Goal: Task Accomplishment & Management: Manage account settings

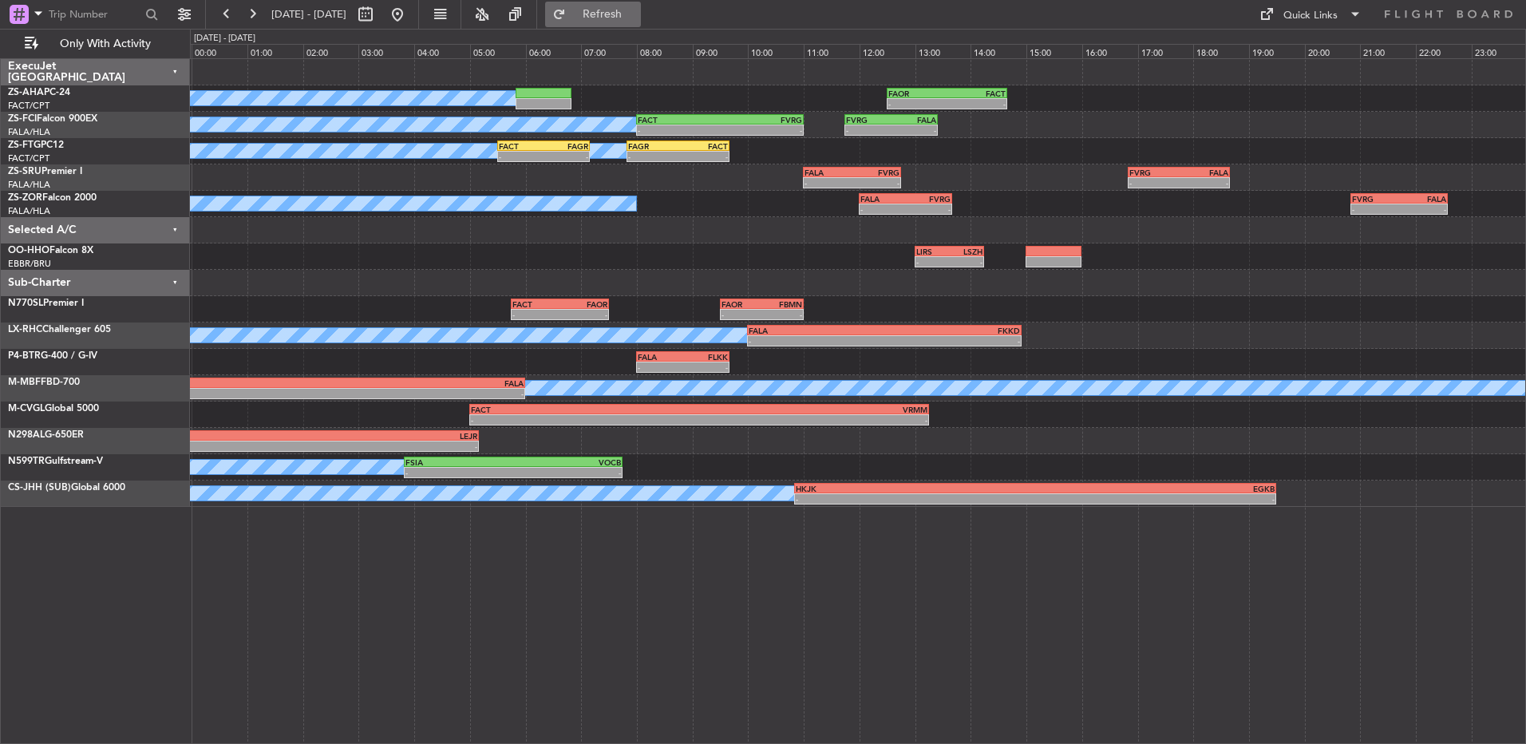
click at [636, 18] on span "Refresh" at bounding box center [602, 14] width 67 height 11
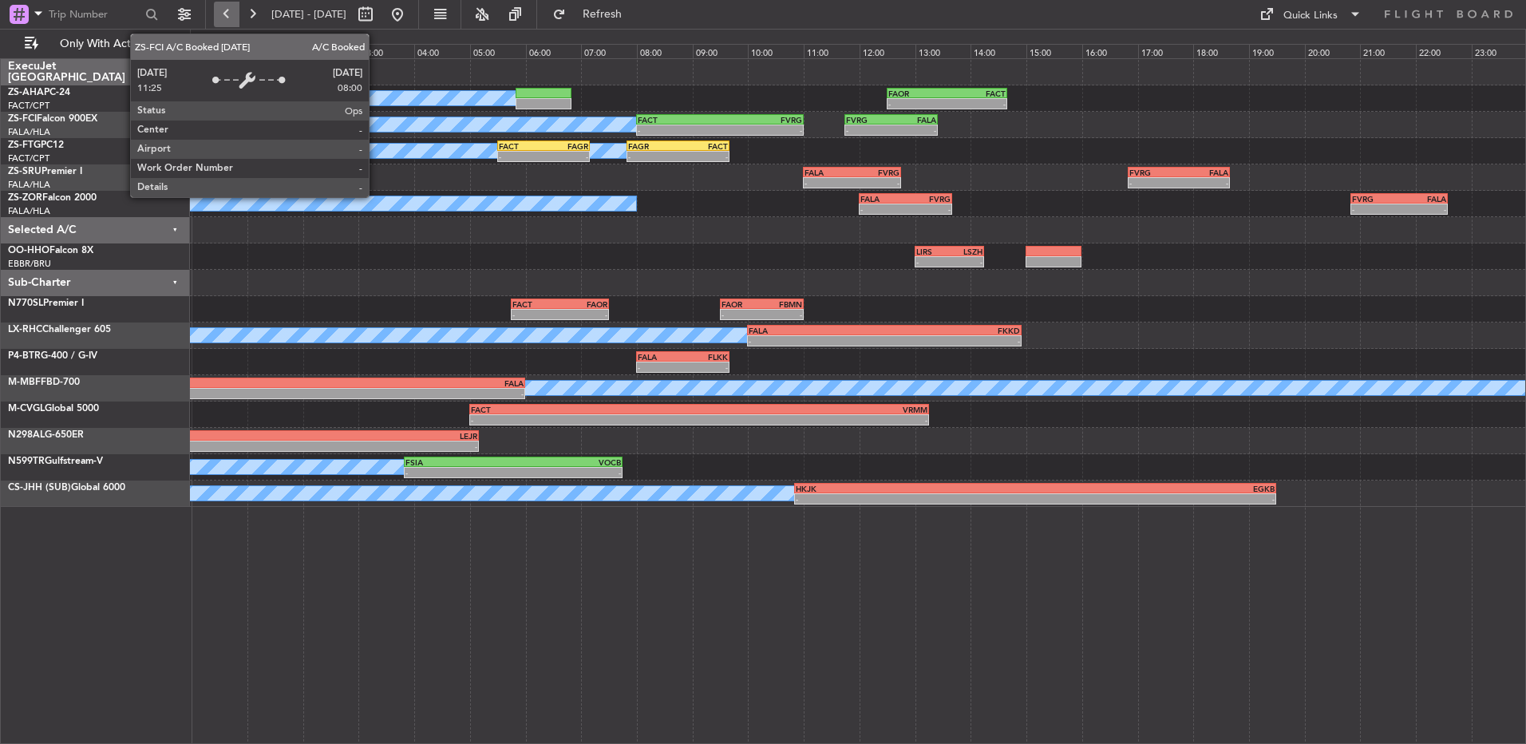
click at [224, 10] on button at bounding box center [227, 15] width 26 height 26
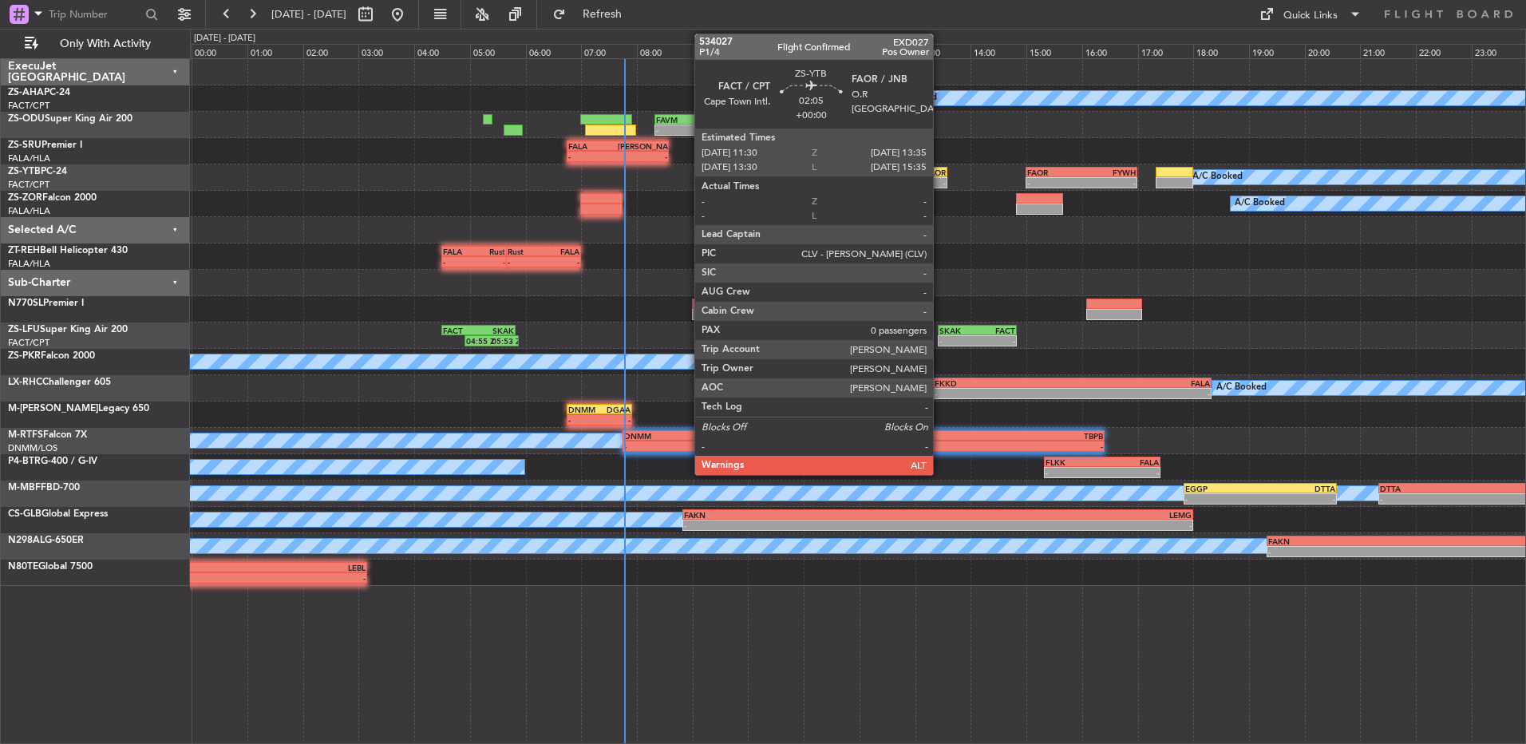
click at [940, 183] on div "-" at bounding box center [917, 183] width 57 height 10
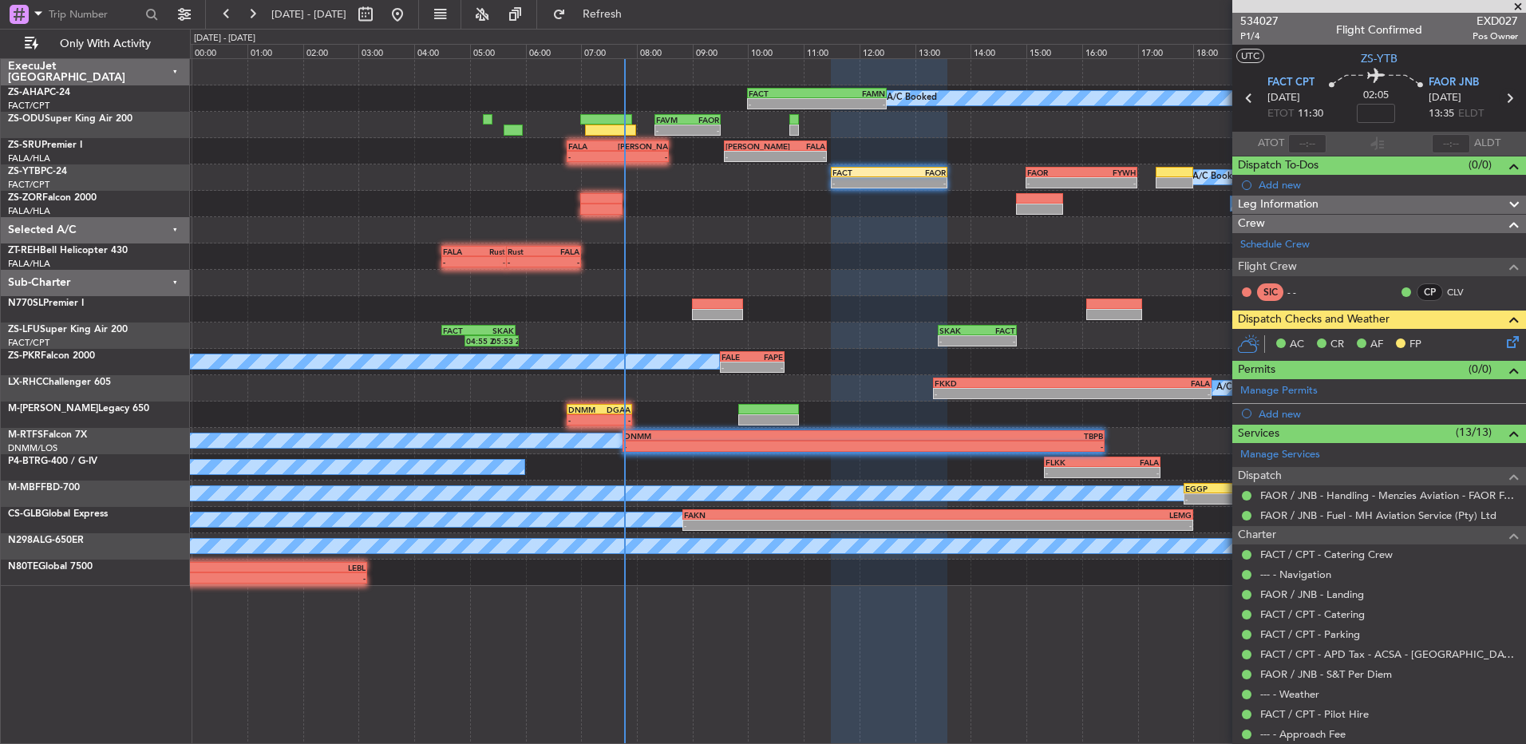
click at [1501, 101] on icon at bounding box center [1509, 98] width 21 height 21
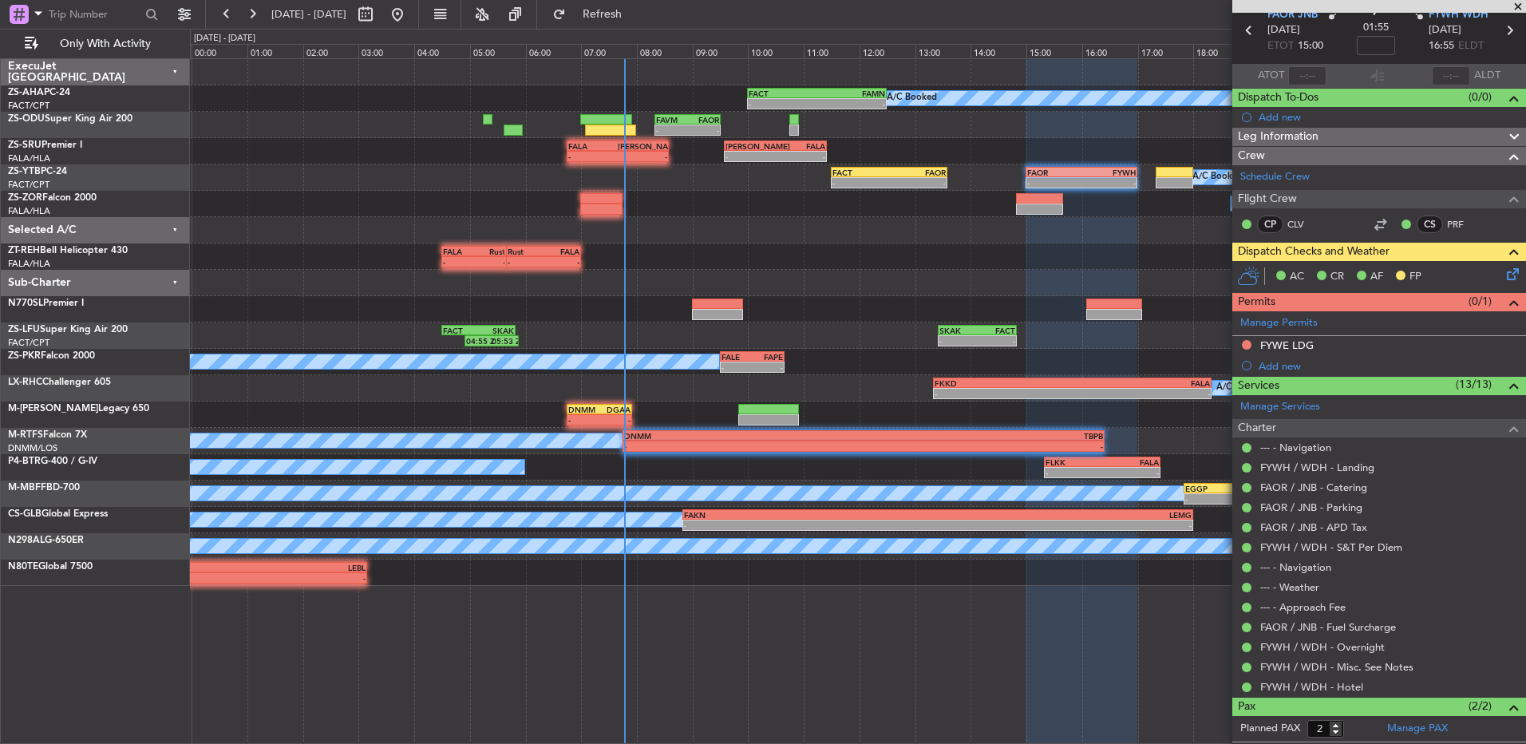
scroll to position [57, 0]
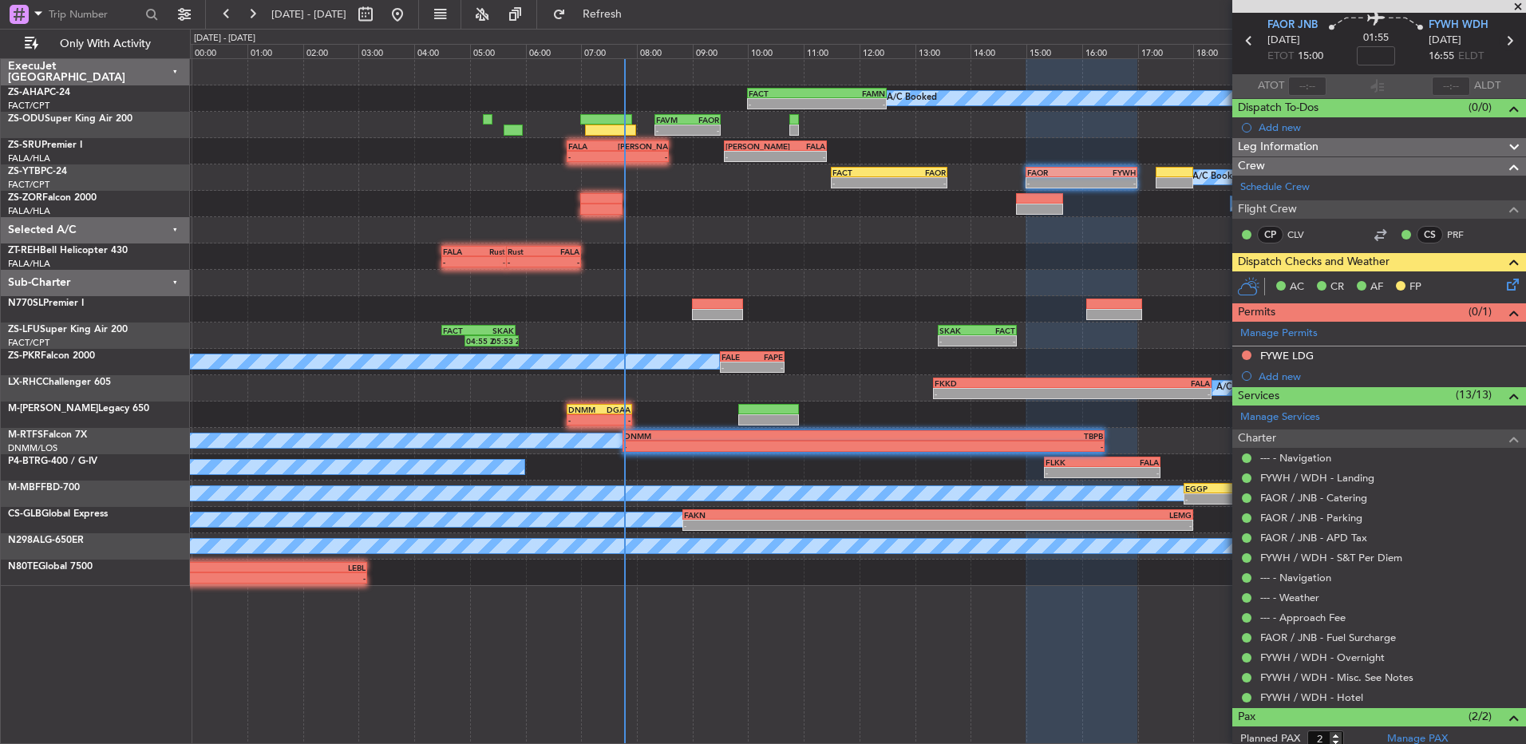
click at [1499, 40] on icon at bounding box center [1509, 40] width 21 height 21
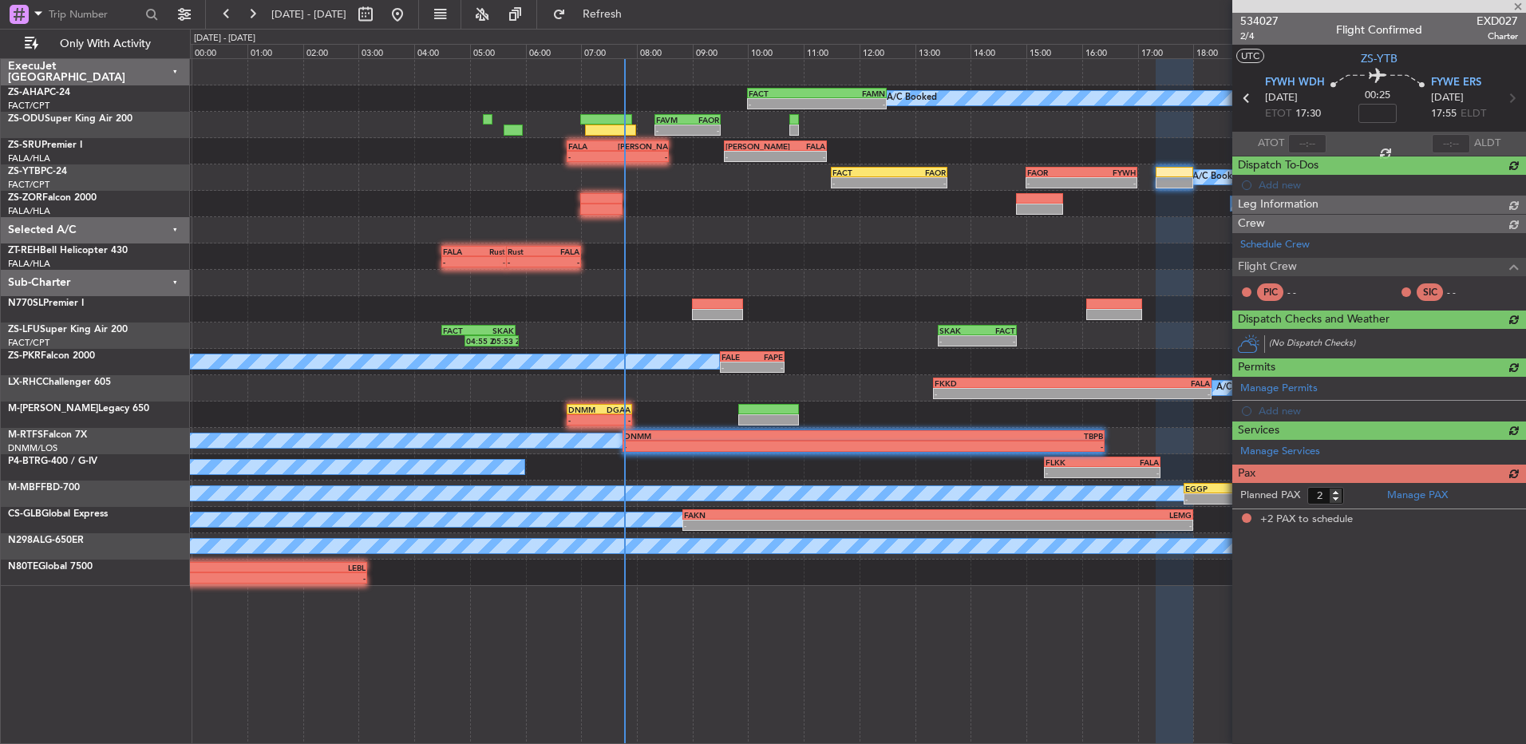
scroll to position [0, 0]
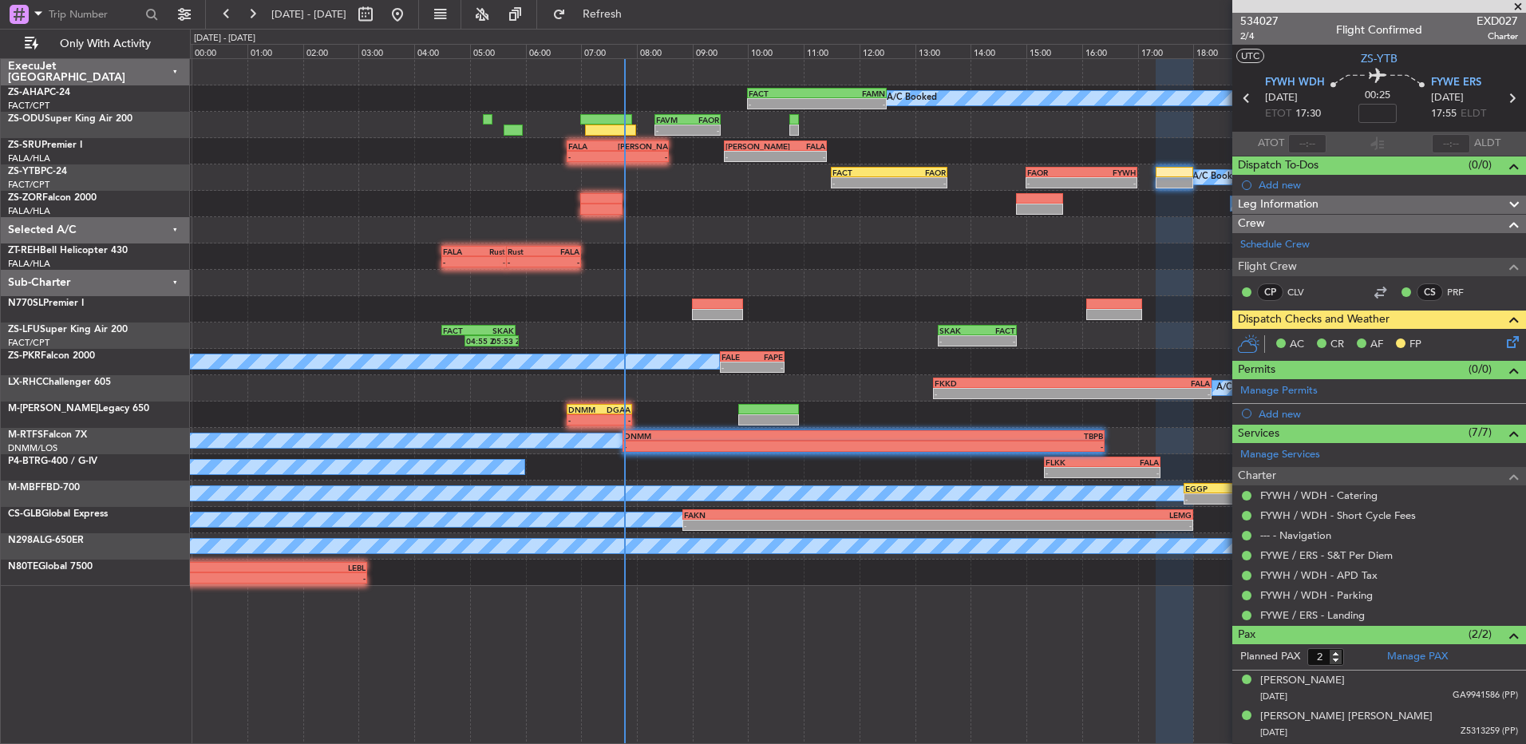
click at [1522, 3] on span at bounding box center [1518, 7] width 16 height 14
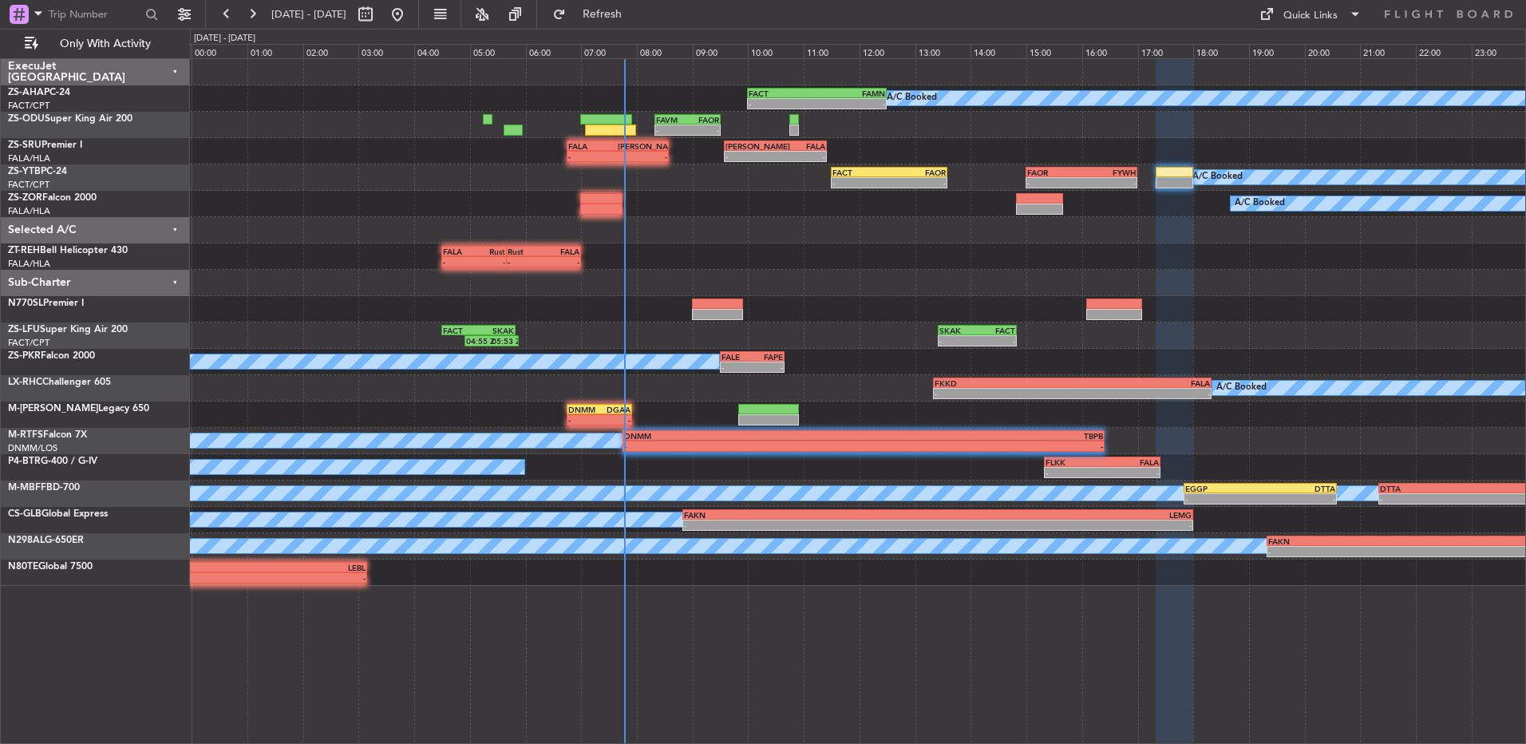
type input "0"
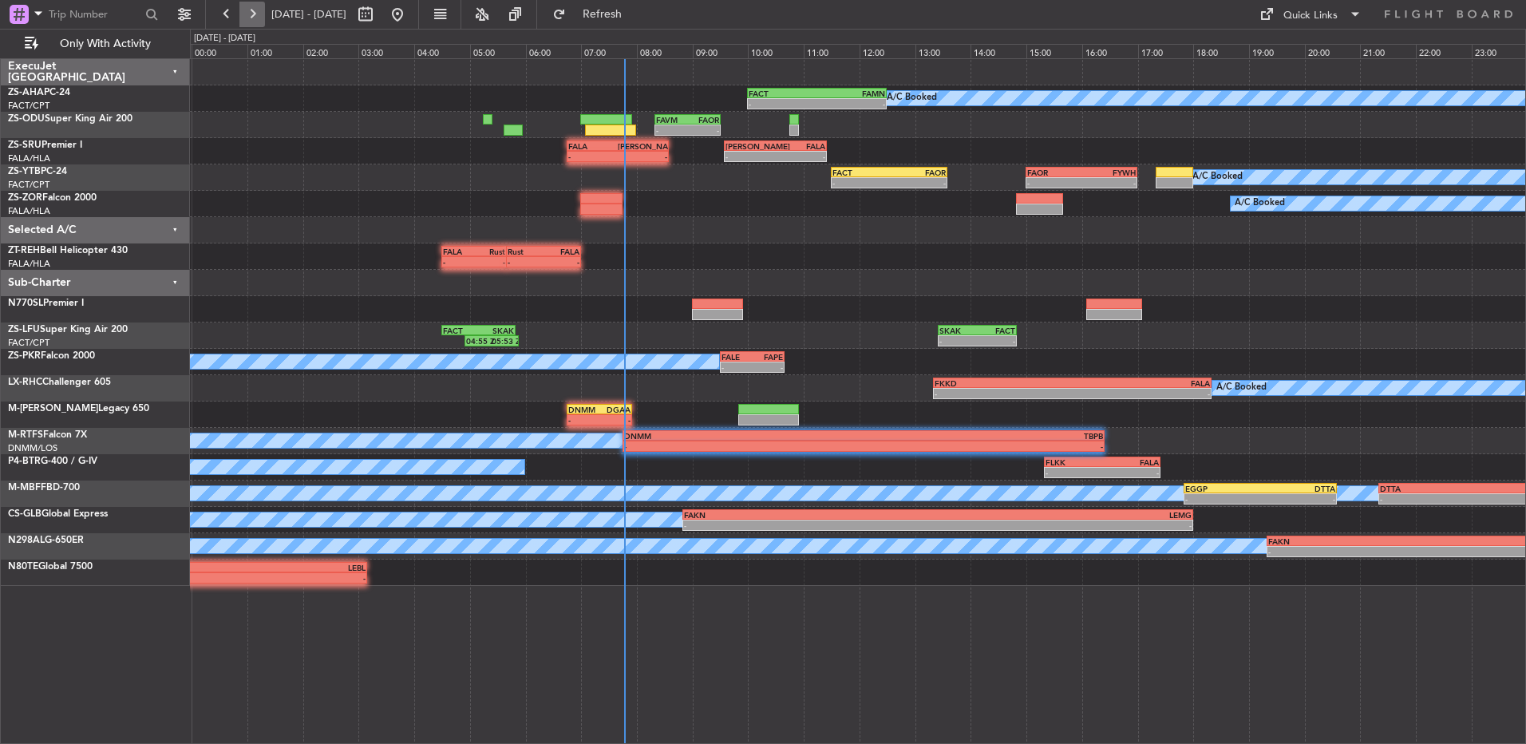
click at [254, 20] on button at bounding box center [252, 15] width 26 height 26
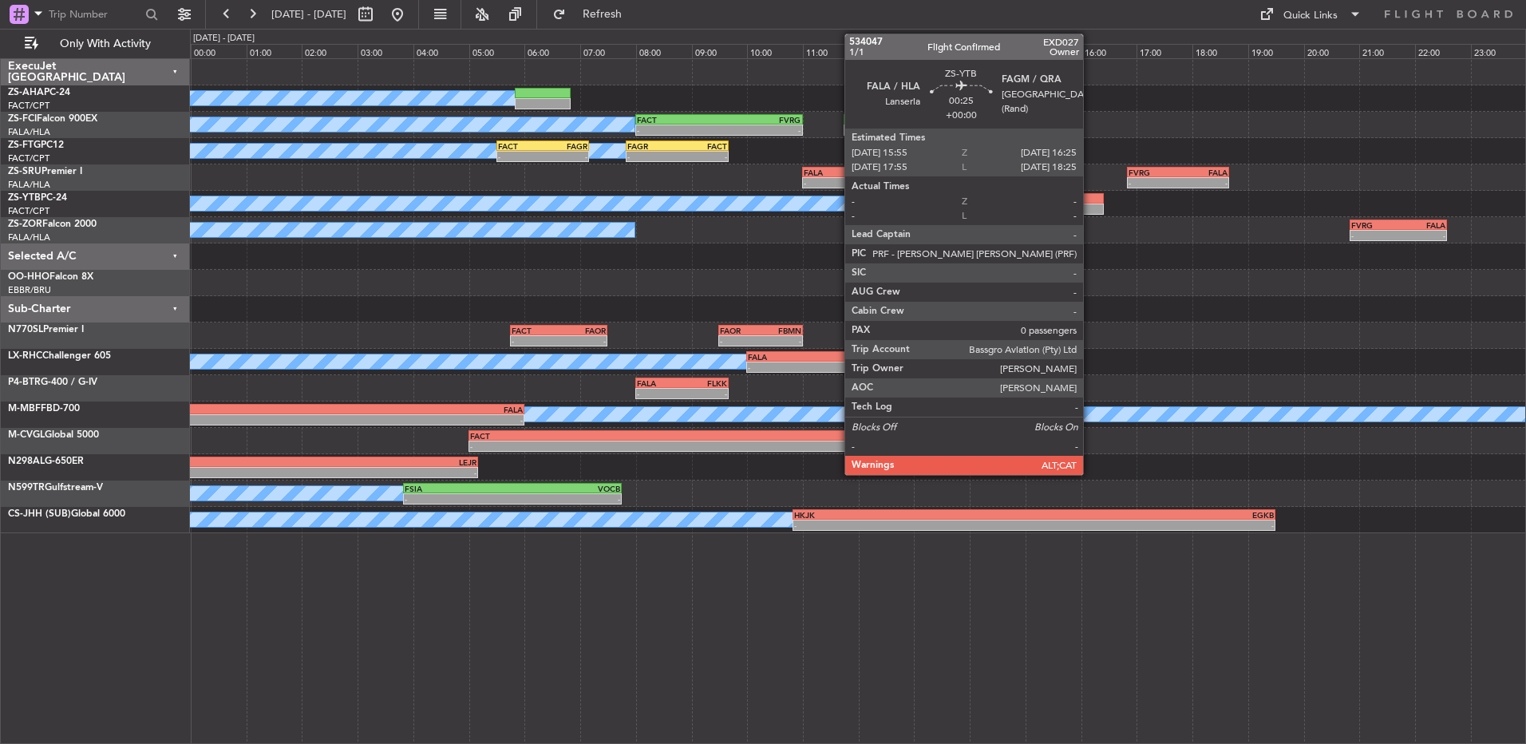
click at [1090, 208] on div at bounding box center [1090, 209] width 28 height 11
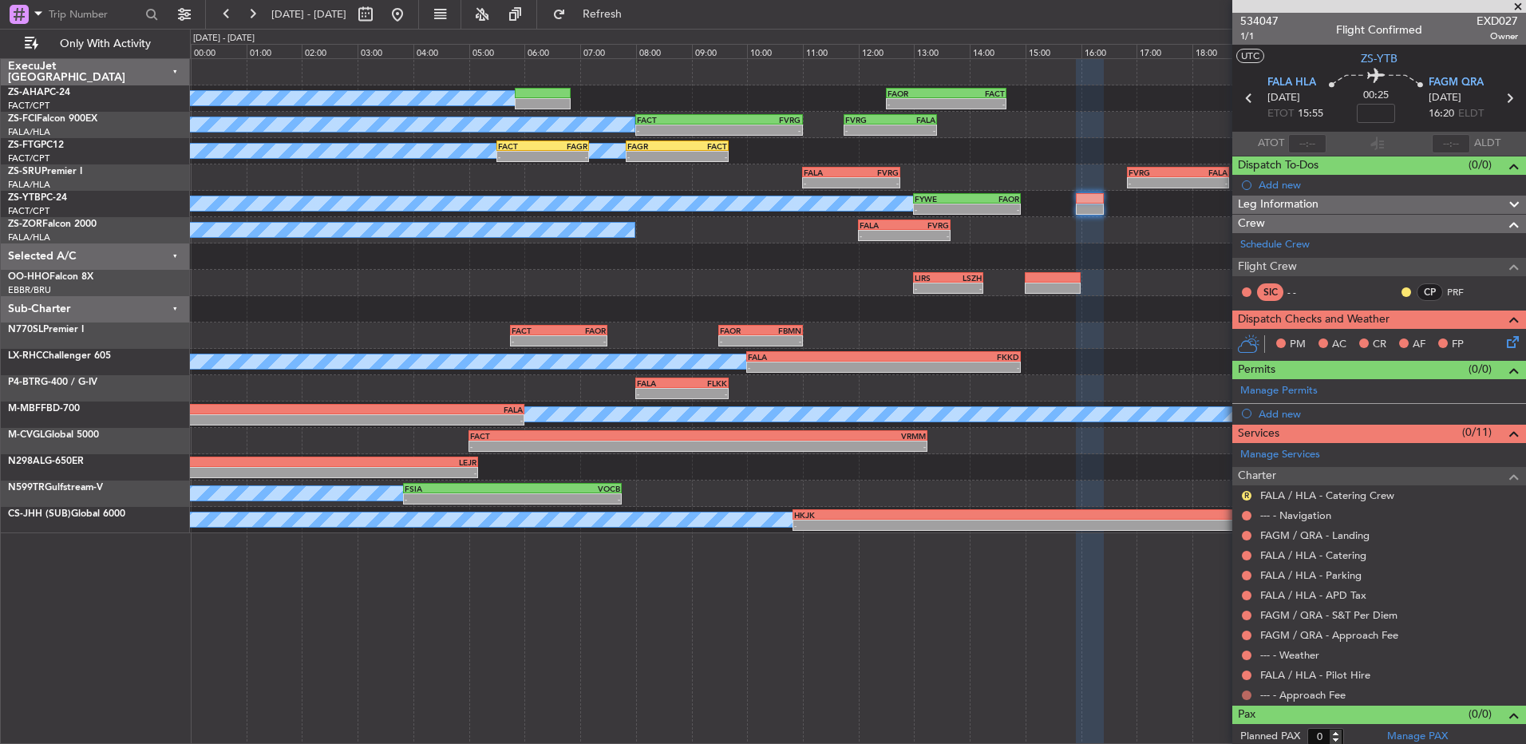
click at [1246, 694] on button at bounding box center [1247, 695] width 10 height 10
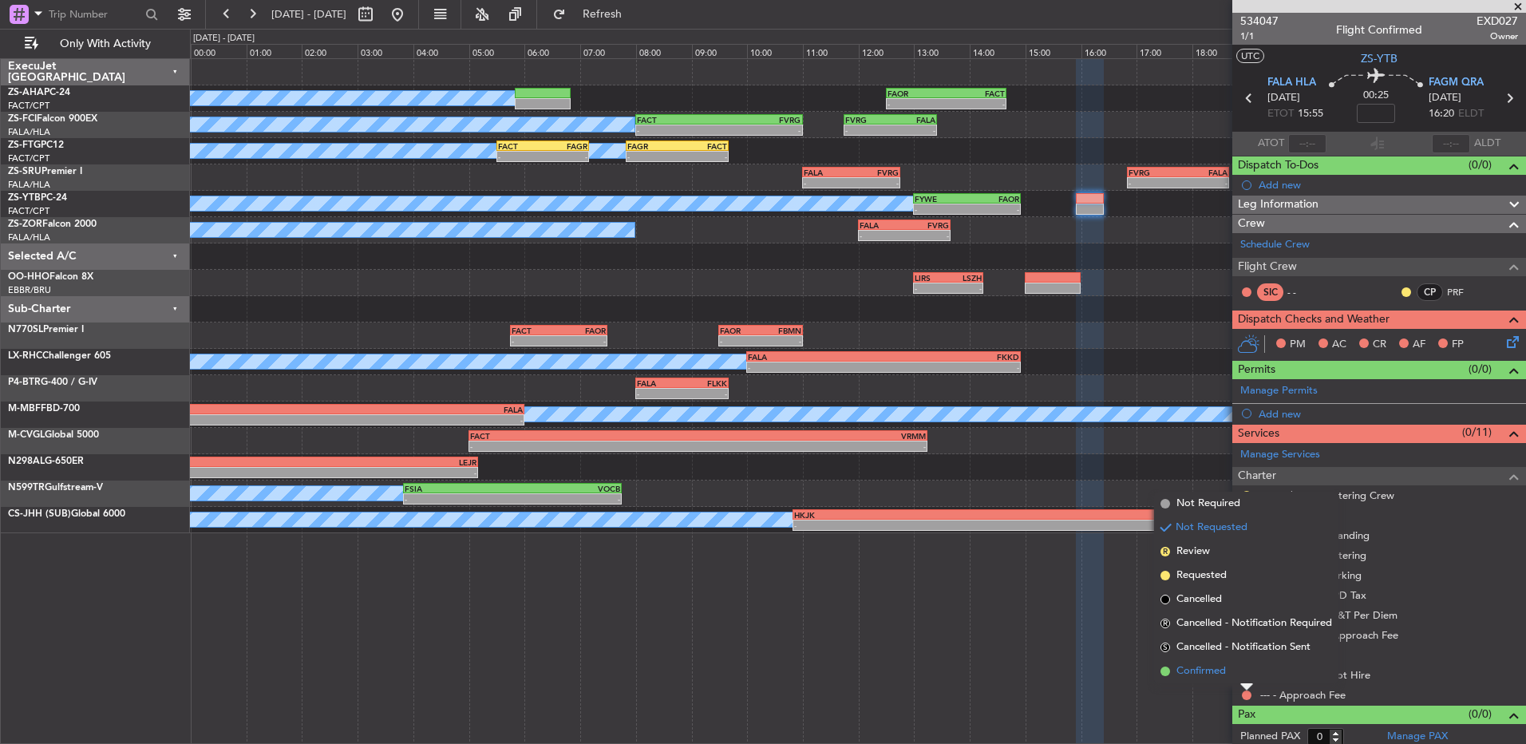
click at [1247, 676] on li "Confirmed" at bounding box center [1246, 671] width 184 height 24
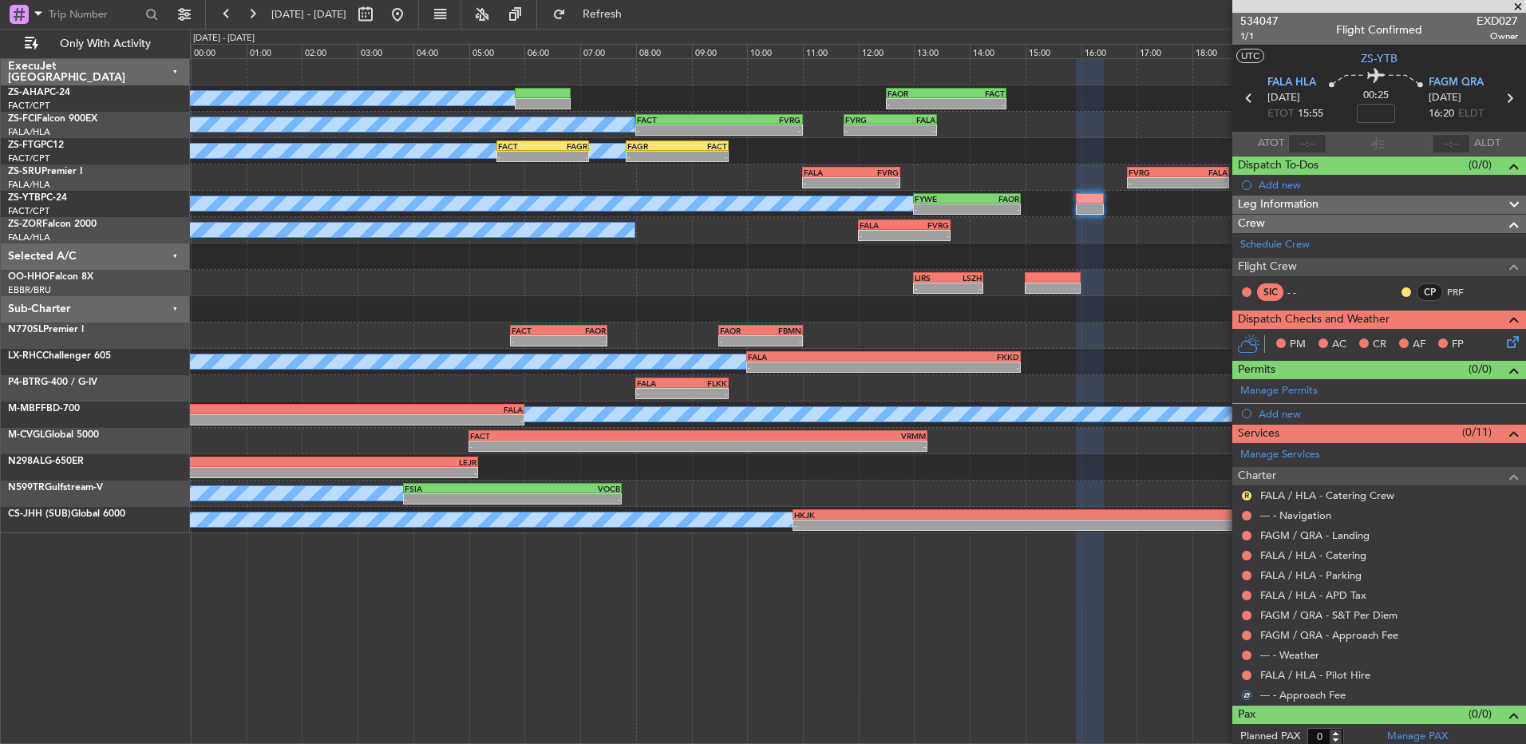
click at [1247, 676] on button at bounding box center [1247, 675] width 10 height 10
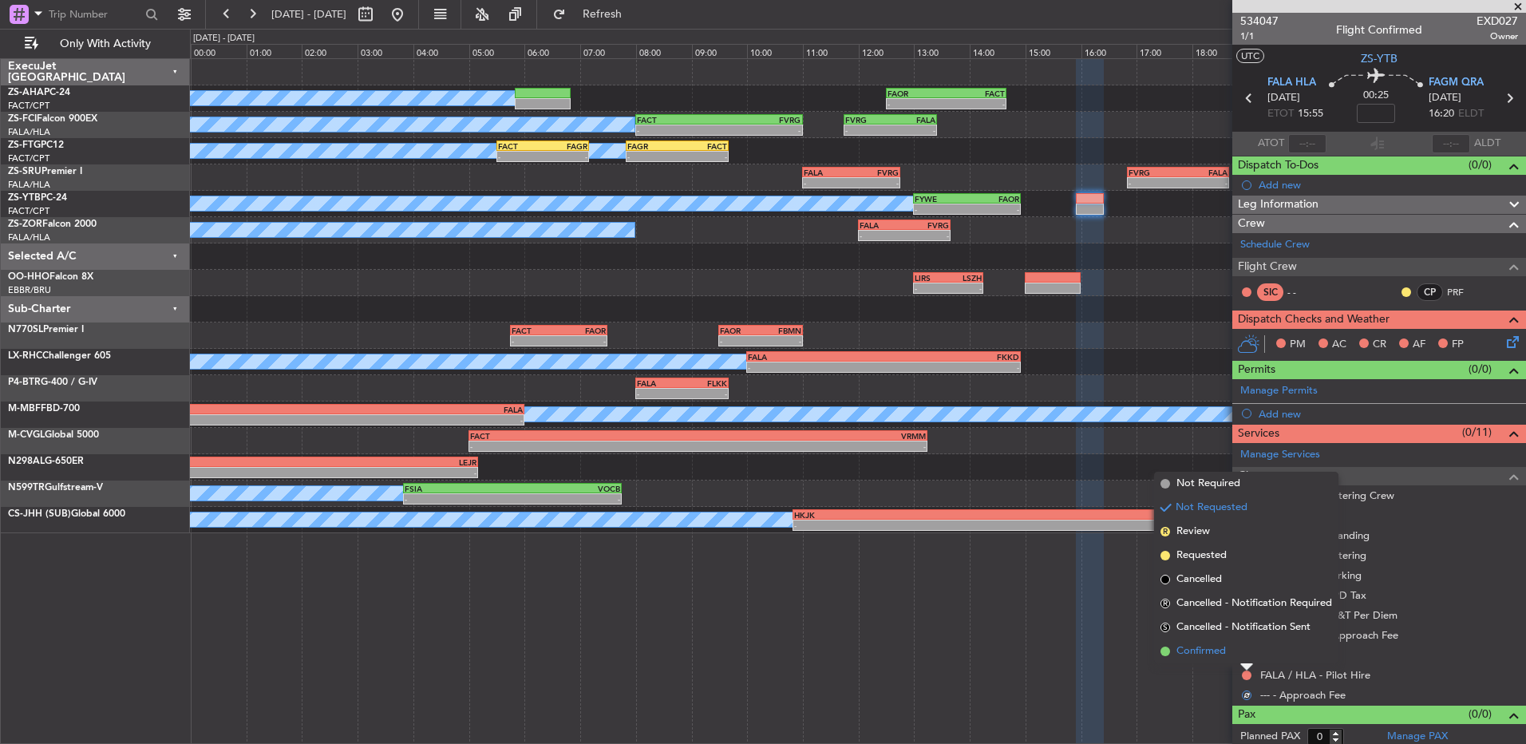
click at [1247, 650] on li "Confirmed" at bounding box center [1246, 651] width 184 height 24
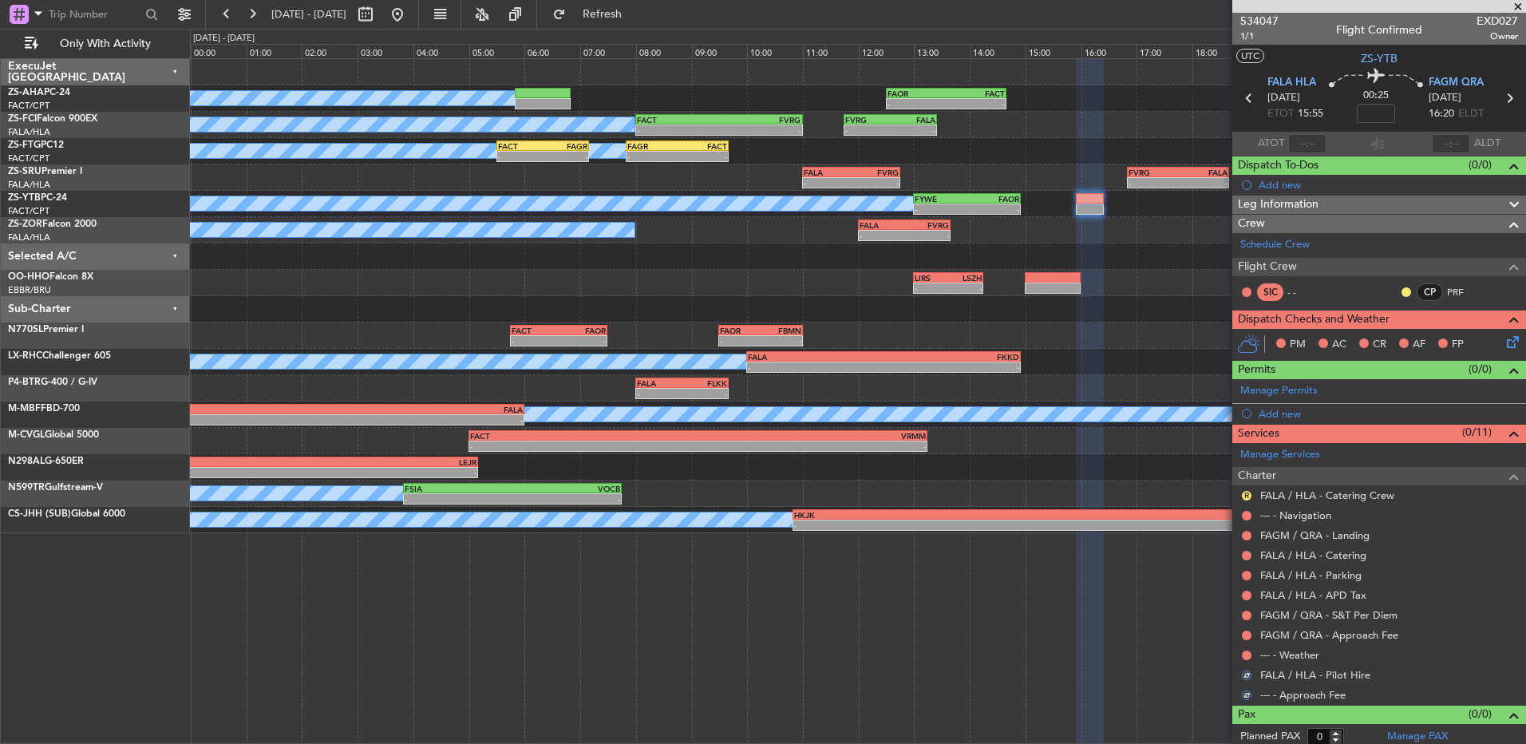
click at [1247, 650] on button at bounding box center [1247, 655] width 10 height 10
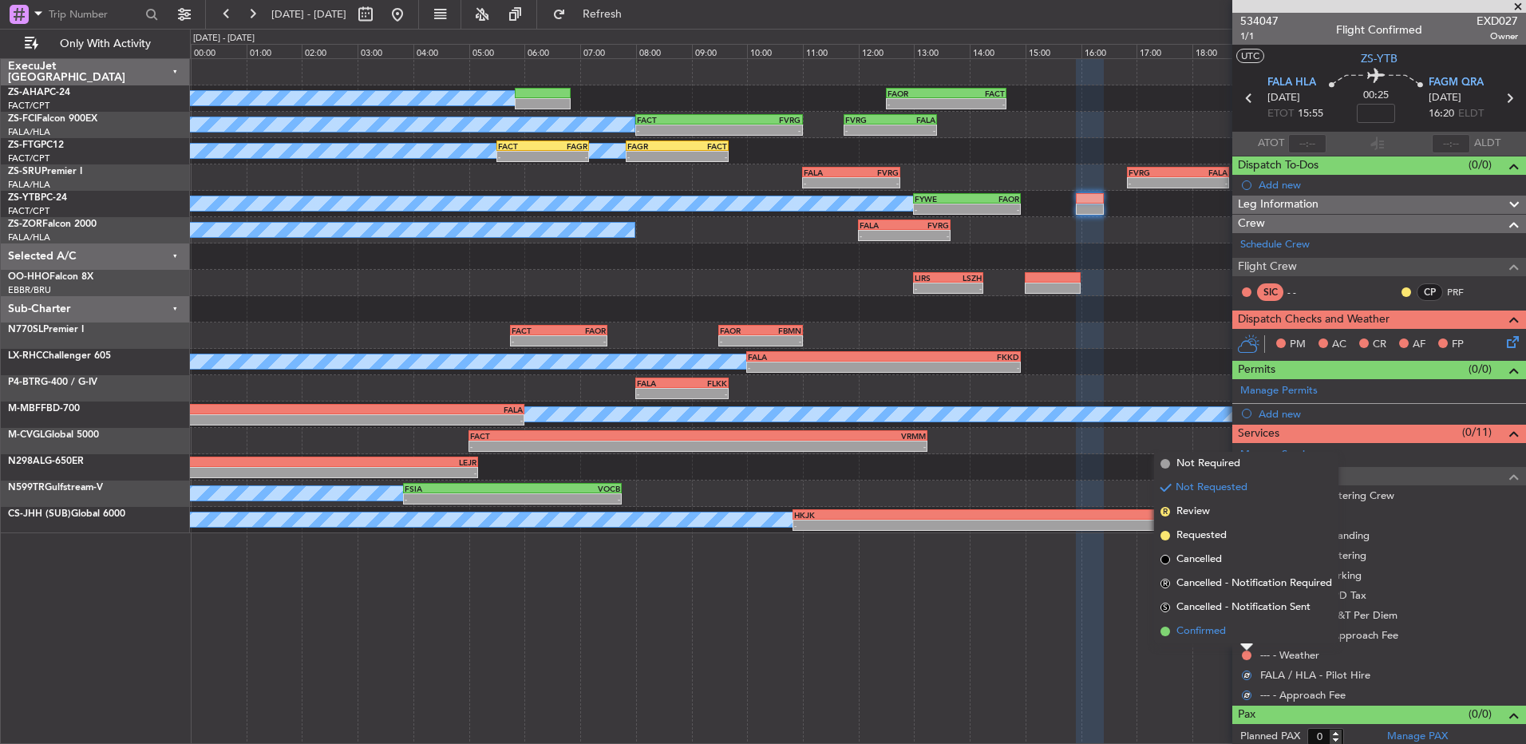
click at [1247, 631] on li "Confirmed" at bounding box center [1246, 631] width 184 height 24
click at [1247, 631] on button at bounding box center [1247, 636] width 10 height 10
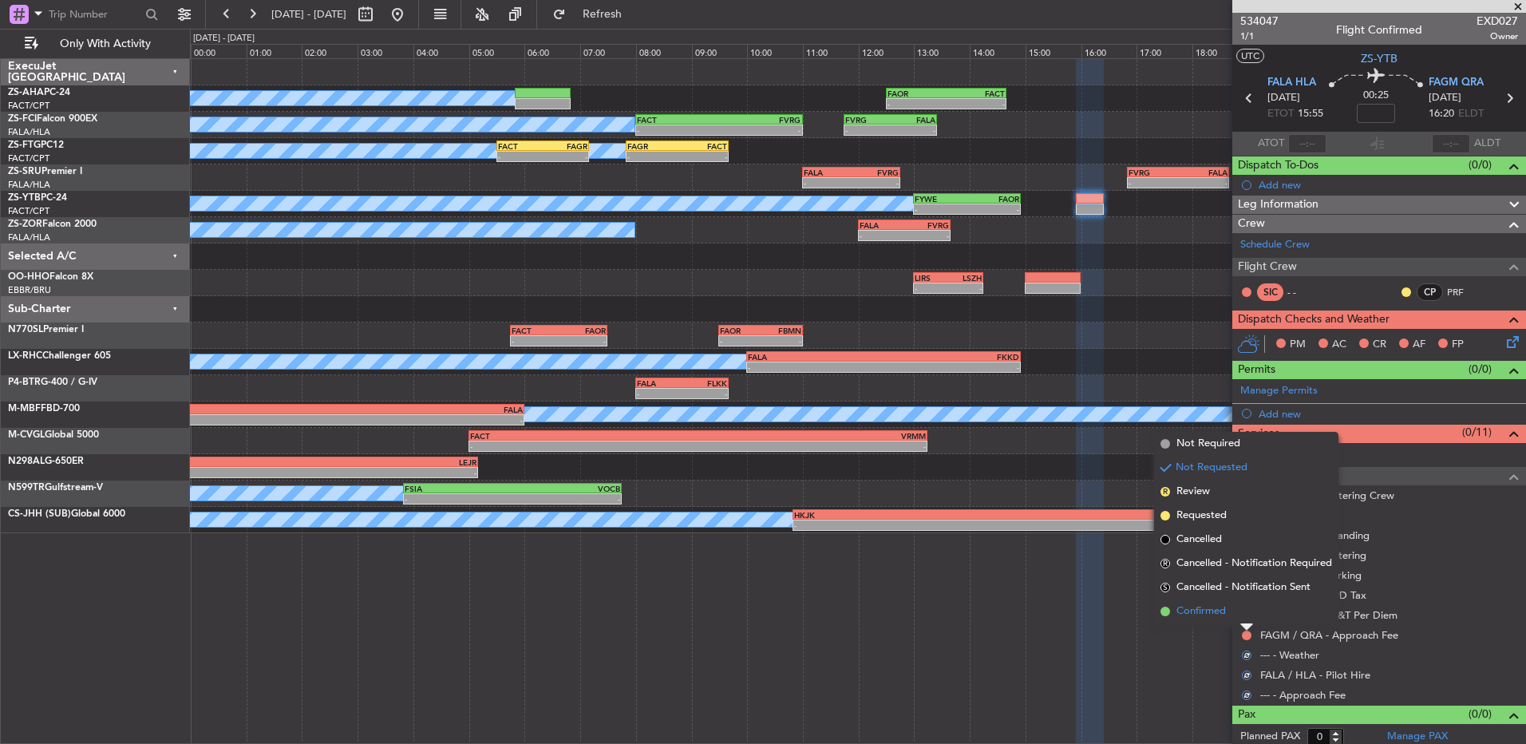
click at [1245, 620] on li "Confirmed" at bounding box center [1246, 611] width 184 height 24
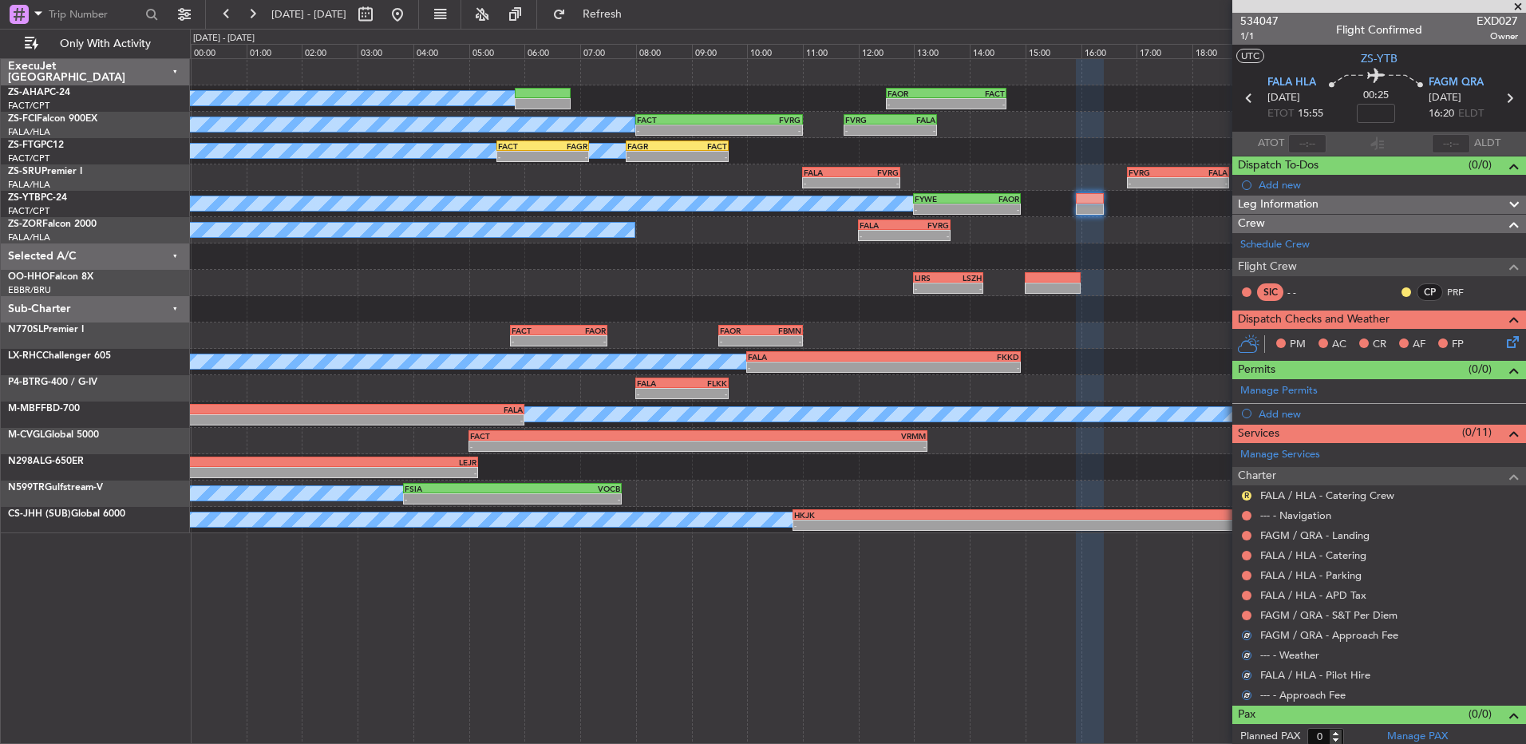
click at [1245, 620] on div at bounding box center [1246, 615] width 13 height 13
click at [1245, 614] on button at bounding box center [1247, 616] width 10 height 10
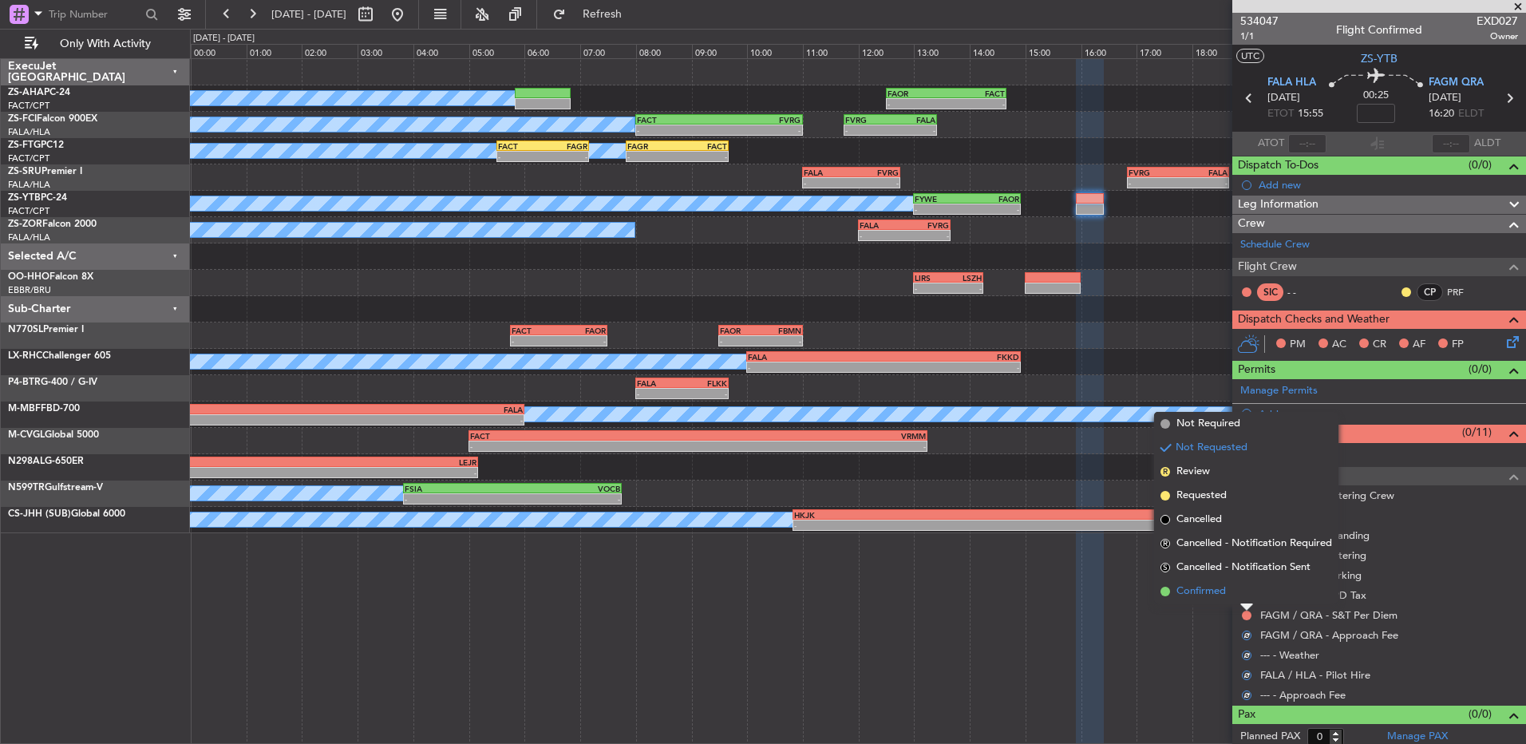
click at [1243, 595] on li "Confirmed" at bounding box center [1246, 591] width 184 height 24
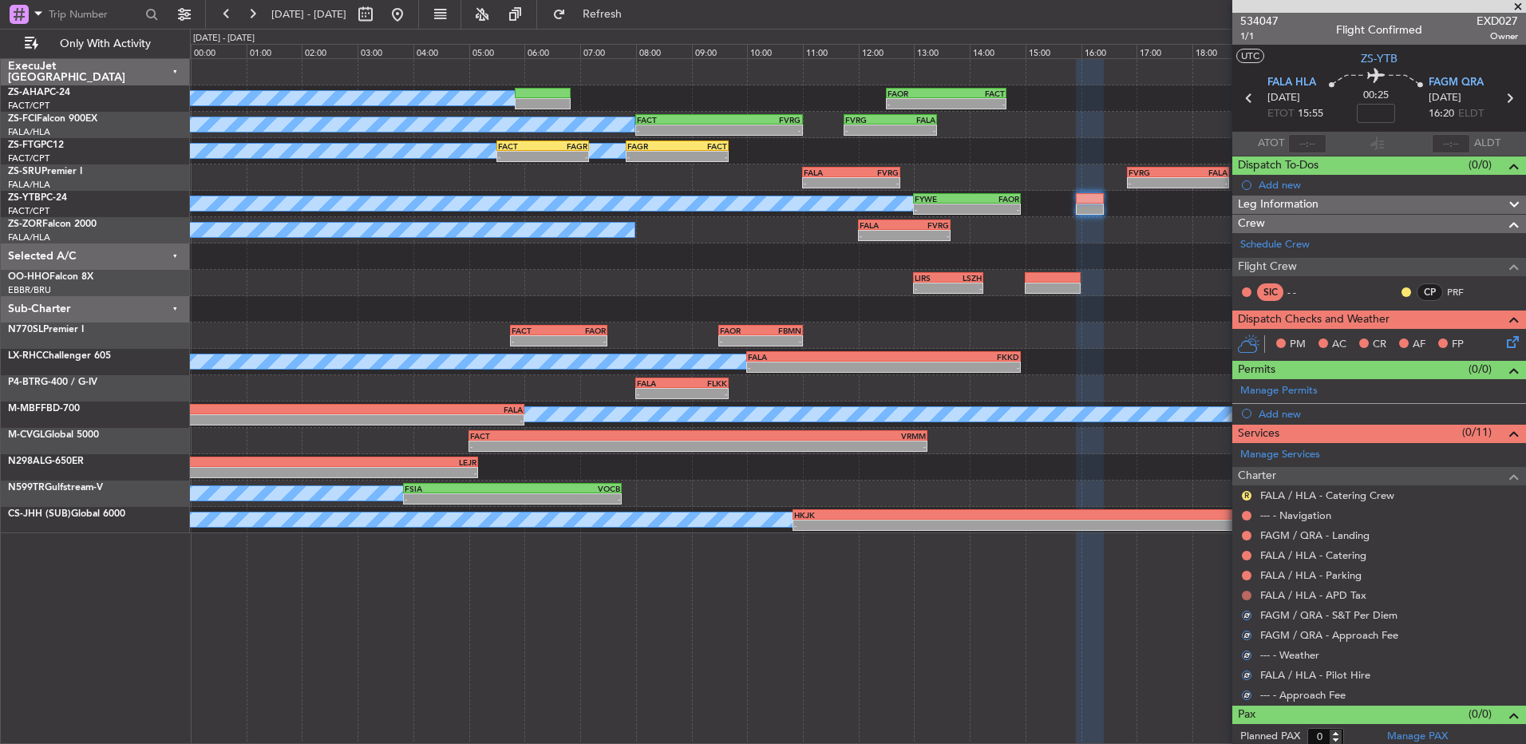
click at [1243, 595] on button at bounding box center [1247, 596] width 10 height 10
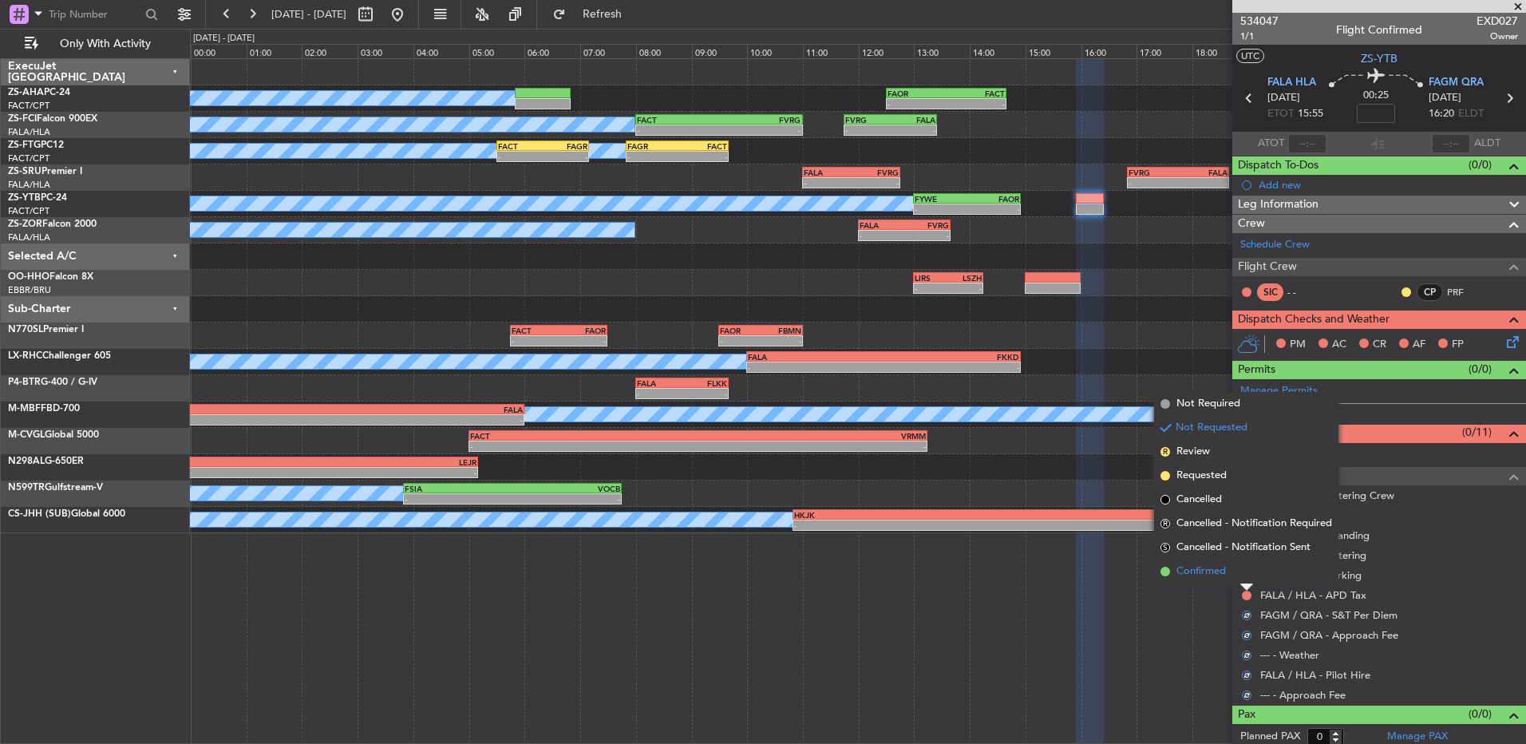
drag, startPoint x: 1243, startPoint y: 595, endPoint x: 1242, endPoint y: 578, distance: 16.8
click at [1242, 578] on li "Confirmed" at bounding box center [1246, 572] width 184 height 24
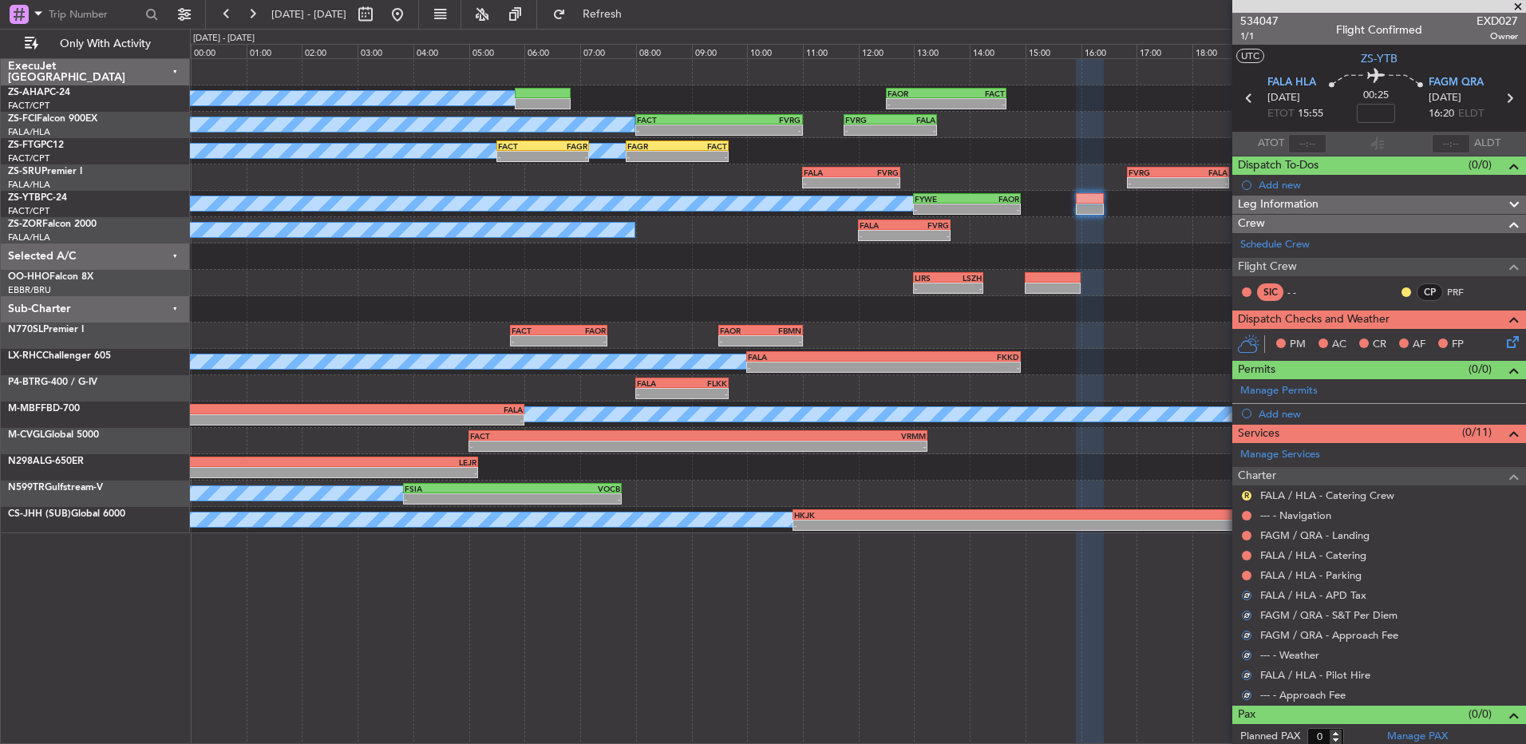
click at [1243, 570] on nimbus-traffic-light at bounding box center [1246, 575] width 13 height 13
click at [1248, 573] on button at bounding box center [1247, 576] width 10 height 10
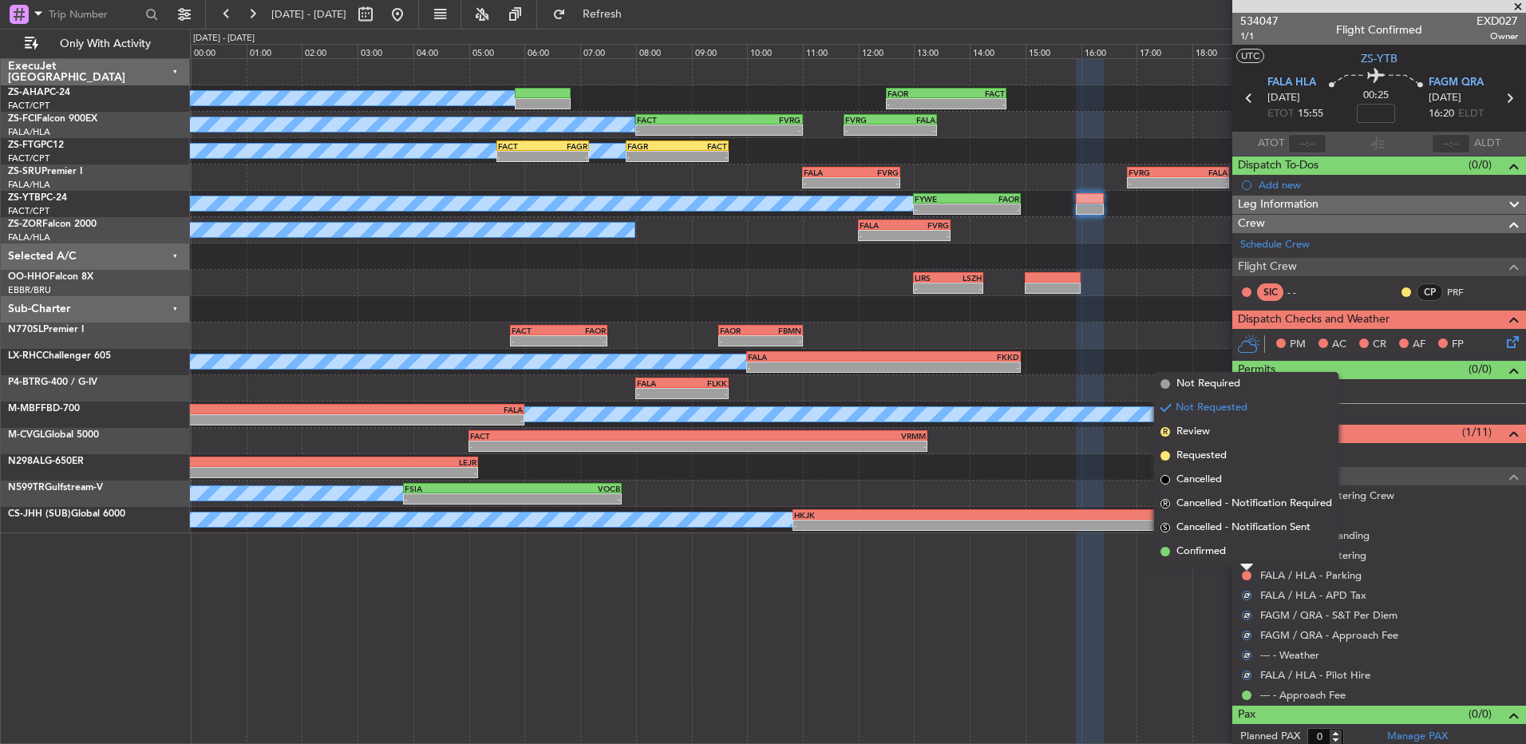
click at [1245, 563] on li "Confirmed" at bounding box center [1246, 552] width 184 height 24
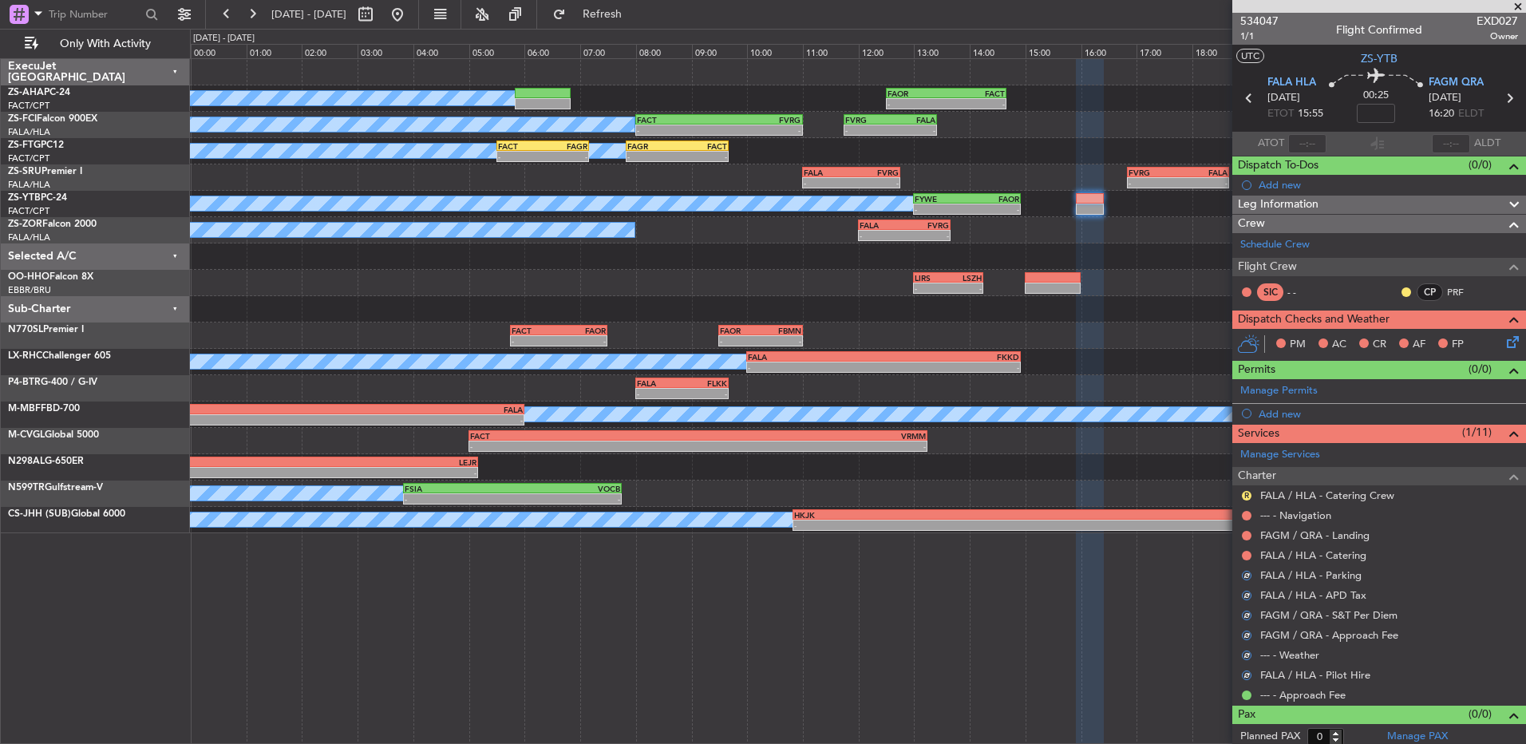
click at [1246, 560] on div at bounding box center [1246, 555] width 13 height 13
click at [1244, 552] on button at bounding box center [1247, 556] width 10 height 10
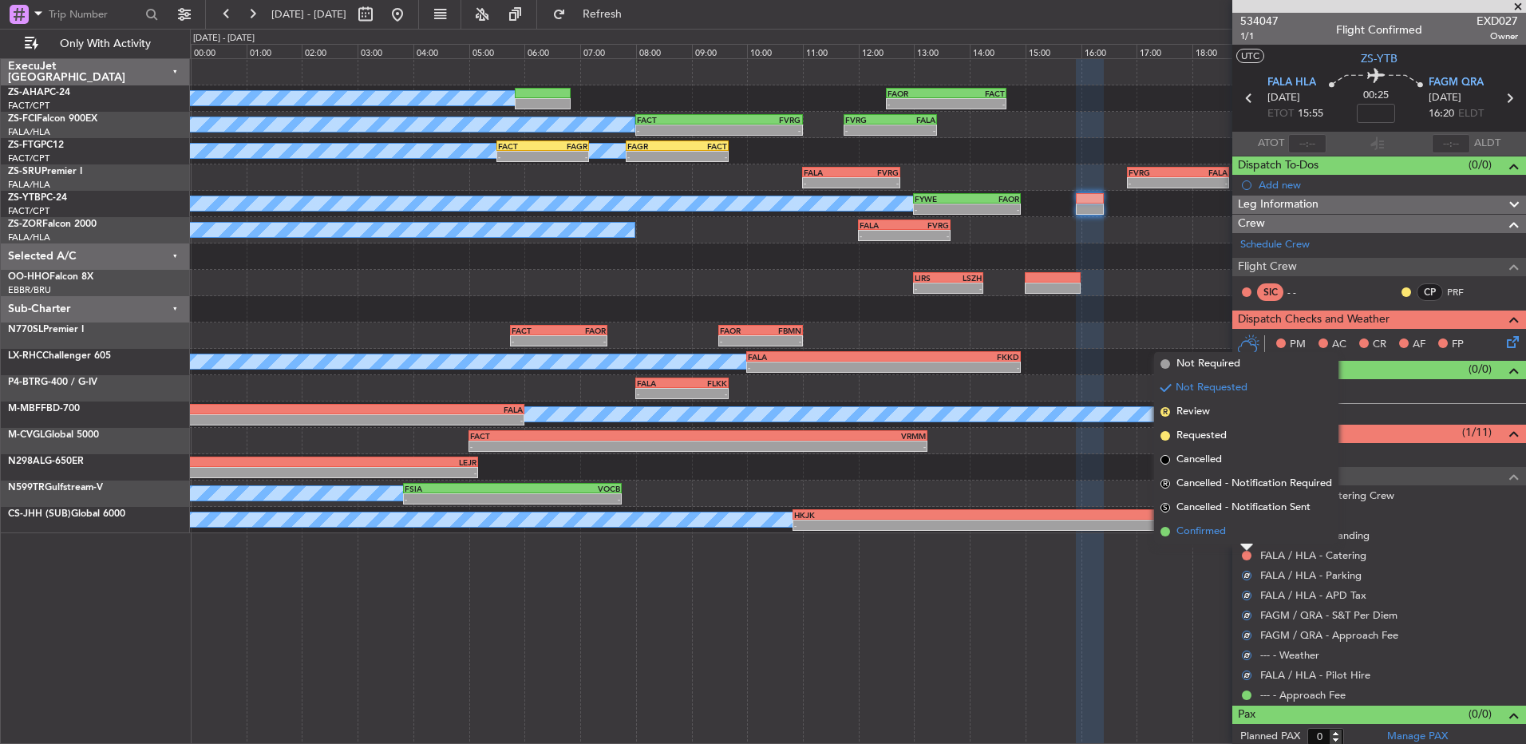
click at [1243, 540] on li "Confirmed" at bounding box center [1246, 532] width 184 height 24
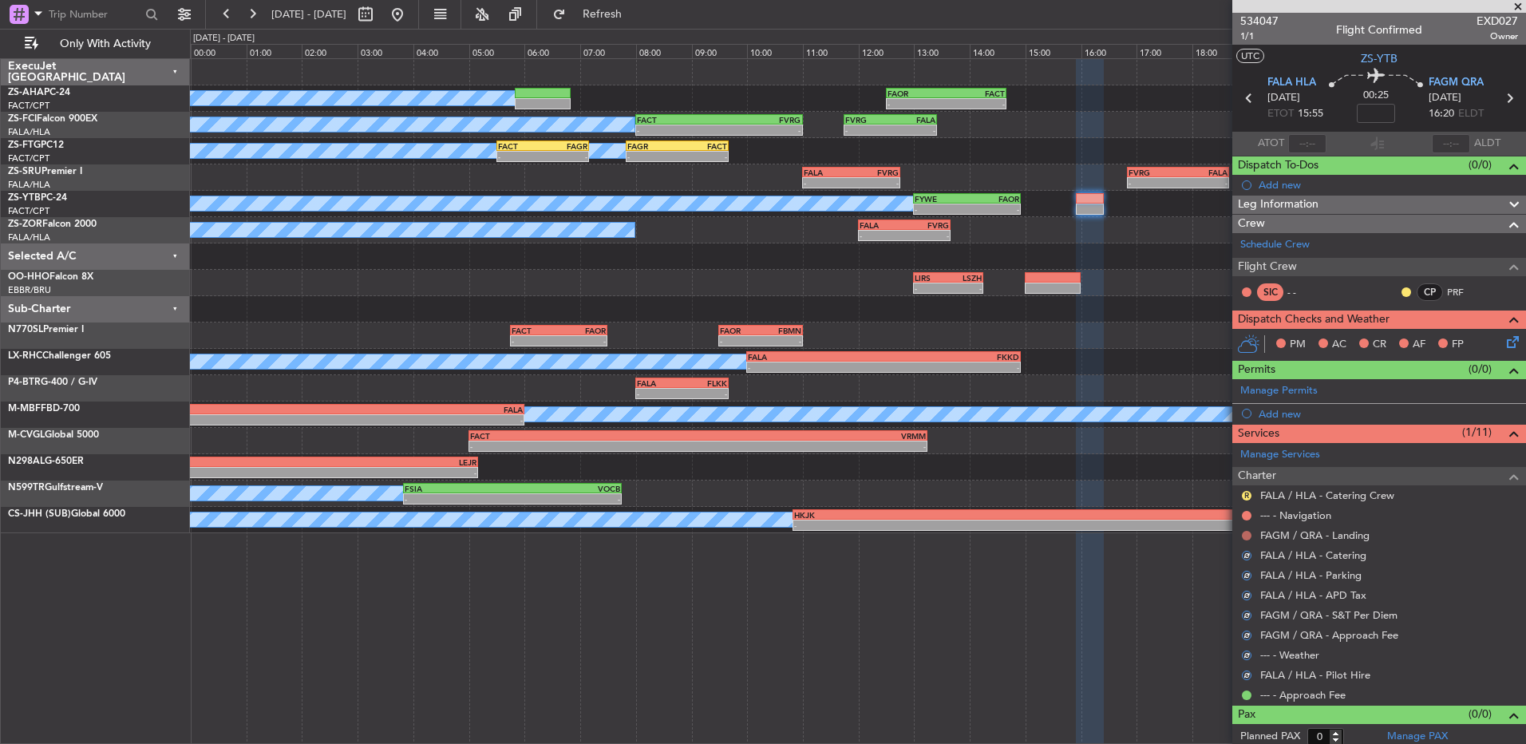
click at [1243, 538] on button at bounding box center [1247, 536] width 10 height 10
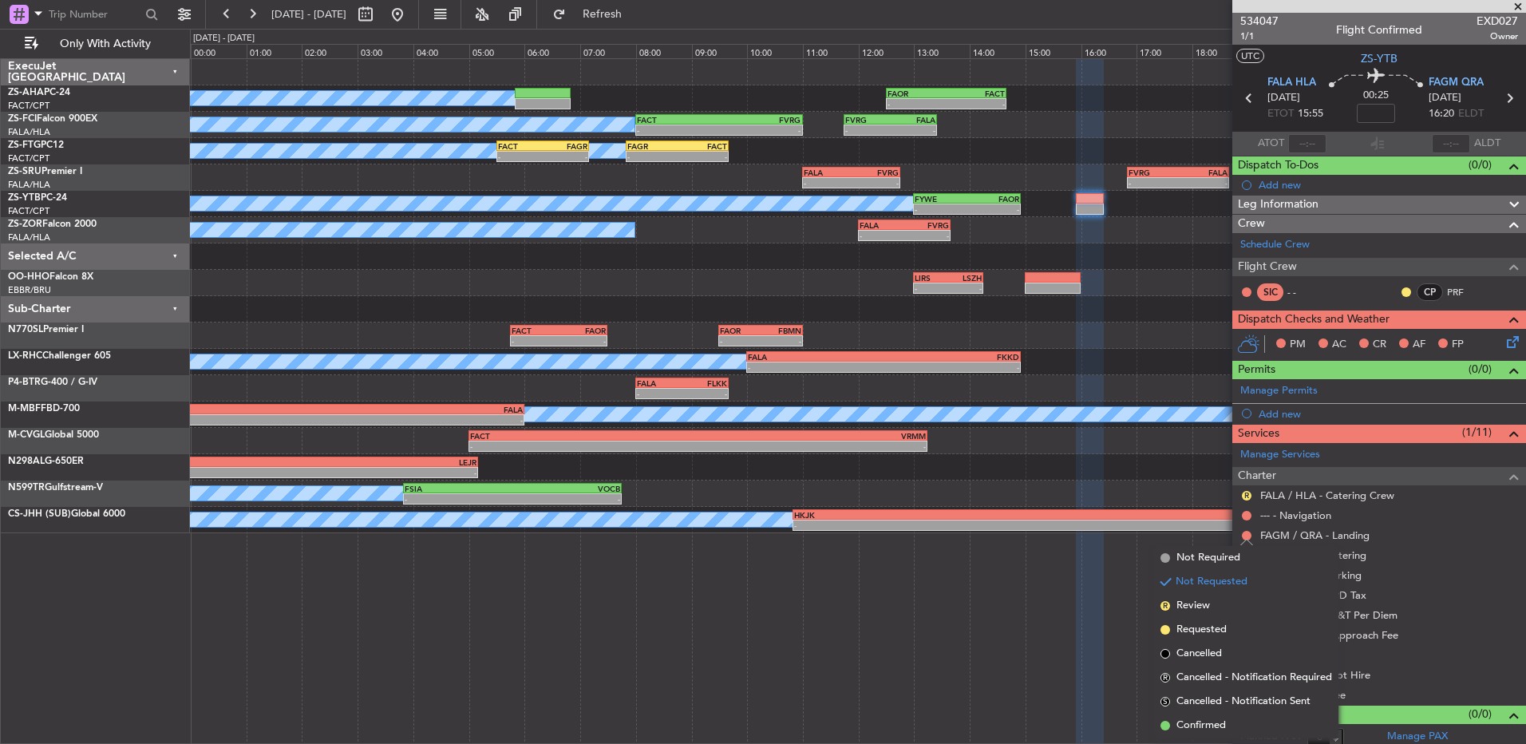
click at [1224, 727] on li "Confirmed" at bounding box center [1246, 726] width 184 height 24
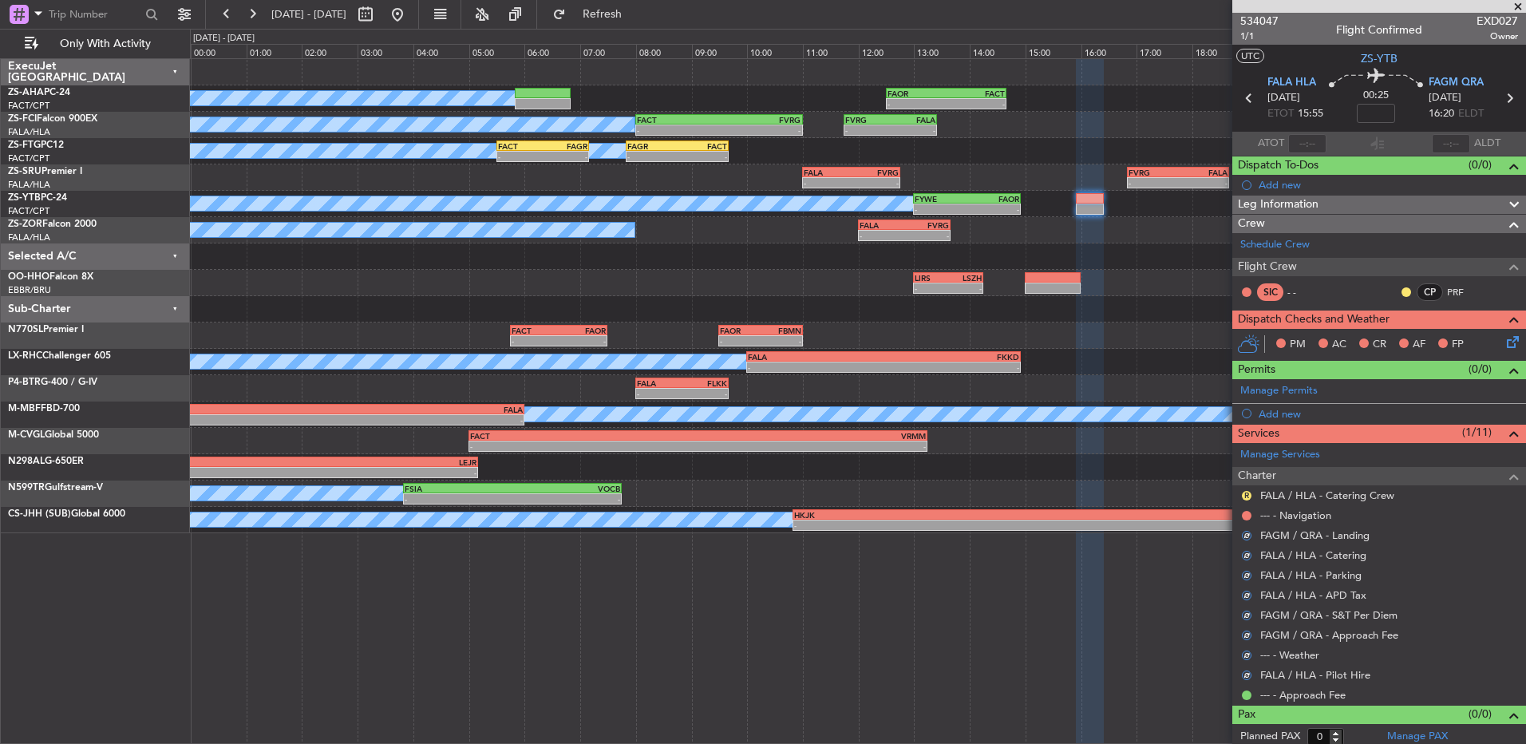
click at [1252, 515] on mat-tooltip-component "Review" at bounding box center [1246, 521] width 57 height 42
click at [1247, 515] on div "Review" at bounding box center [1246, 521] width 35 height 20
click at [1248, 515] on button at bounding box center [1247, 516] width 10 height 10
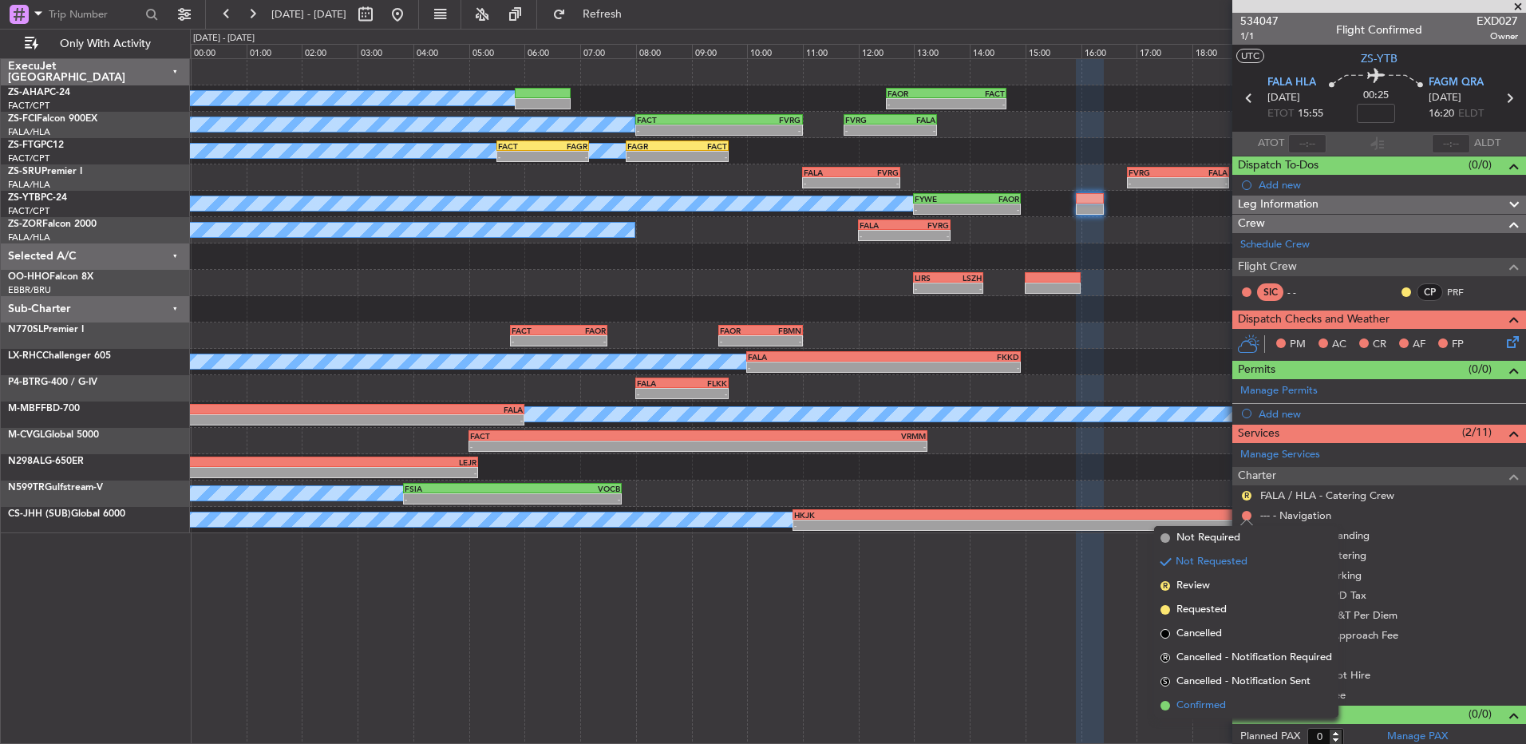
click at [1192, 698] on span "Confirmed" at bounding box center [1200, 706] width 49 height 16
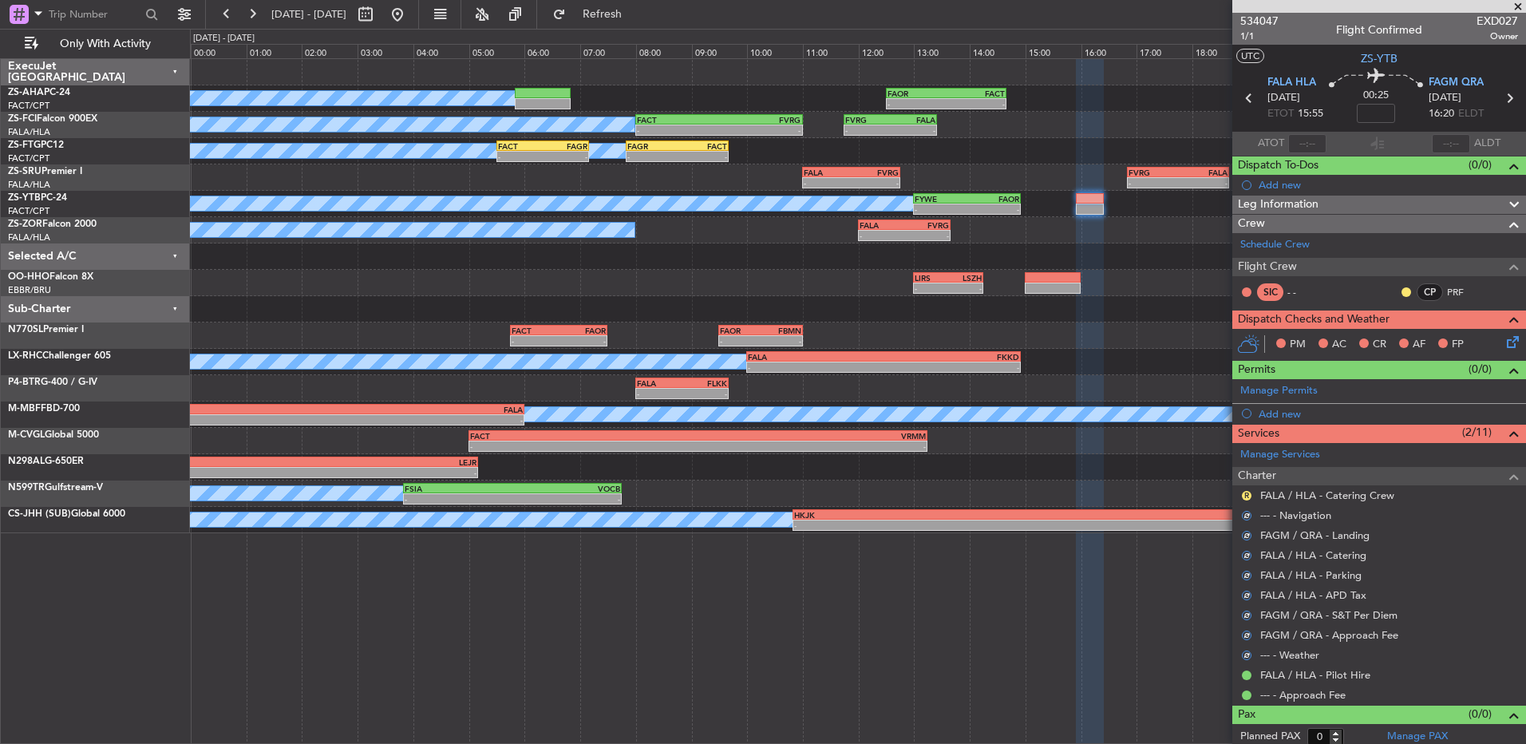
click at [1240, 490] on div "R FALA / HLA - Catering Crew" at bounding box center [1379, 495] width 294 height 20
click at [1245, 492] on button "R" at bounding box center [1247, 496] width 10 height 10
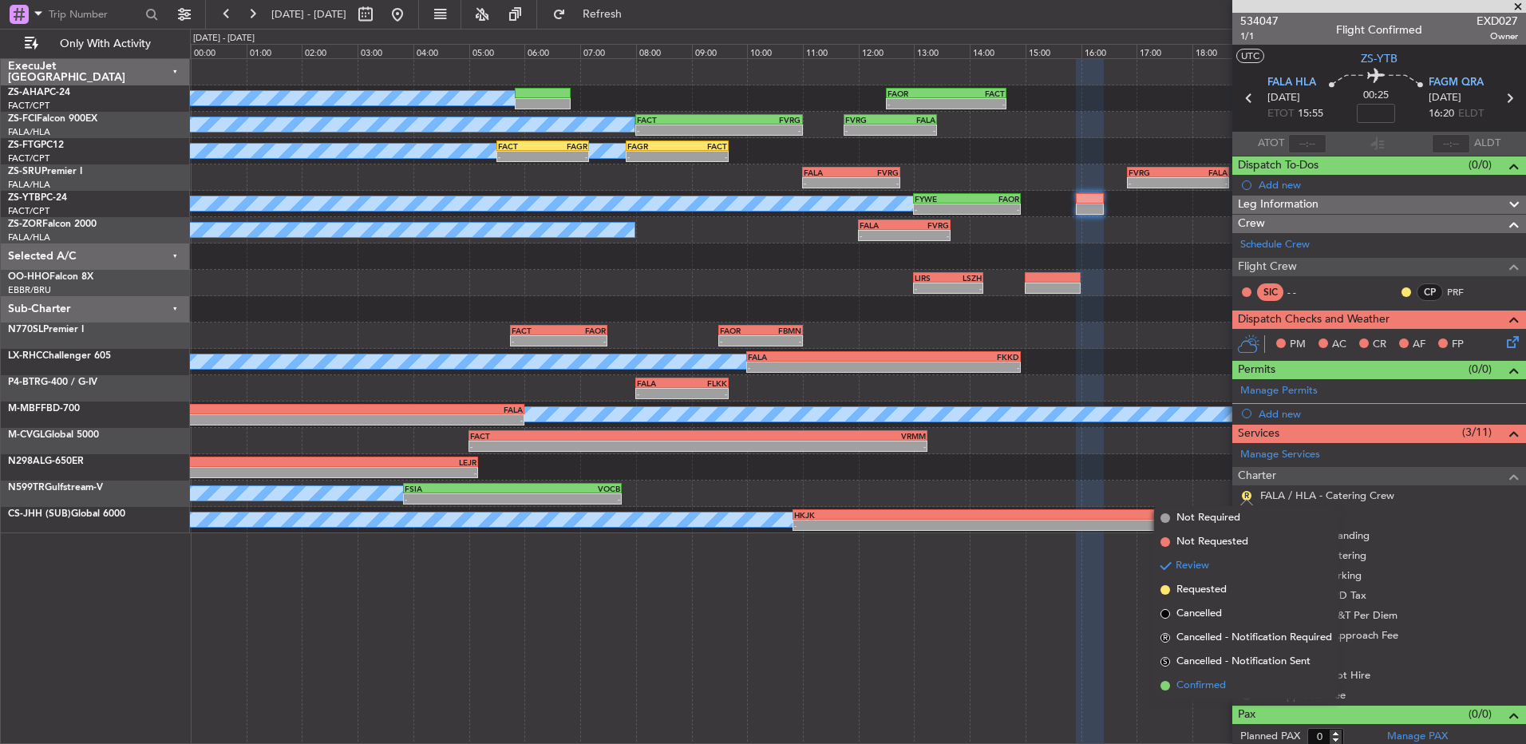
click at [1236, 683] on li "Confirmed" at bounding box center [1246, 686] width 184 height 24
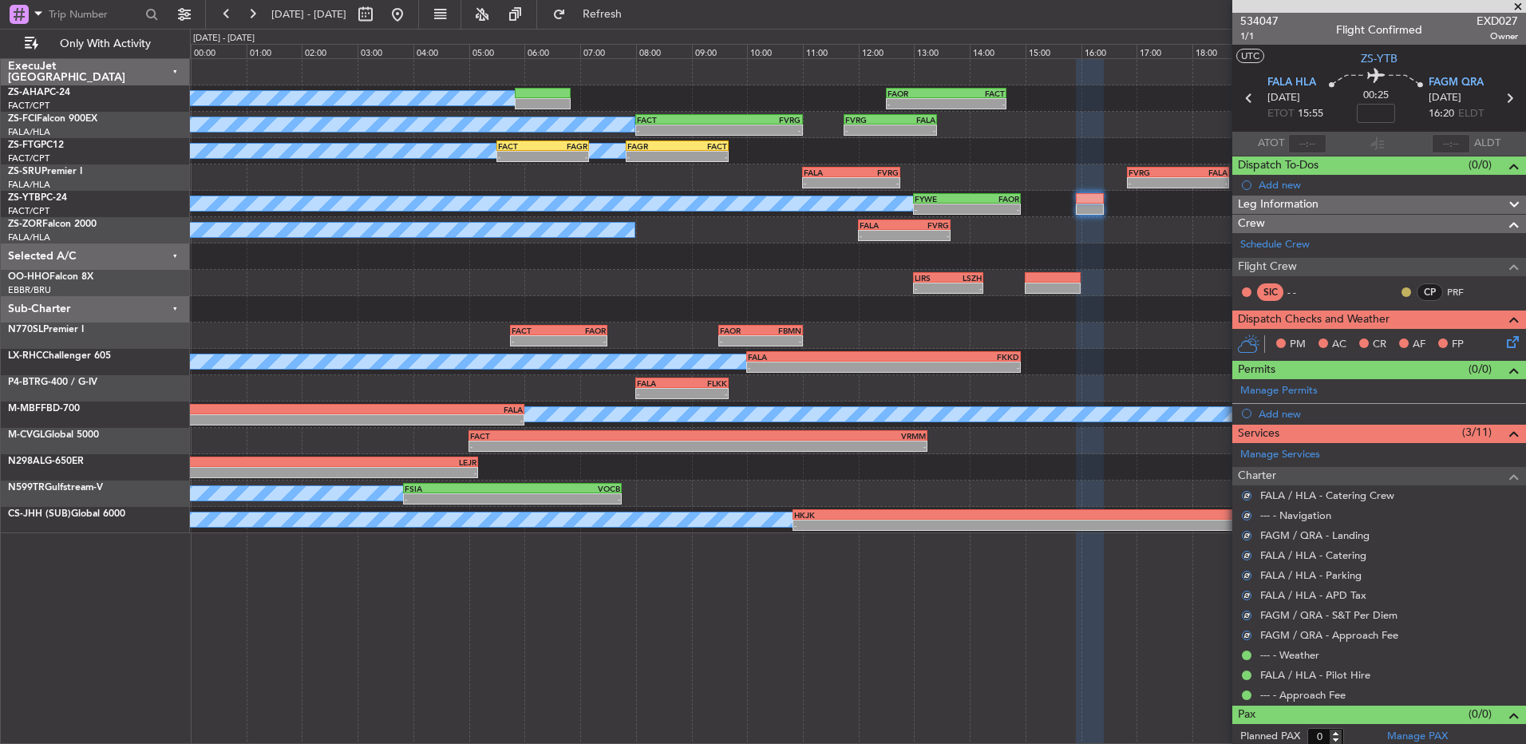
click at [1402, 289] on button at bounding box center [1407, 292] width 10 height 10
click at [1394, 344] on span "Acknowledged" at bounding box center [1398, 338] width 70 height 16
click at [1504, 345] on icon at bounding box center [1510, 339] width 13 height 13
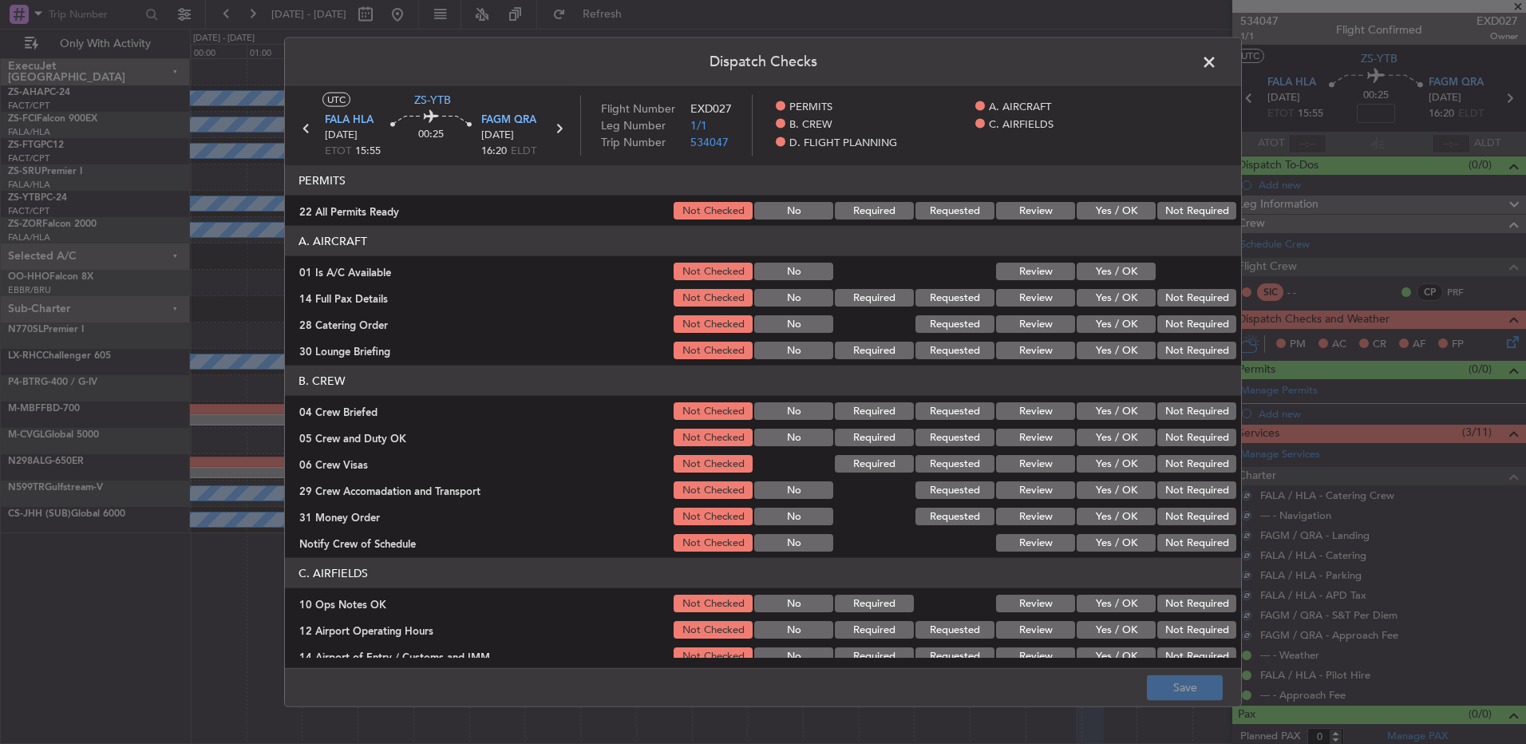
click at [1212, 218] on button "Not Required" at bounding box center [1196, 211] width 79 height 18
click at [1155, 263] on div at bounding box center [1195, 271] width 81 height 22
click at [1140, 271] on button "Yes / OK" at bounding box center [1116, 272] width 79 height 18
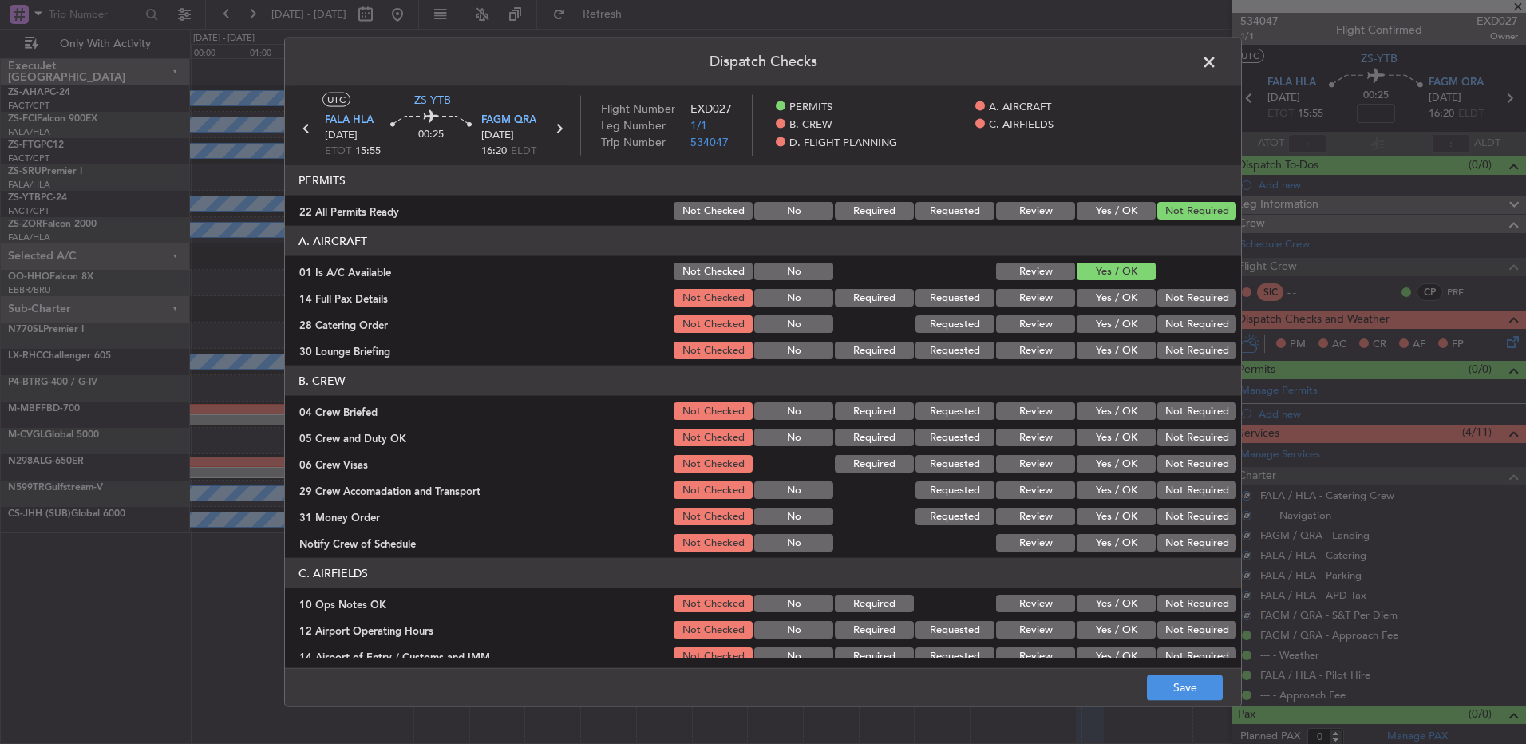
click at [1141, 278] on button "Yes / OK" at bounding box center [1116, 272] width 79 height 18
click at [1165, 294] on button "Not Required" at bounding box center [1196, 298] width 79 height 18
click at [1184, 304] on button "Not Required" at bounding box center [1196, 298] width 79 height 18
click at [1184, 320] on div "Not Required" at bounding box center [1195, 324] width 81 height 22
click at [1180, 346] on button "Not Required" at bounding box center [1196, 351] width 79 height 18
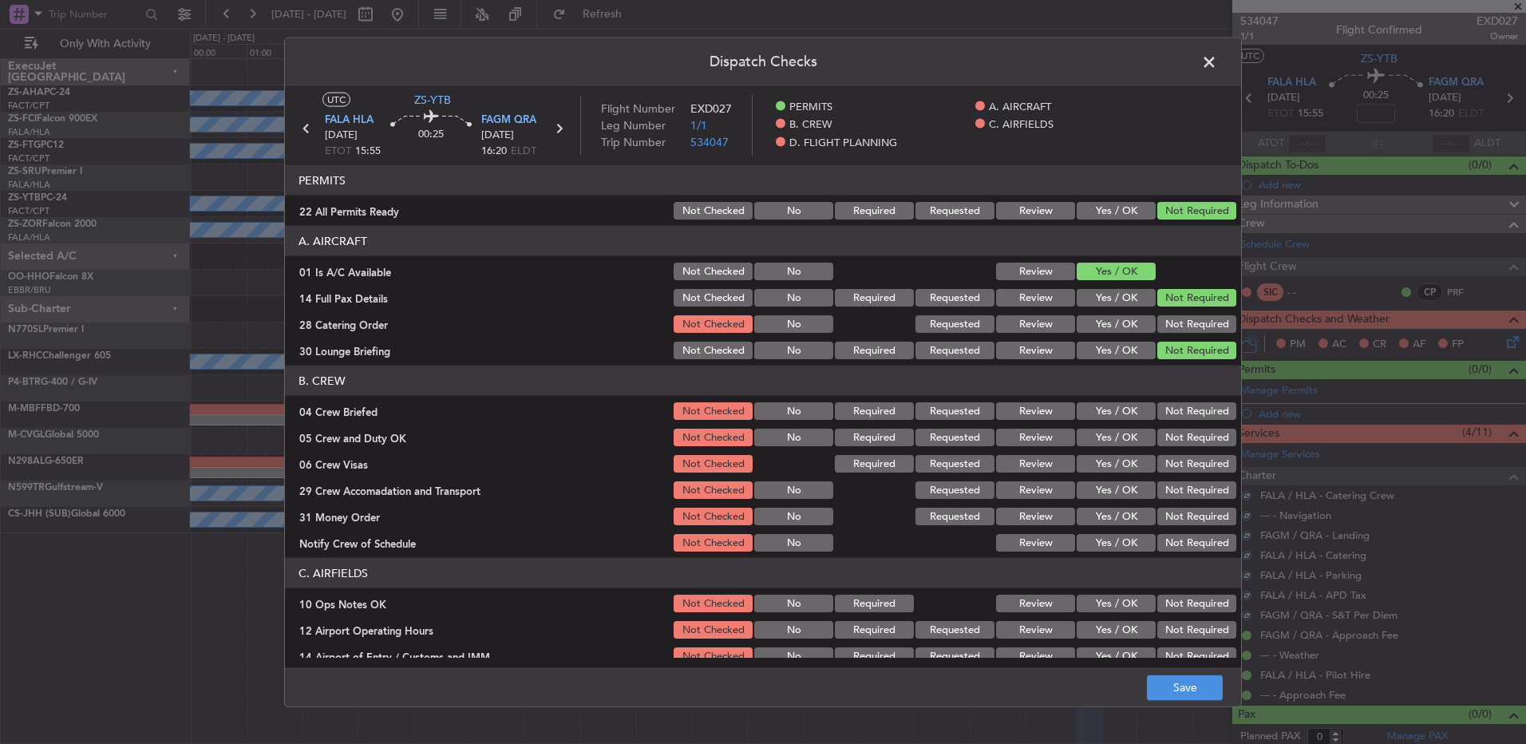
click at [1178, 329] on button "Not Required" at bounding box center [1196, 324] width 79 height 18
click at [1195, 415] on button "Not Required" at bounding box center [1196, 411] width 79 height 18
click at [1195, 438] on button "Not Required" at bounding box center [1196, 438] width 79 height 18
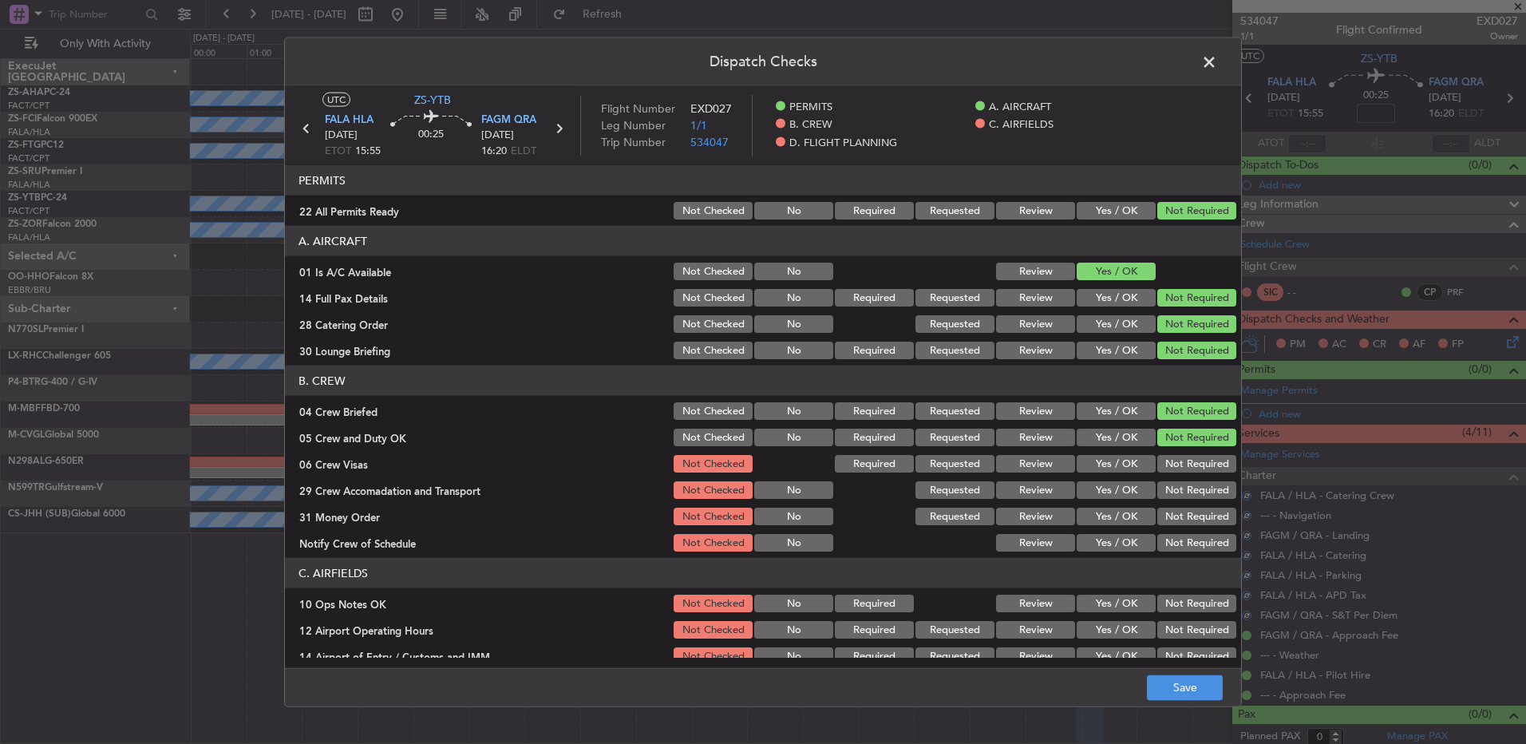
drag, startPoint x: 1195, startPoint y: 438, endPoint x: 1188, endPoint y: 457, distance: 20.2
click at [1190, 448] on div "Not Required" at bounding box center [1195, 437] width 81 height 22
click at [1185, 466] on button "Not Required" at bounding box center [1196, 464] width 79 height 18
click at [1184, 467] on button "Not Required" at bounding box center [1196, 464] width 79 height 18
drag, startPoint x: 1181, startPoint y: 482, endPoint x: 1176, endPoint y: 492, distance: 11.4
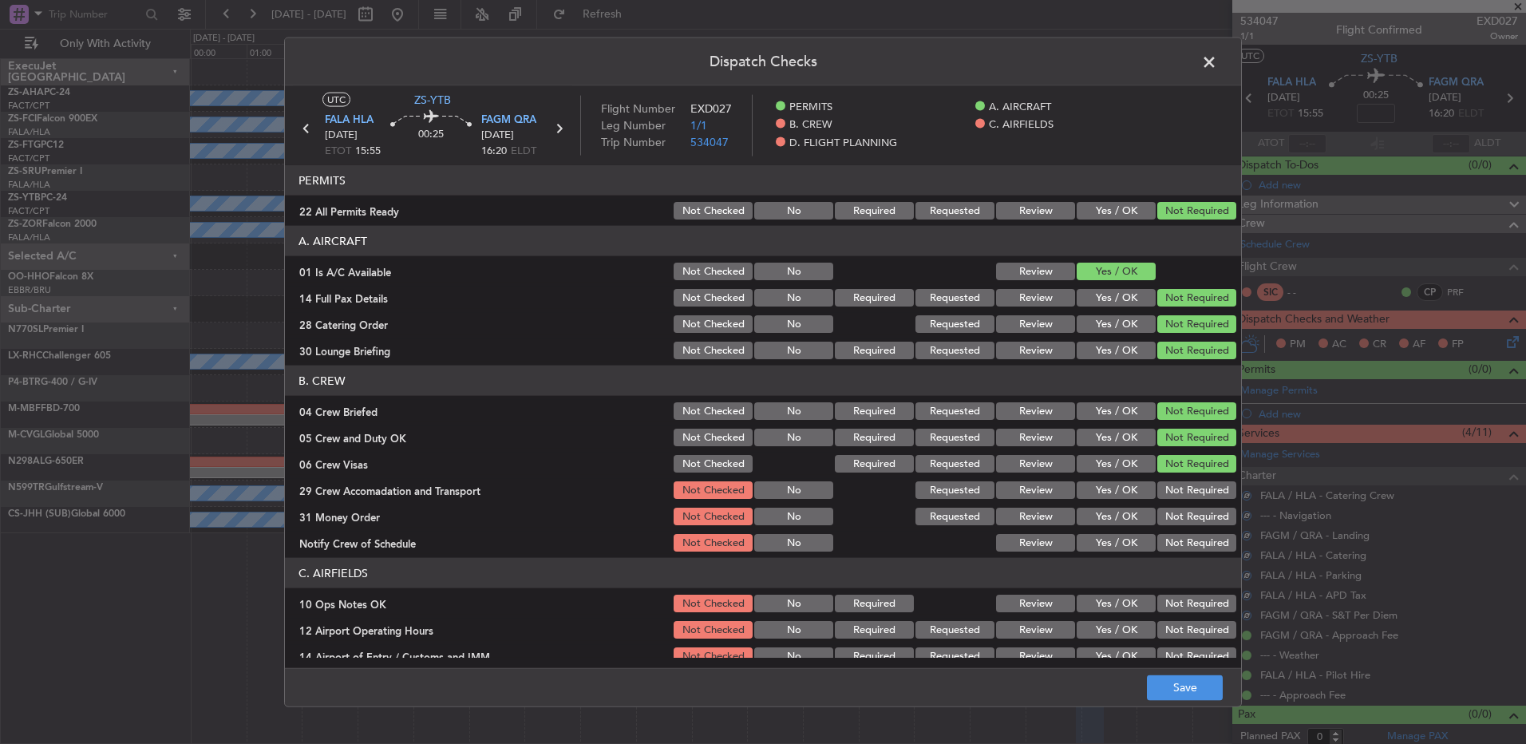
click at [1177, 490] on button "Not Required" at bounding box center [1196, 490] width 79 height 18
drag, startPoint x: 1176, startPoint y: 492, endPoint x: 1176, endPoint y: 529, distance: 36.7
click at [1175, 508] on section "B. CREW 04 Crew Briefed Not Checked No Required Requested Review Yes / OK Not R…" at bounding box center [763, 460] width 956 height 188
click at [1177, 532] on div "Not Required" at bounding box center [1195, 543] width 81 height 22
click at [1178, 524] on button "Not Required" at bounding box center [1196, 517] width 79 height 18
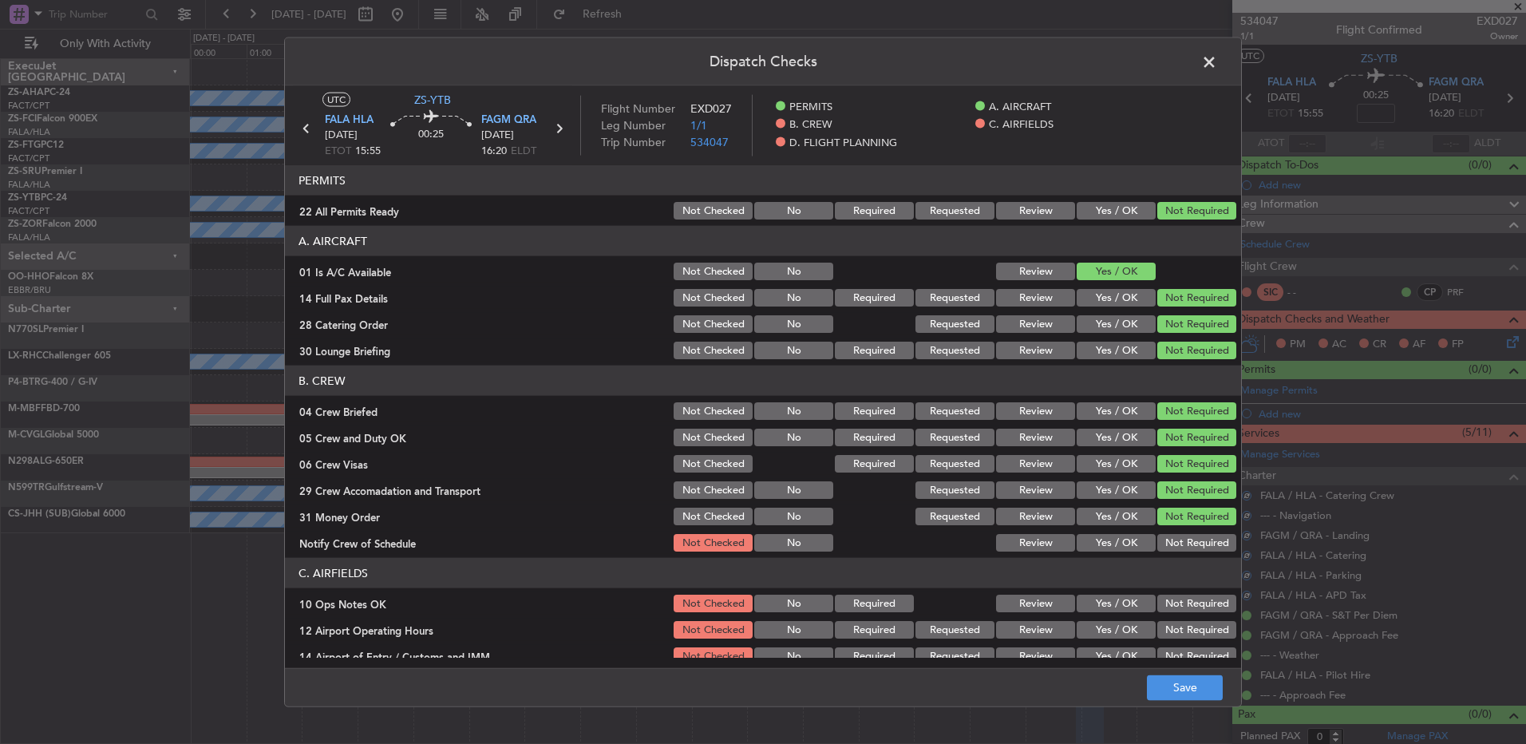
click at [1178, 554] on article "PERMITS 22 All Permits Ready Not Checked No Required Requested Review Yes / OK …" at bounding box center [763, 411] width 956 height 492
drag, startPoint x: 1178, startPoint y: 554, endPoint x: 1178, endPoint y: 540, distance: 13.6
click at [1178, 540] on button "Not Required" at bounding box center [1196, 543] width 79 height 18
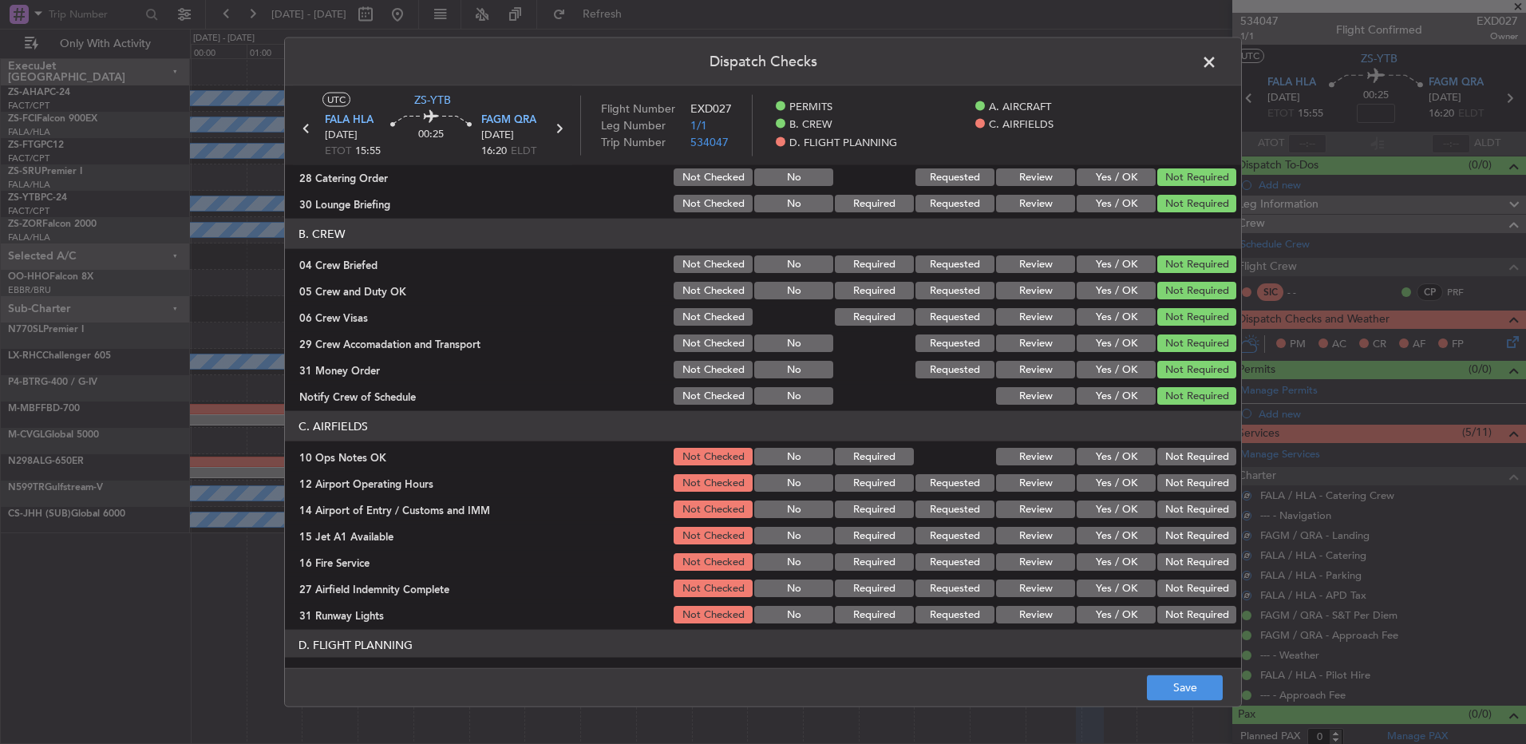
scroll to position [206, 0]
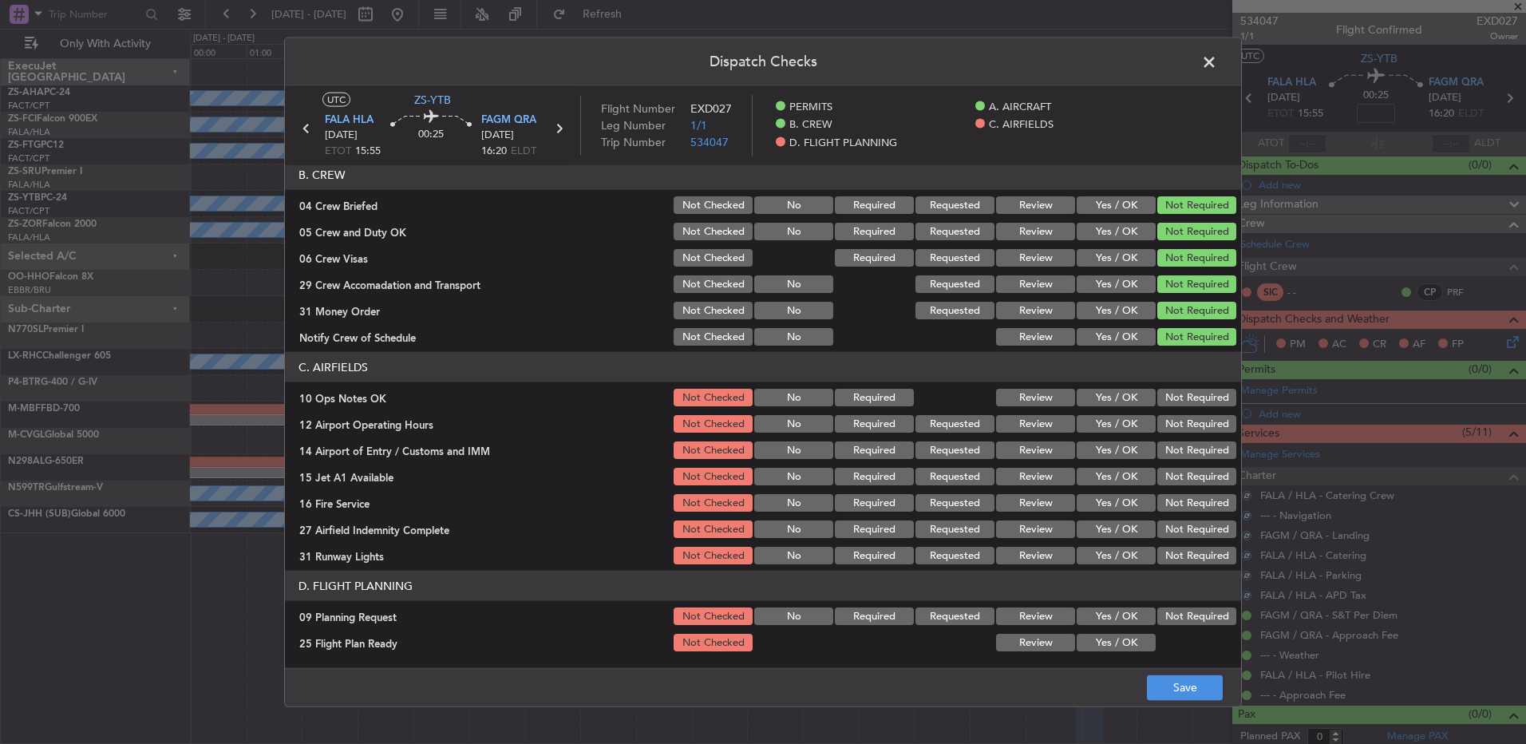
click at [1174, 430] on button "Not Required" at bounding box center [1196, 424] width 79 height 18
drag, startPoint x: 1180, startPoint y: 397, endPoint x: 1184, endPoint y: 420, distance: 22.6
click at [1180, 400] on button "Not Required" at bounding box center [1196, 398] width 79 height 18
click at [1179, 458] on button "Not Required" at bounding box center [1196, 450] width 79 height 18
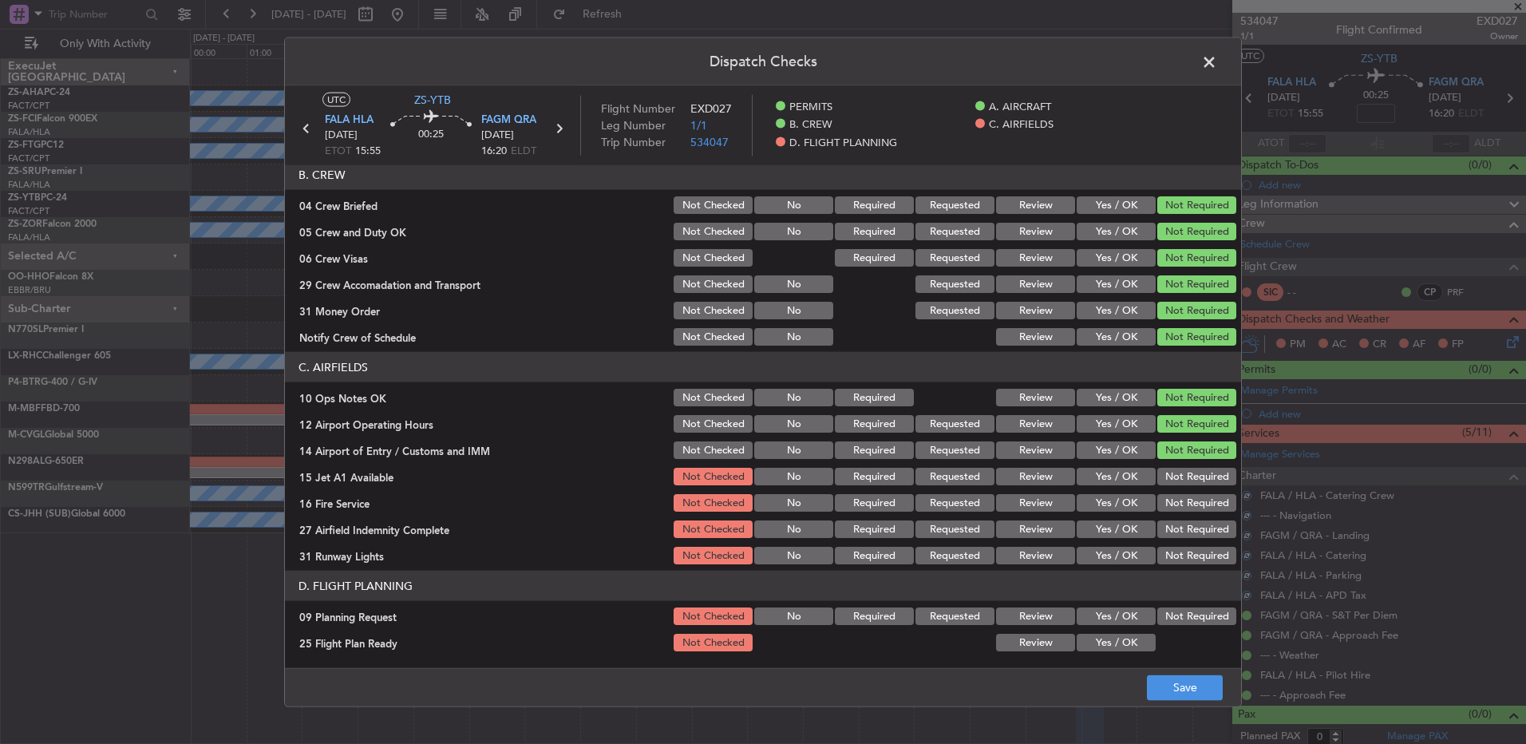
click at [1184, 473] on button "Not Required" at bounding box center [1196, 477] width 79 height 18
click at [1184, 486] on div "Not Required" at bounding box center [1195, 476] width 81 height 22
click at [1184, 507] on button "Not Required" at bounding box center [1196, 503] width 79 height 18
click at [1182, 523] on button "Not Required" at bounding box center [1196, 529] width 79 height 18
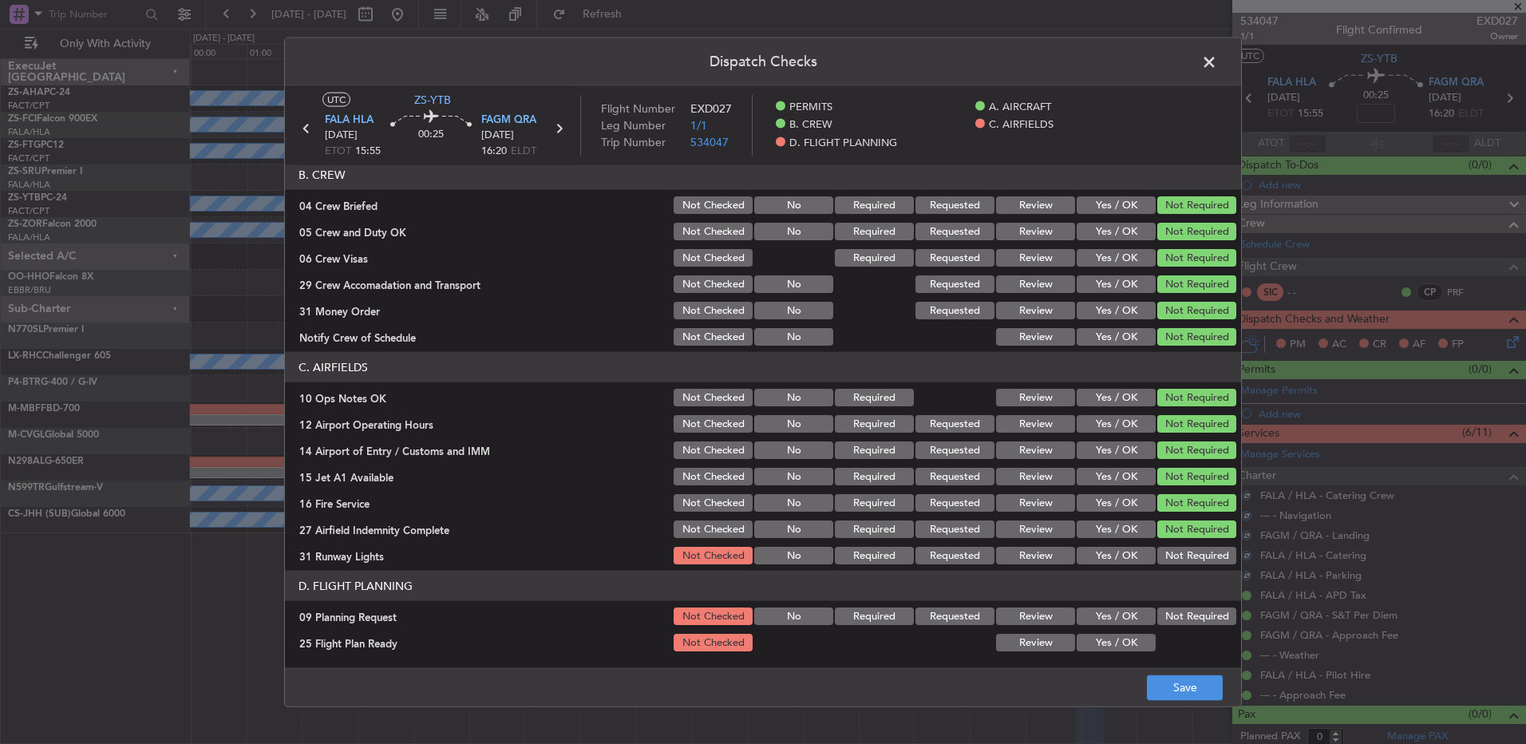
click at [1180, 538] on div "Not Required" at bounding box center [1195, 529] width 81 height 22
click at [1179, 543] on section "C. AIRFIELDS 10 Ops Notes OK Not Checked No Required Review Yes / OK Not Requir…" at bounding box center [763, 459] width 956 height 215
click at [1178, 564] on div "Not Required" at bounding box center [1195, 555] width 81 height 22
click at [1178, 562] on button "Not Required" at bounding box center [1196, 556] width 79 height 18
click at [1171, 611] on button "Not Required" at bounding box center [1196, 616] width 79 height 18
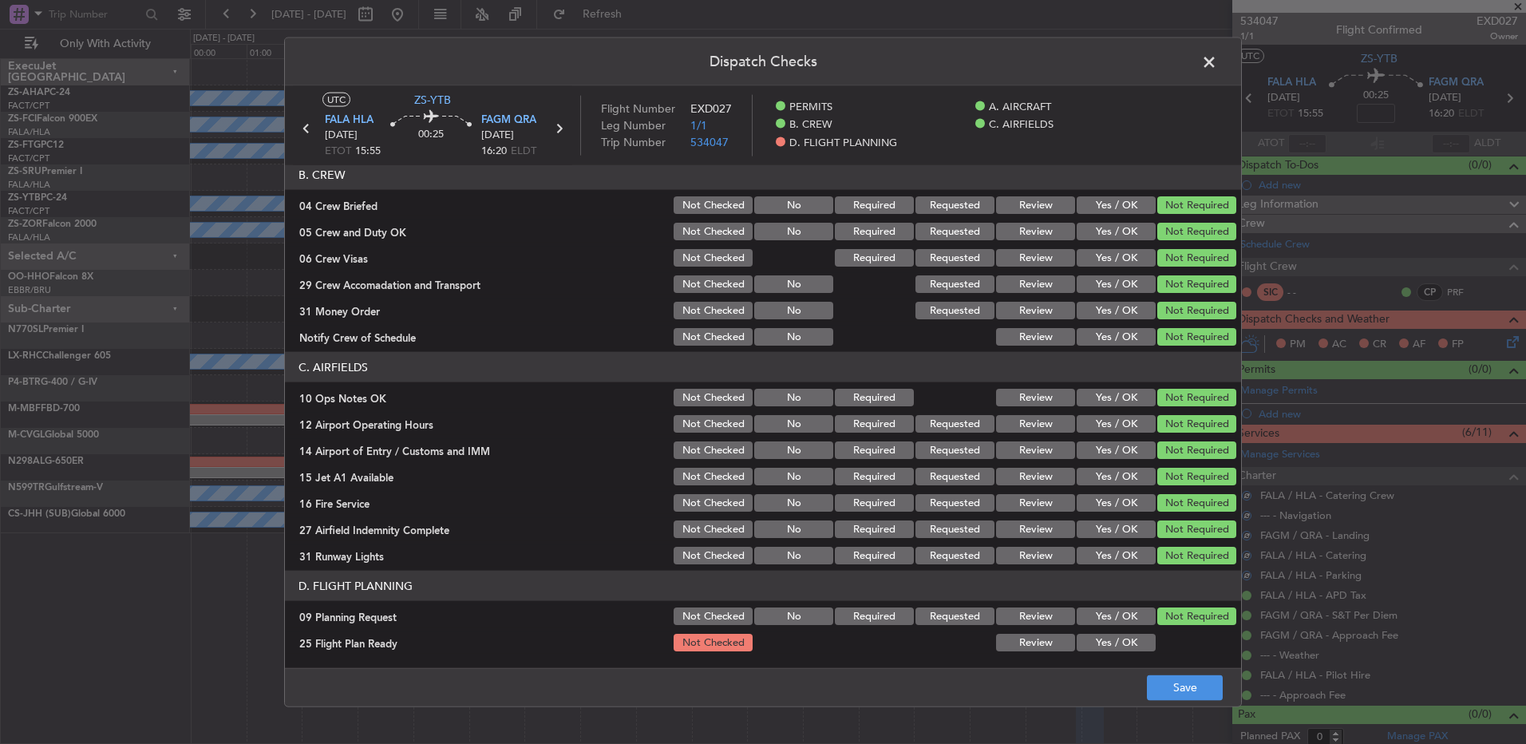
click at [1099, 642] on button "Yes / OK" at bounding box center [1116, 643] width 79 height 18
click at [1162, 683] on button "Save" at bounding box center [1185, 687] width 76 height 26
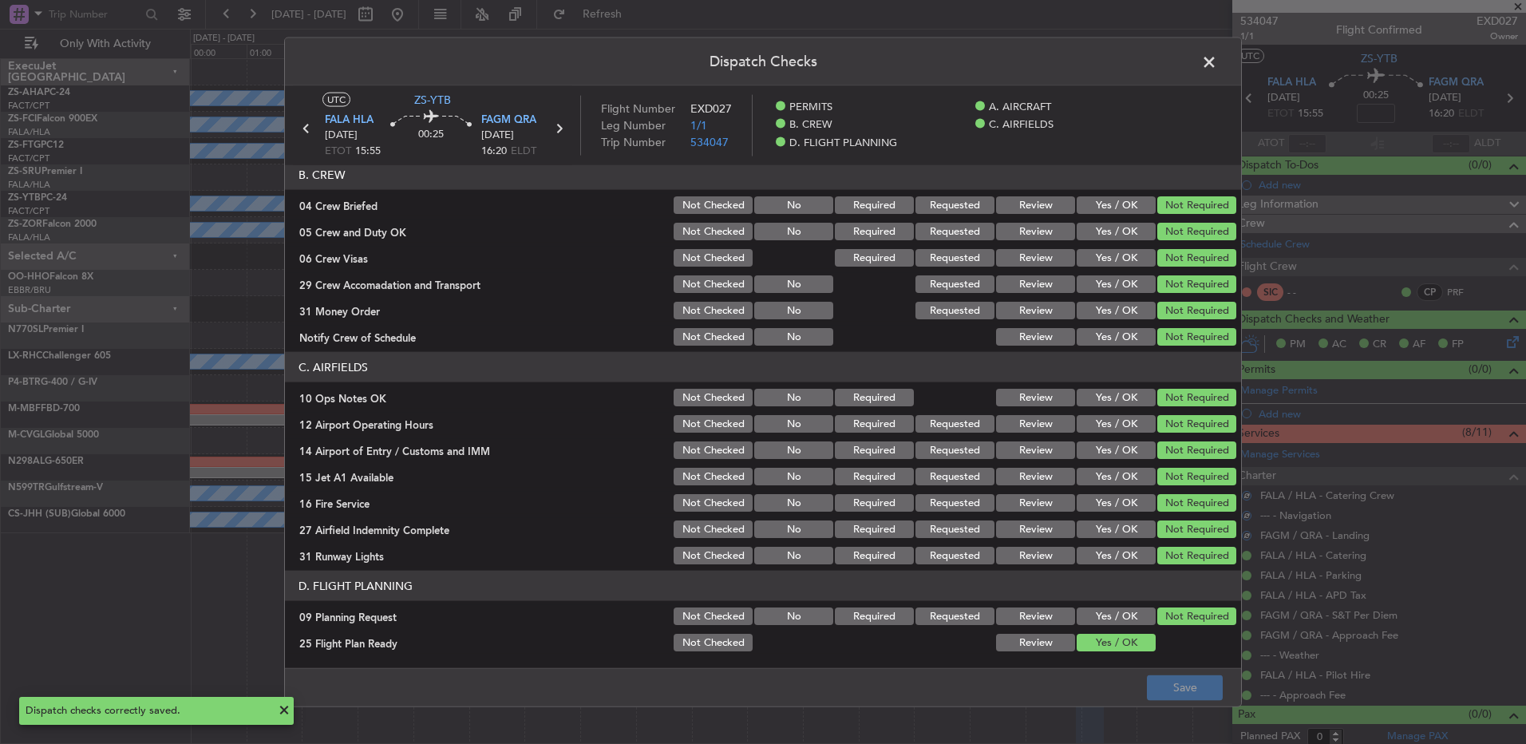
drag, startPoint x: 1219, startPoint y: 62, endPoint x: 1218, endPoint y: 70, distance: 8.0
click at [1217, 70] on span at bounding box center [1217, 66] width 0 height 32
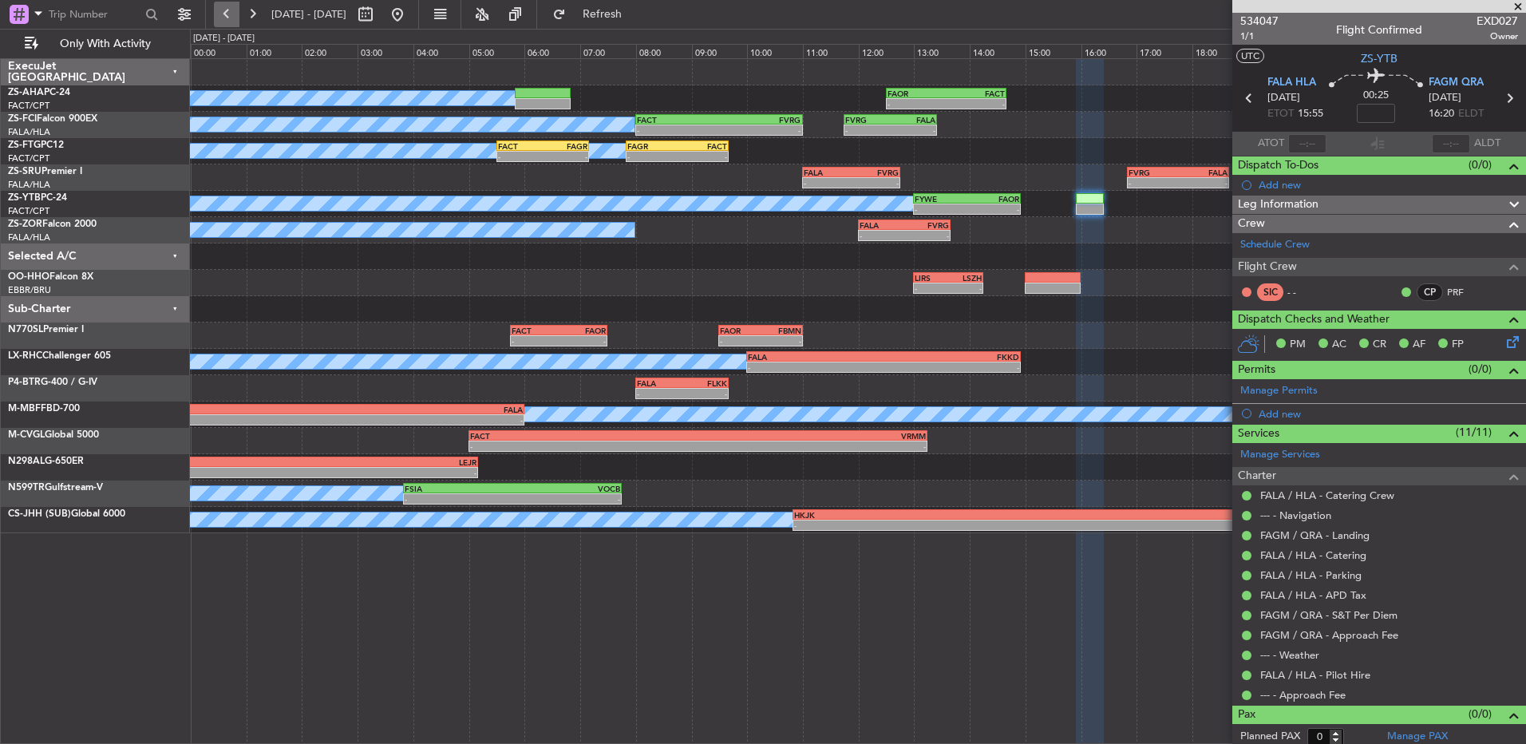
click at [219, 17] on button at bounding box center [227, 15] width 26 height 26
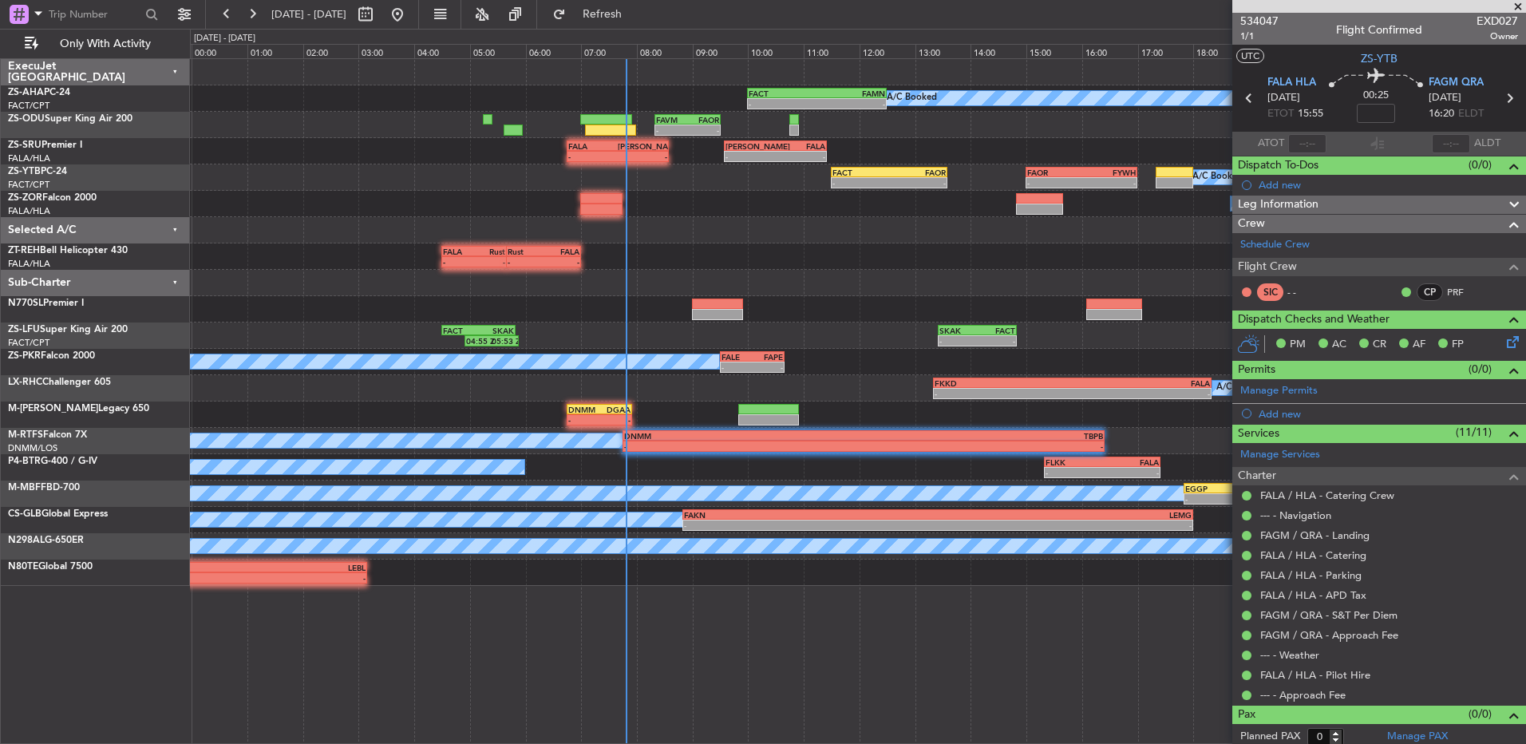
click at [1521, 8] on span at bounding box center [1518, 7] width 16 height 14
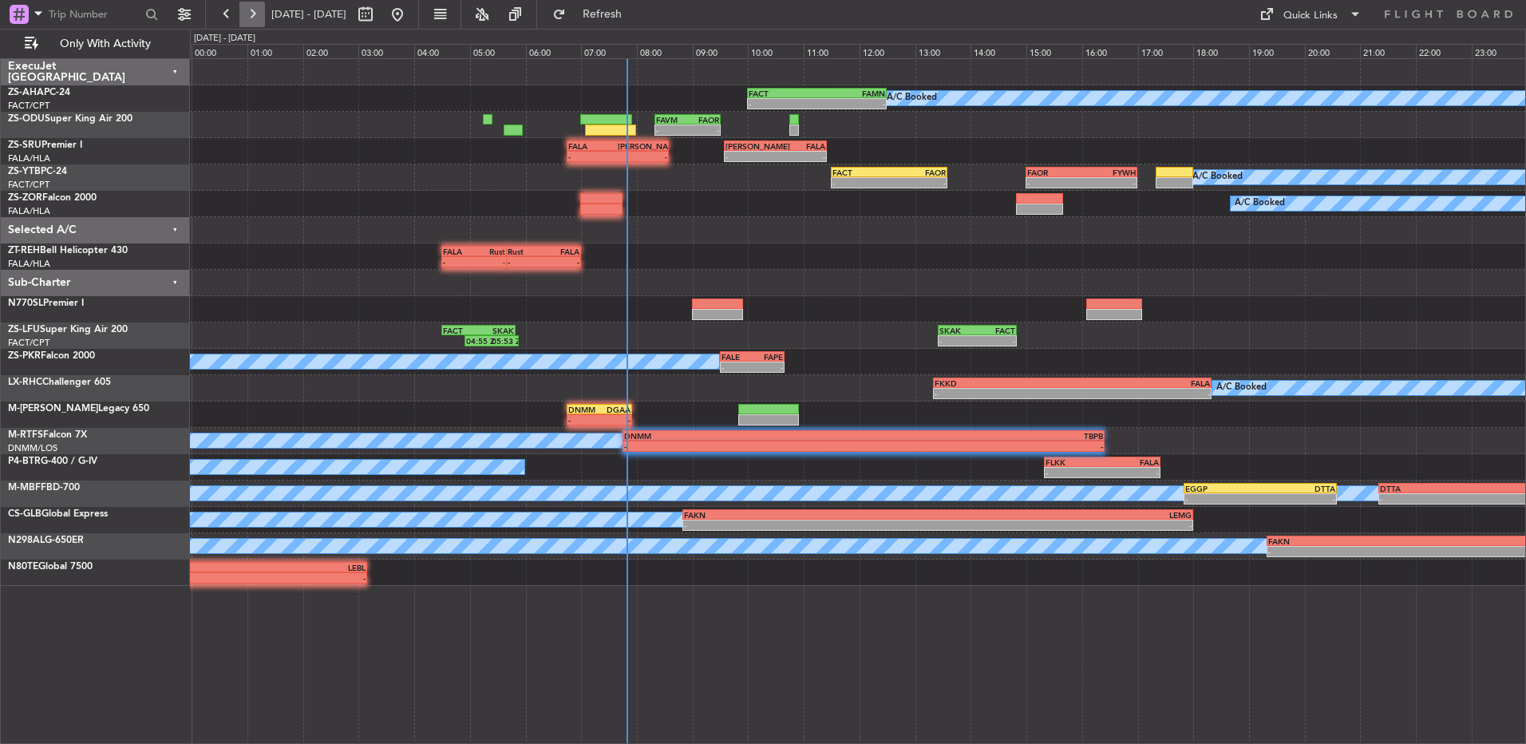
click at [255, 14] on button at bounding box center [252, 15] width 26 height 26
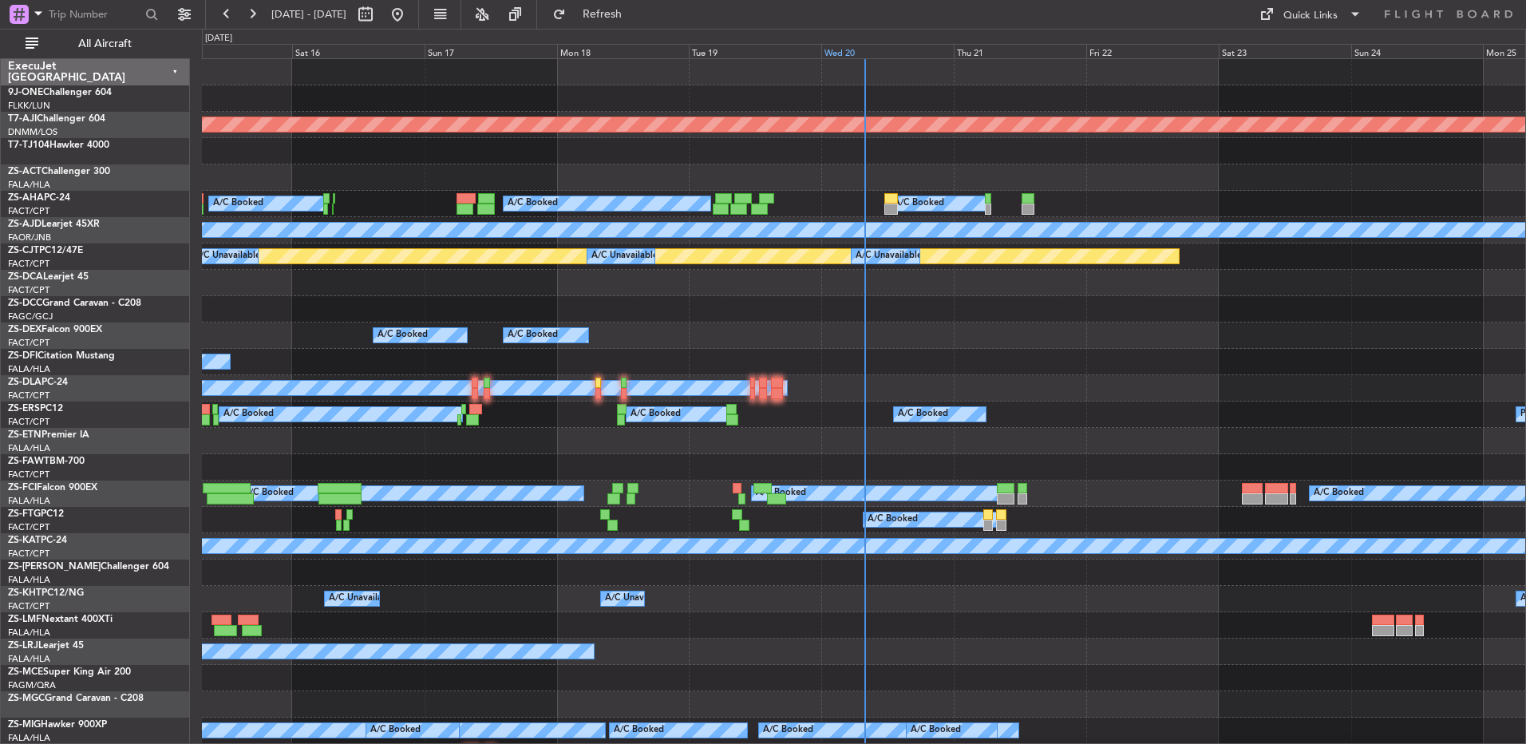
click at [850, 51] on div "Wed 20" at bounding box center [887, 51] width 132 height 14
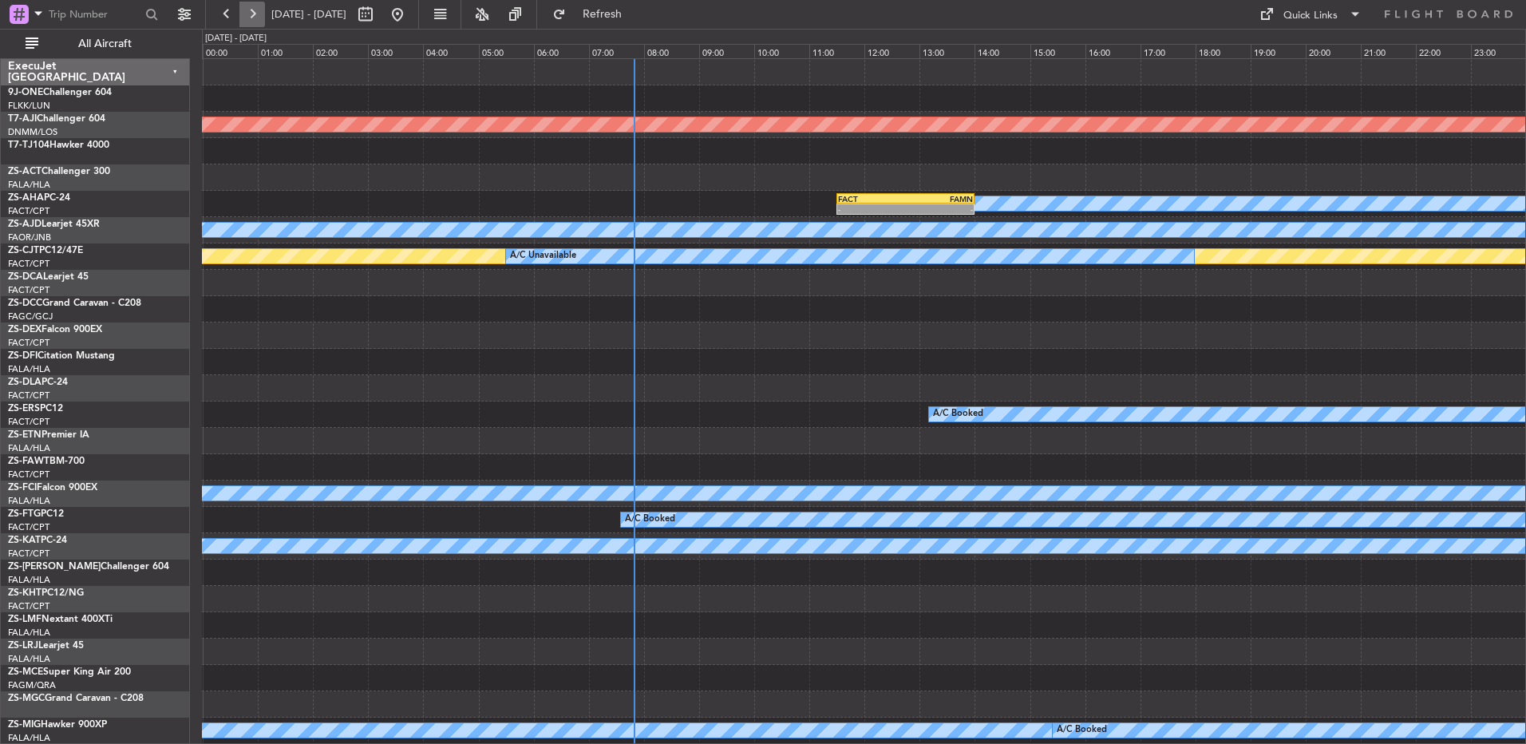
click at [256, 13] on button at bounding box center [252, 15] width 26 height 26
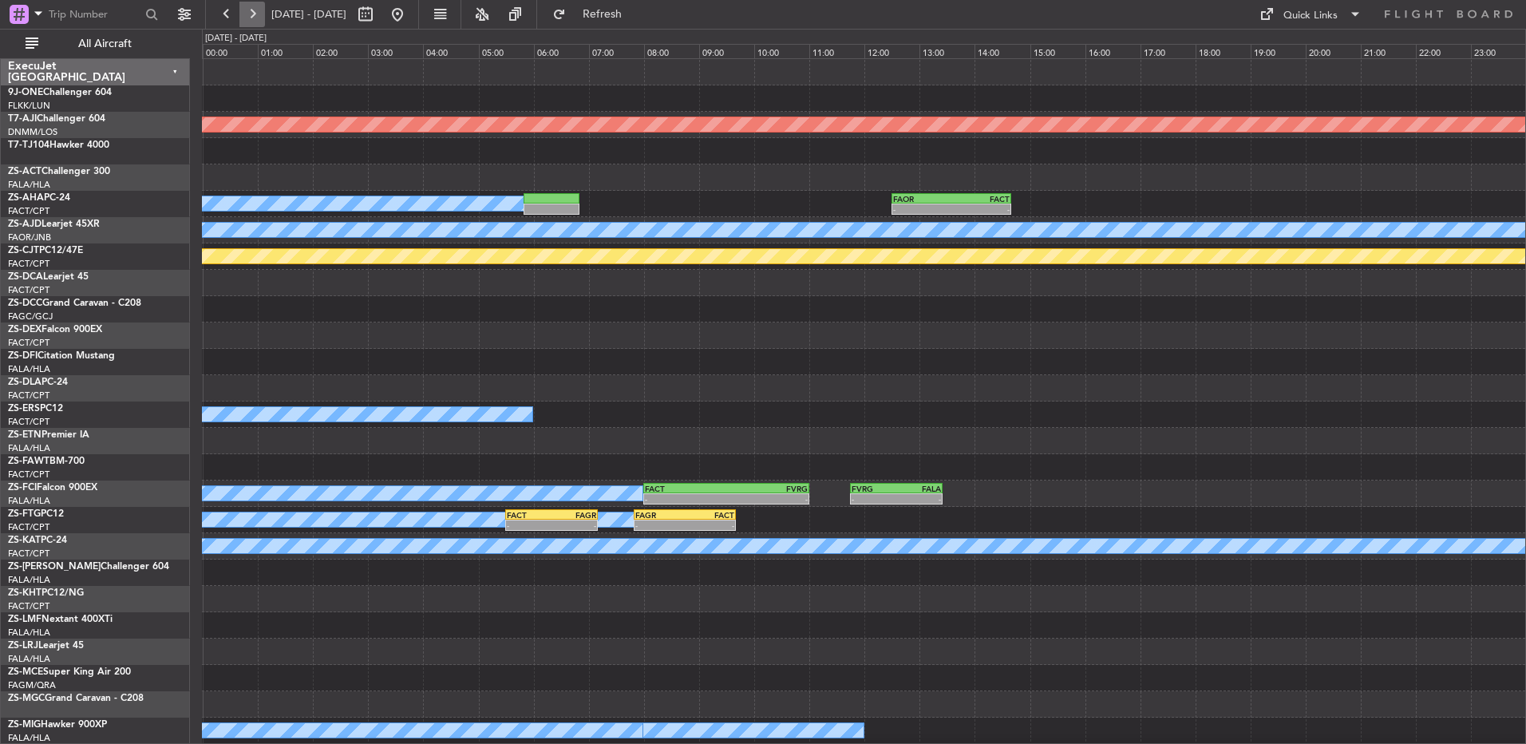
click at [259, 14] on button at bounding box center [252, 15] width 26 height 26
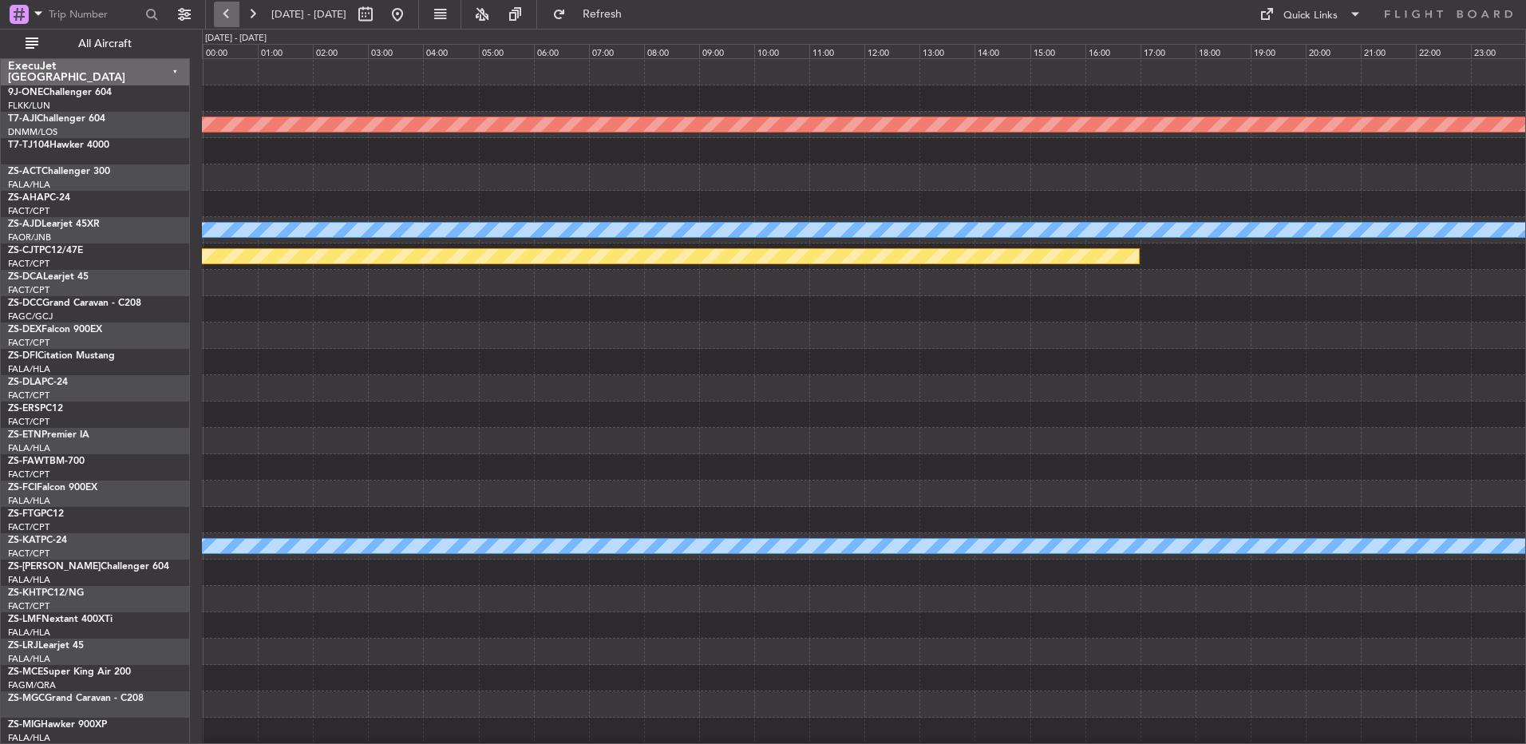
click at [225, 14] on button at bounding box center [227, 15] width 26 height 26
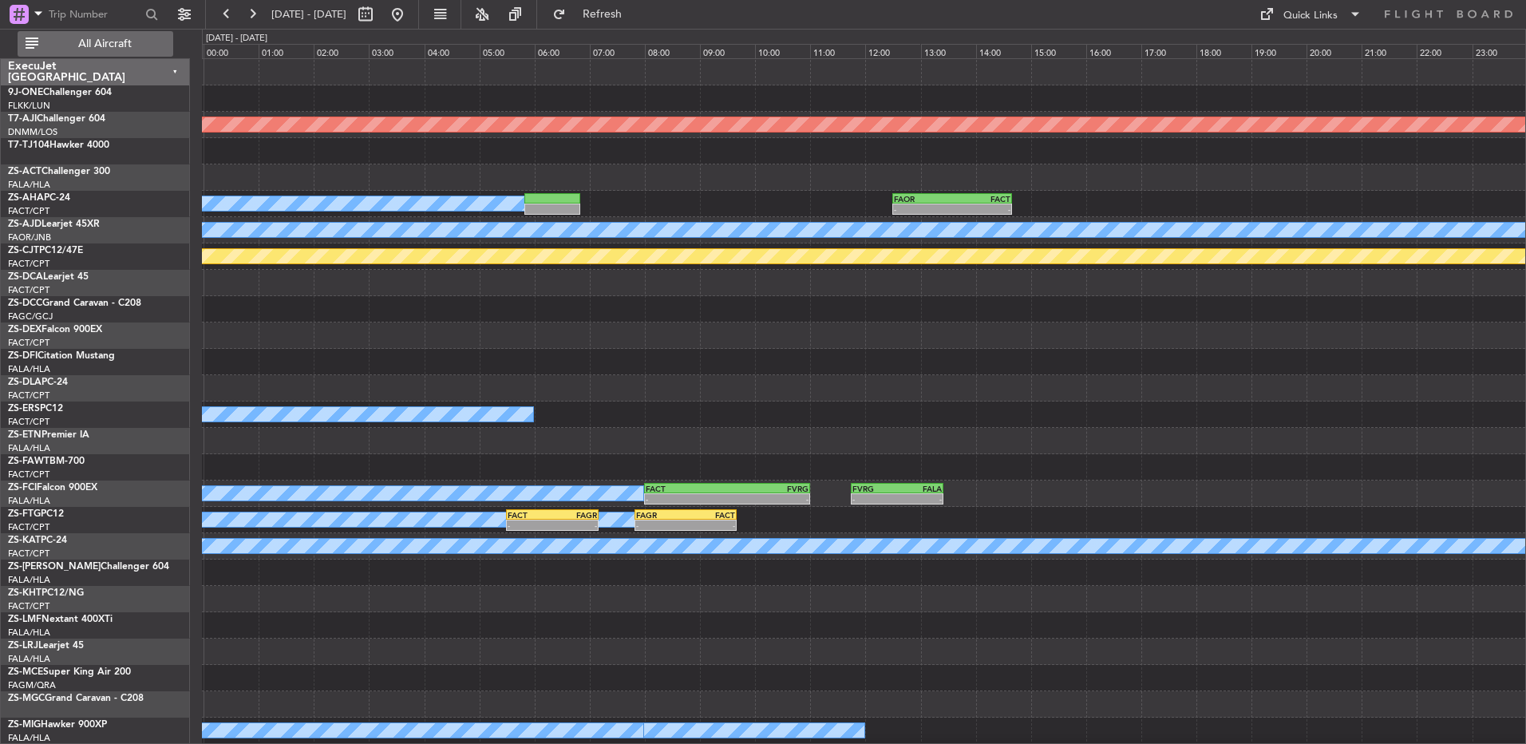
click at [128, 55] on button "All Aircraft" at bounding box center [96, 44] width 156 height 26
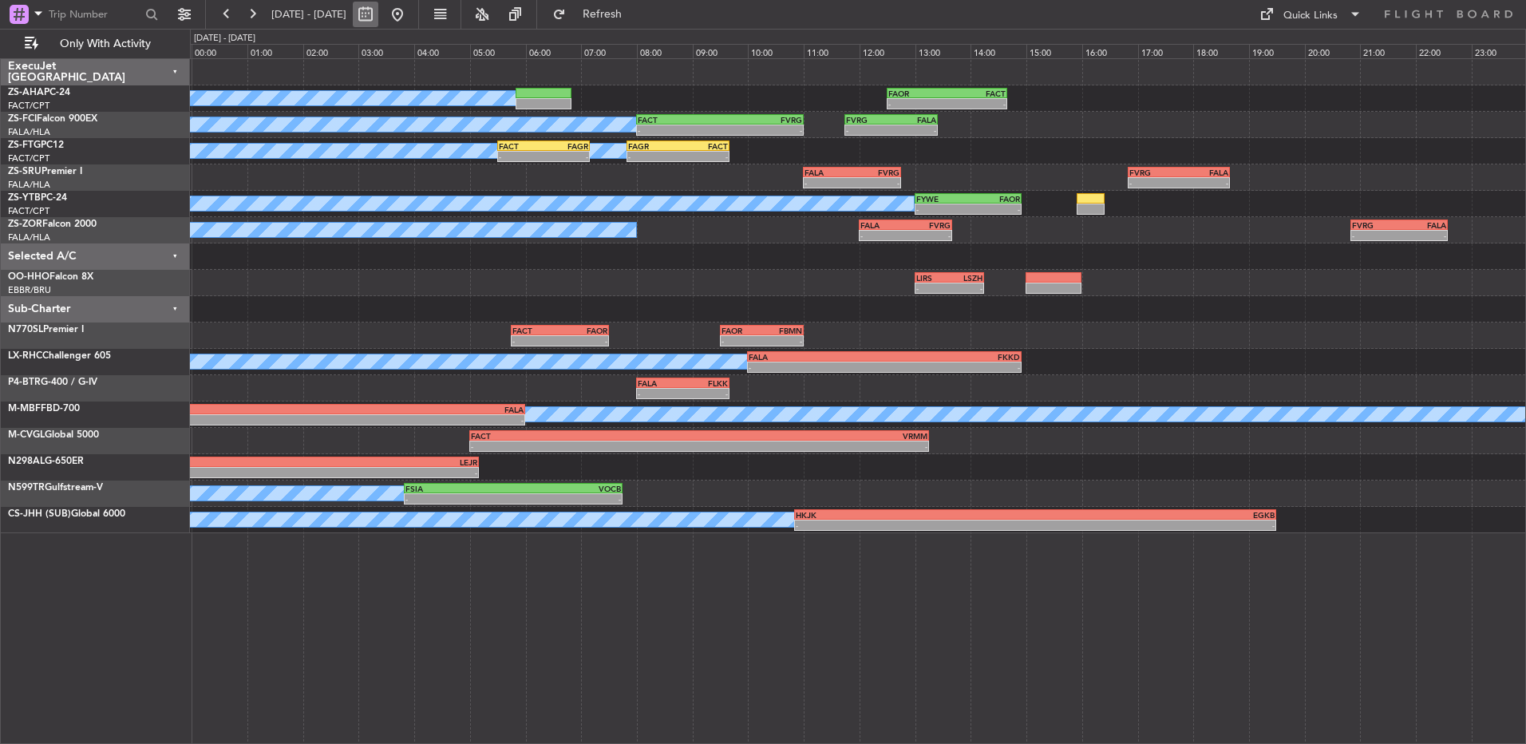
click at [378, 15] on button at bounding box center [366, 15] width 26 height 26
select select "8"
select select "2025"
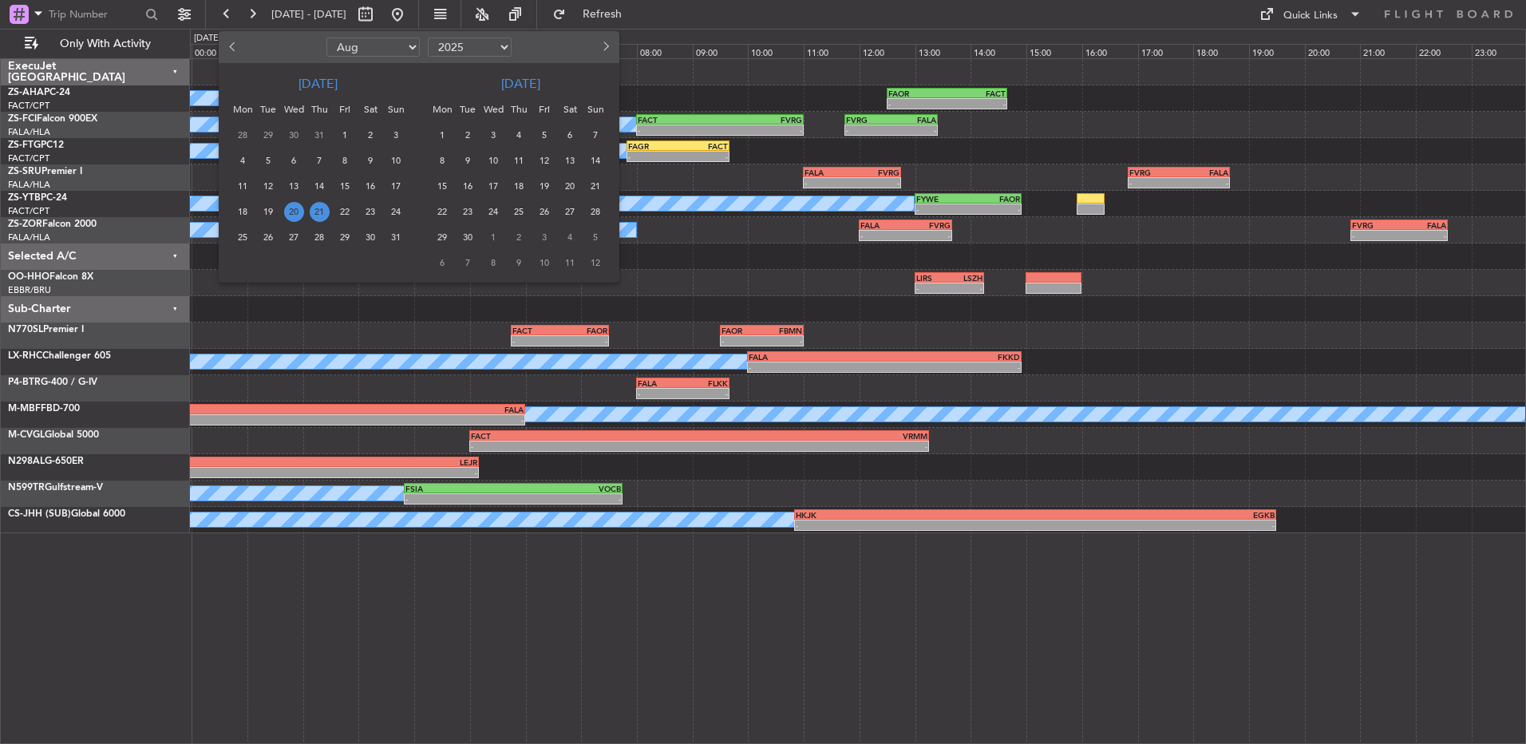
click at [400, 213] on span "24" at bounding box center [396, 212] width 20 height 20
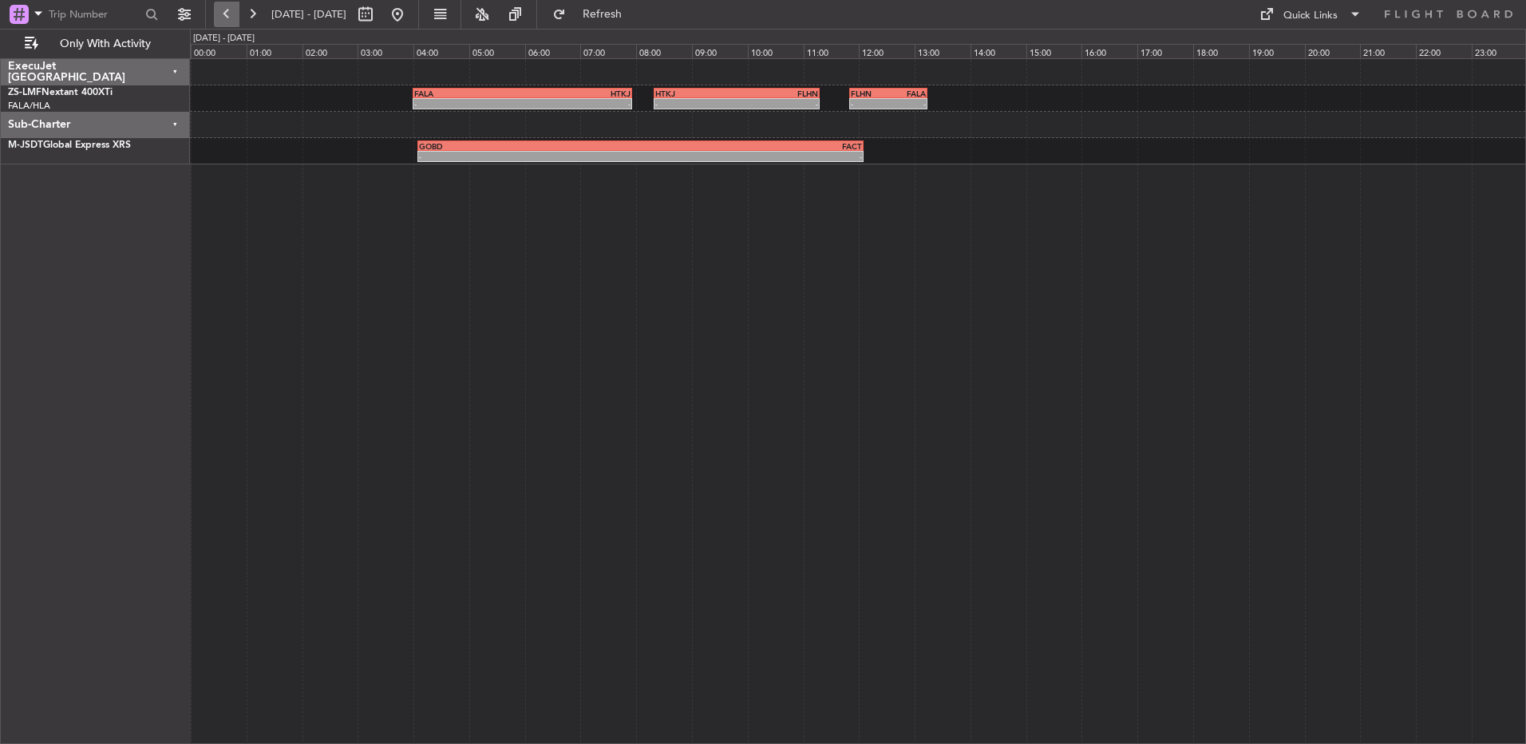
click at [226, 11] on button at bounding box center [227, 15] width 26 height 26
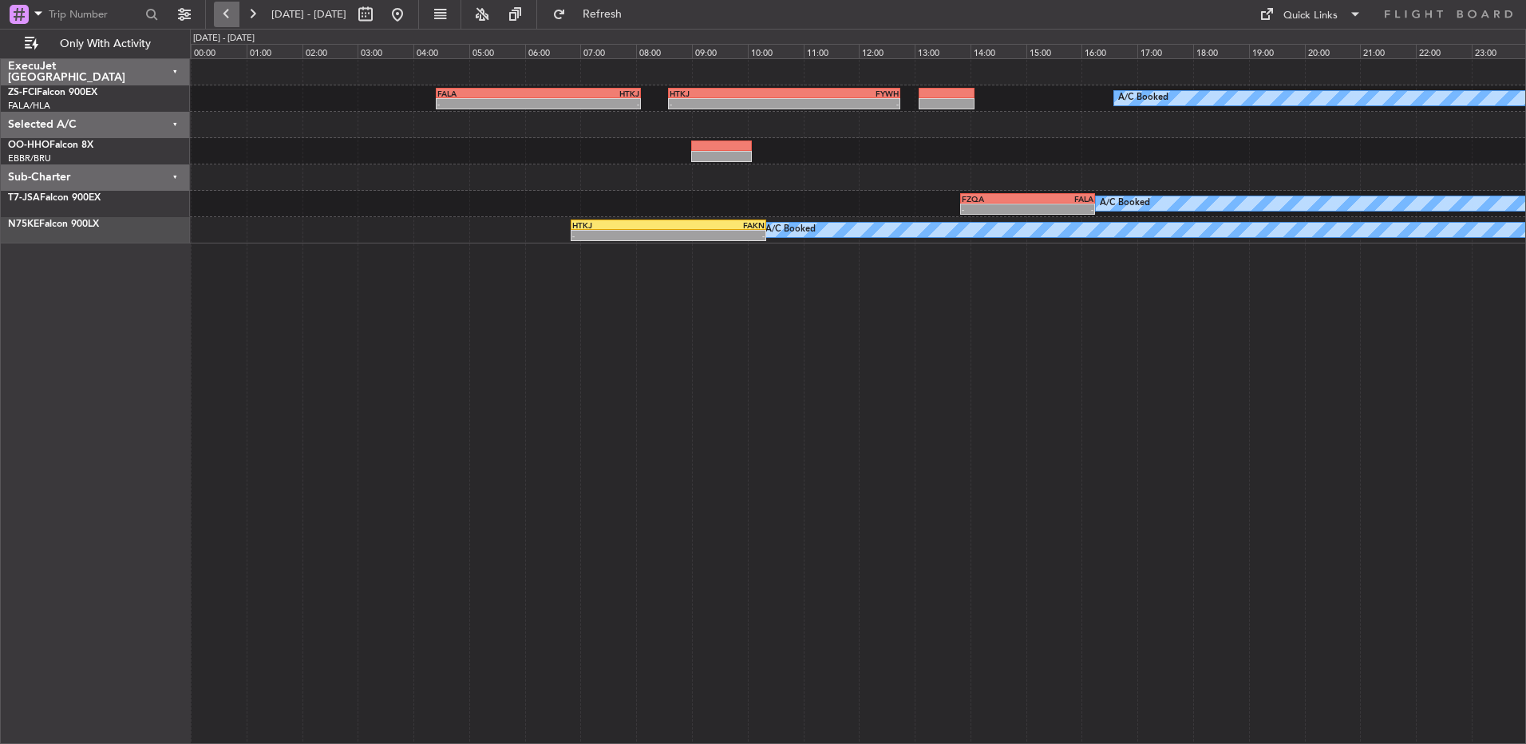
click at [226, 11] on button at bounding box center [227, 15] width 26 height 26
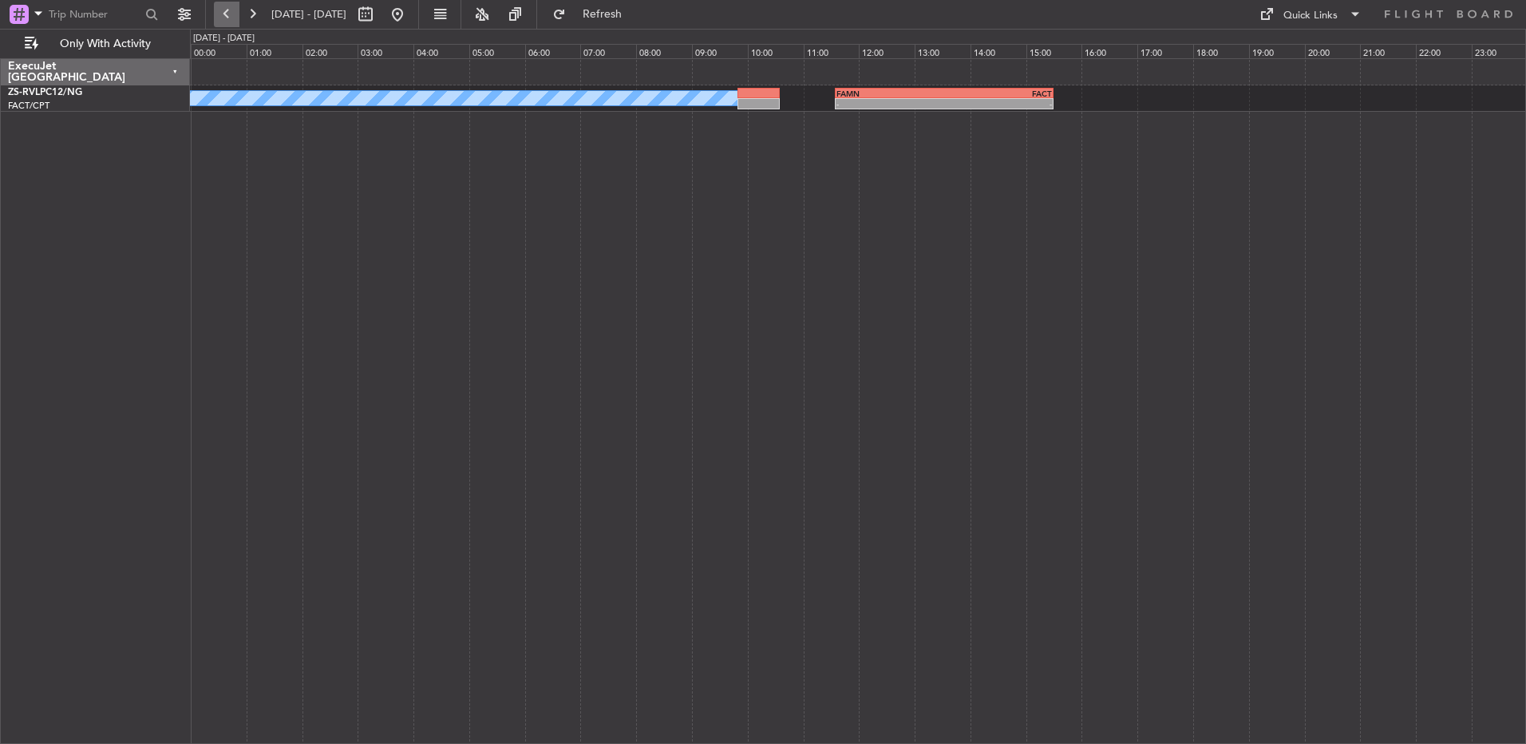
click at [226, 11] on button at bounding box center [227, 15] width 26 height 26
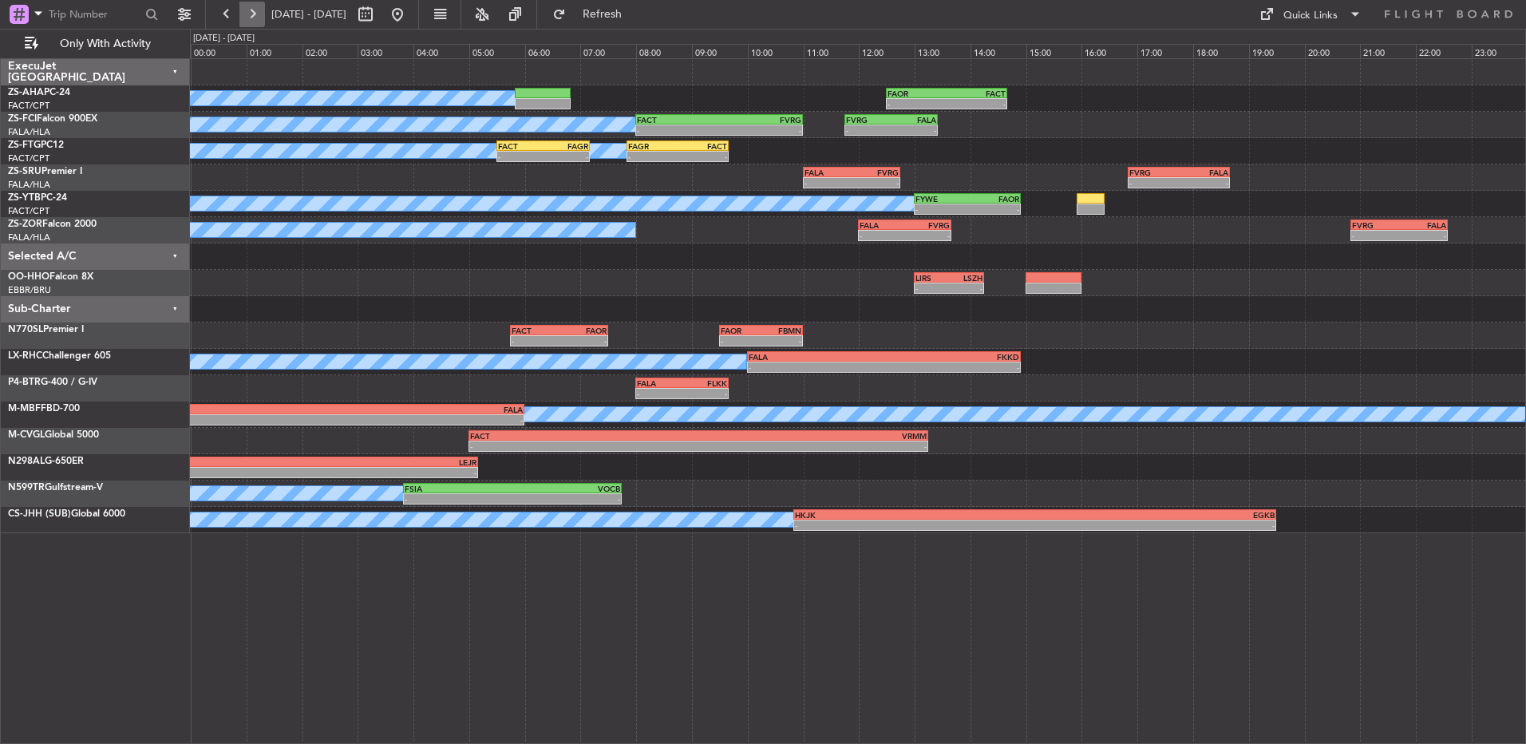
click at [247, 14] on button at bounding box center [252, 15] width 26 height 26
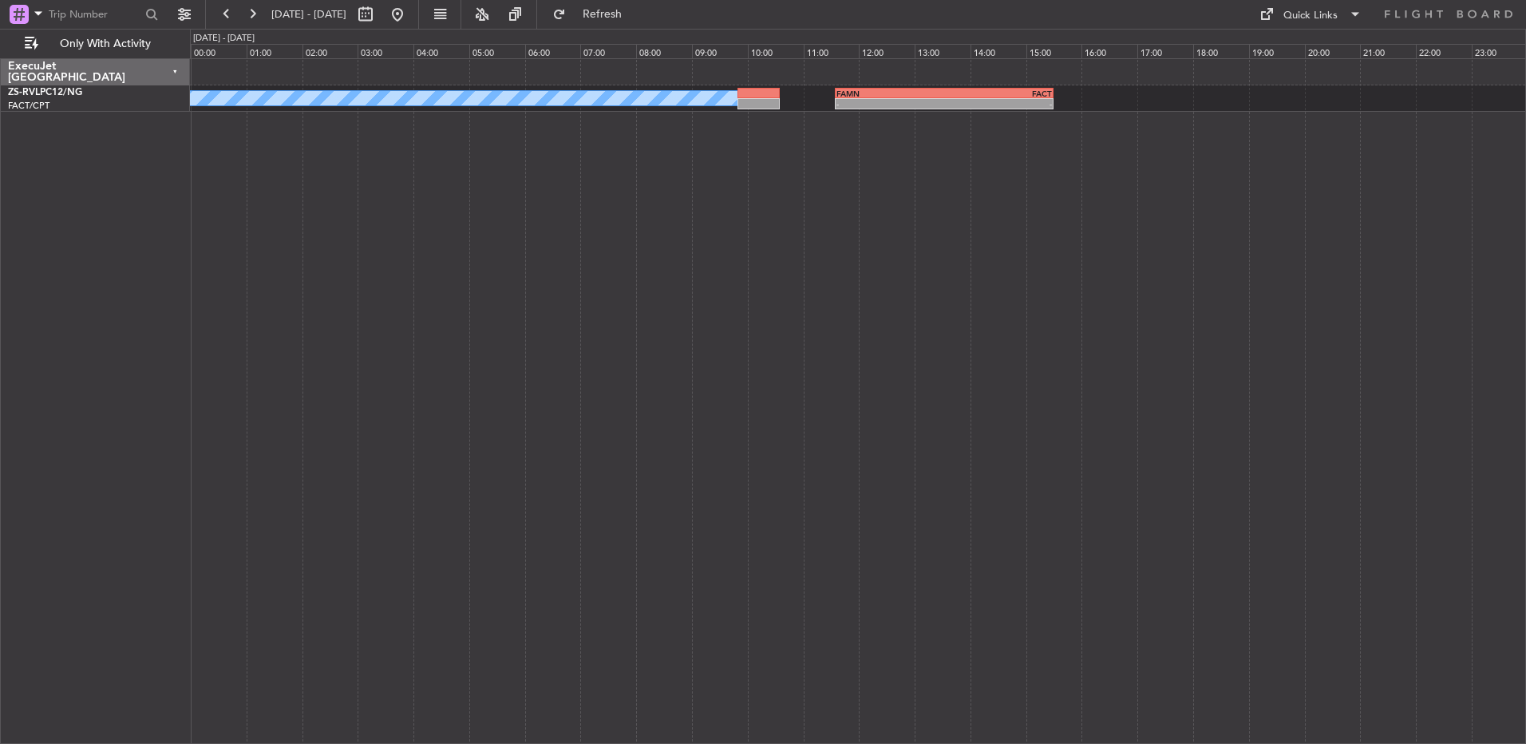
click at [208, 14] on fb-range-datepicker "22 Aug 2025 - 22 Aug 2025" at bounding box center [312, 14] width 214 height 29
click at [217, 12] on button at bounding box center [227, 15] width 26 height 26
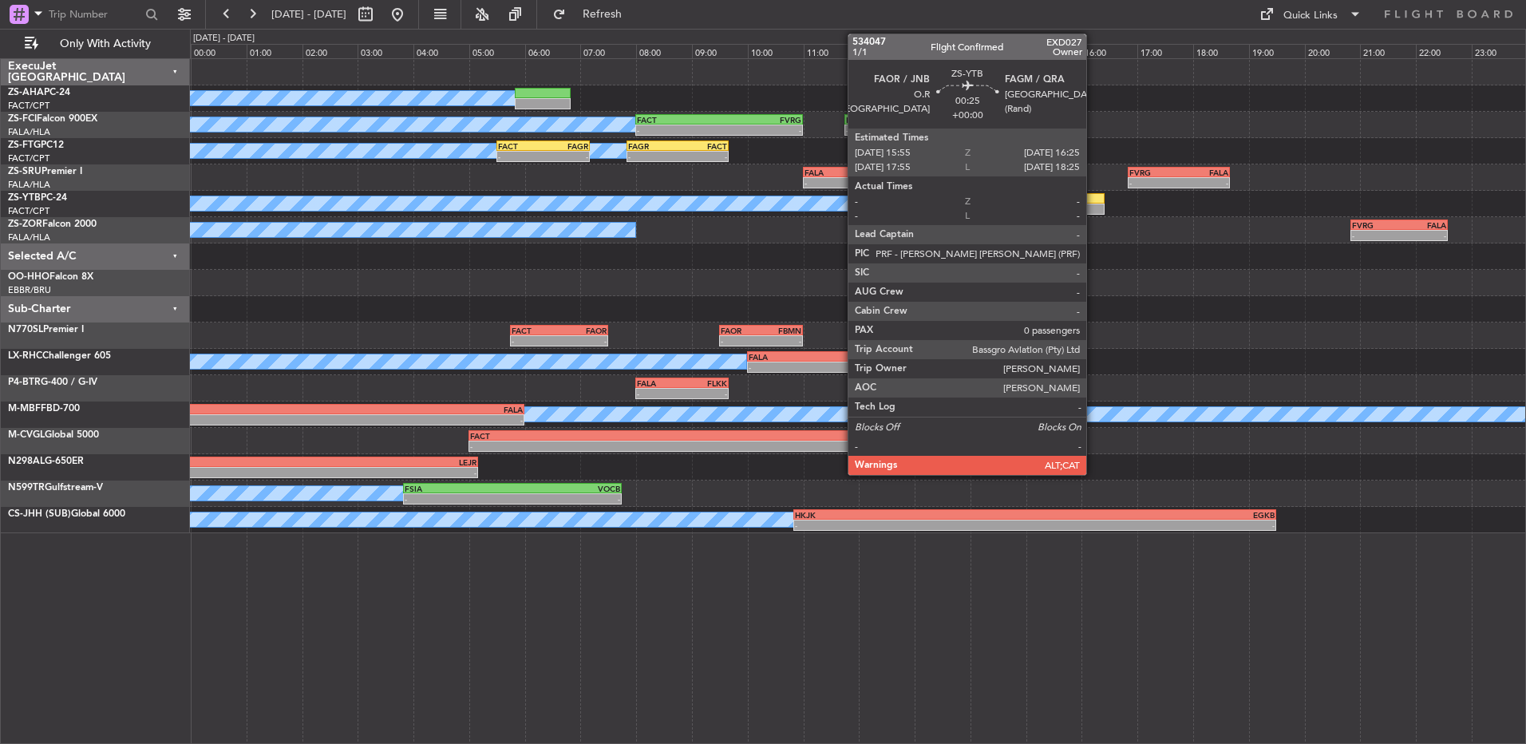
click at [1093, 203] on div "FYWE 13:00 Z FAOR 14:55 Z - - A/C Booked" at bounding box center [857, 204] width 1335 height 26
click at [1096, 205] on div at bounding box center [1091, 209] width 28 height 11
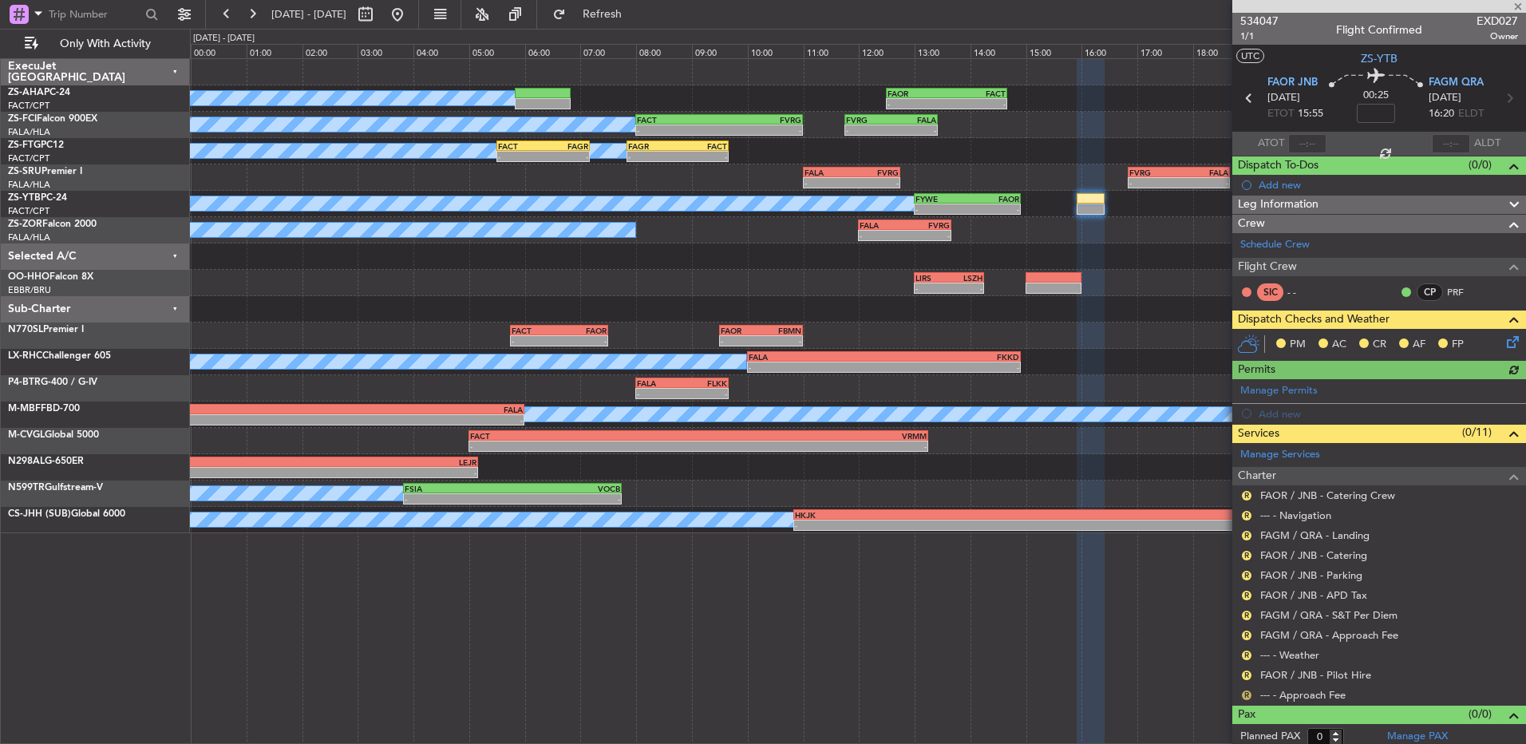
click at [1248, 694] on button "R" at bounding box center [1247, 695] width 10 height 10
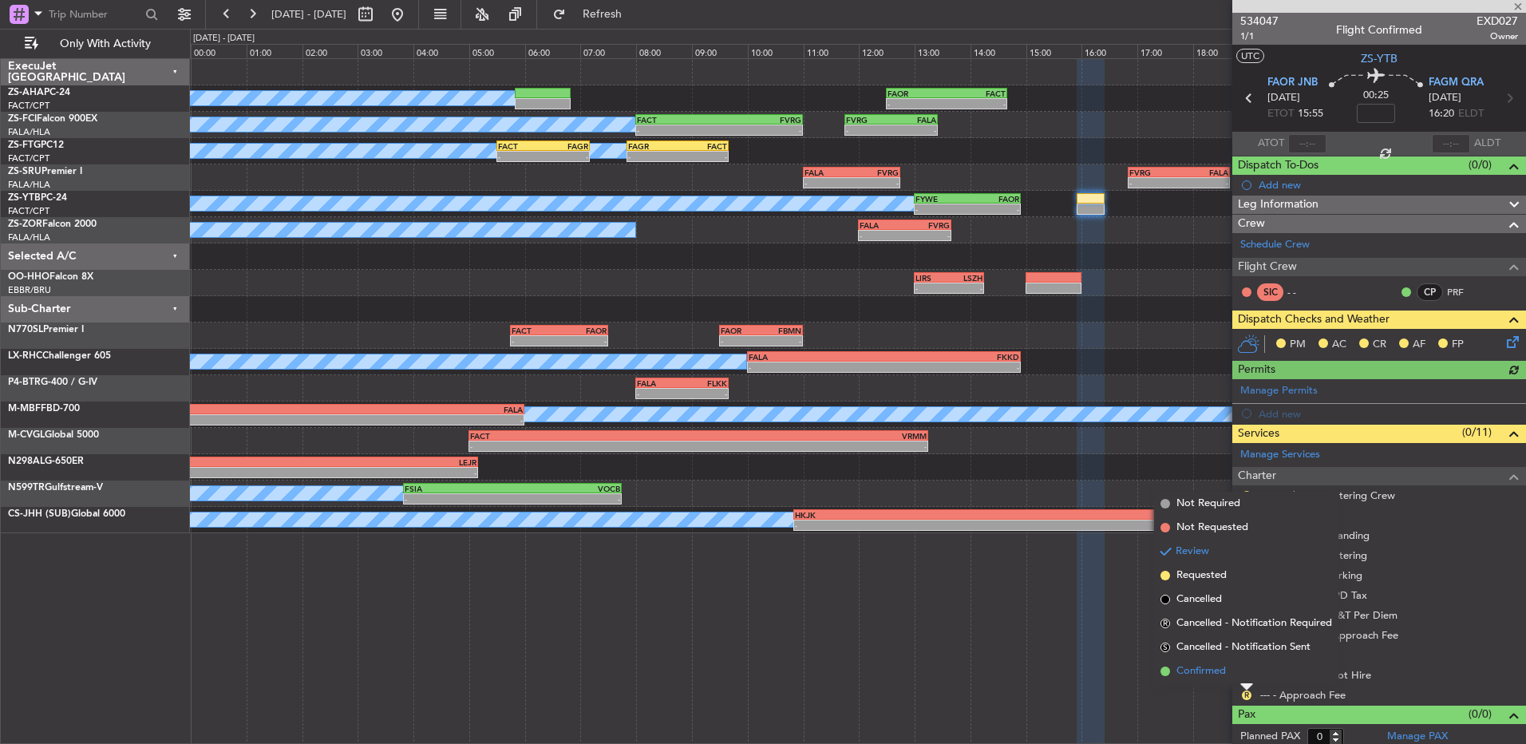
click at [1212, 678] on span "Confirmed" at bounding box center [1200, 671] width 49 height 16
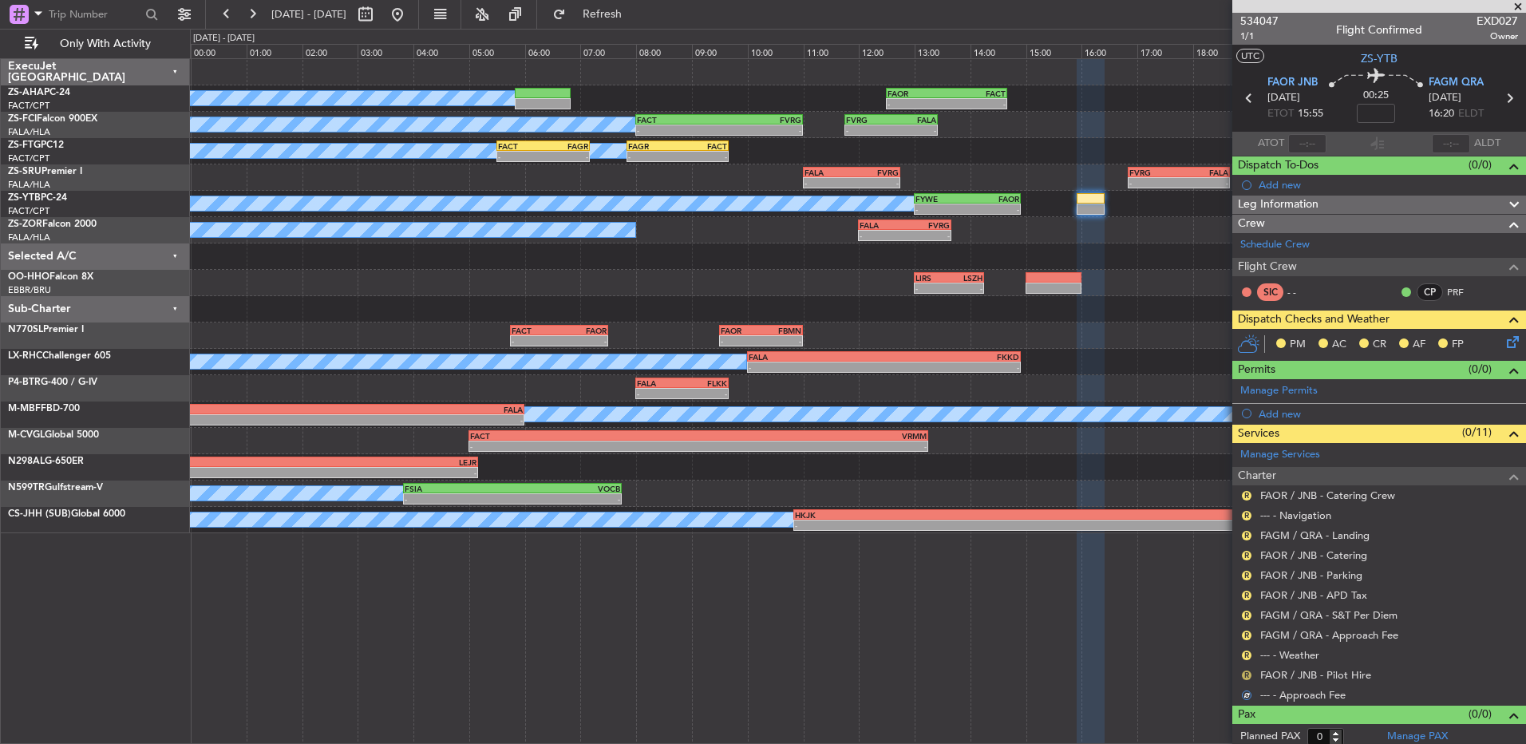
click at [1245, 673] on button "R" at bounding box center [1247, 675] width 10 height 10
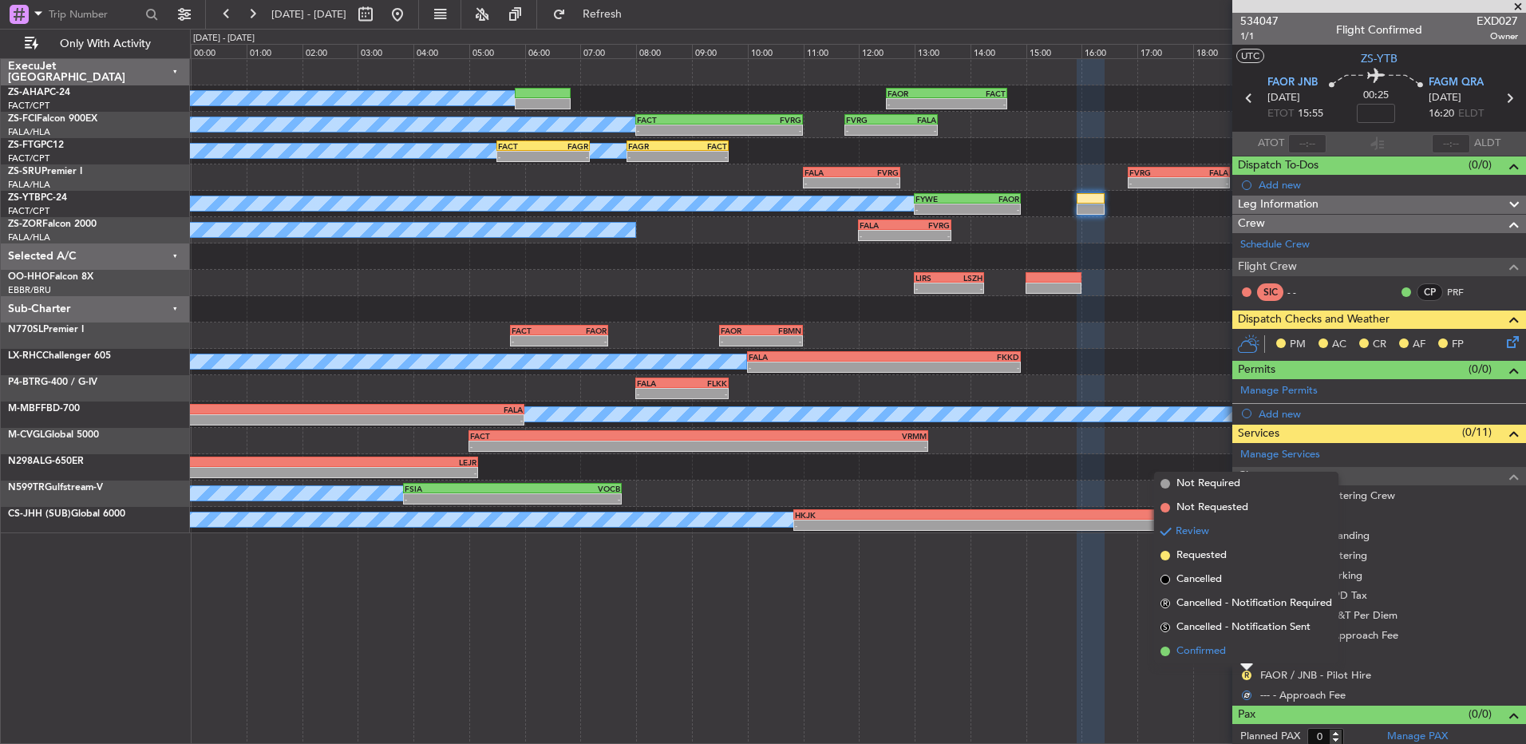
click at [1245, 659] on li "Confirmed" at bounding box center [1246, 651] width 184 height 24
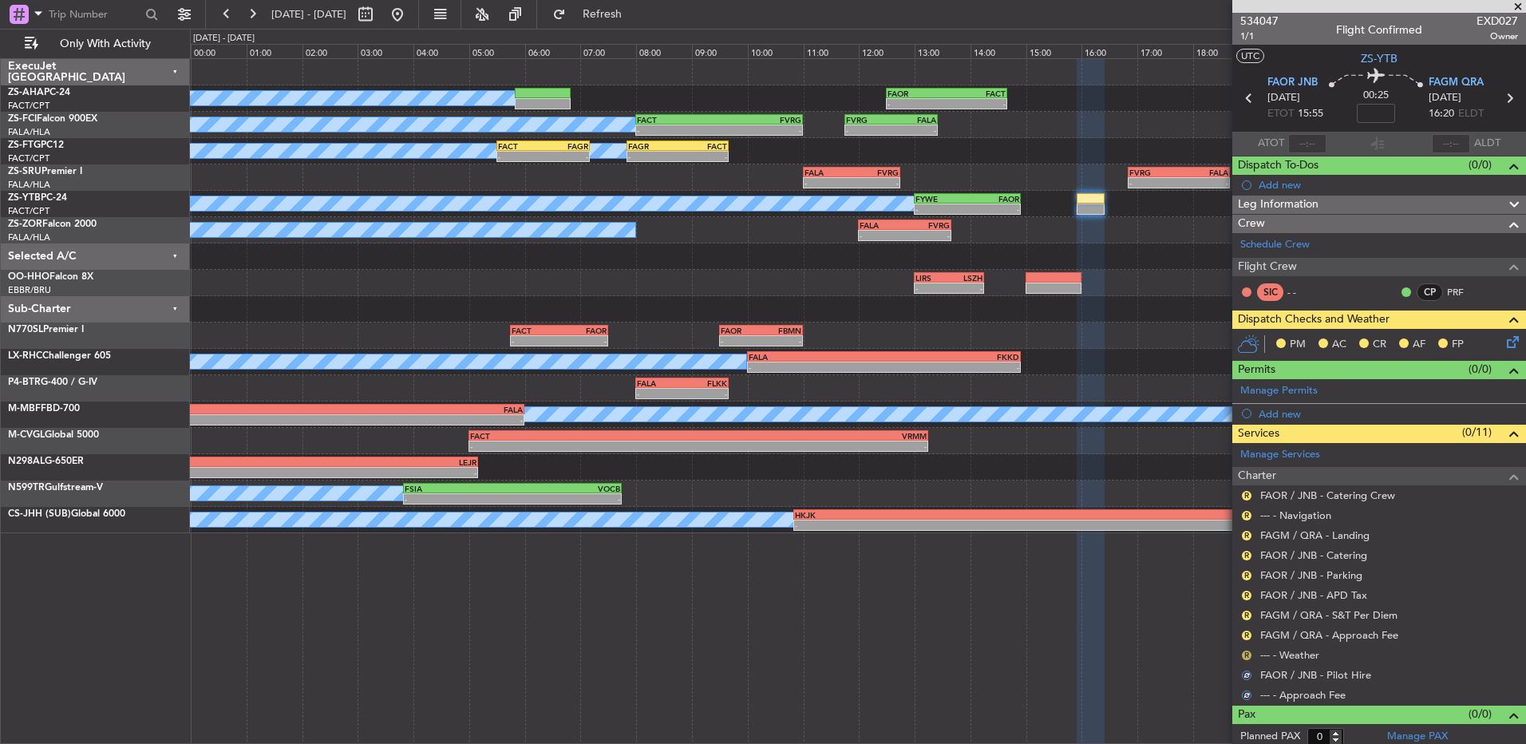
click at [1248, 656] on button "R" at bounding box center [1247, 655] width 10 height 10
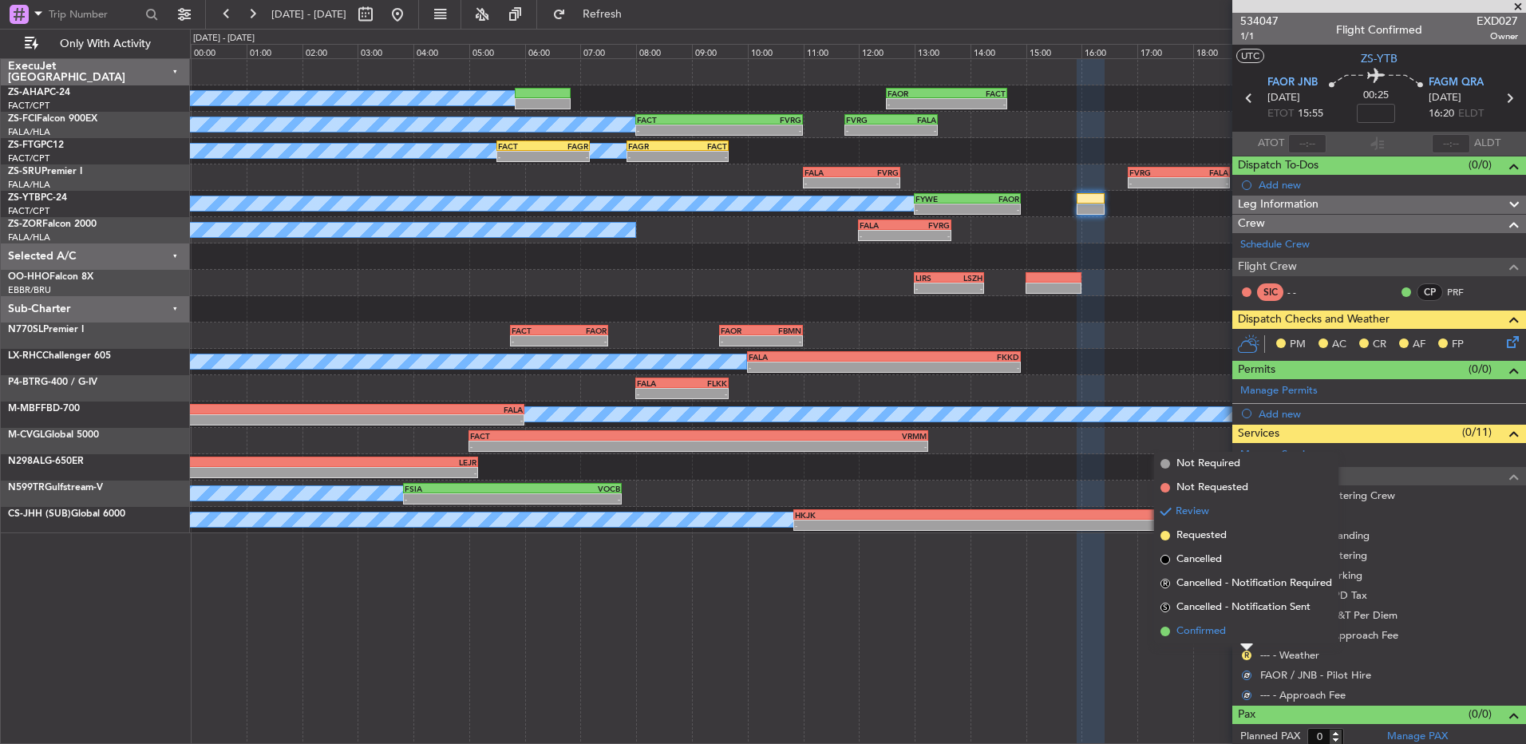
click at [1246, 634] on li "Confirmed" at bounding box center [1246, 631] width 184 height 24
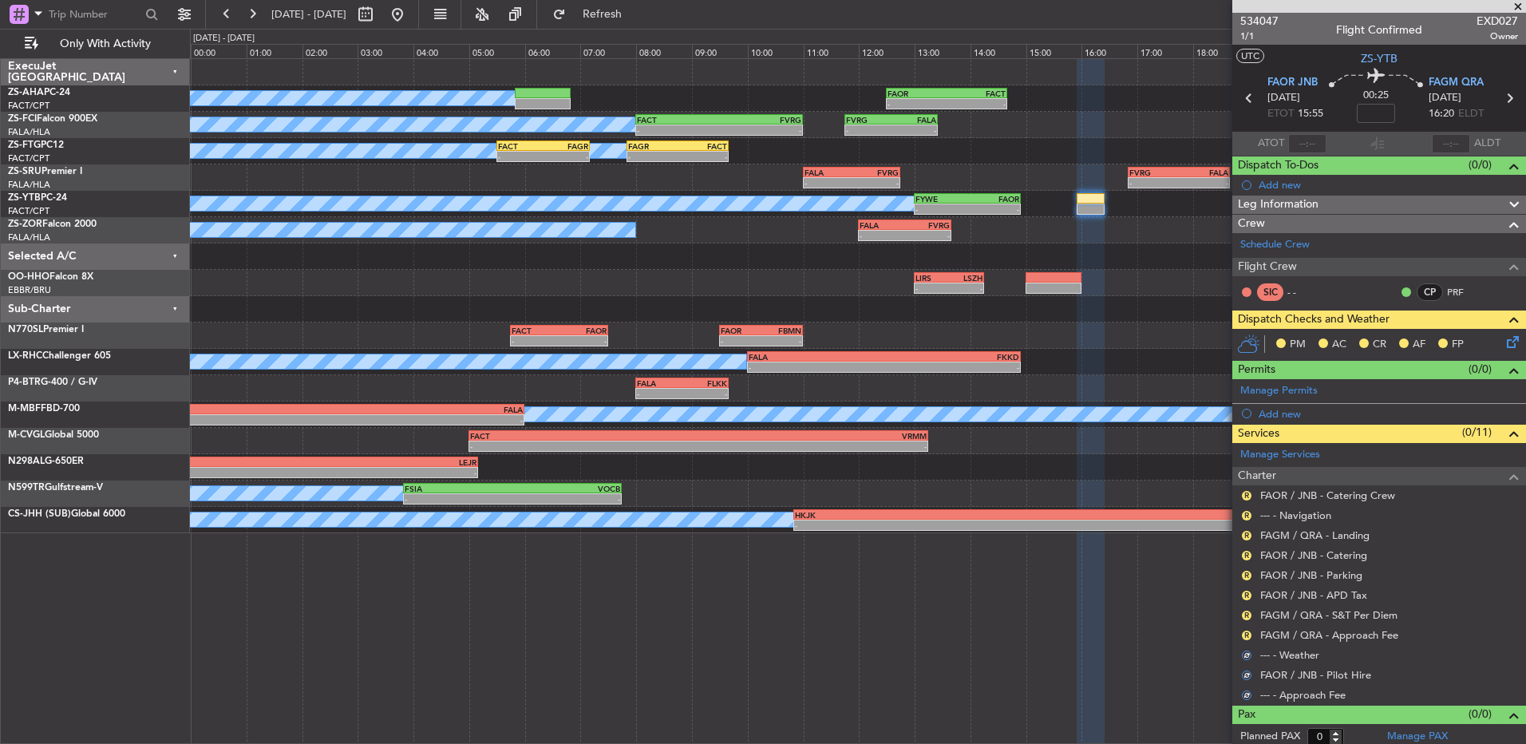
click at [1246, 634] on button "R" at bounding box center [1247, 636] width 10 height 10
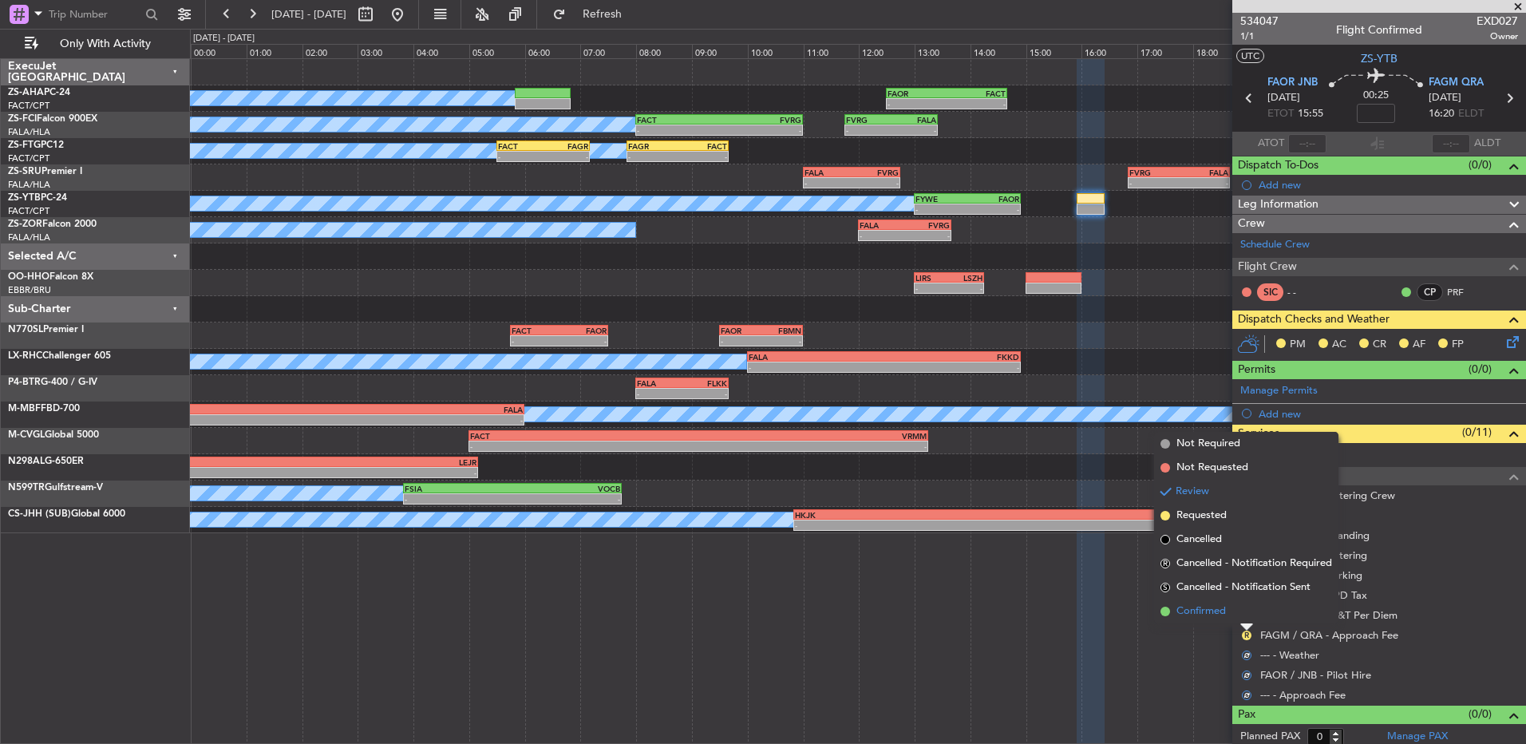
click at [1246, 620] on li "Confirmed" at bounding box center [1246, 611] width 184 height 24
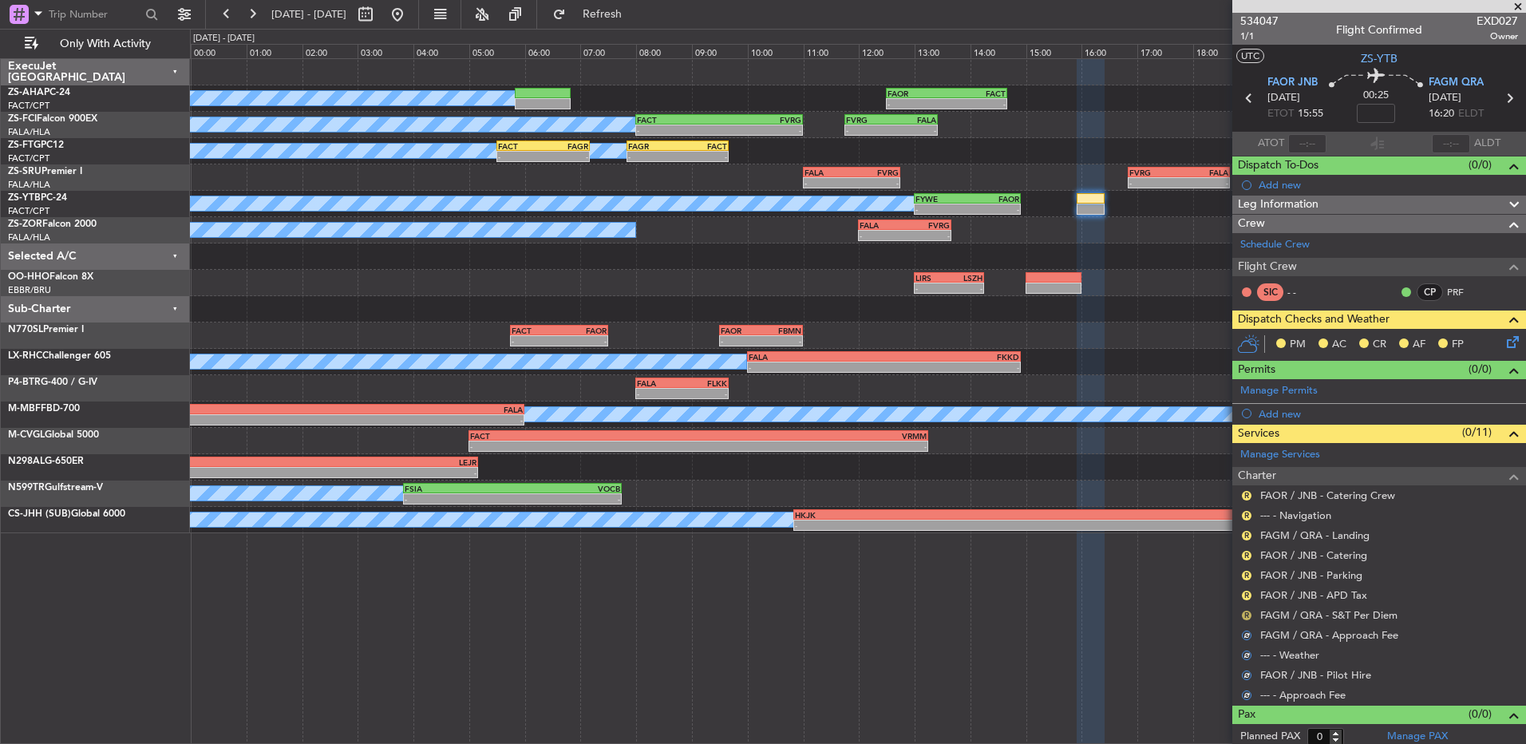
click at [1245, 618] on button "R" at bounding box center [1247, 616] width 10 height 10
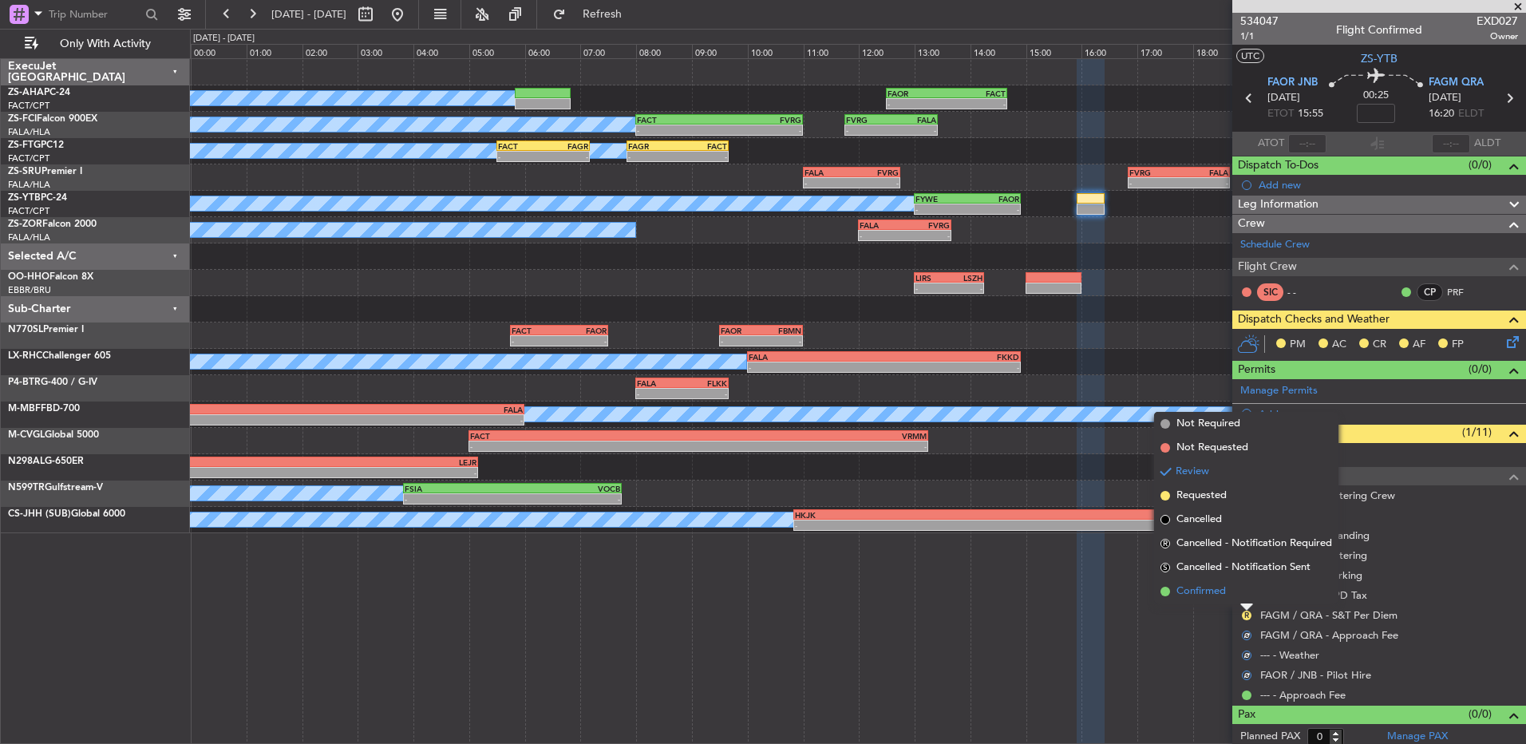
click at [1247, 595] on li "Confirmed" at bounding box center [1246, 591] width 184 height 24
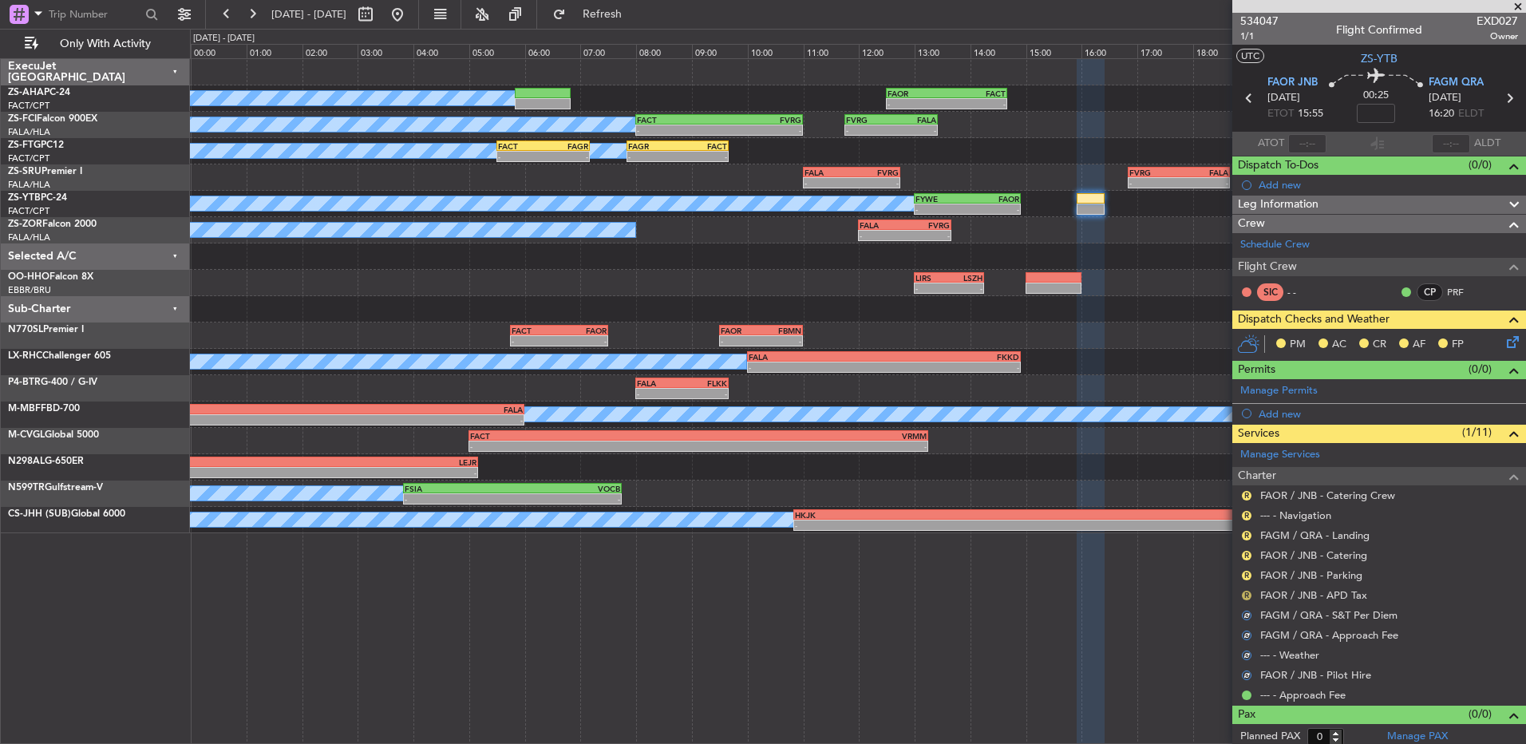
click at [1247, 591] on button "R" at bounding box center [1247, 596] width 10 height 10
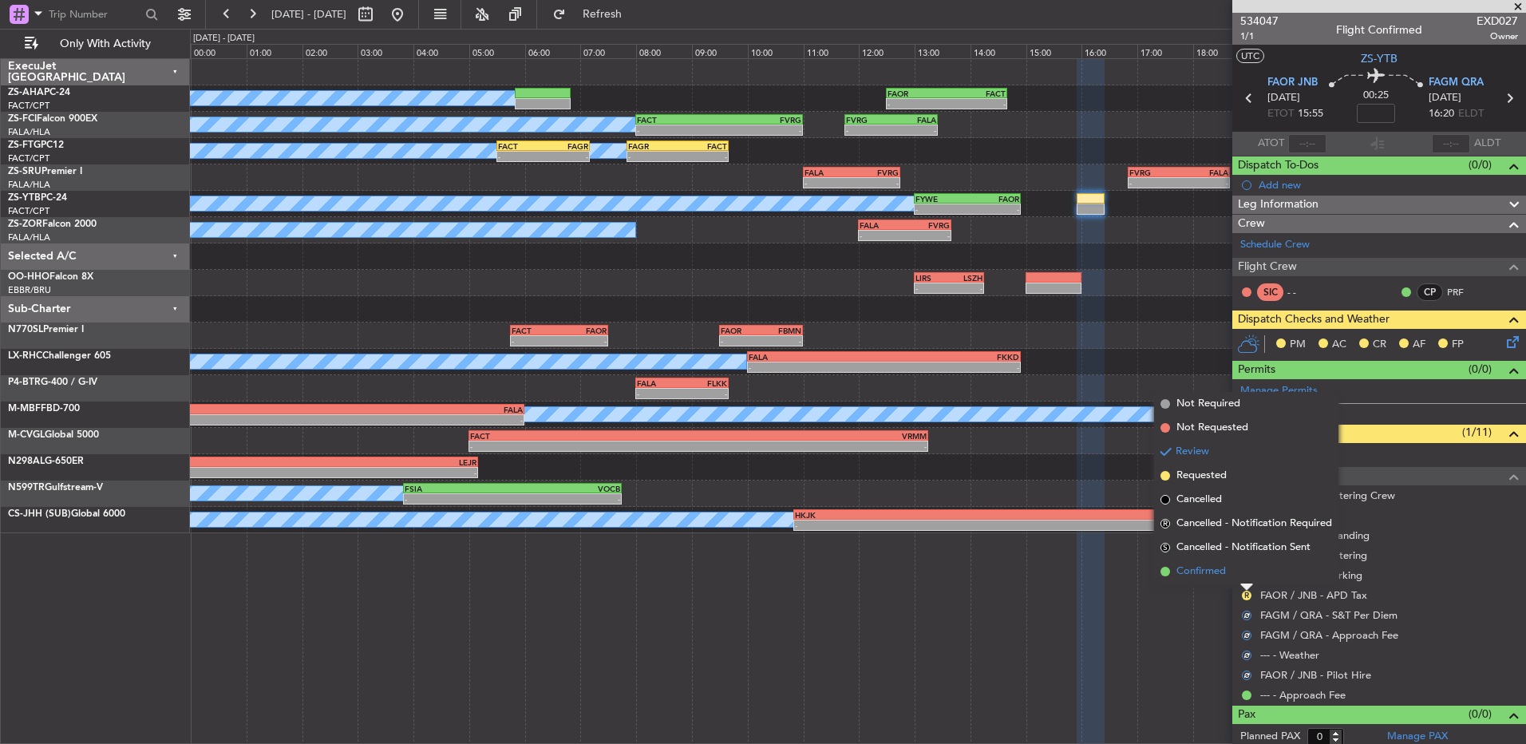
click at [1246, 579] on li "Confirmed" at bounding box center [1246, 572] width 184 height 24
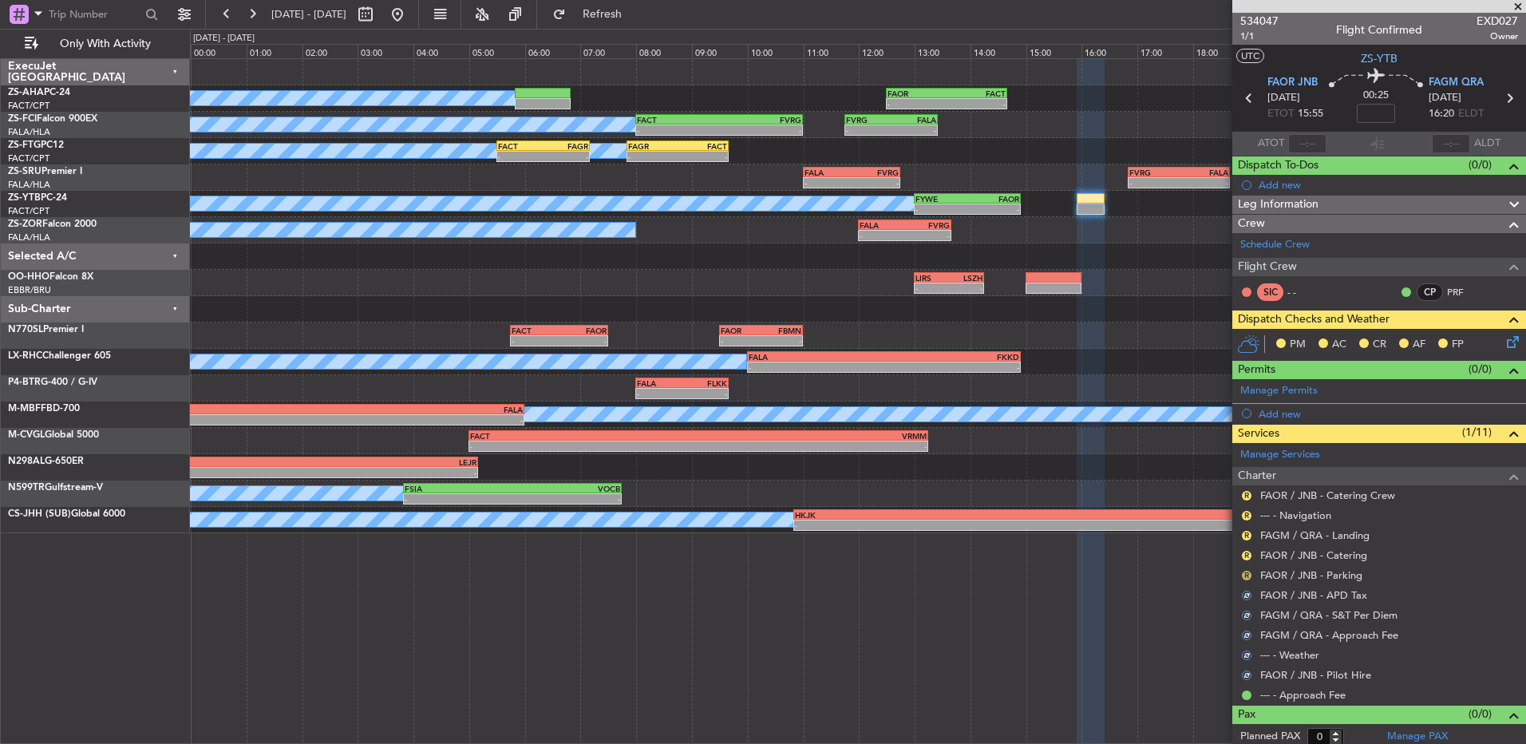
click at [1246, 575] on button "R" at bounding box center [1247, 576] width 10 height 10
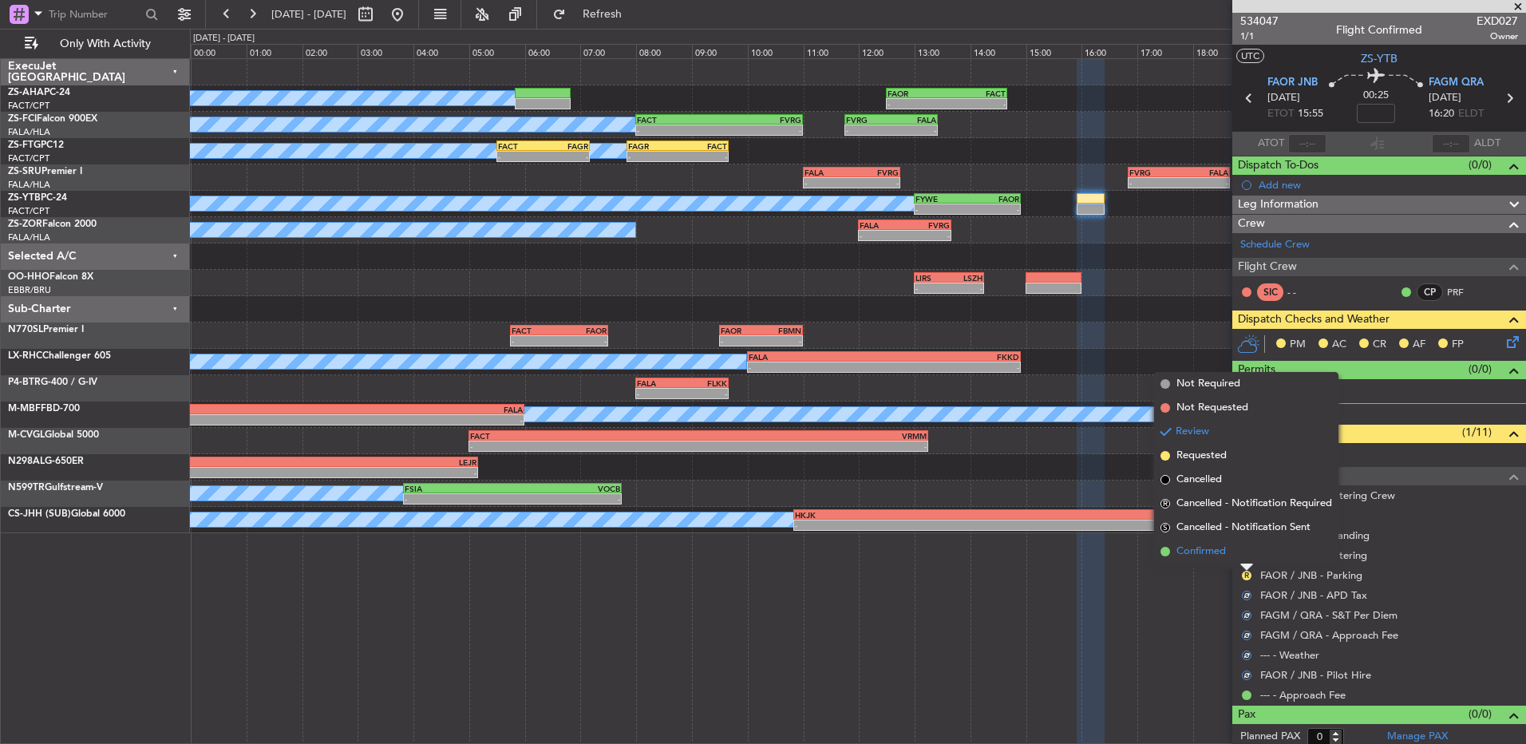
click at [1246, 556] on li "Confirmed" at bounding box center [1246, 552] width 184 height 24
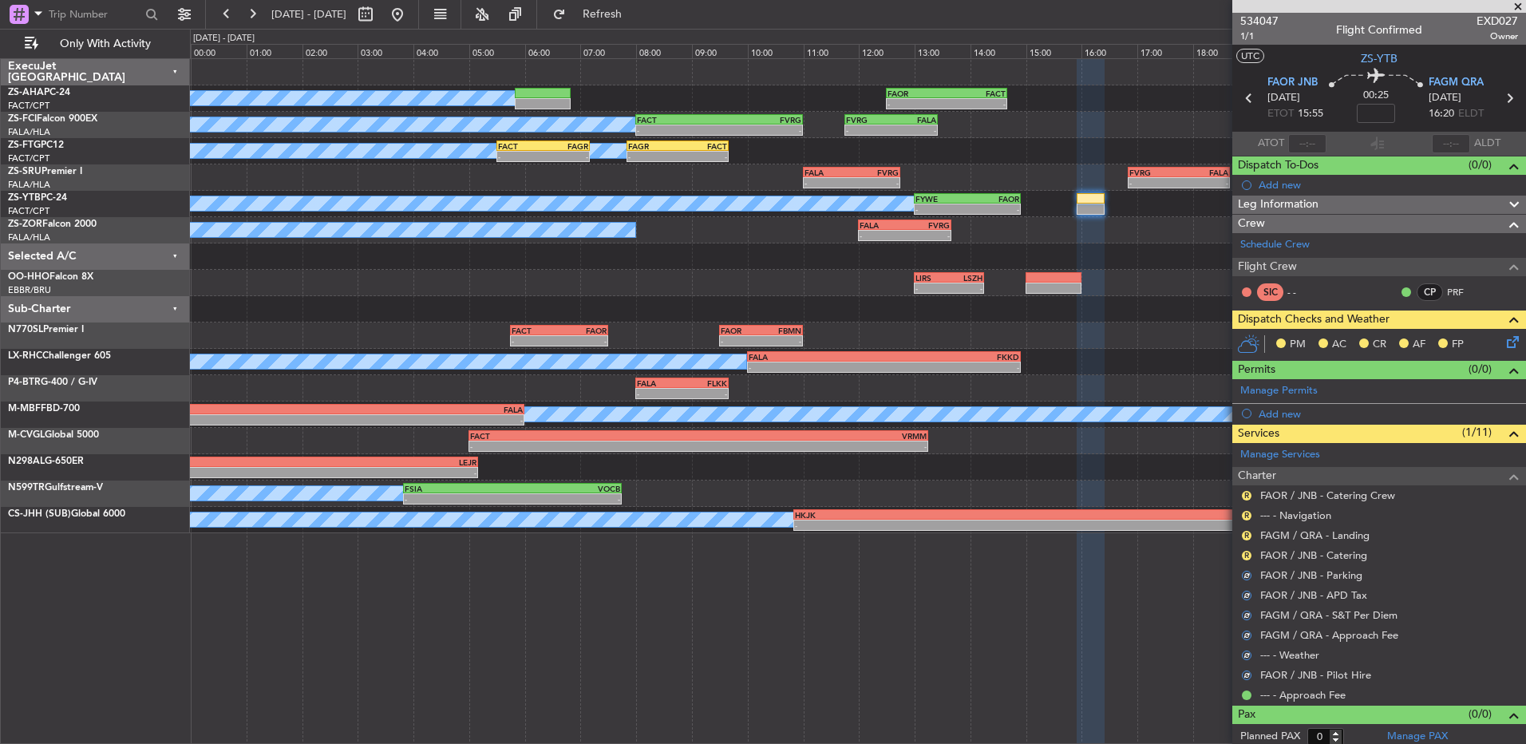
click at [1246, 556] on button "R" at bounding box center [1247, 556] width 10 height 10
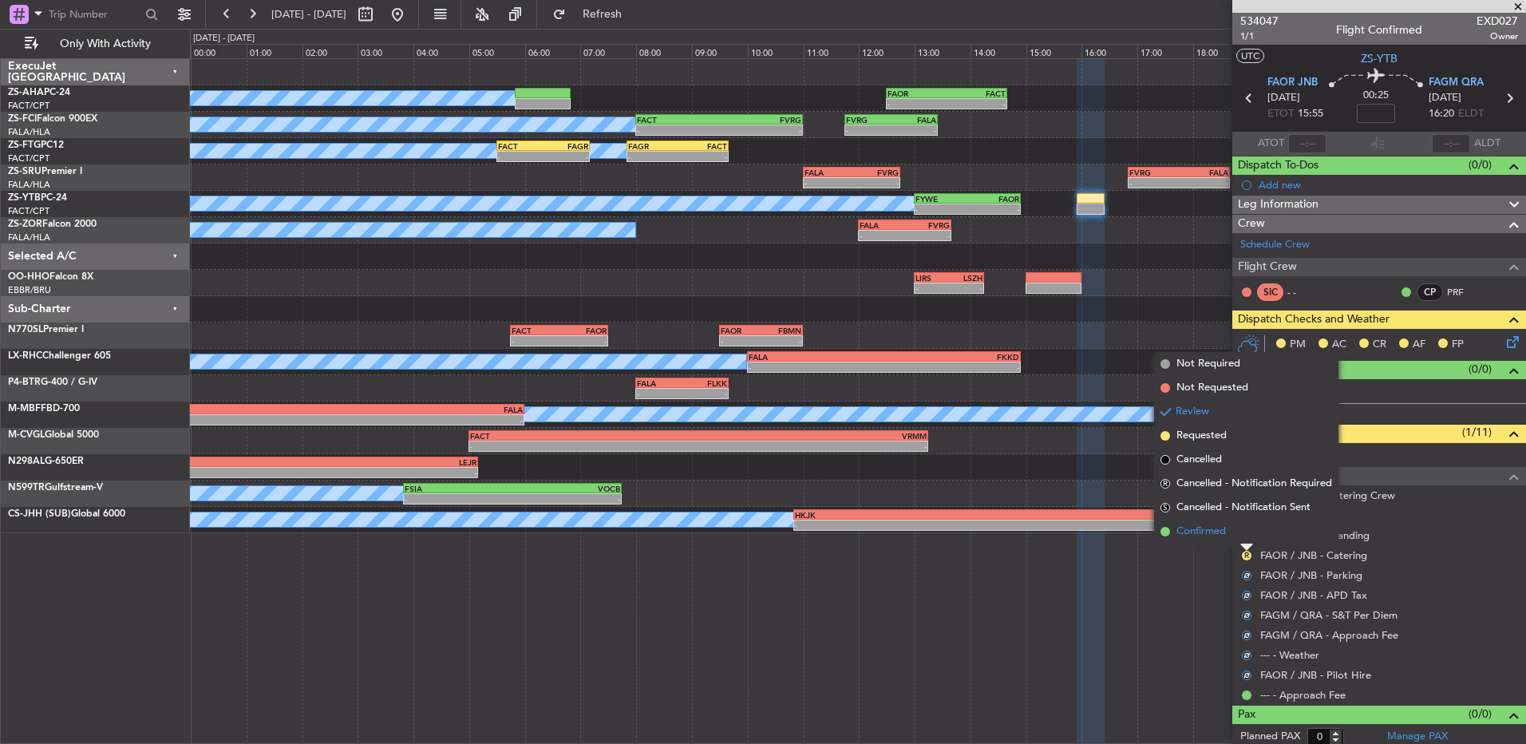
click at [1241, 536] on li "Confirmed" at bounding box center [1246, 532] width 184 height 24
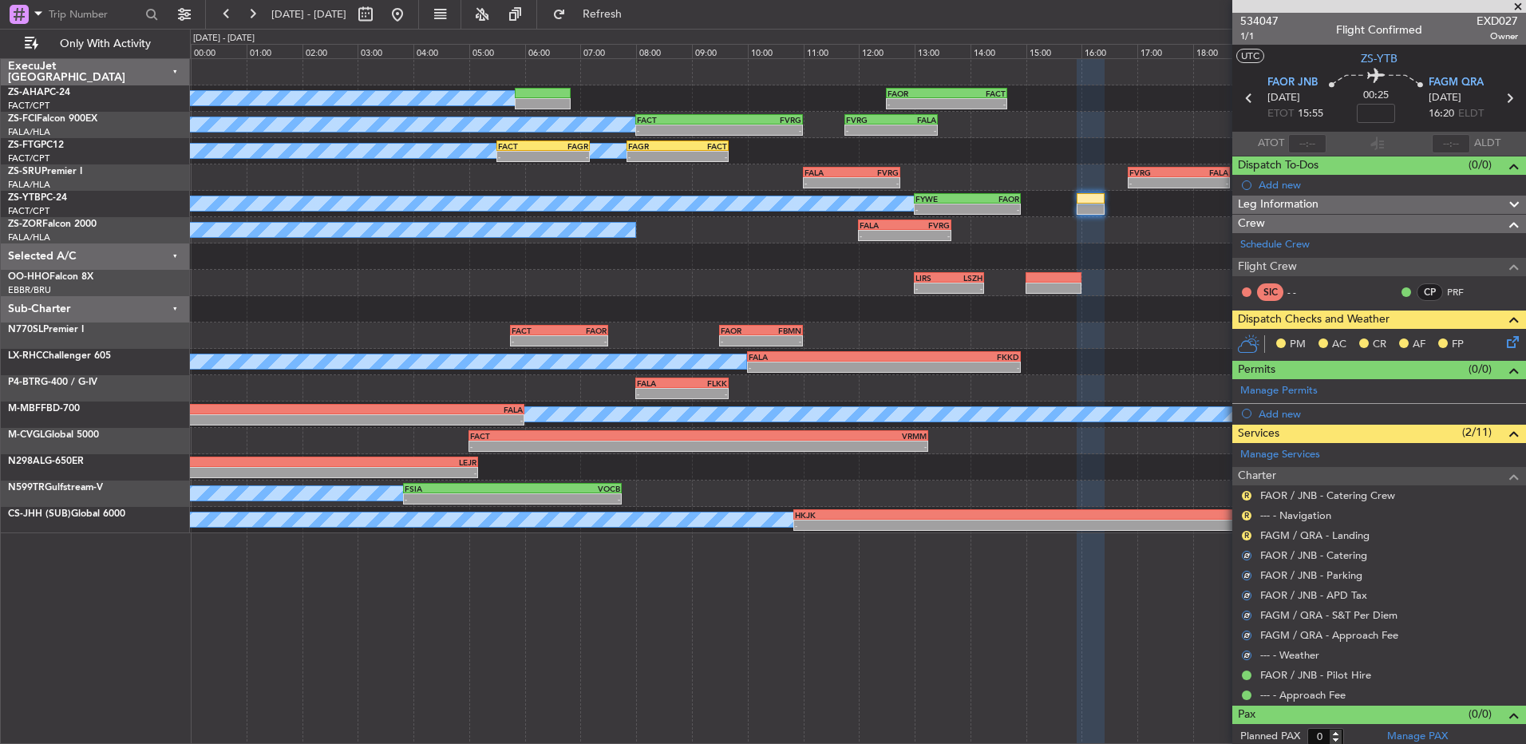
click at [1249, 529] on div "R" at bounding box center [1246, 535] width 13 height 13
click at [1248, 531] on button "R" at bounding box center [1247, 536] width 10 height 10
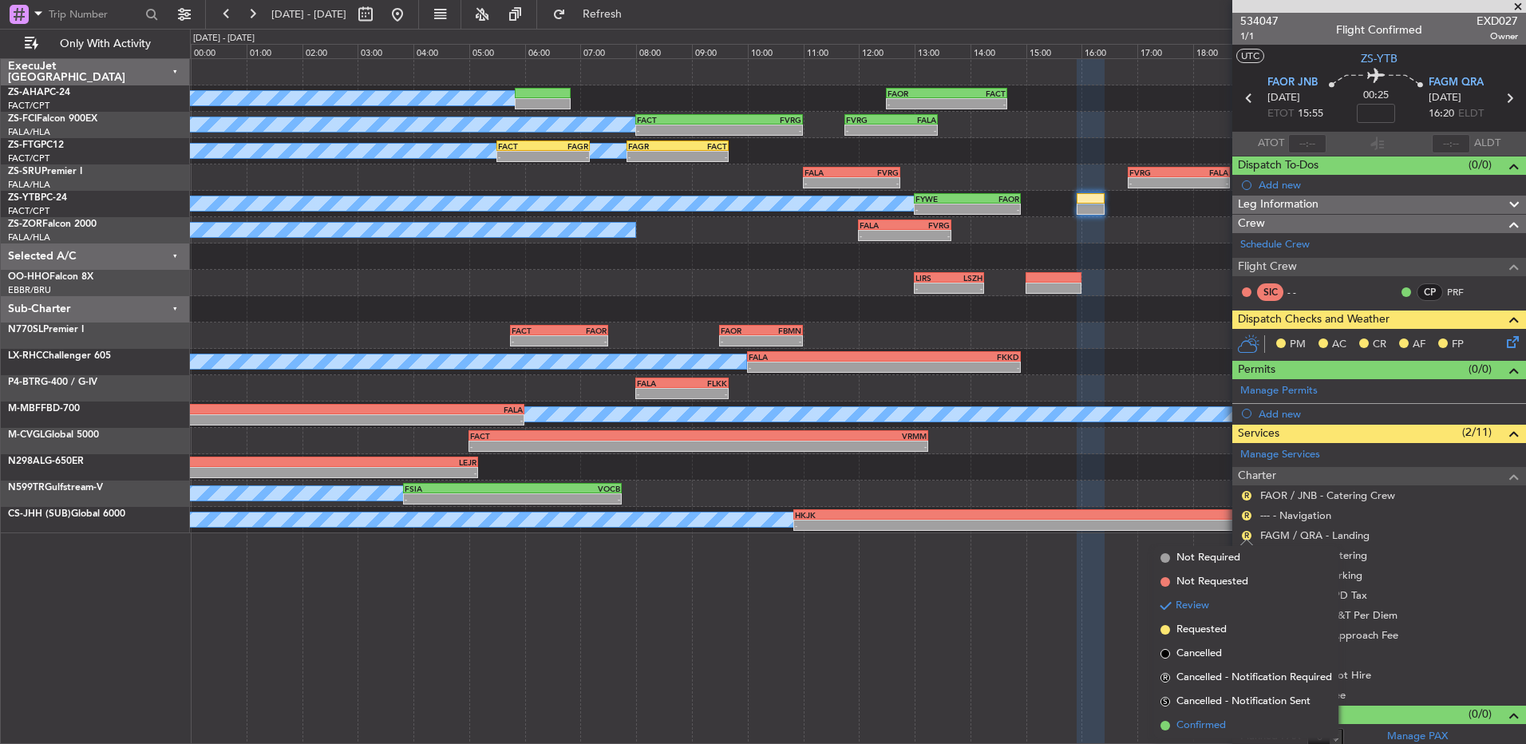
click at [1158, 722] on li "Confirmed" at bounding box center [1246, 726] width 184 height 24
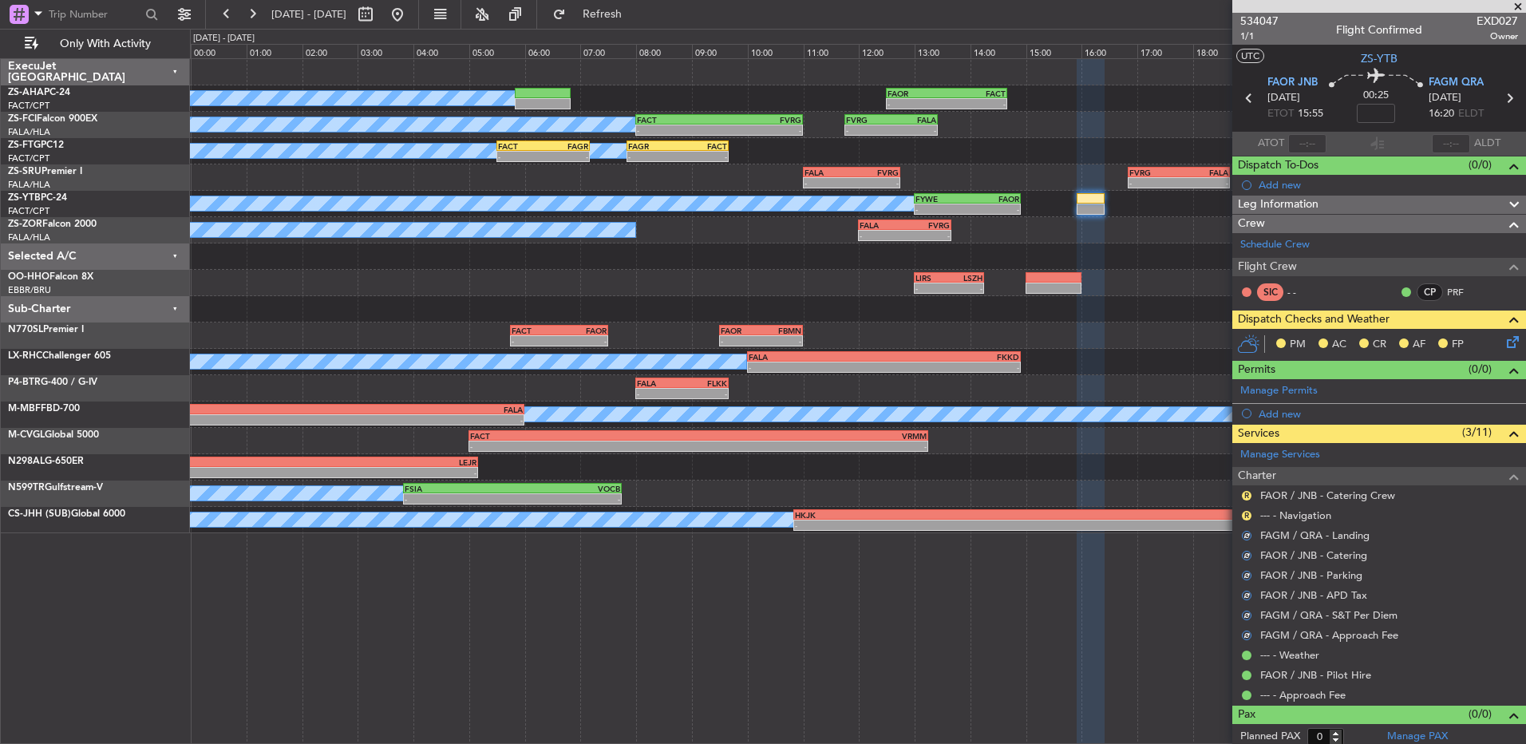
click at [1243, 520] on mat-tooltip-component "Review" at bounding box center [1246, 541] width 57 height 42
click at [1243, 516] on button "R" at bounding box center [1247, 516] width 10 height 10
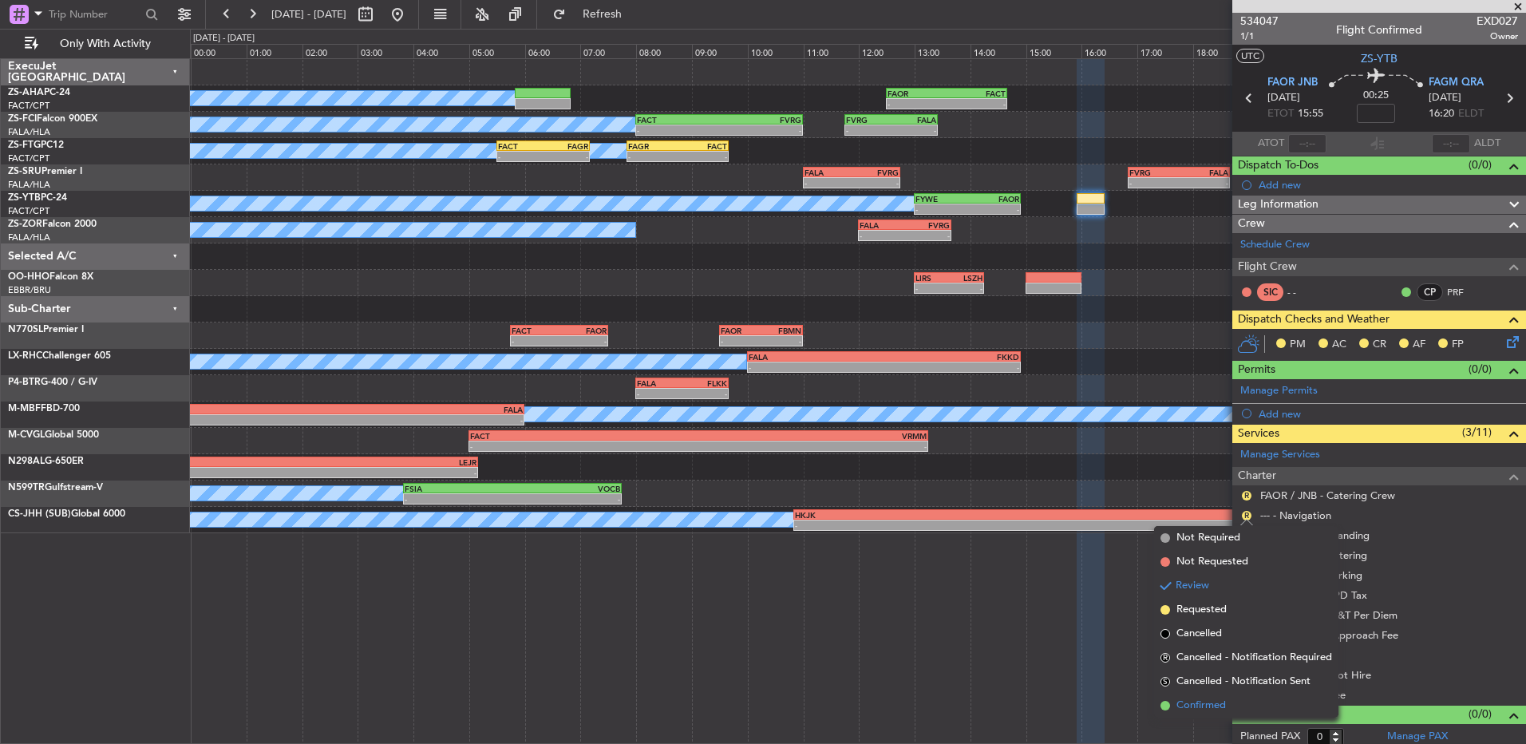
click at [1187, 702] on span "Confirmed" at bounding box center [1200, 706] width 49 height 16
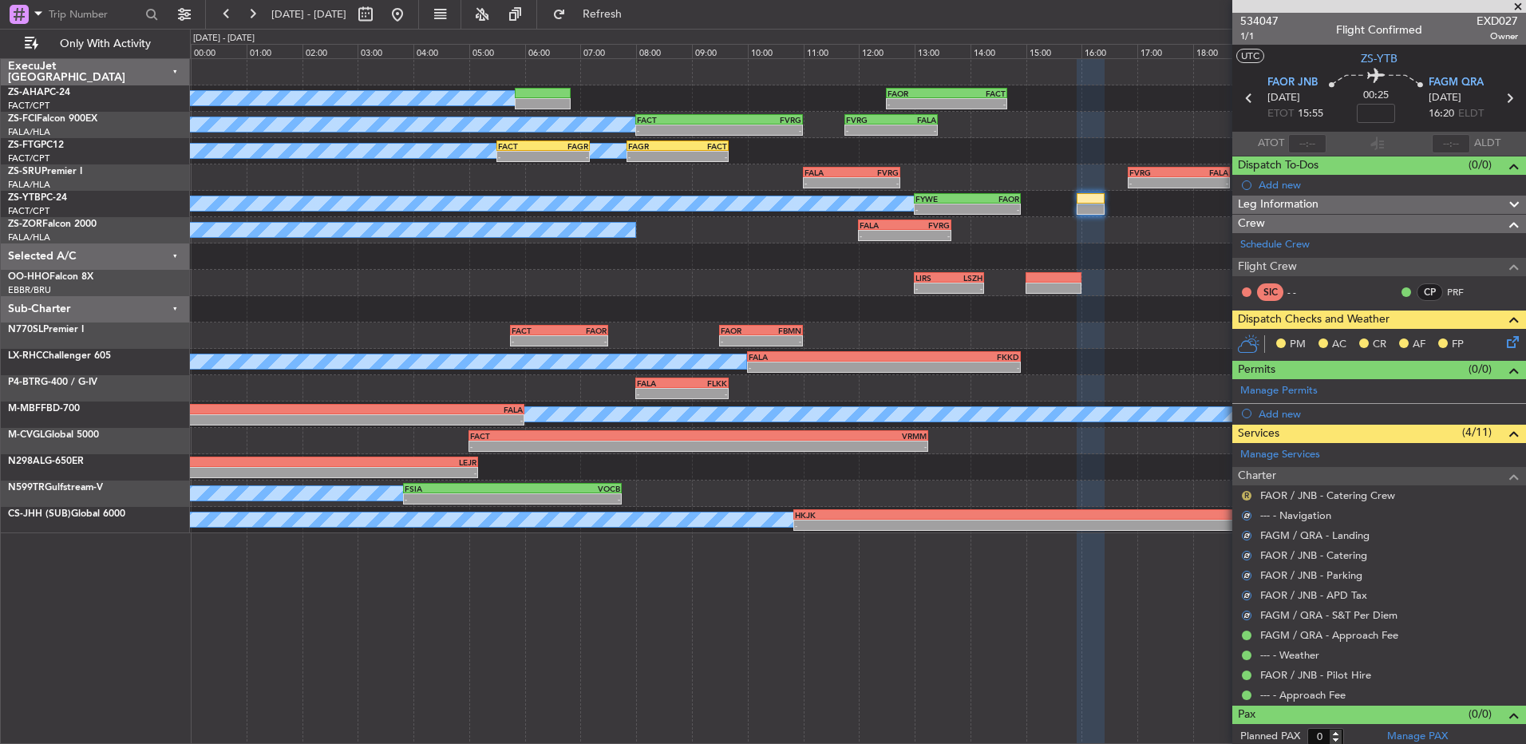
click at [1248, 493] on button "R" at bounding box center [1247, 496] width 10 height 10
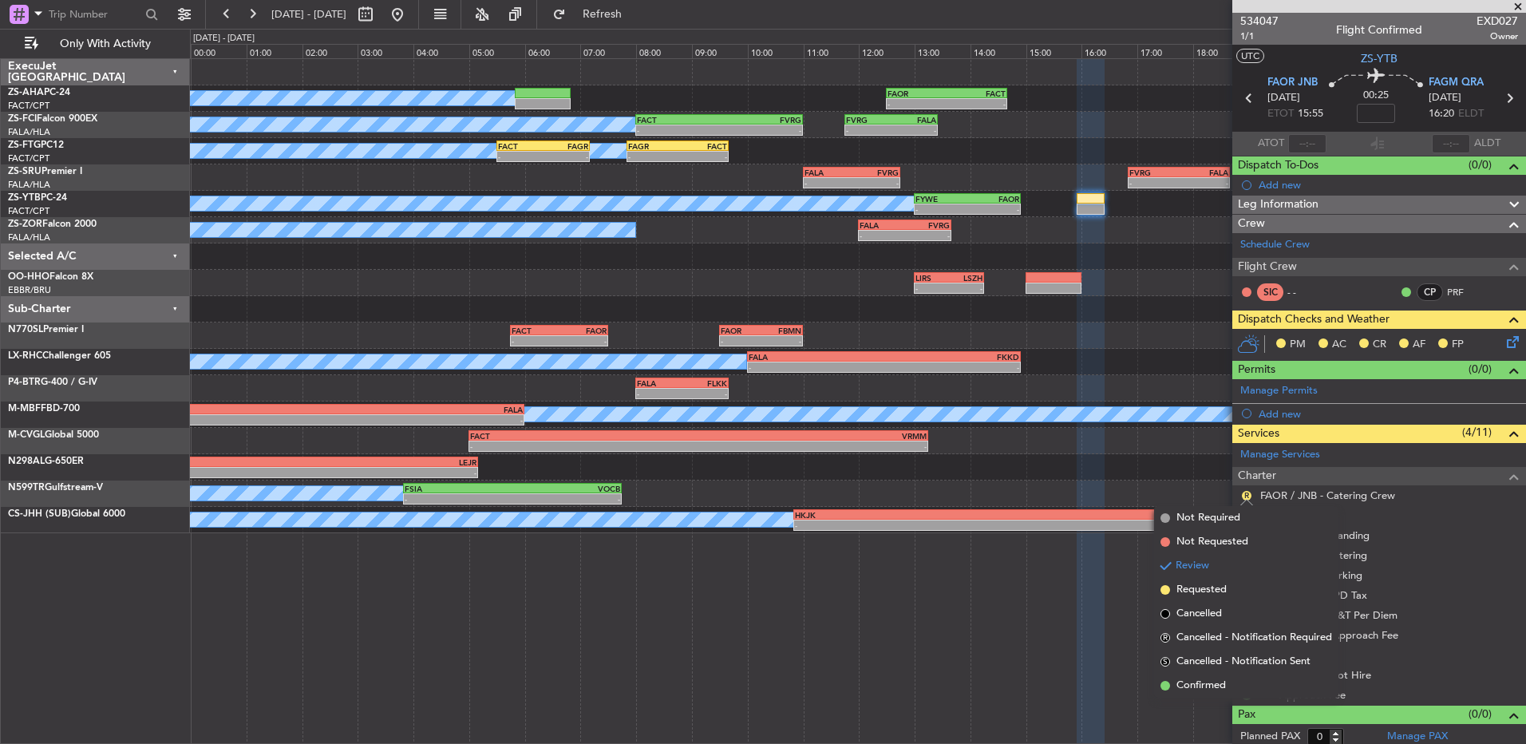
click at [1206, 698] on div "A/C Booked - - FAOR 12:30 Z FACT 14:40 Z A/C Booked - - FACT 08:00 Z FVRG 11:00…" at bounding box center [858, 401] width 1336 height 686
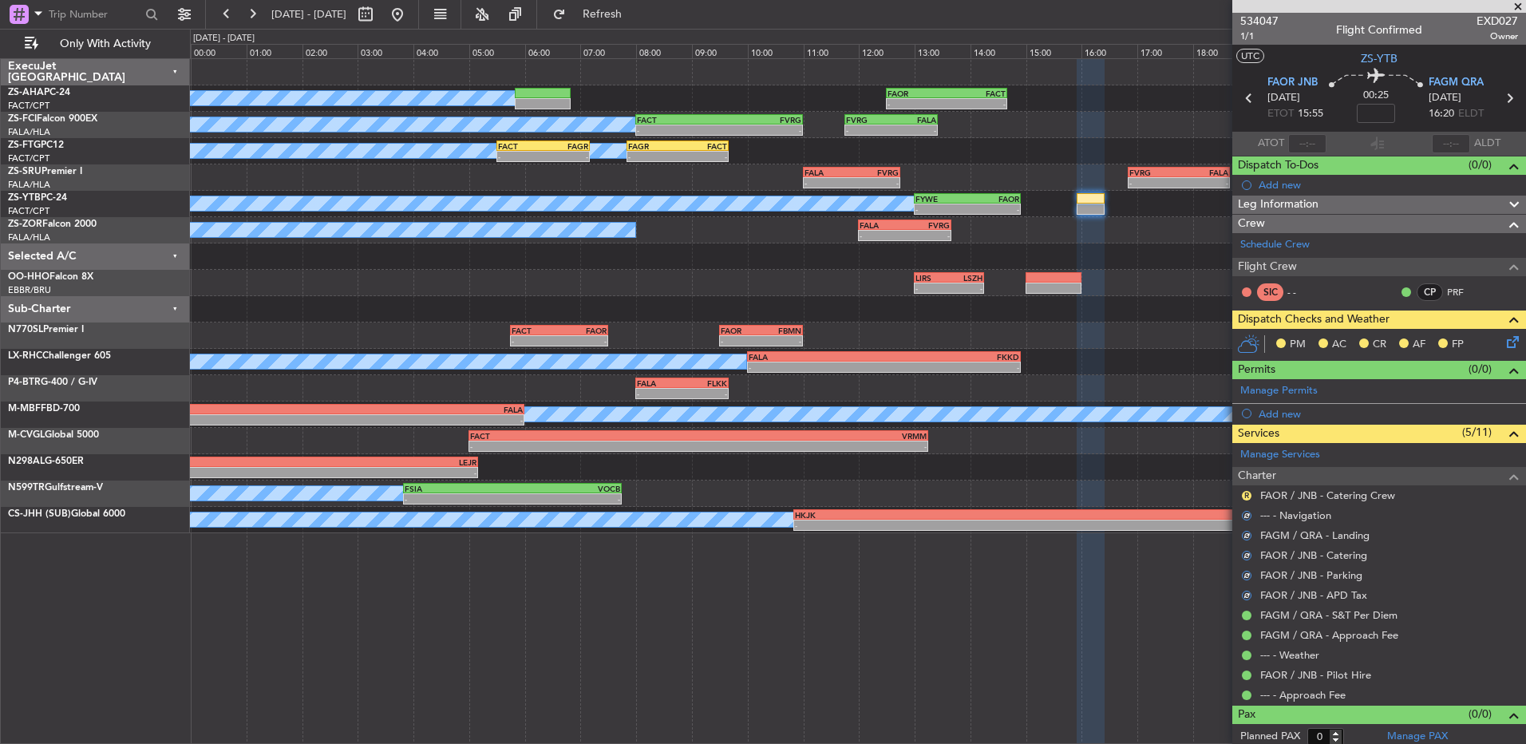
click at [1504, 341] on icon at bounding box center [1510, 339] width 13 height 13
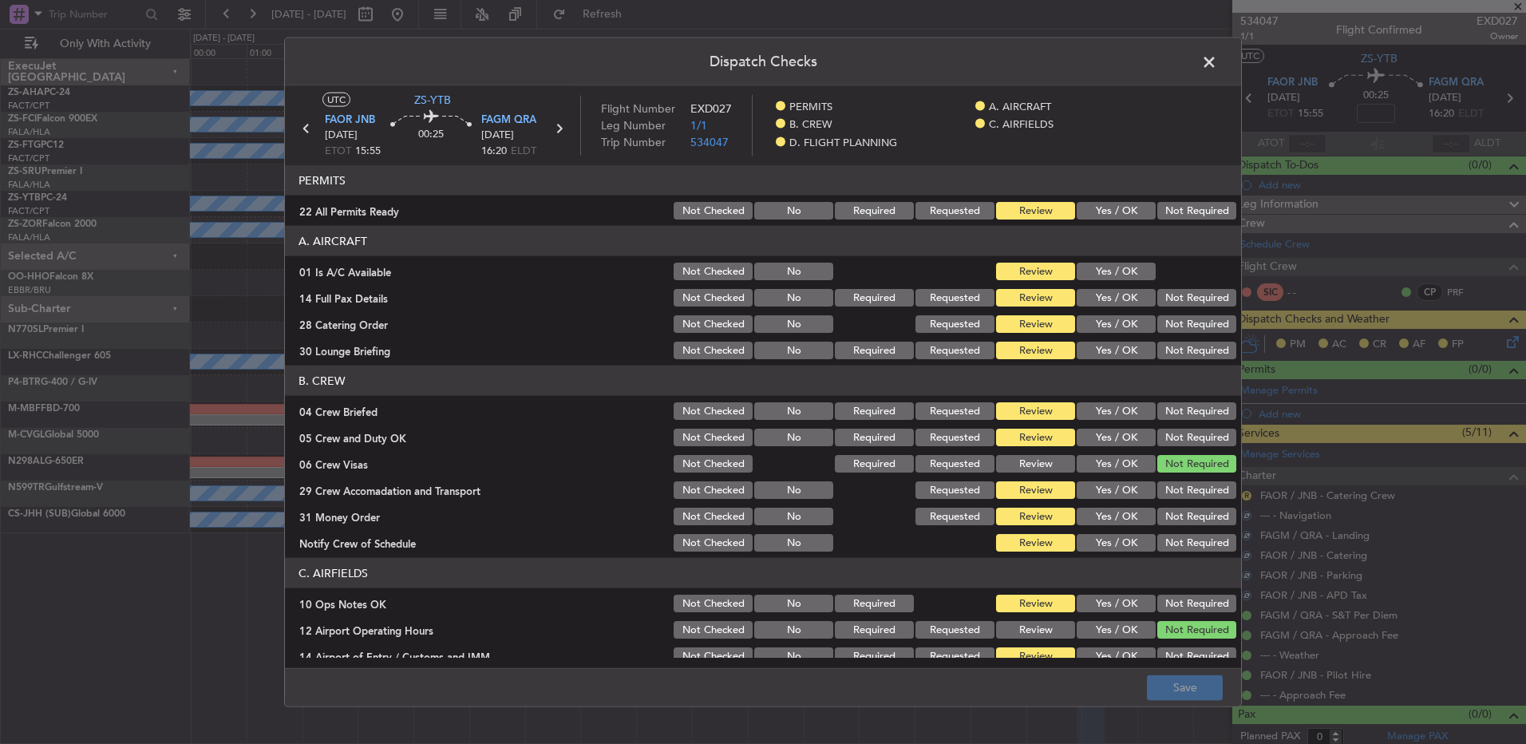
drag, startPoint x: 1204, startPoint y: 213, endPoint x: 1149, endPoint y: 240, distance: 60.7
click at [1204, 214] on button "Not Required" at bounding box center [1196, 211] width 79 height 18
click at [1139, 266] on button "Yes / OK" at bounding box center [1116, 272] width 79 height 18
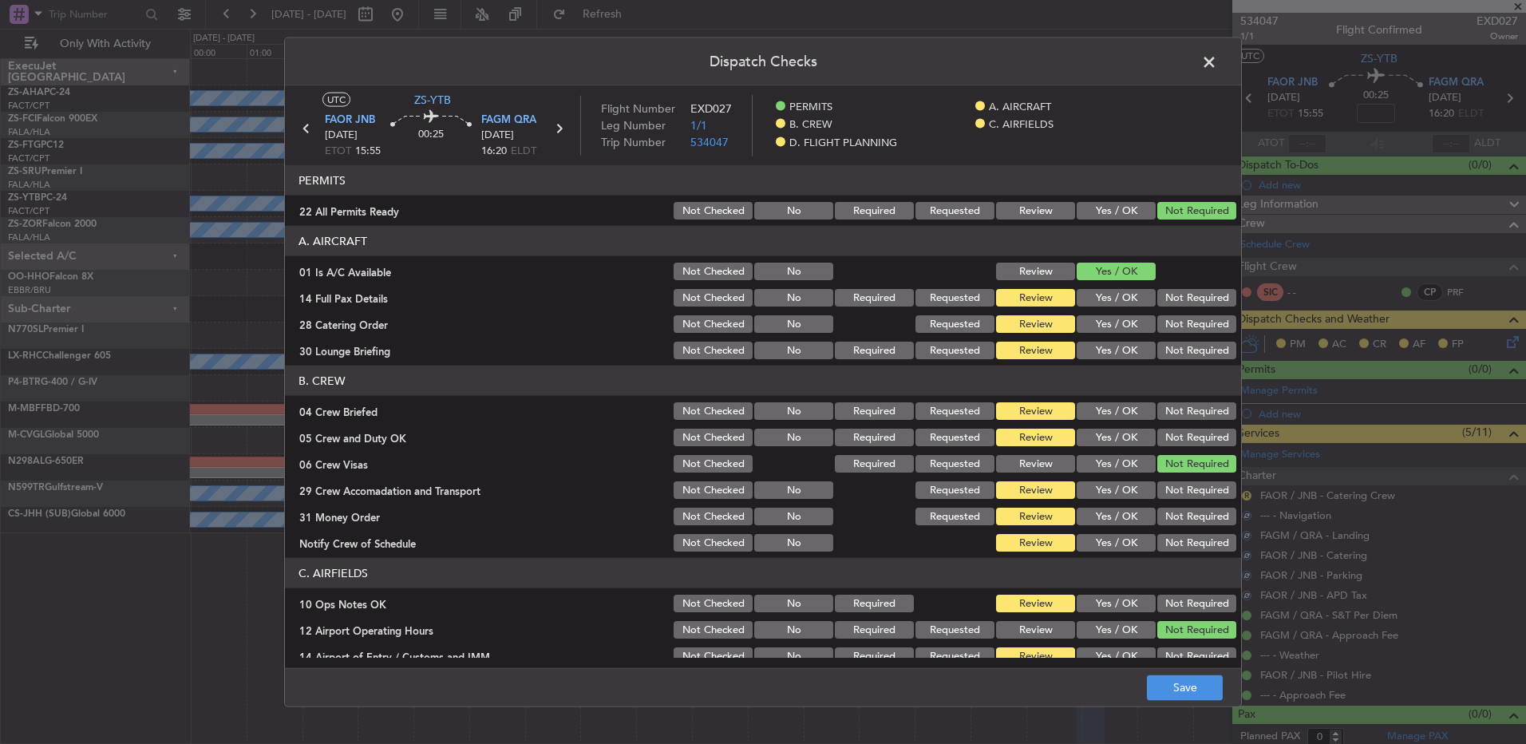
click at [1136, 280] on div "Yes / OK" at bounding box center [1114, 271] width 81 height 22
click at [1189, 298] on button "Not Required" at bounding box center [1196, 298] width 79 height 18
click at [1189, 302] on button "Not Required" at bounding box center [1196, 298] width 79 height 18
click at [1189, 304] on button "Not Required" at bounding box center [1196, 298] width 79 height 18
click at [1188, 336] on section "A. AIRCRAFT 01 Is A/C Available Not Checked No Review Yes / OK 14 Full Pax Deta…" at bounding box center [763, 294] width 956 height 136
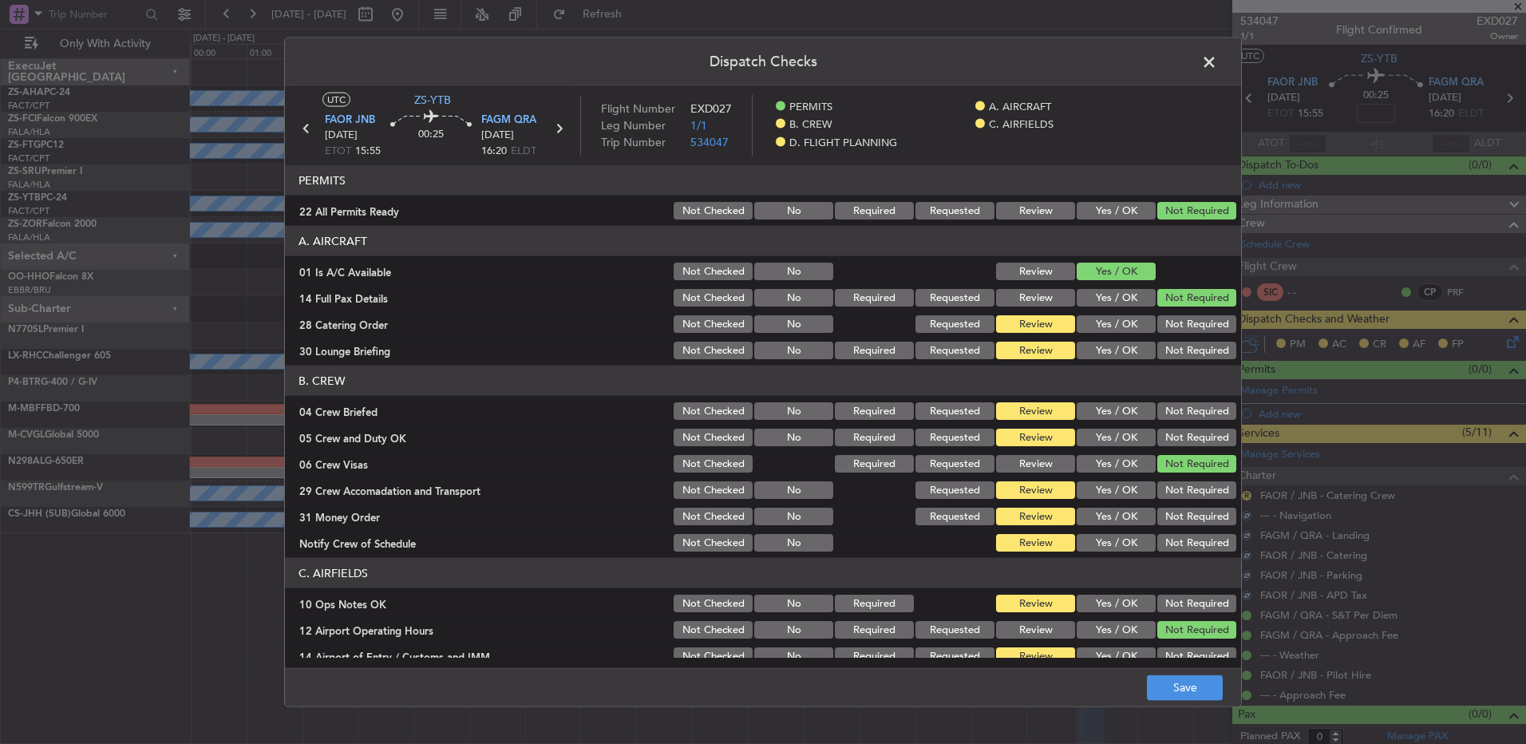
click at [1185, 326] on button "Not Required" at bounding box center [1196, 324] width 79 height 18
click at [1191, 350] on button "Not Required" at bounding box center [1196, 351] width 79 height 18
click at [1191, 363] on article "PERMITS 22 All Permits Ready Not Checked No Required Requested Review Yes / OK …" at bounding box center [763, 411] width 956 height 492
click at [1196, 399] on section "B. CREW 04 Crew Briefed Not Checked No Required Requested Review Yes / OK Not R…" at bounding box center [763, 460] width 956 height 188
click at [1196, 429] on section "B. CREW 04 Crew Briefed Not Checked No Required Requested Review Yes / OK Not R…" at bounding box center [763, 460] width 956 height 188
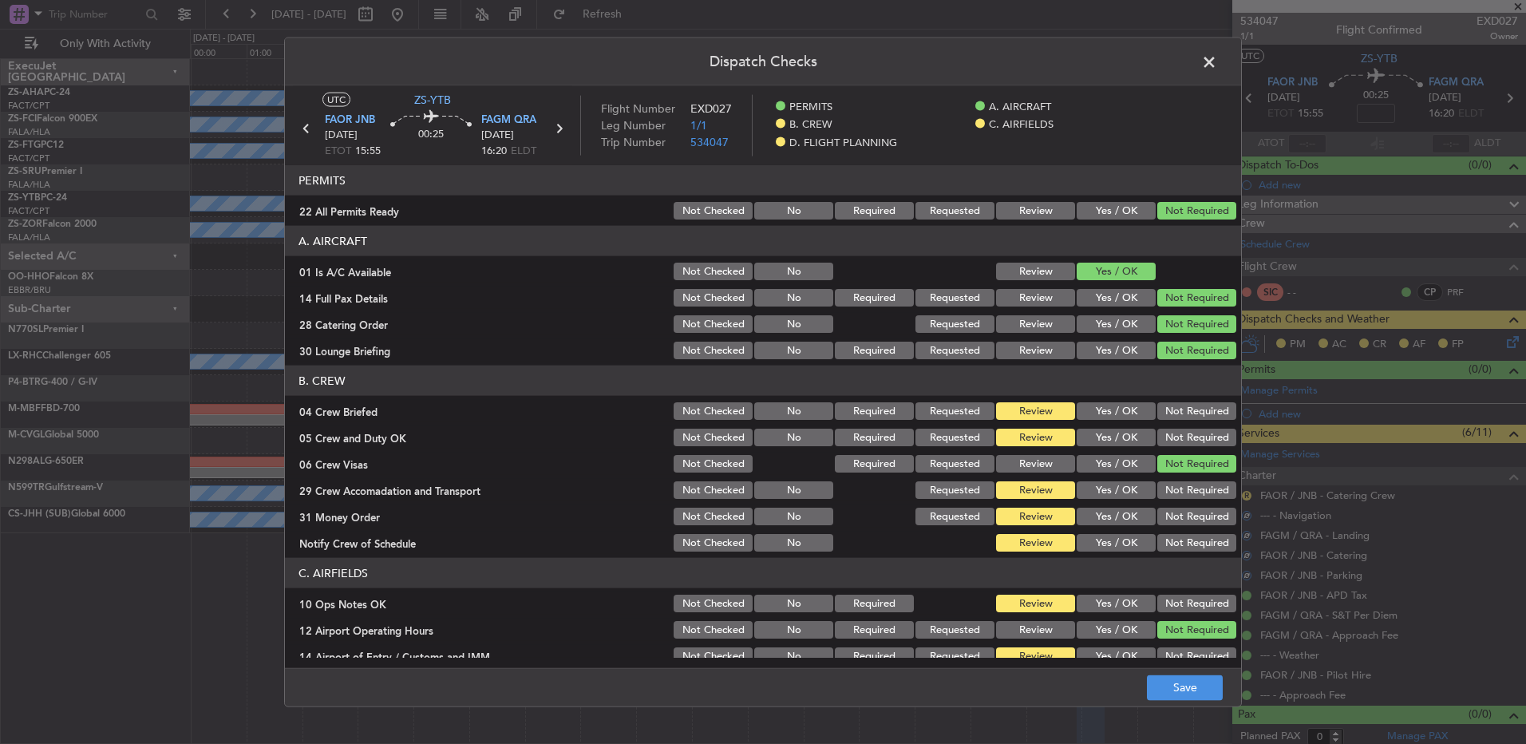
click at [1196, 432] on button "Not Required" at bounding box center [1196, 438] width 79 height 18
click at [1195, 404] on button "Not Required" at bounding box center [1196, 411] width 79 height 18
click at [1201, 483] on div "Not Required" at bounding box center [1195, 490] width 81 height 22
click at [1201, 503] on section "B. CREW 04 Crew Briefed Not Checked No Required Requested Review Yes / OK Not R…" at bounding box center [763, 460] width 956 height 188
click at [1200, 498] on button "Not Required" at bounding box center [1196, 490] width 79 height 18
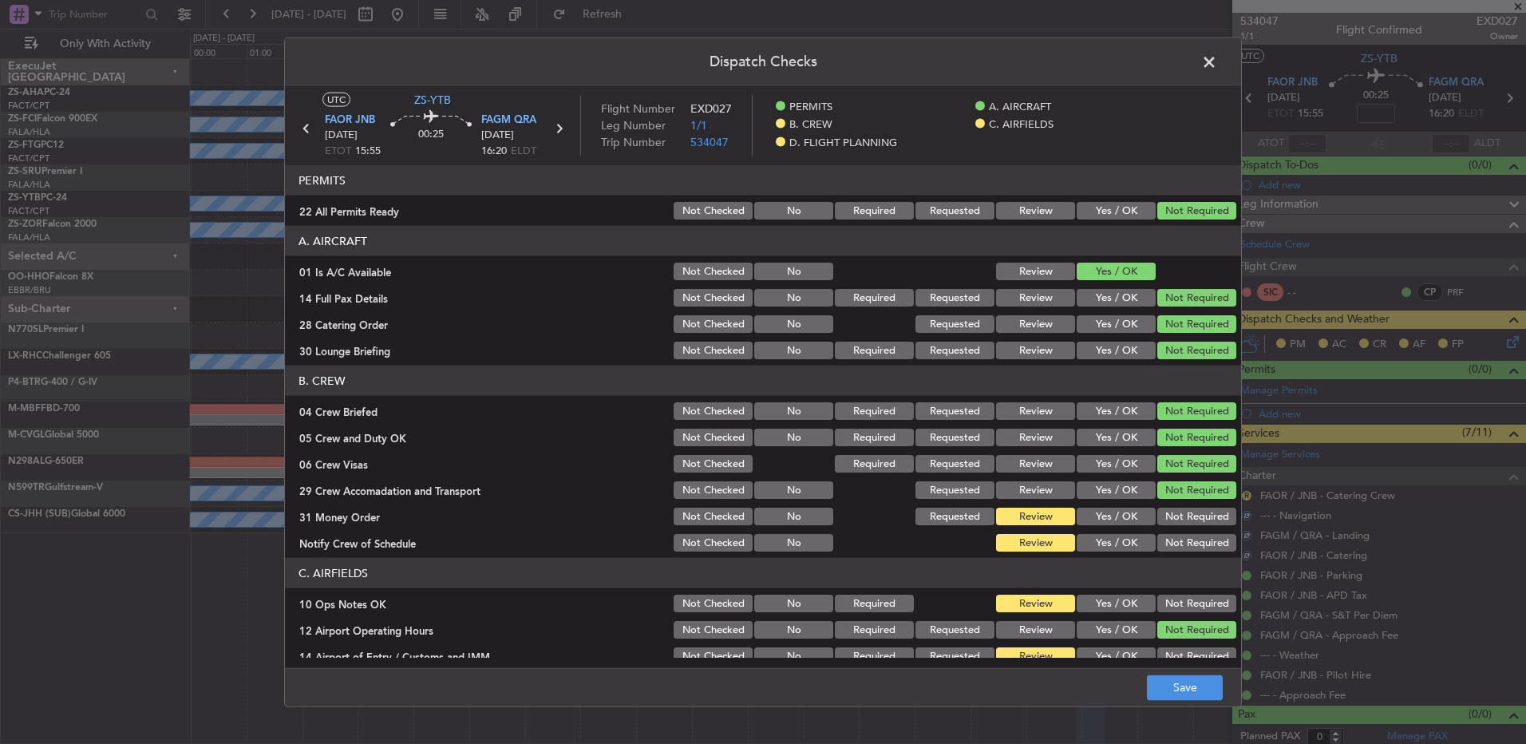
click at [1195, 516] on button "Not Required" at bounding box center [1196, 517] width 79 height 18
drag, startPoint x: 1195, startPoint y: 518, endPoint x: 1195, endPoint y: 534, distance: 16.0
click at [1195, 525] on div "Not Required" at bounding box center [1195, 516] width 81 height 22
click at [1195, 555] on article "PERMITS 22 All Permits Ready Not Checked No Required Requested Review Yes / OK …" at bounding box center [763, 411] width 956 height 492
drag, startPoint x: 1195, startPoint y: 540, endPoint x: 1212, endPoint y: 601, distance: 63.7
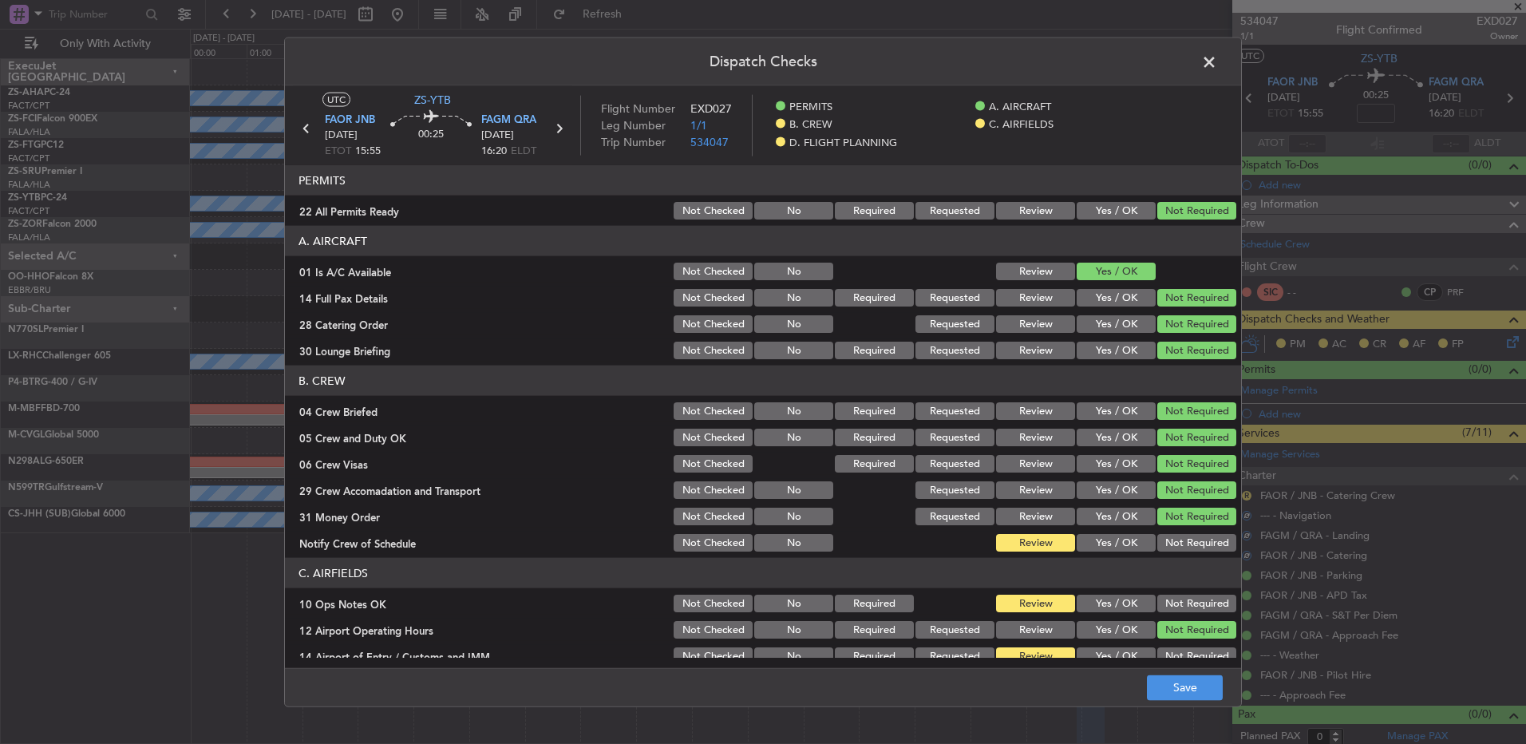
click at [1195, 541] on button "Not Required" at bounding box center [1196, 543] width 79 height 18
click at [1207, 611] on button "Not Required" at bounding box center [1196, 604] width 79 height 18
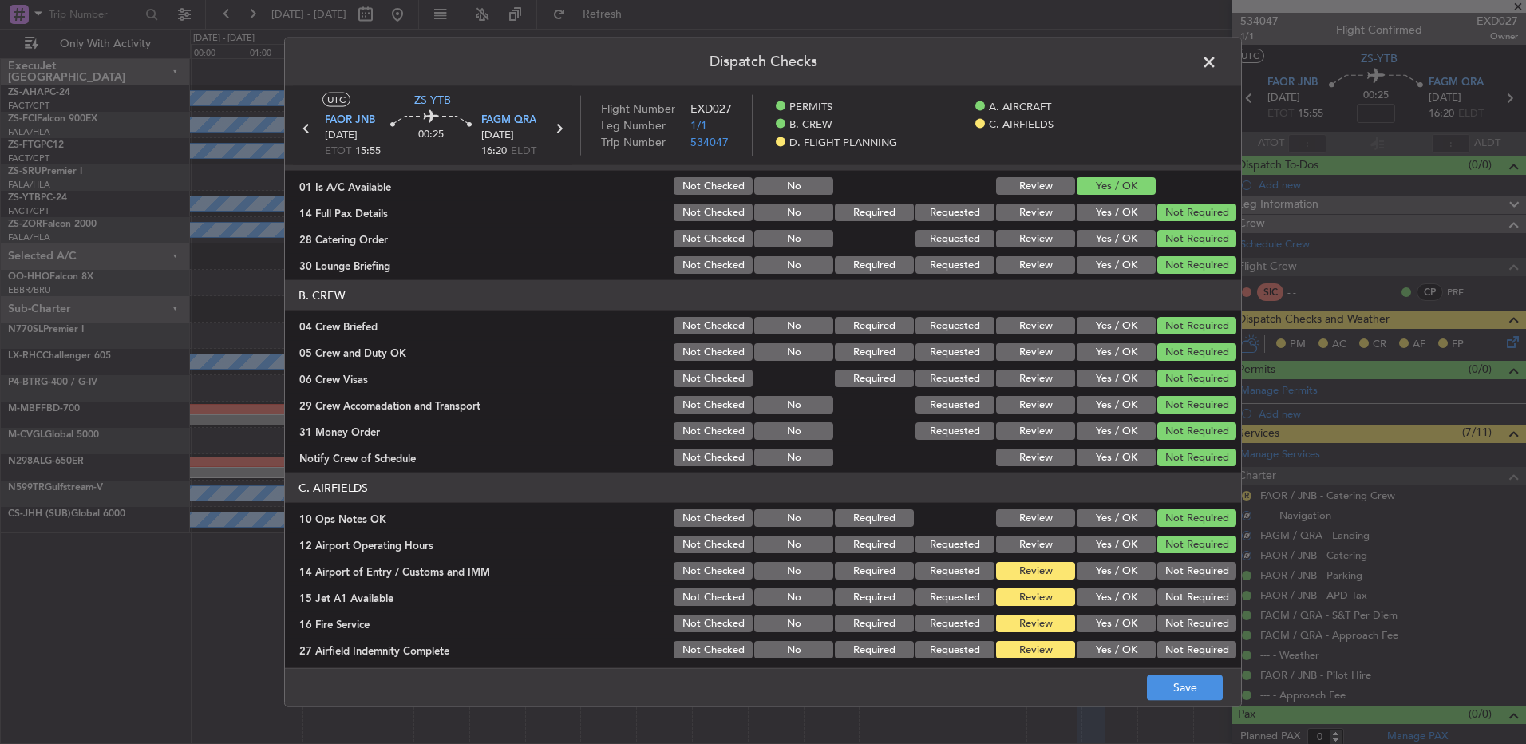
scroll to position [160, 0]
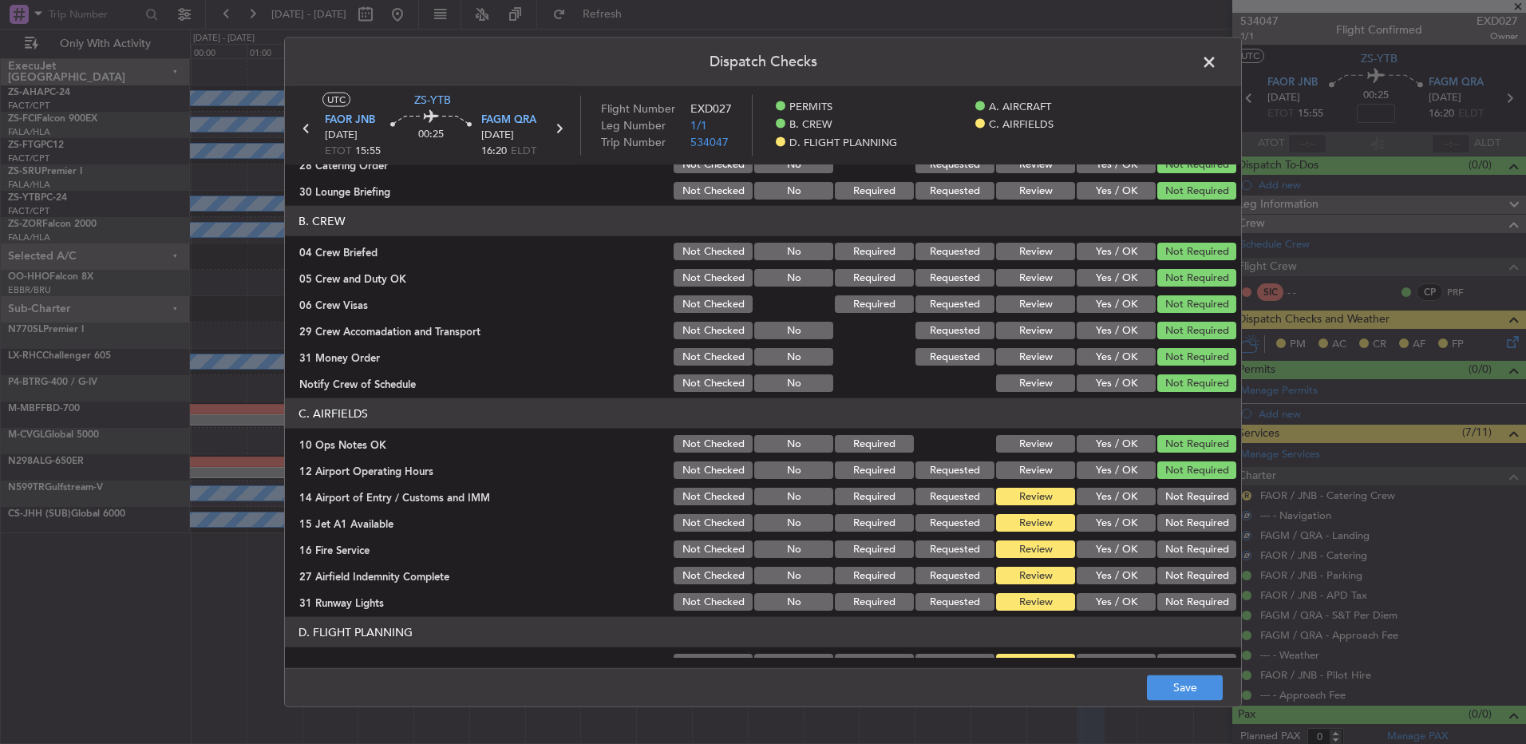
click at [1191, 492] on button "Not Required" at bounding box center [1196, 497] width 79 height 18
click at [1191, 506] on div "Not Required" at bounding box center [1195, 496] width 81 height 22
click at [1192, 517] on div "Not Required" at bounding box center [1195, 523] width 81 height 22
click at [1192, 529] on button "Not Required" at bounding box center [1196, 523] width 79 height 18
click at [1193, 538] on section "C. AIRFIELDS 10 Ops Notes OK Not Checked No Required Review Yes / OK Not Requir…" at bounding box center [763, 505] width 956 height 215
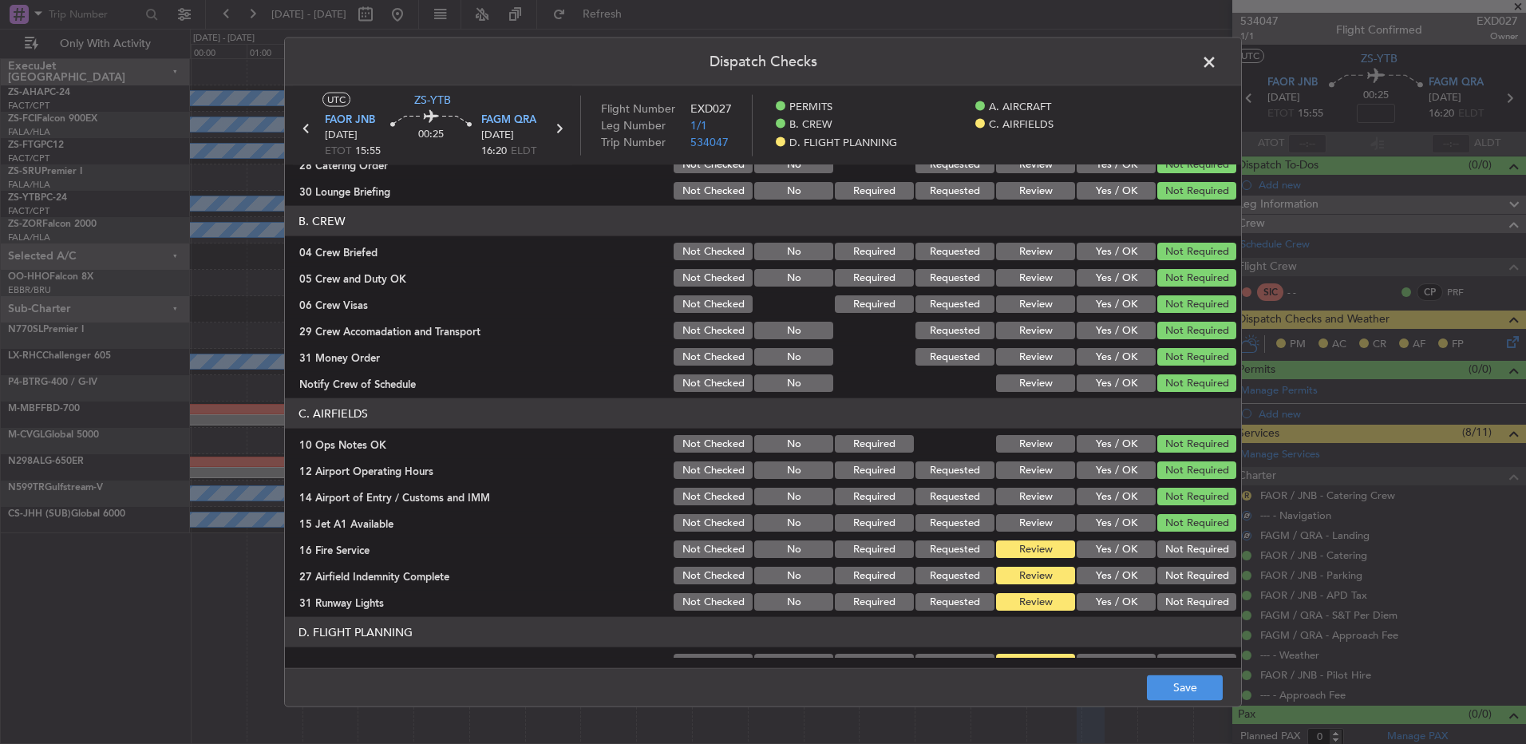
click at [1197, 565] on div "Not Required" at bounding box center [1195, 575] width 81 height 22
click at [1200, 548] on button "Not Required" at bounding box center [1196, 549] width 79 height 18
drag, startPoint x: 1197, startPoint y: 563, endPoint x: 1196, endPoint y: 579, distance: 15.2
click at [1196, 568] on div "Not Required" at bounding box center [1195, 575] width 81 height 22
click at [1196, 579] on button "Not Required" at bounding box center [1196, 576] width 79 height 18
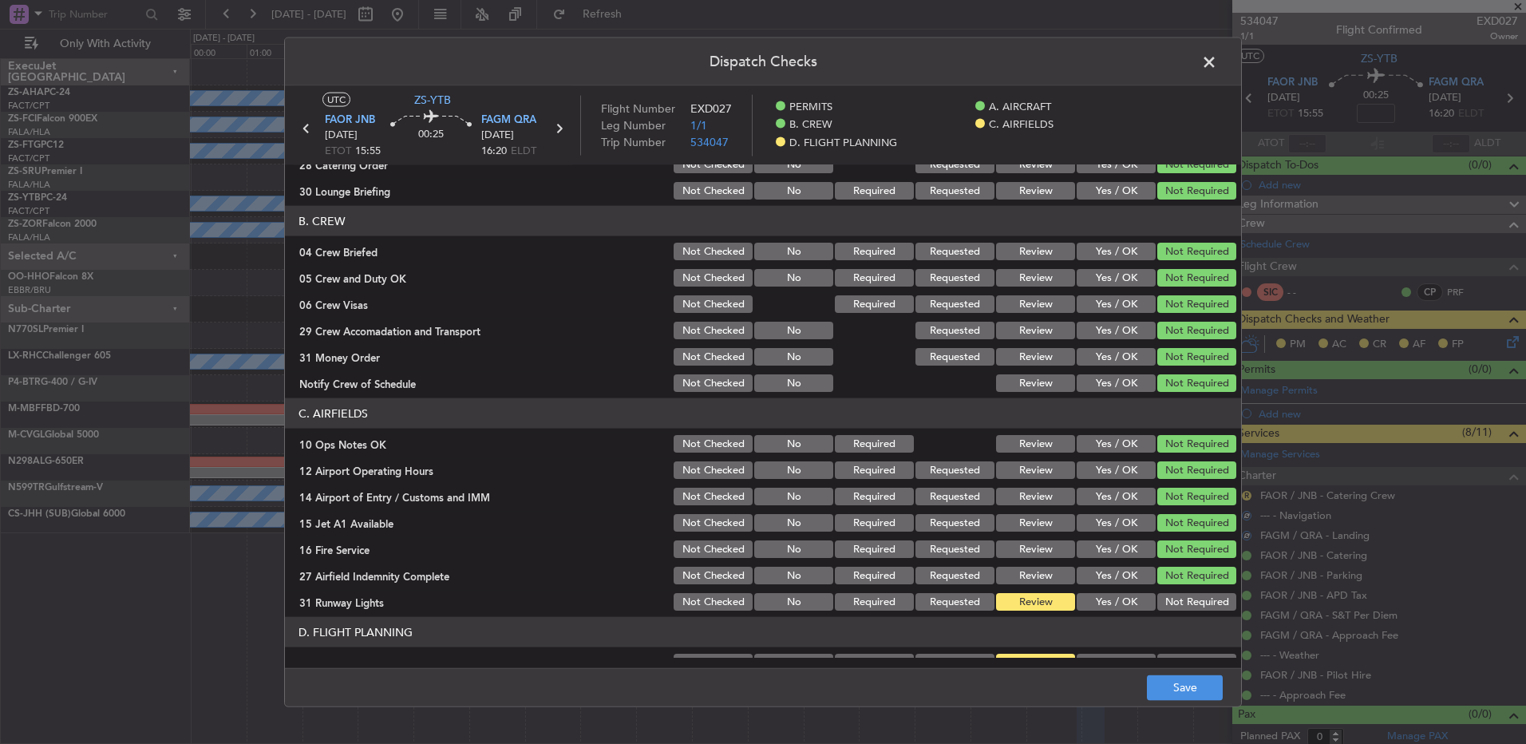
click at [1195, 623] on article "PERMITS 22 All Permits Ready Not Checked No Required Requested Review Yes / OK …" at bounding box center [763, 411] width 956 height 492
drag, startPoint x: 1195, startPoint y: 627, endPoint x: 1198, endPoint y: 598, distance: 28.9
click at [1198, 598] on button "Not Required" at bounding box center [1196, 602] width 79 height 18
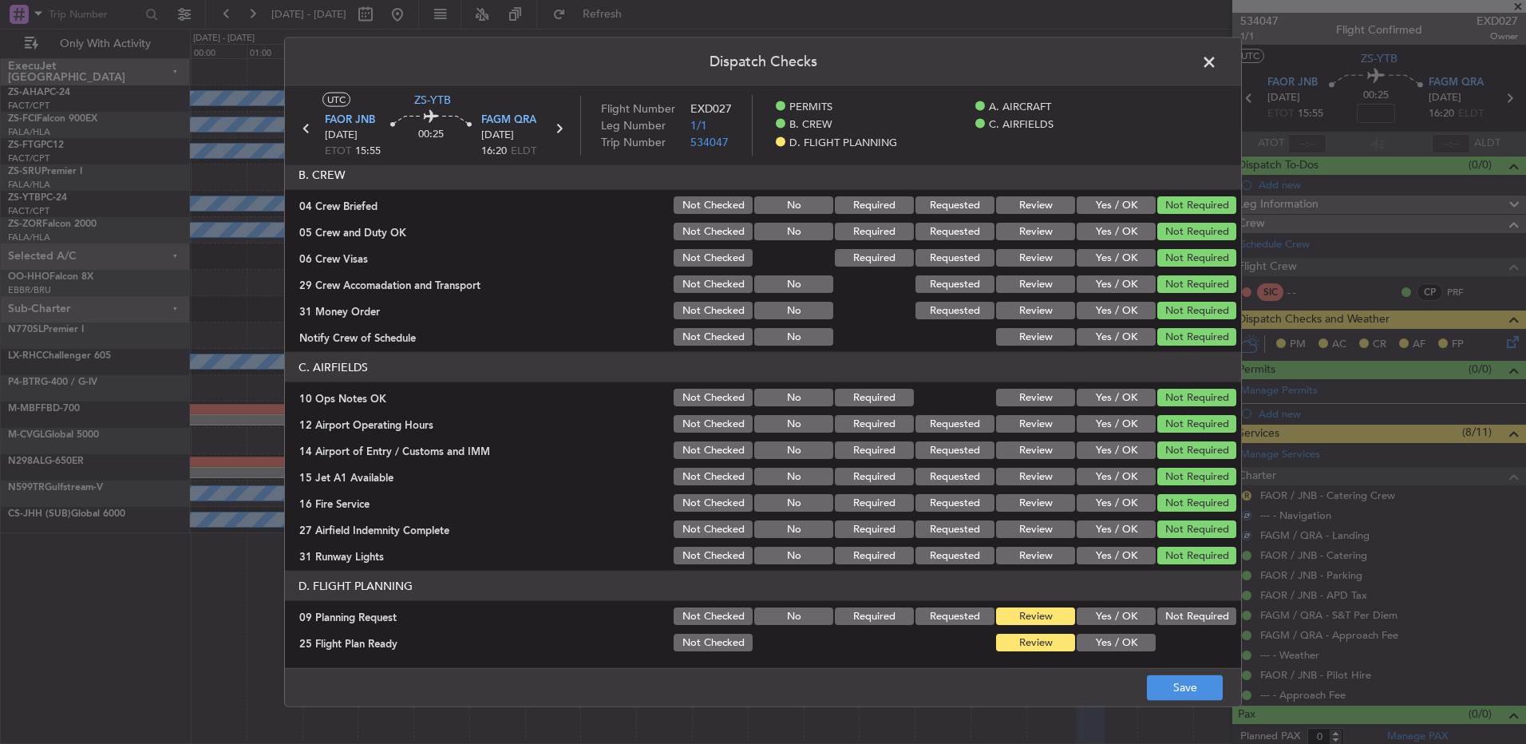
click at [1187, 617] on button "Not Required" at bounding box center [1196, 616] width 79 height 18
click at [1106, 630] on section "D. FLIGHT PLANNING 09 Planning Request Not Checked No Required Requested Review…" at bounding box center [763, 612] width 956 height 83
click at [1109, 640] on button "Yes / OK" at bounding box center [1116, 643] width 79 height 18
click at [1187, 709] on div "Dispatch Checks UTC ZS-YTB FAOR JNB 21/08/2025 ETOT 15:55 00:25 FAGM QRA 21/08/…" at bounding box center [763, 372] width 1526 height 744
click at [1196, 698] on button "Save" at bounding box center [1185, 687] width 76 height 26
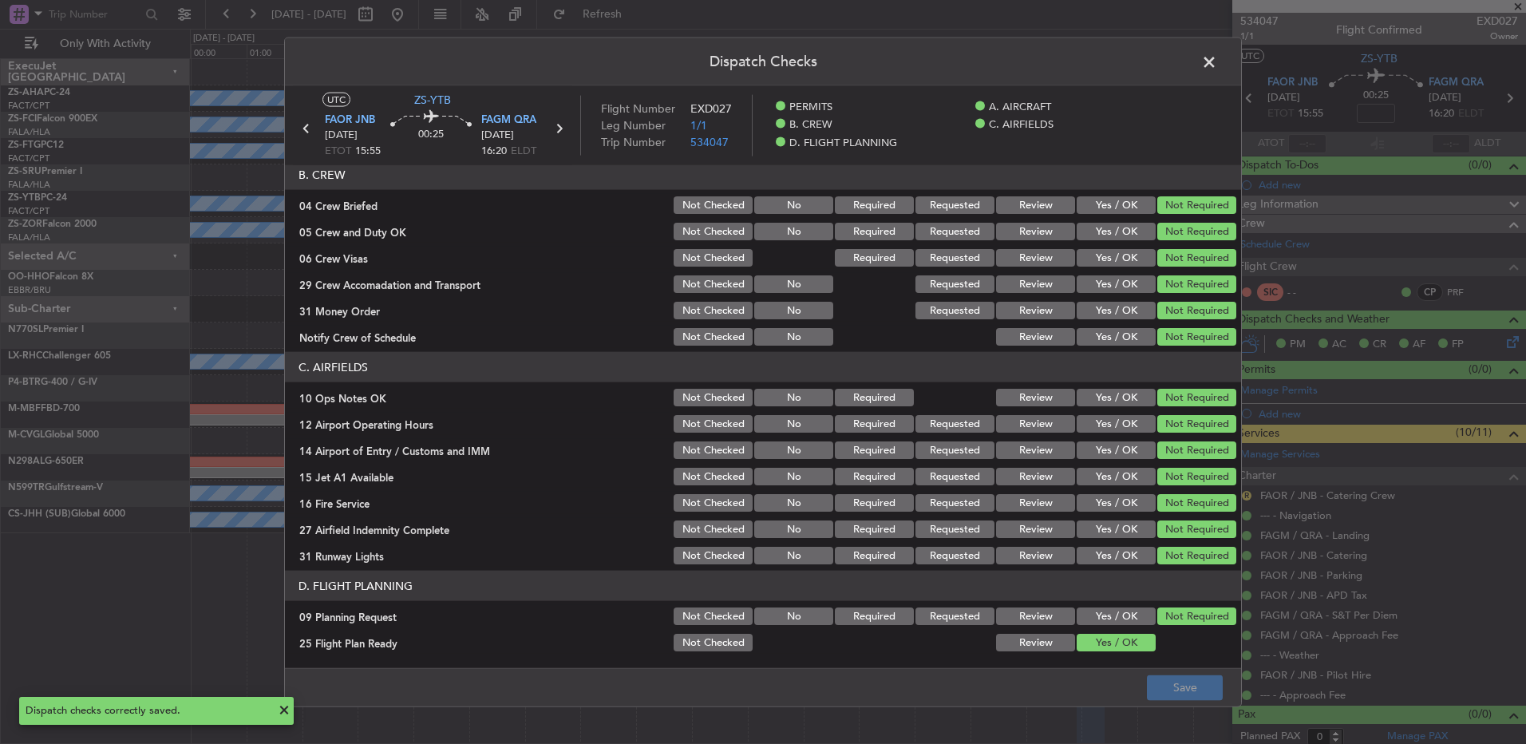
click at [1217, 69] on span at bounding box center [1217, 66] width 0 height 32
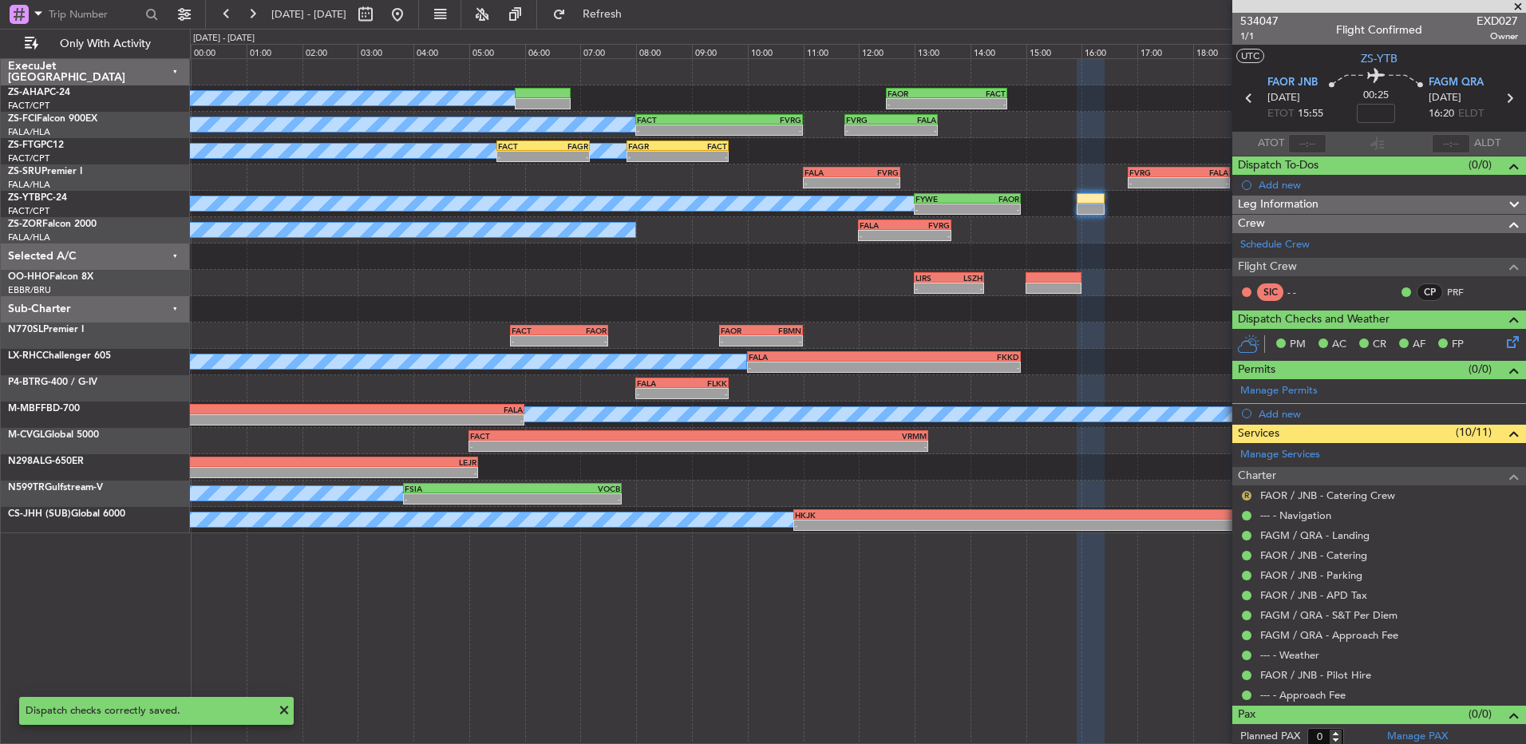
click at [1247, 492] on button "R" at bounding box center [1247, 496] width 10 height 10
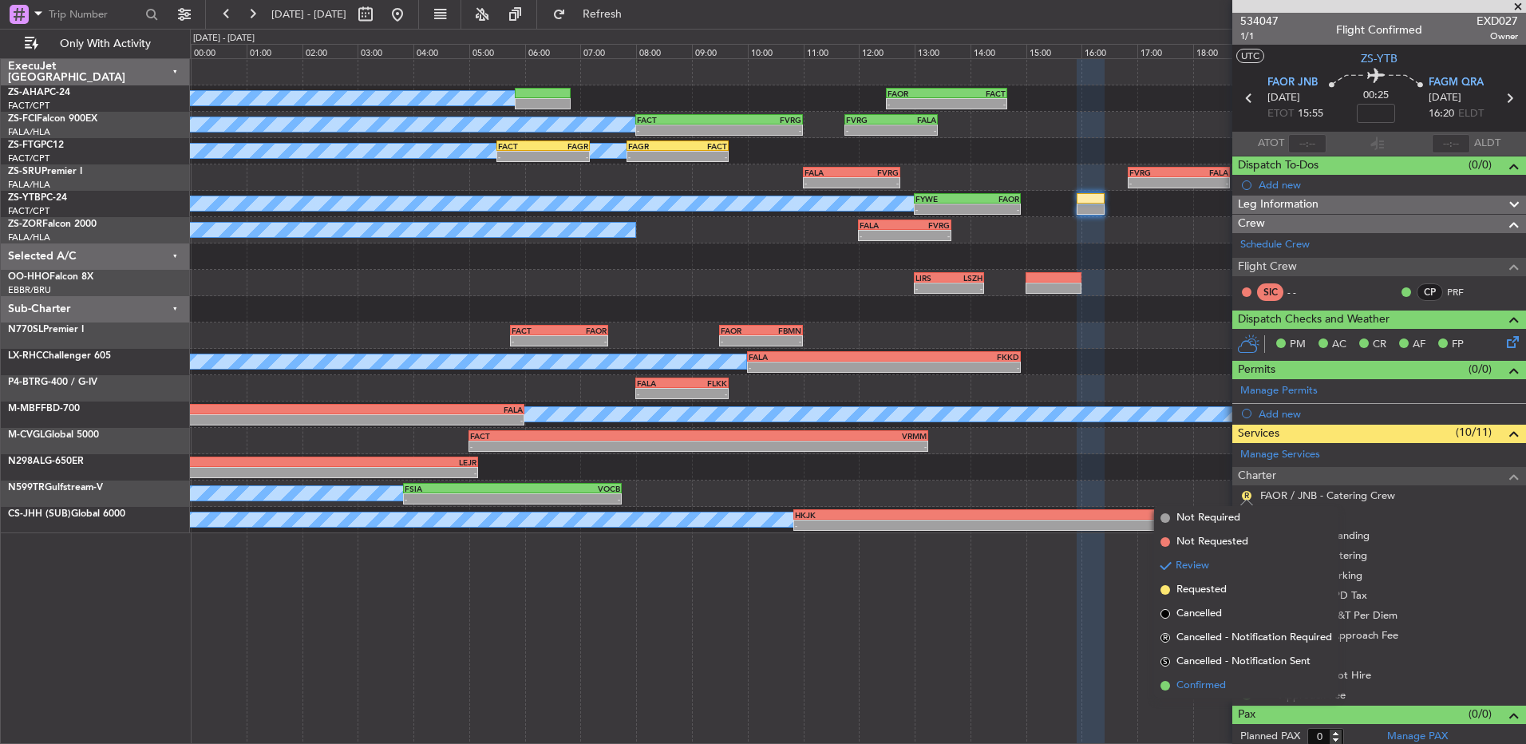
click at [1194, 687] on span "Confirmed" at bounding box center [1200, 686] width 49 height 16
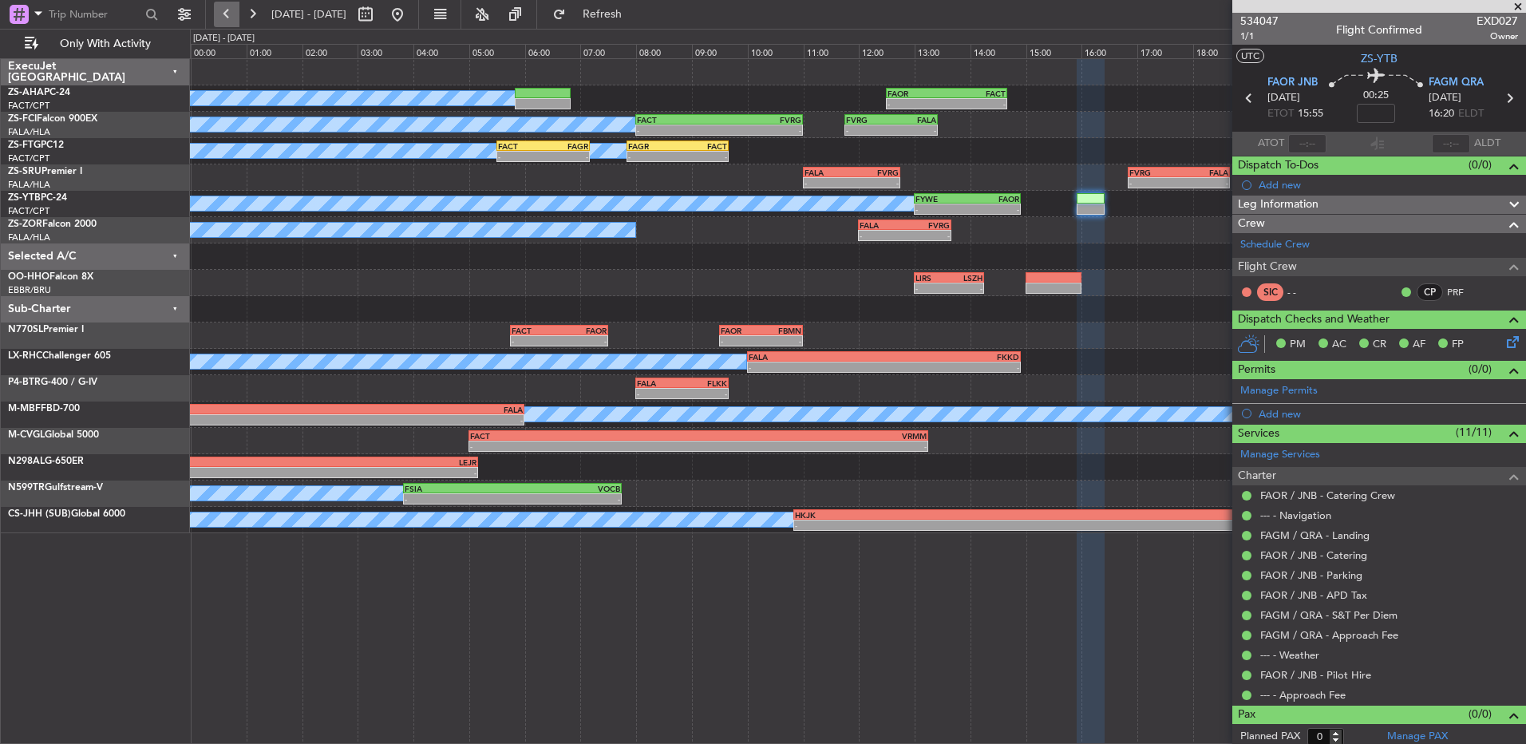
click at [235, 18] on button at bounding box center [227, 15] width 26 height 26
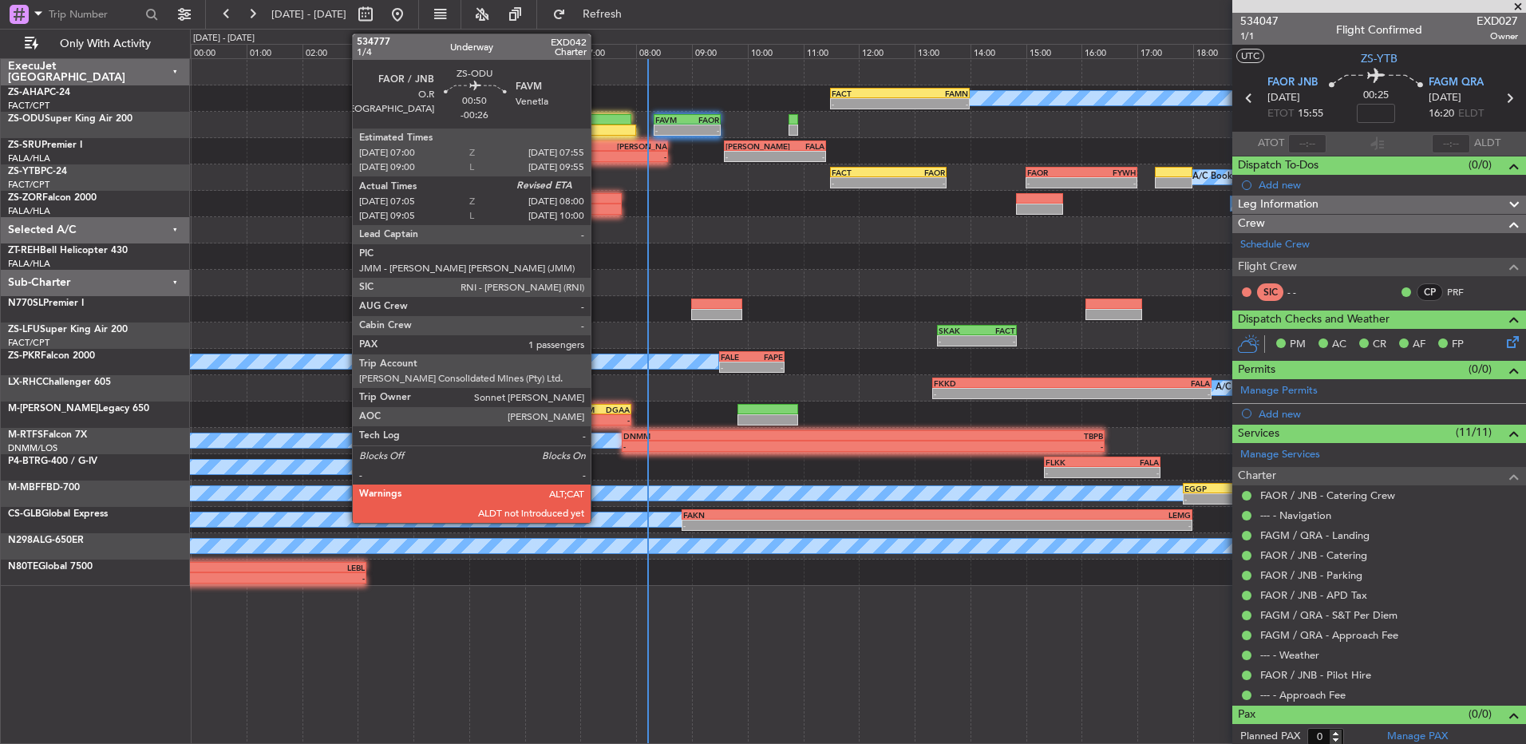
click at [598, 122] on div at bounding box center [604, 119] width 51 height 11
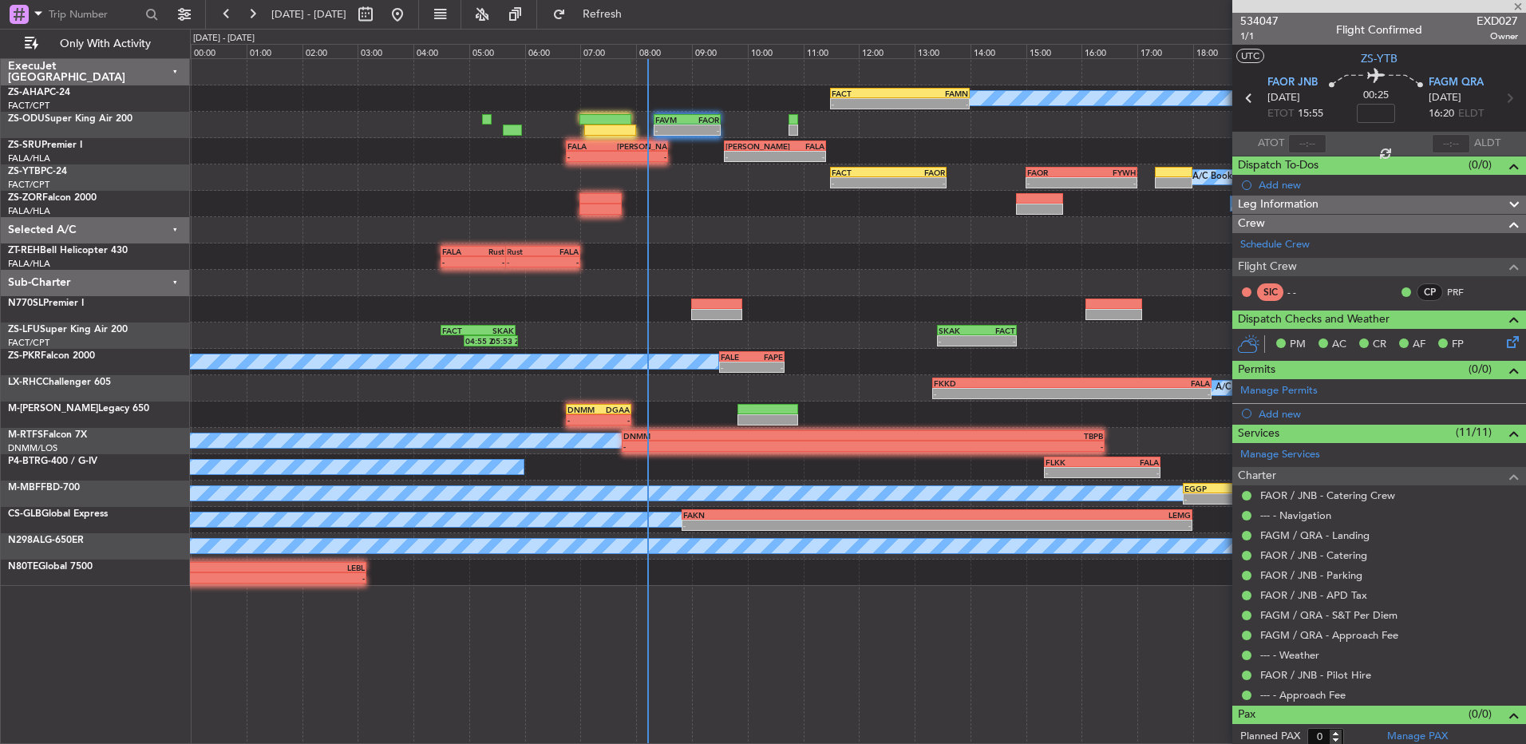
type input "-00:26"
type input "07:05"
type input "1"
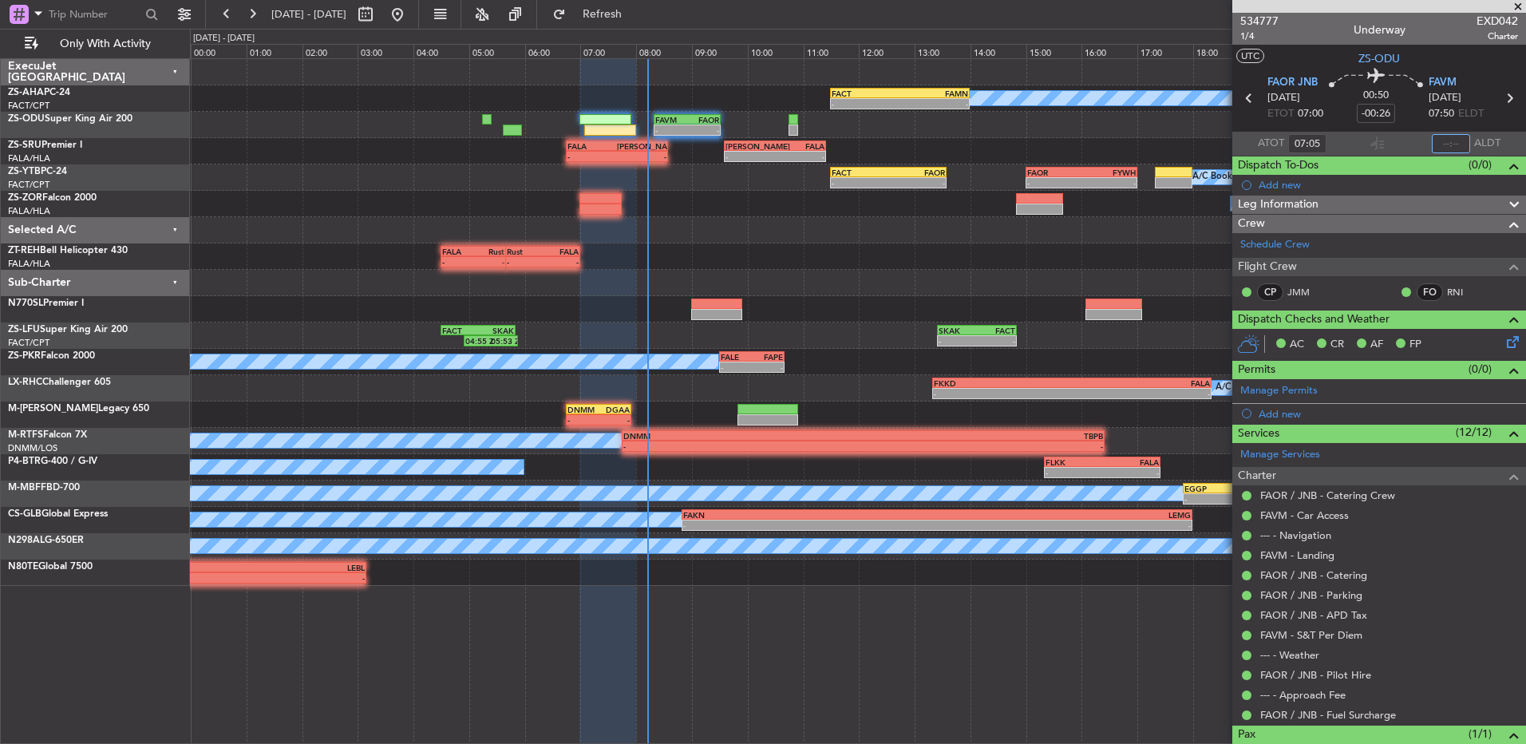
click at [1445, 141] on input "text" at bounding box center [1451, 143] width 38 height 19
type input "08:07"
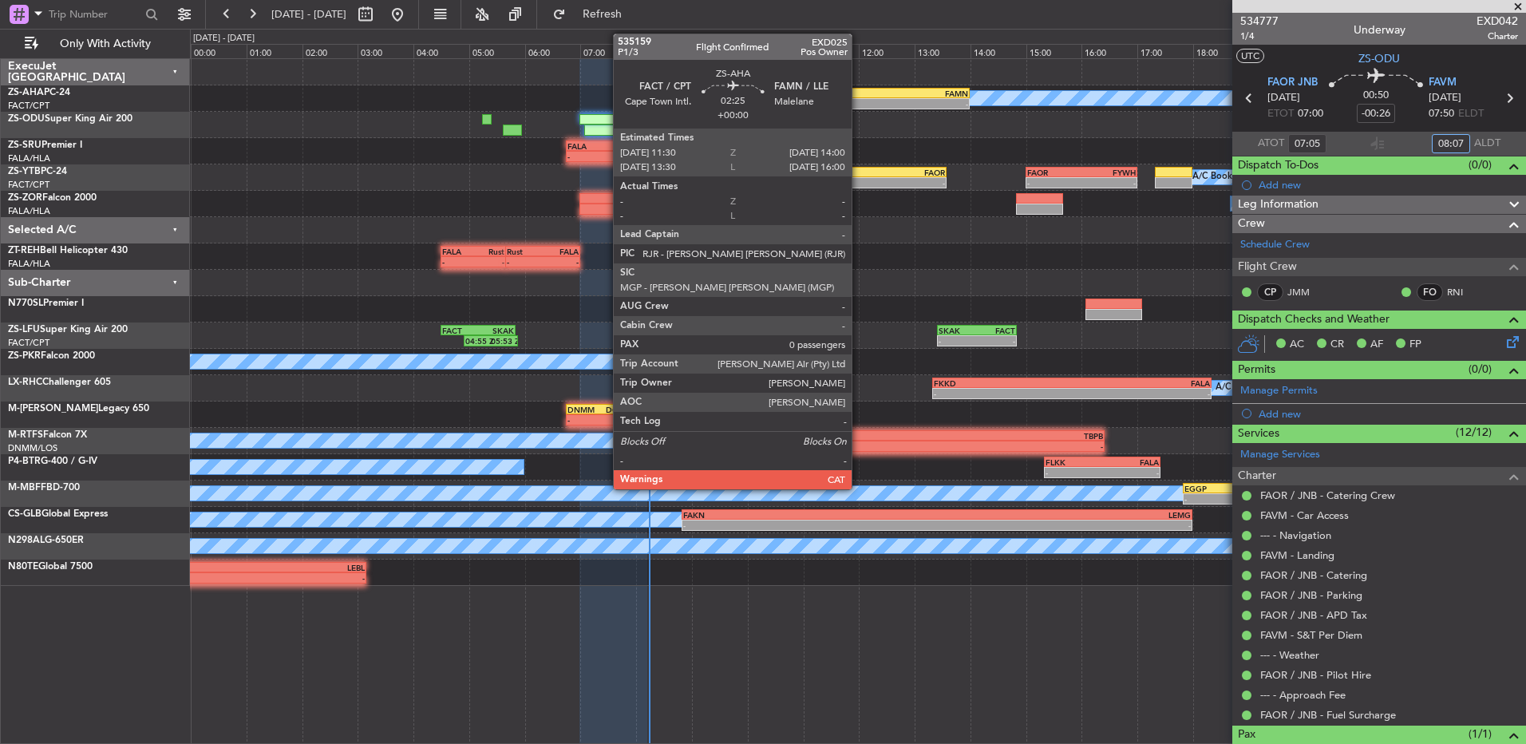
click at [859, 93] on div "FACT" at bounding box center [866, 94] width 68 height 10
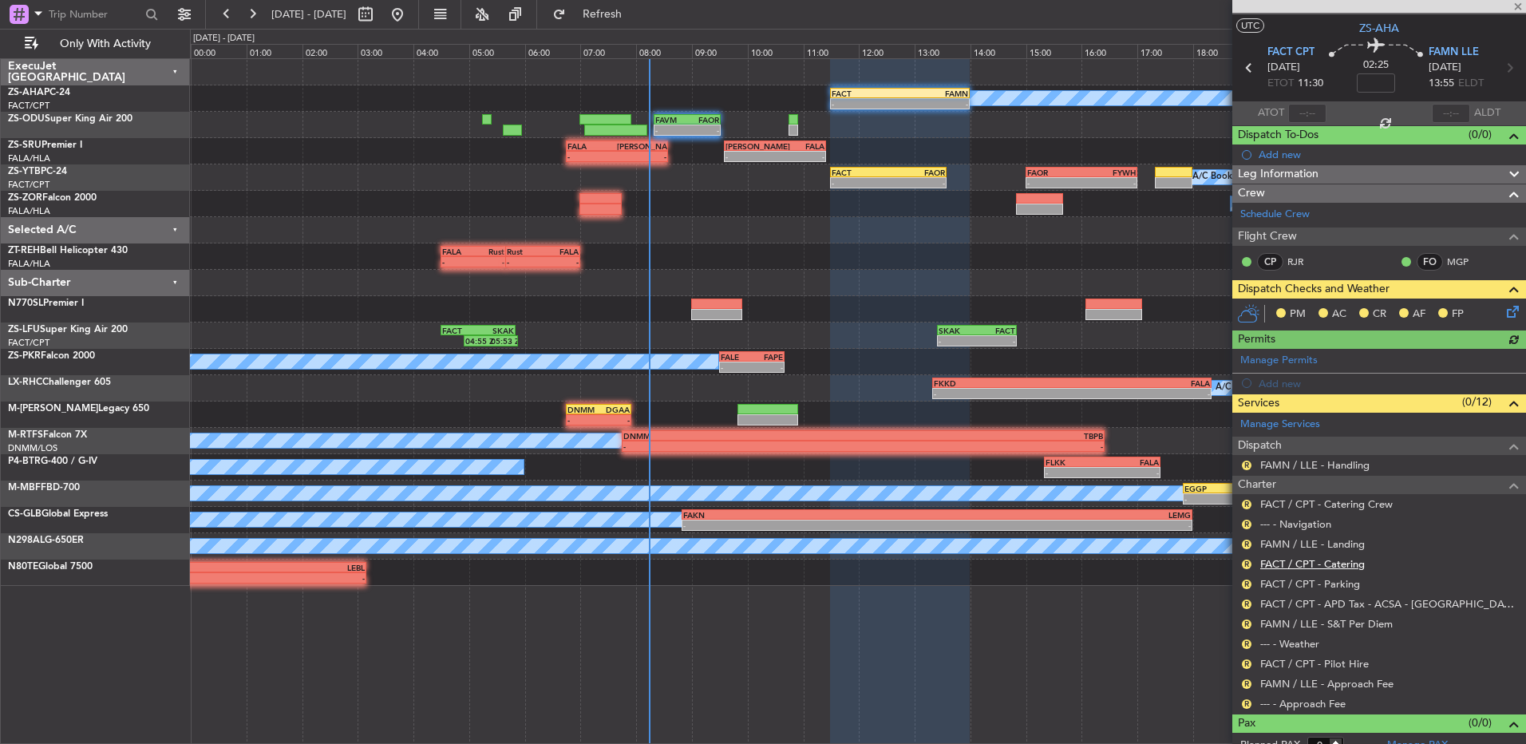
scroll to position [45, 0]
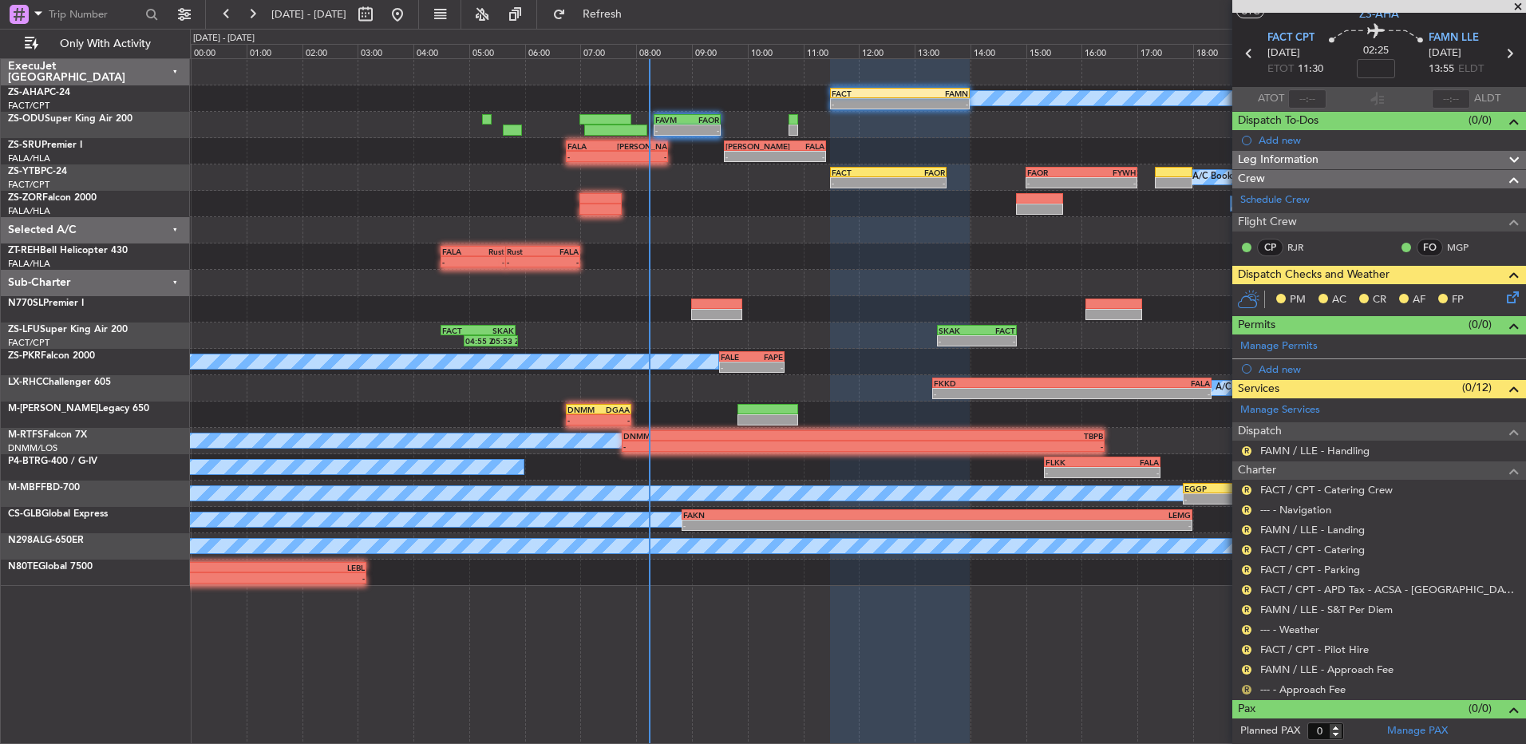
click at [1248, 692] on button "R" at bounding box center [1247, 690] width 10 height 10
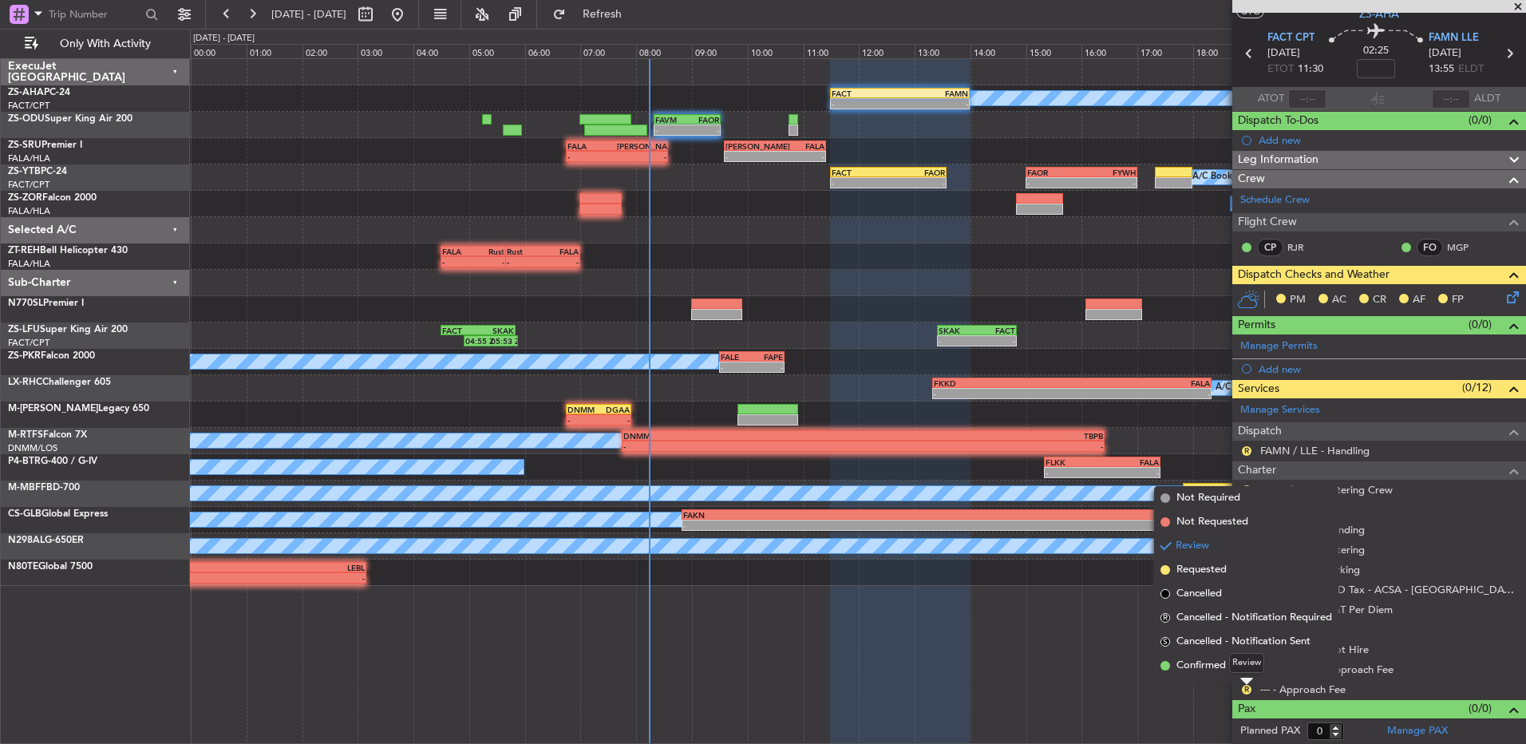
click at [1248, 675] on mat-tooltip-component "Review" at bounding box center [1246, 663] width 57 height 42
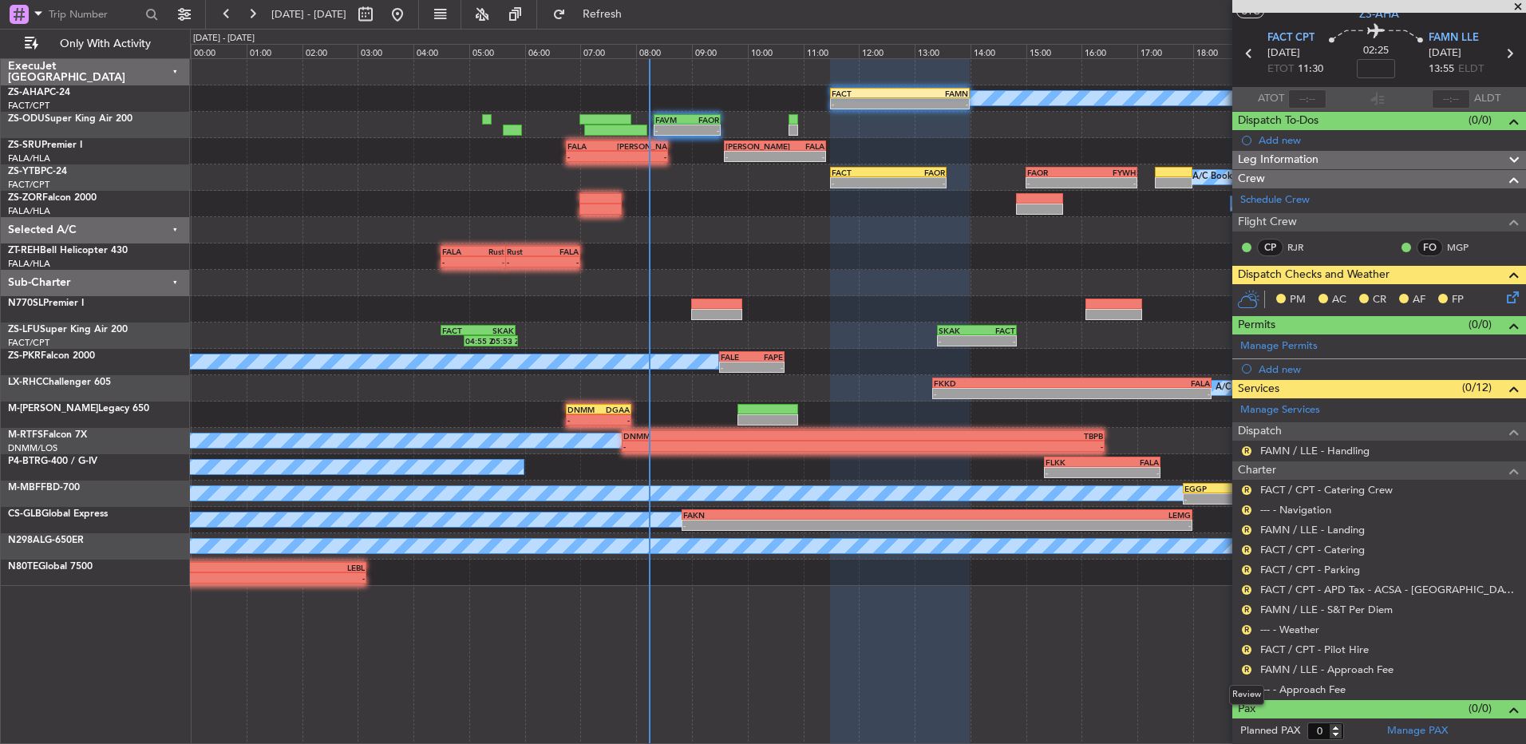
click at [1249, 690] on div "Review" at bounding box center [1246, 695] width 35 height 20
click at [1244, 689] on button "R" at bounding box center [1247, 690] width 10 height 10
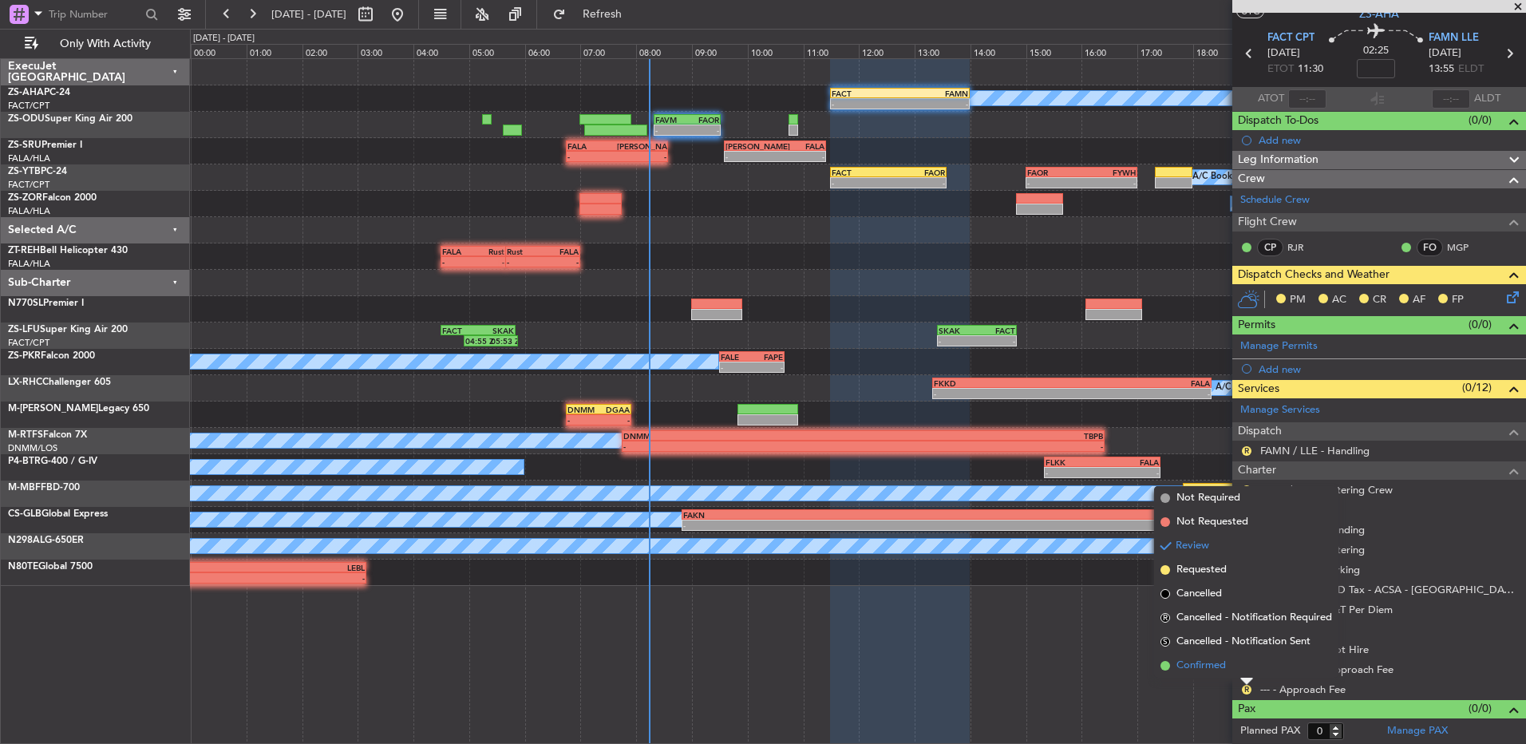
click at [1244, 670] on li "Confirmed" at bounding box center [1246, 666] width 184 height 24
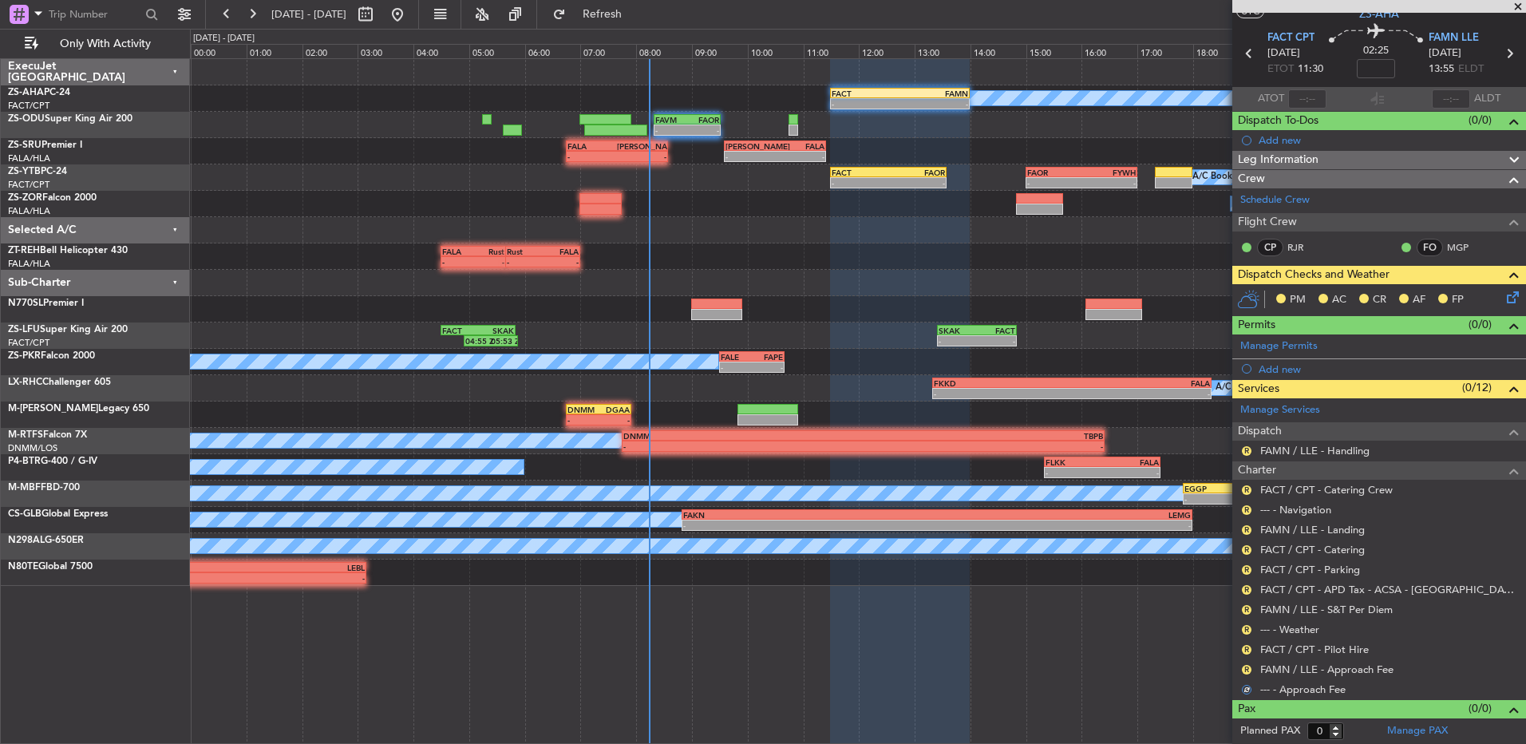
click at [1244, 670] on button "R" at bounding box center [1247, 670] width 10 height 10
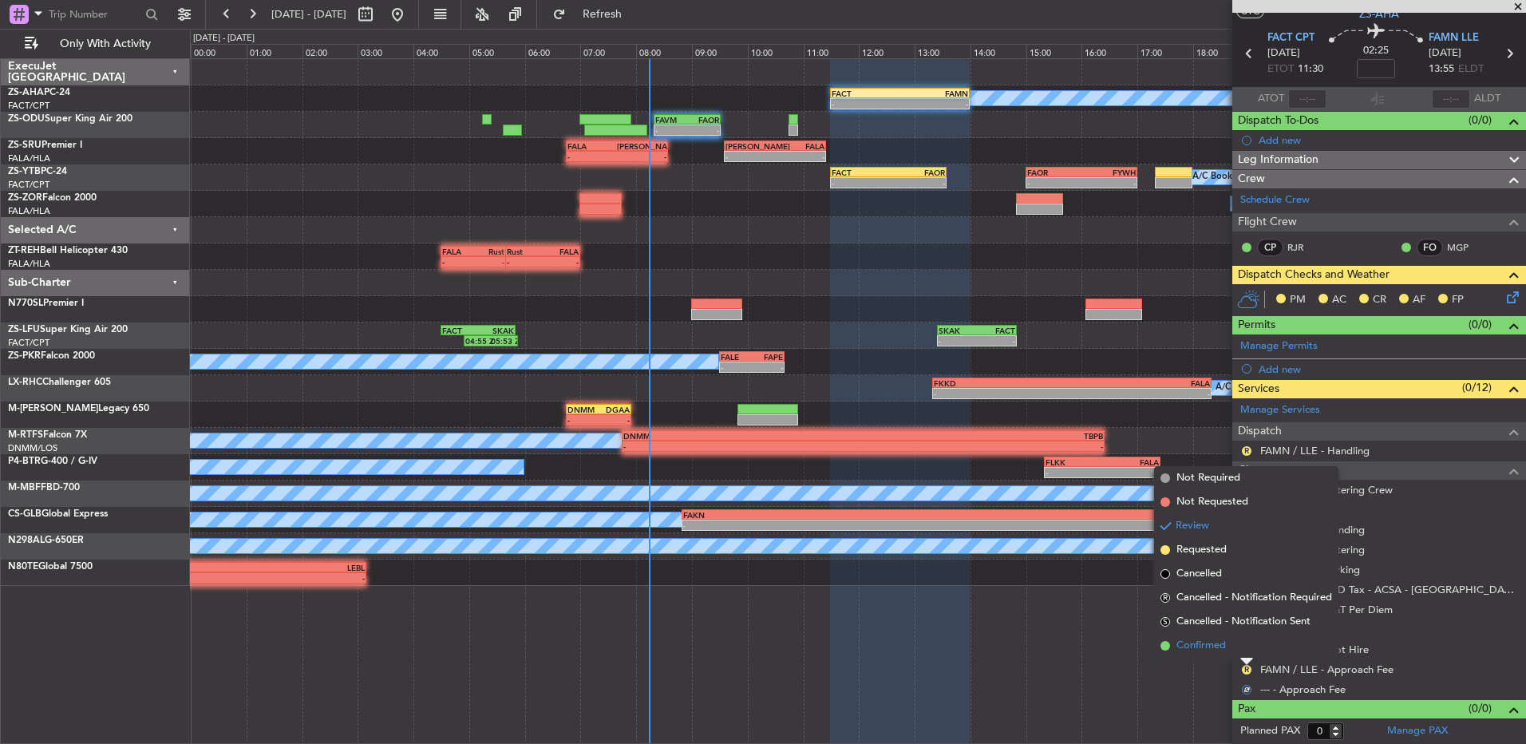
click at [1246, 653] on li "Confirmed" at bounding box center [1246, 646] width 184 height 24
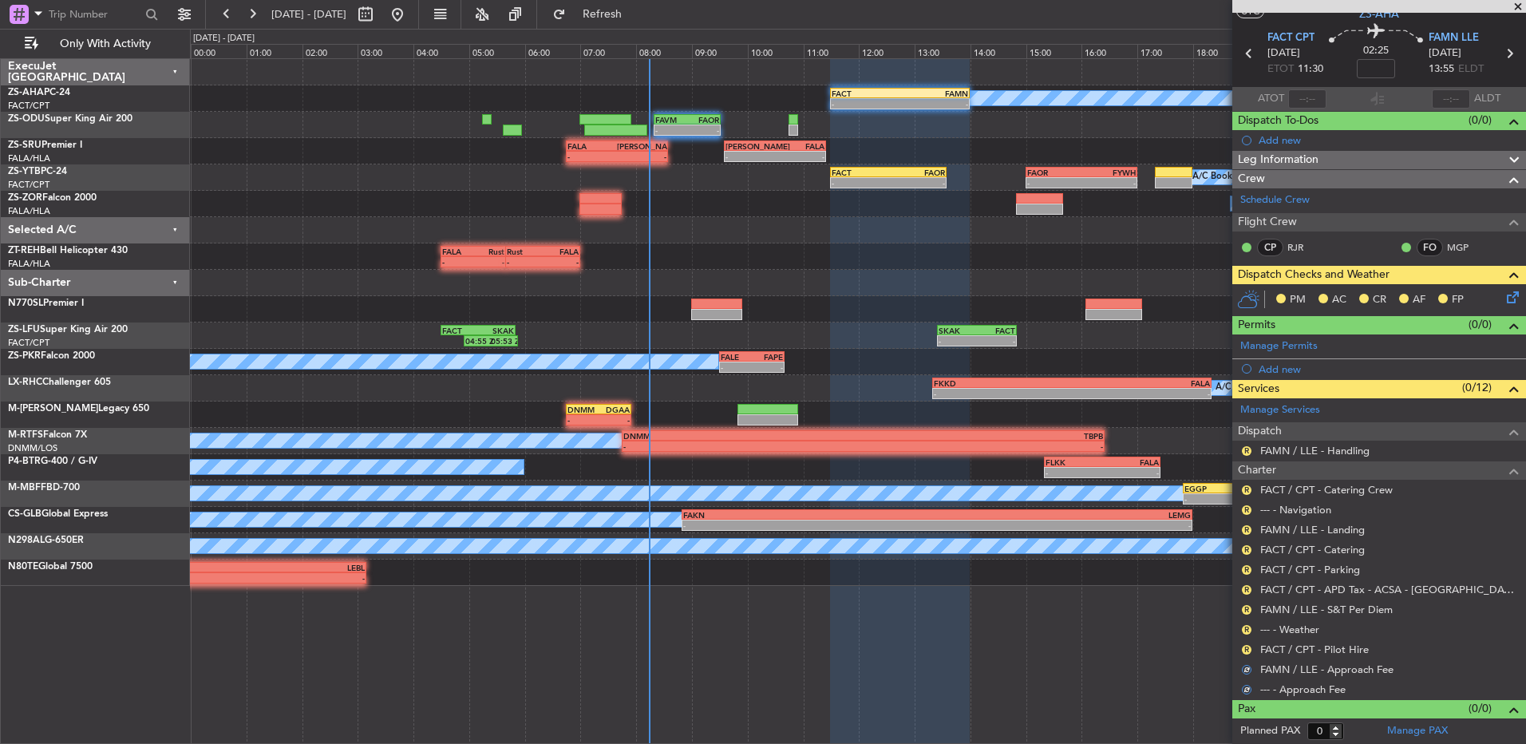
click at [1248, 654] on mat-tooltip-component "Review" at bounding box center [1246, 675] width 57 height 42
drag, startPoint x: 1246, startPoint y: 653, endPoint x: 1248, endPoint y: 643, distance: 9.7
click at [1248, 645] on button "R" at bounding box center [1247, 650] width 10 height 10
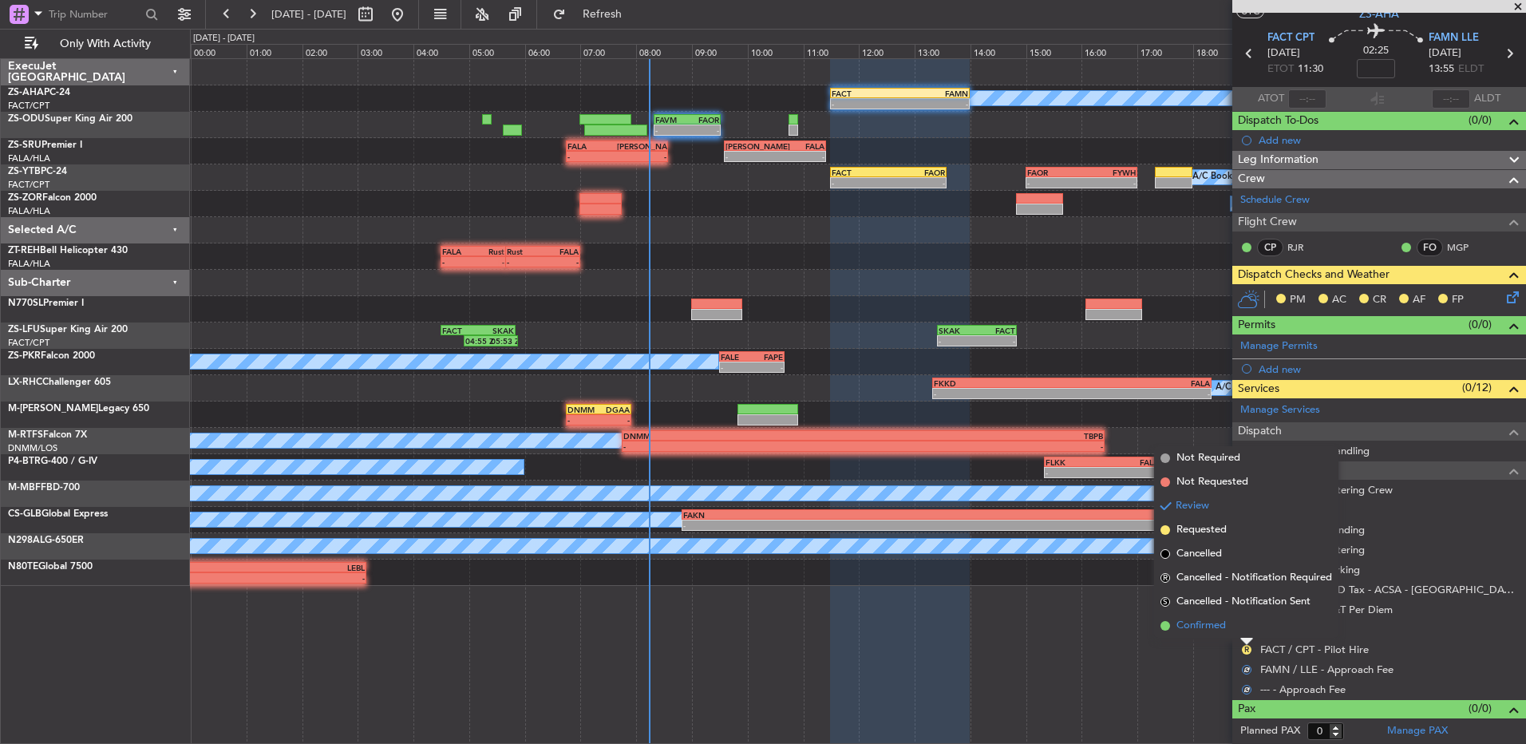
click at [1248, 632] on li "Confirmed" at bounding box center [1246, 626] width 184 height 24
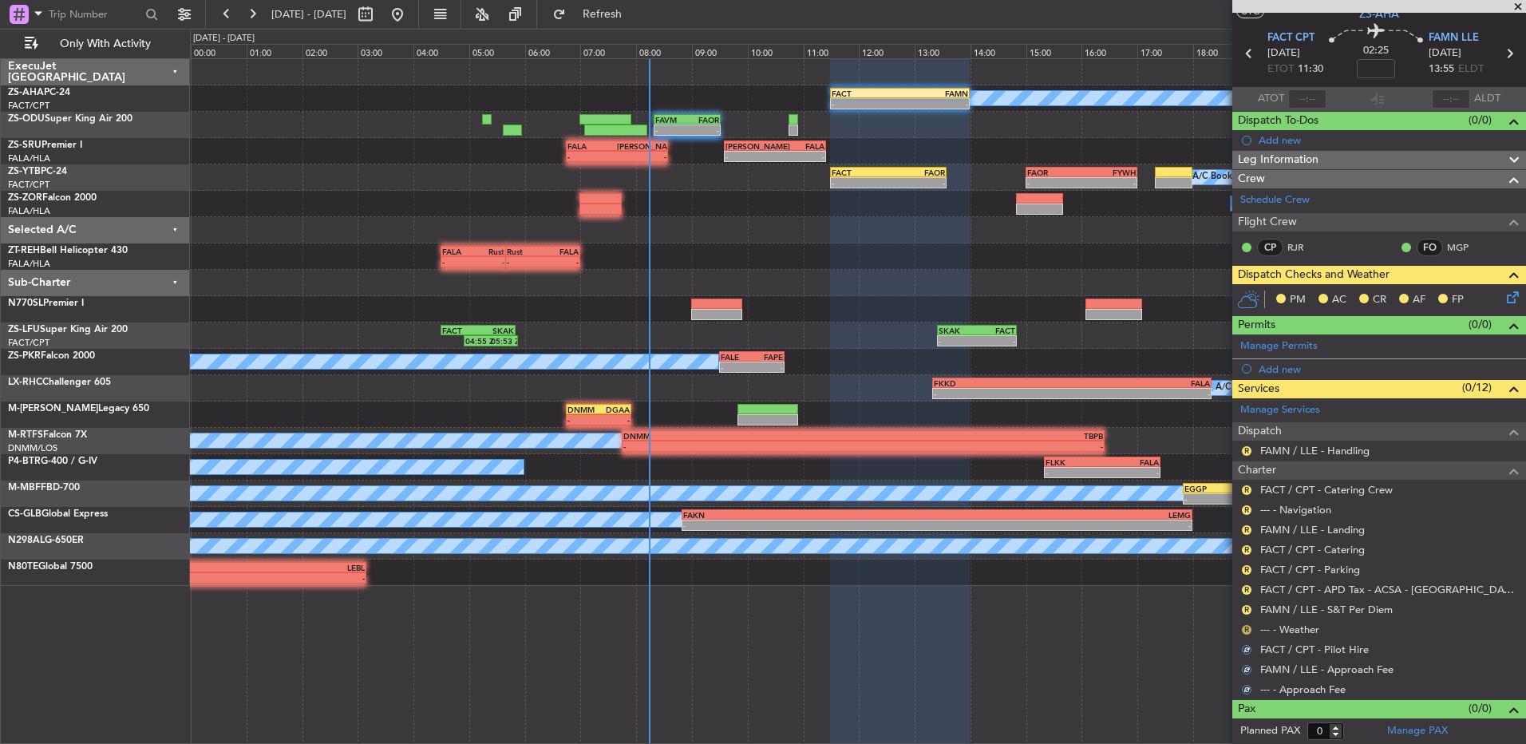
click at [1248, 629] on button "R" at bounding box center [1247, 630] width 10 height 10
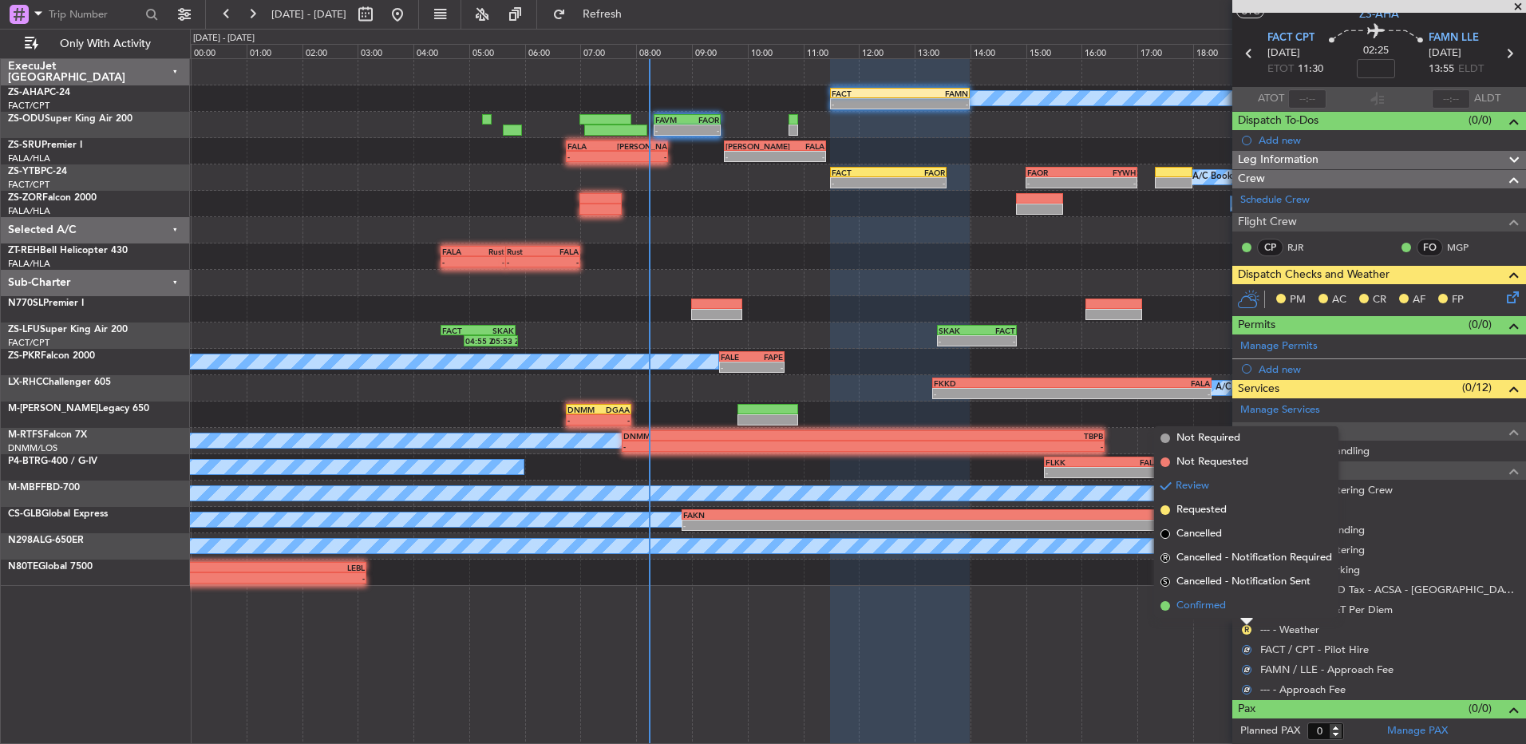
click at [1248, 611] on li "Confirmed" at bounding box center [1246, 606] width 184 height 24
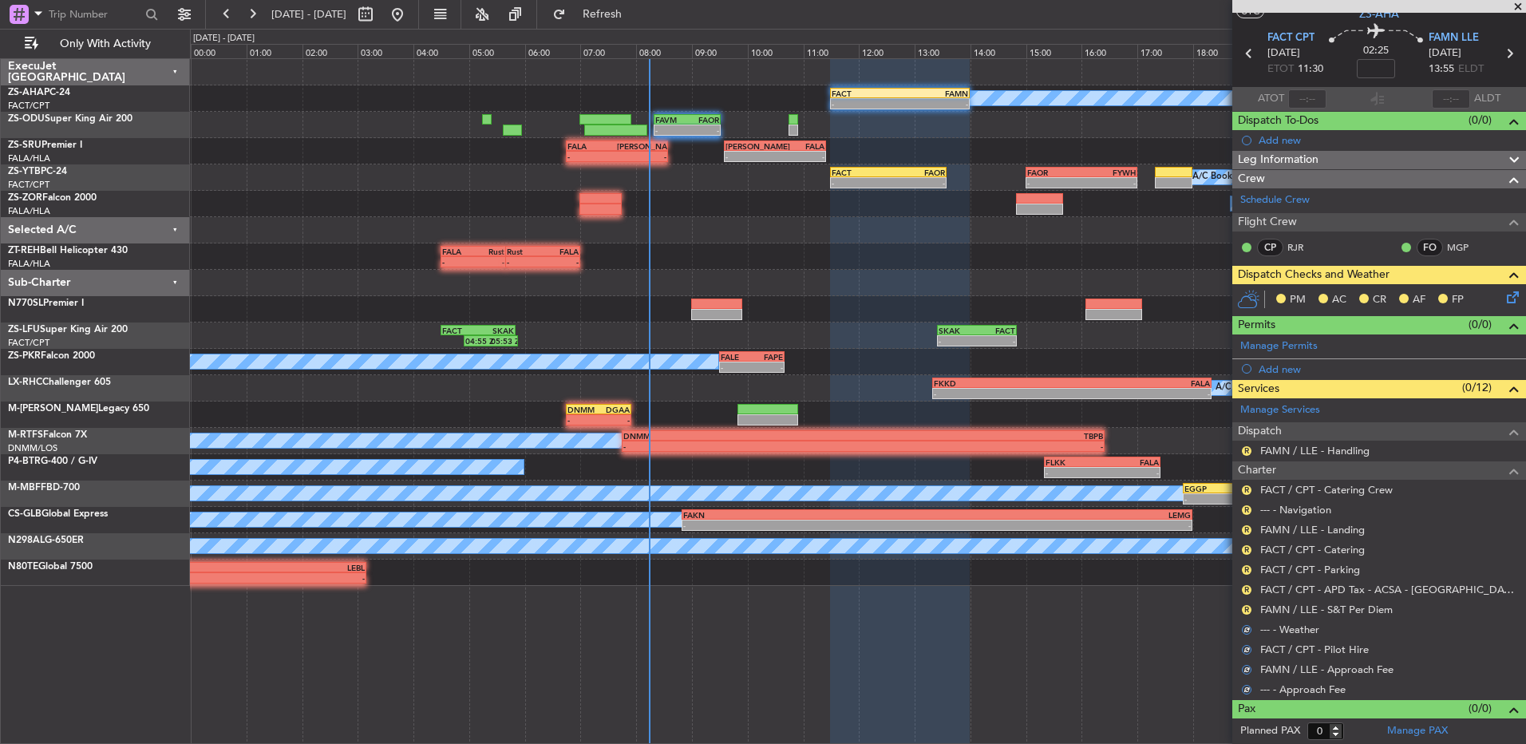
click at [1248, 611] on button "R" at bounding box center [1247, 610] width 10 height 10
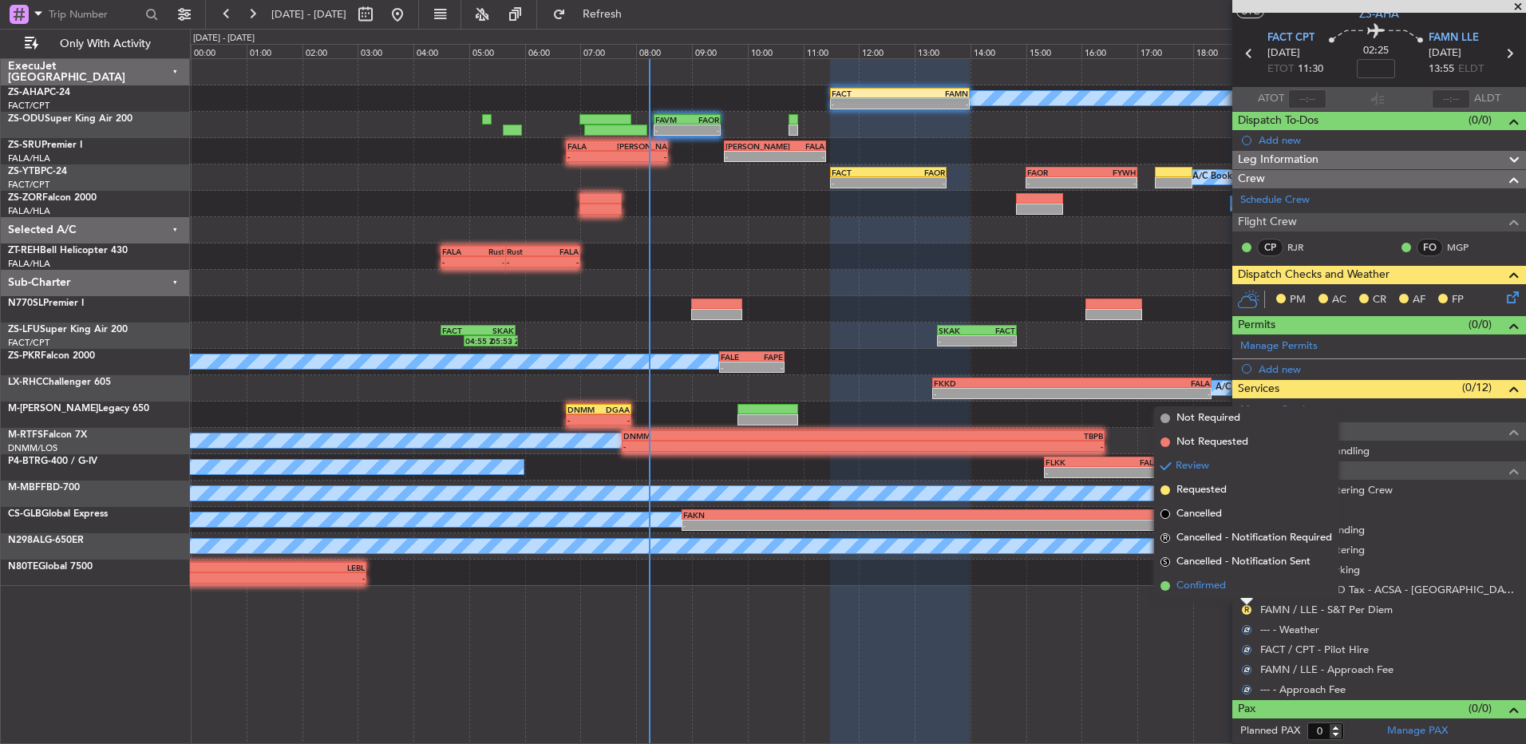
click at [1245, 589] on li "Confirmed" at bounding box center [1246, 586] width 184 height 24
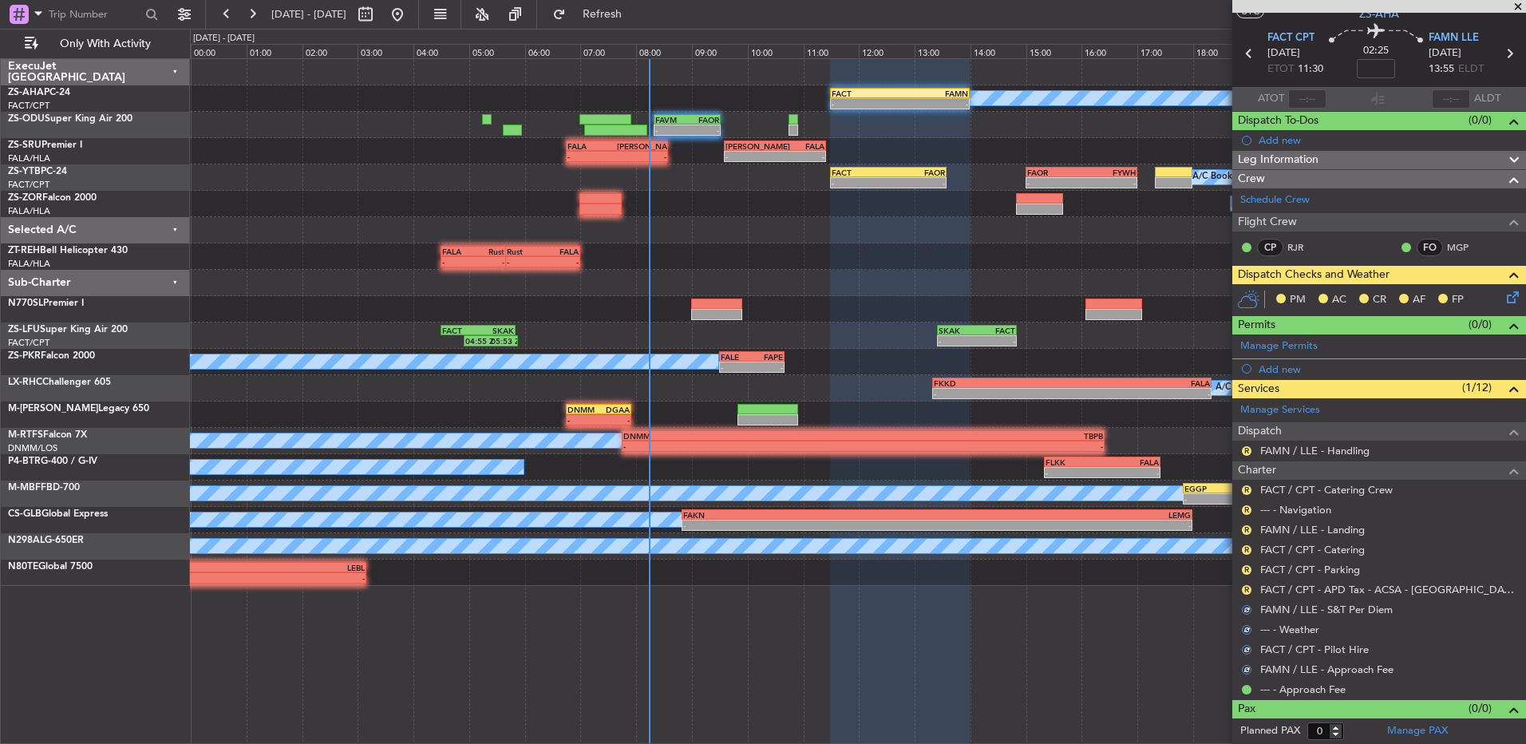
click at [1245, 589] on button "R" at bounding box center [1247, 590] width 10 height 10
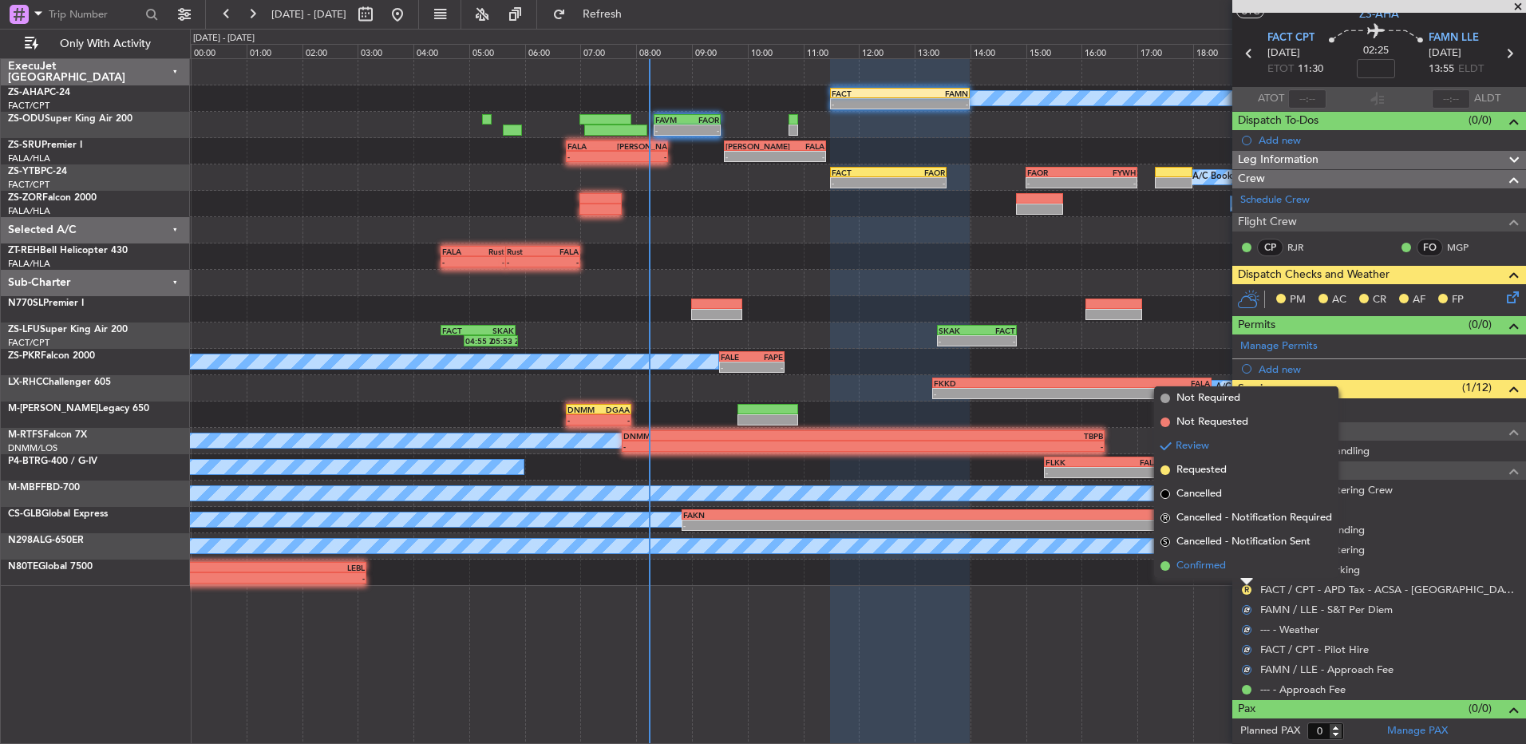
click at [1244, 571] on li "Confirmed" at bounding box center [1246, 566] width 184 height 24
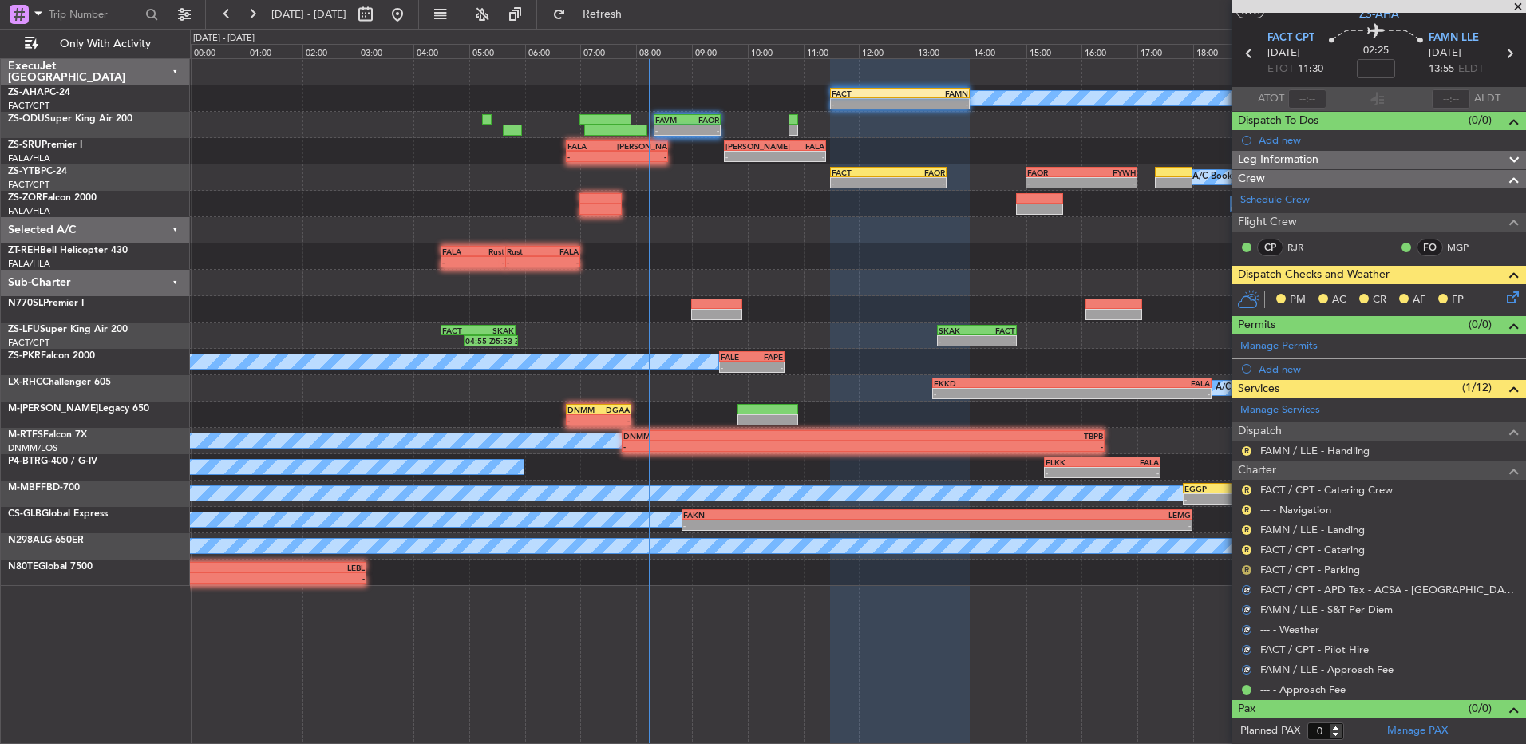
click at [1244, 568] on button "R" at bounding box center [1247, 570] width 10 height 10
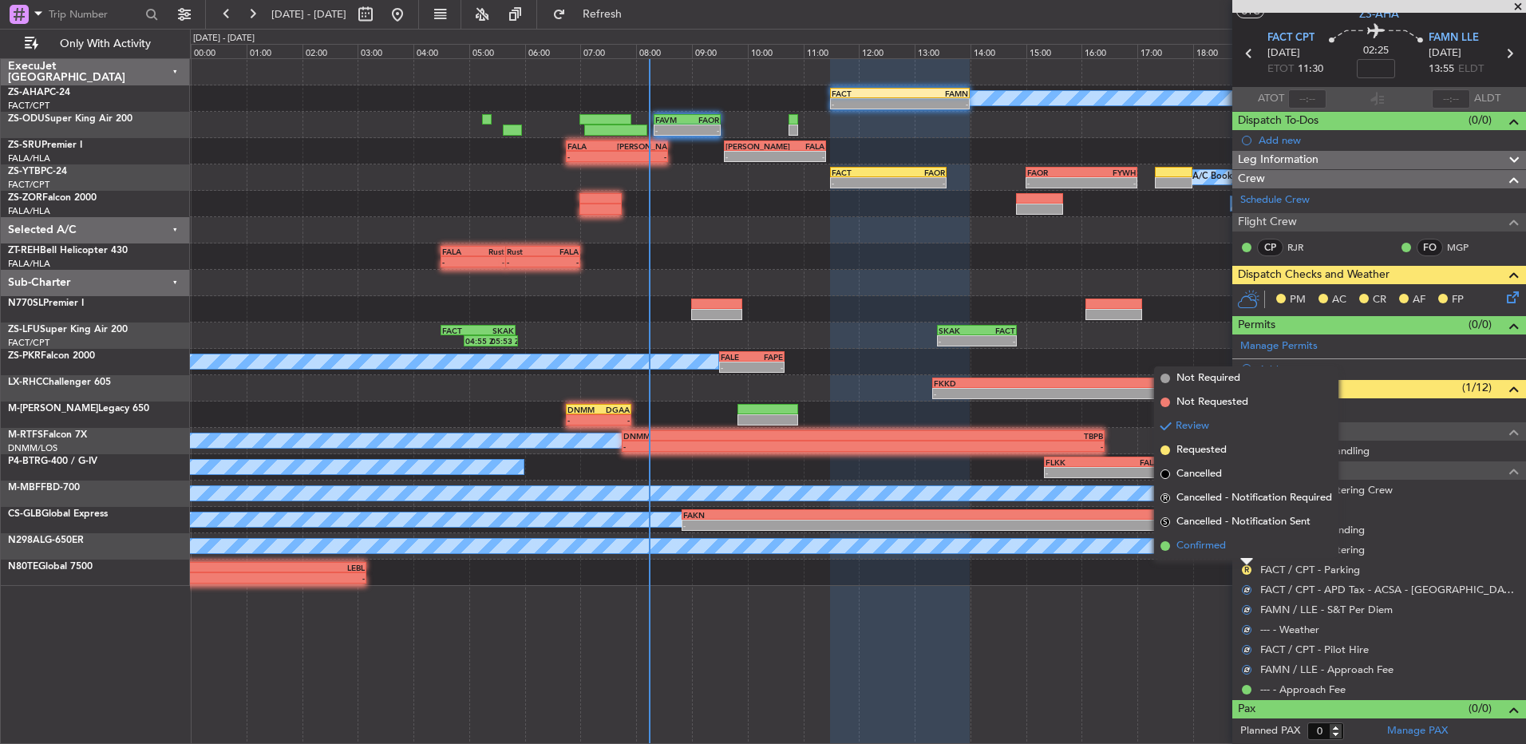
click at [1244, 552] on li "Confirmed" at bounding box center [1246, 546] width 184 height 24
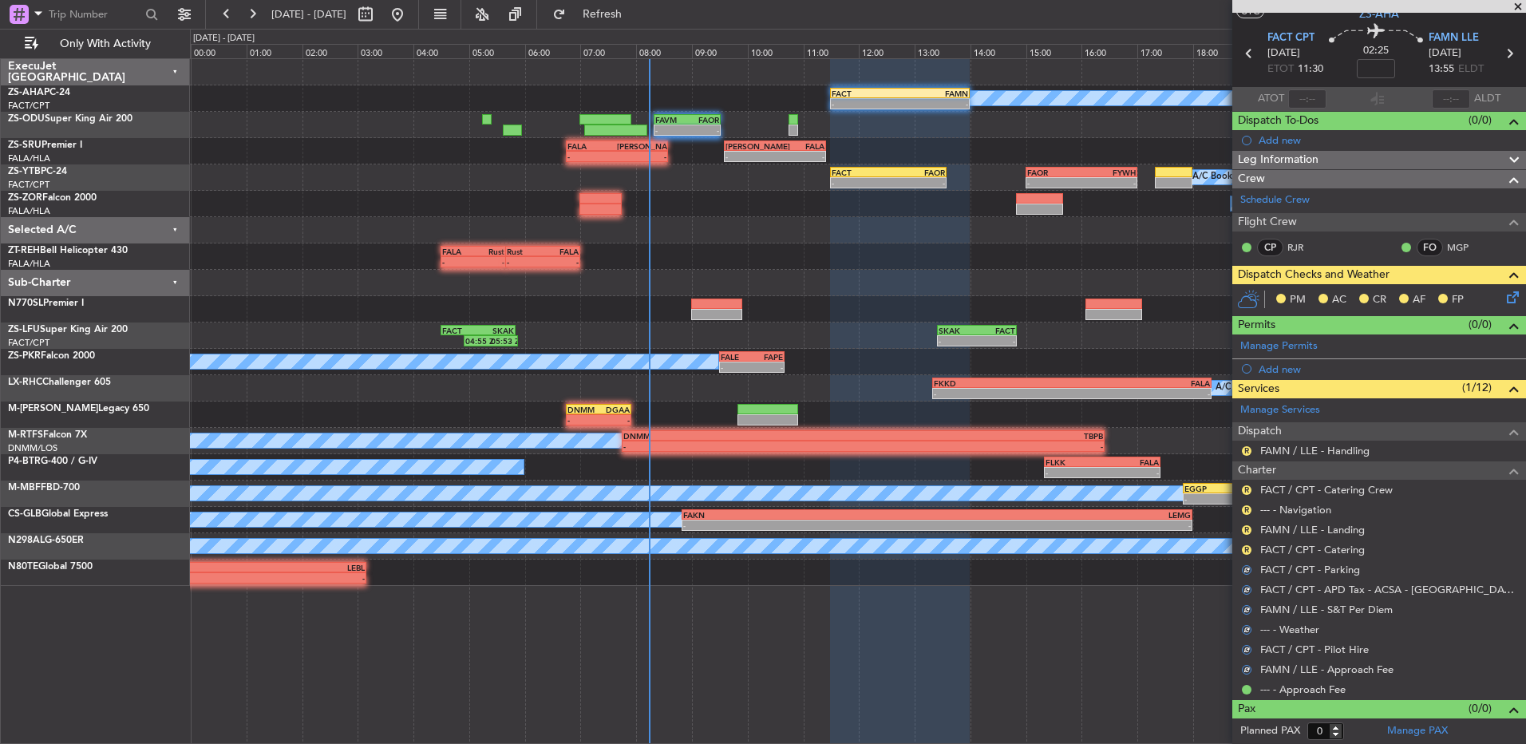
click at [1244, 552] on button "R" at bounding box center [1247, 550] width 10 height 10
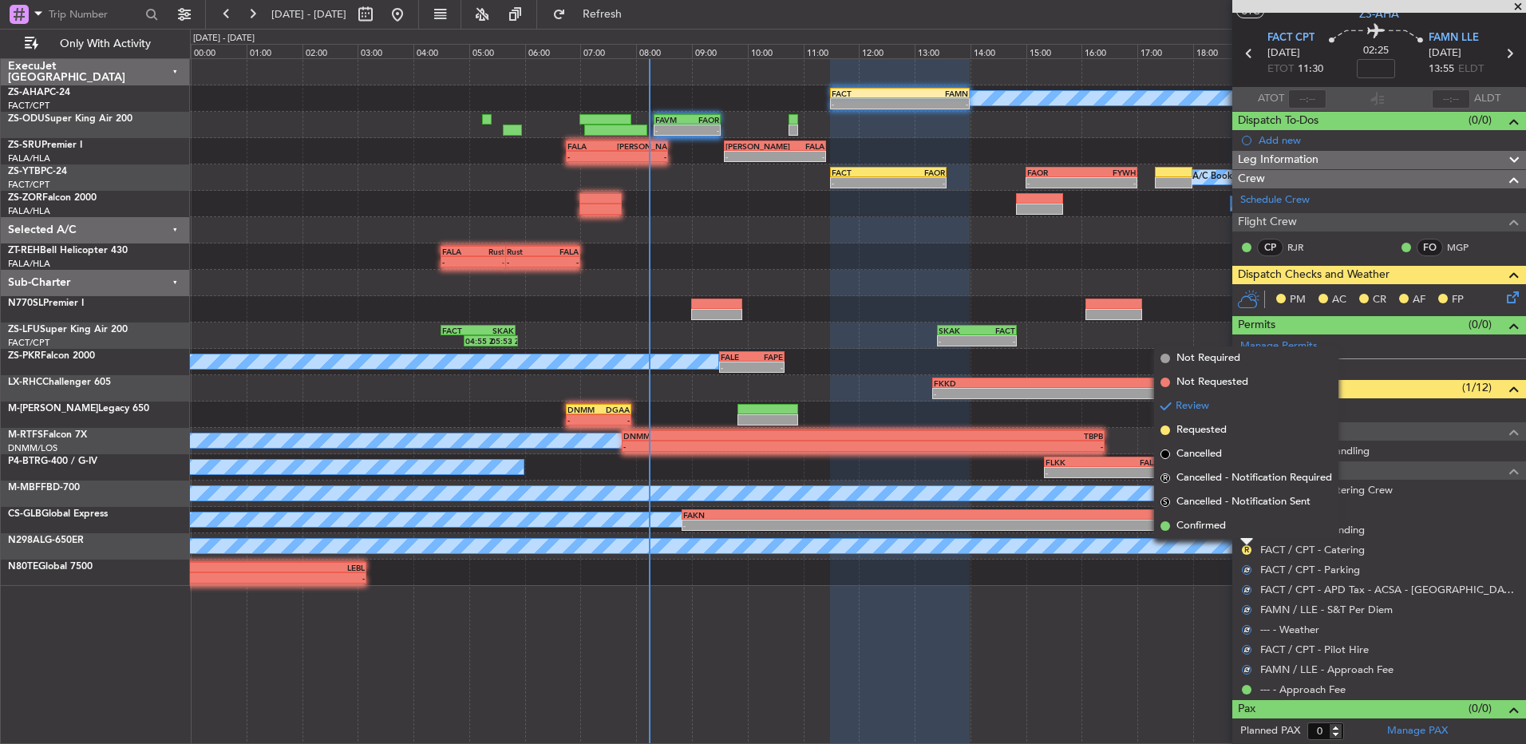
click at [1248, 529] on li "Confirmed" at bounding box center [1246, 526] width 184 height 24
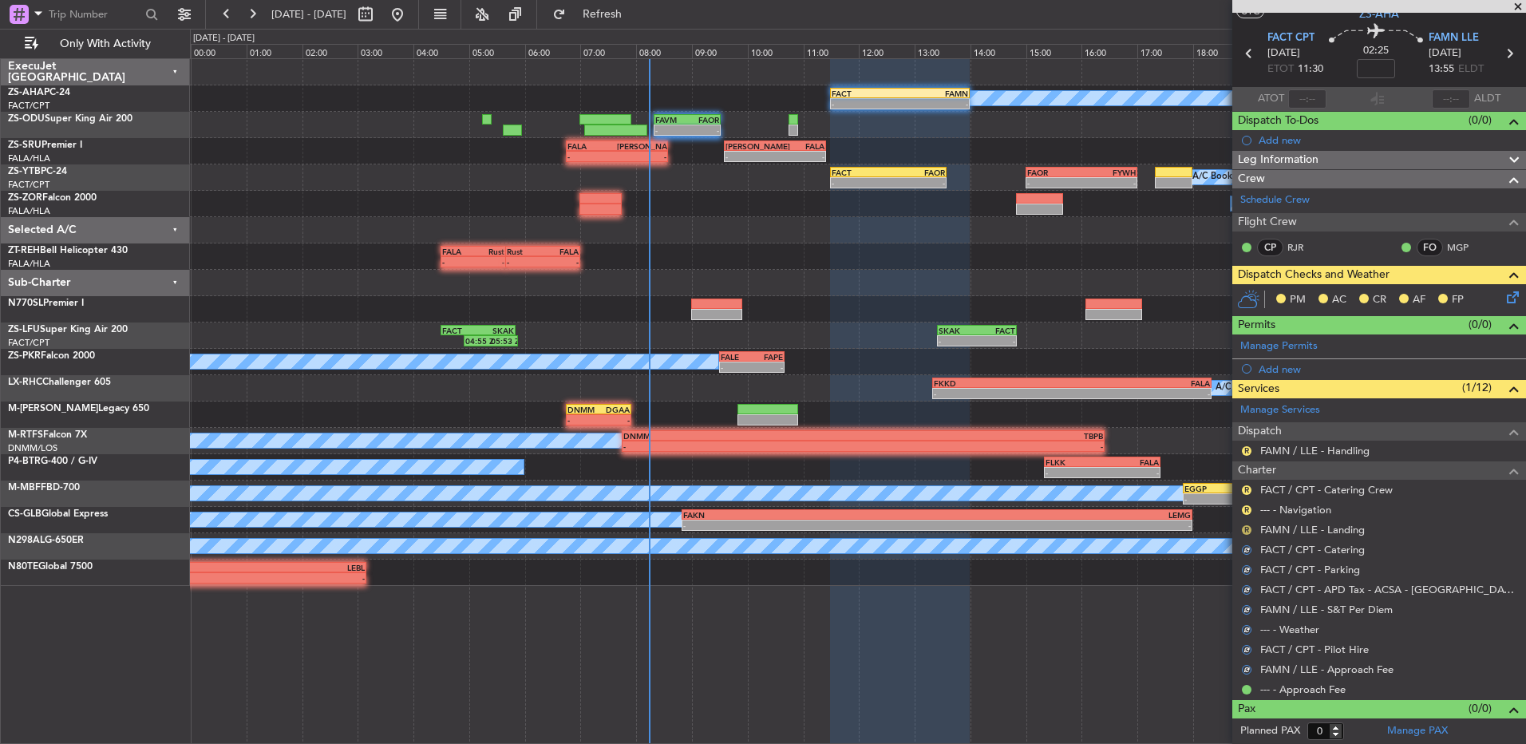
click at [1248, 529] on button "R" at bounding box center [1247, 530] width 10 height 10
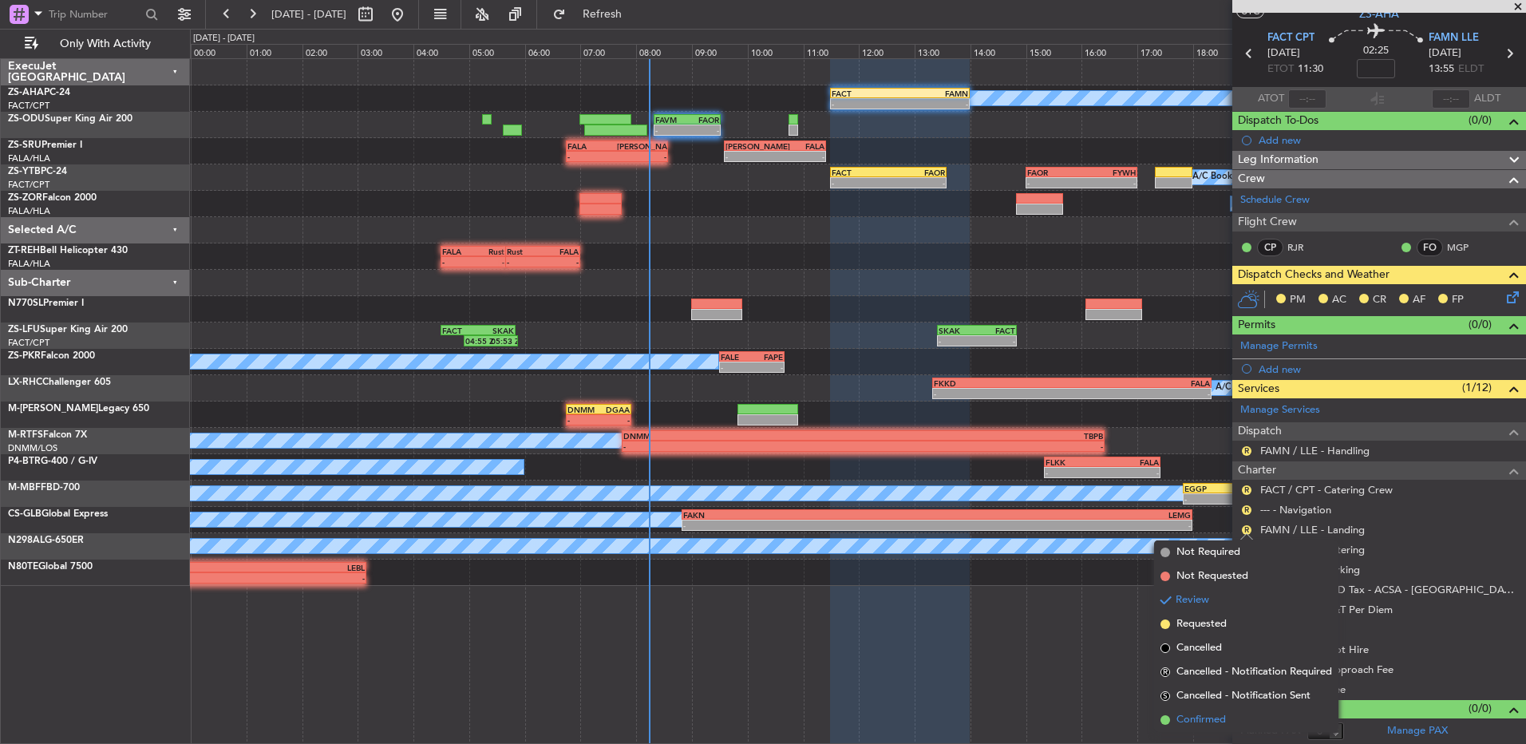
click at [1222, 715] on span "Confirmed" at bounding box center [1200, 720] width 49 height 16
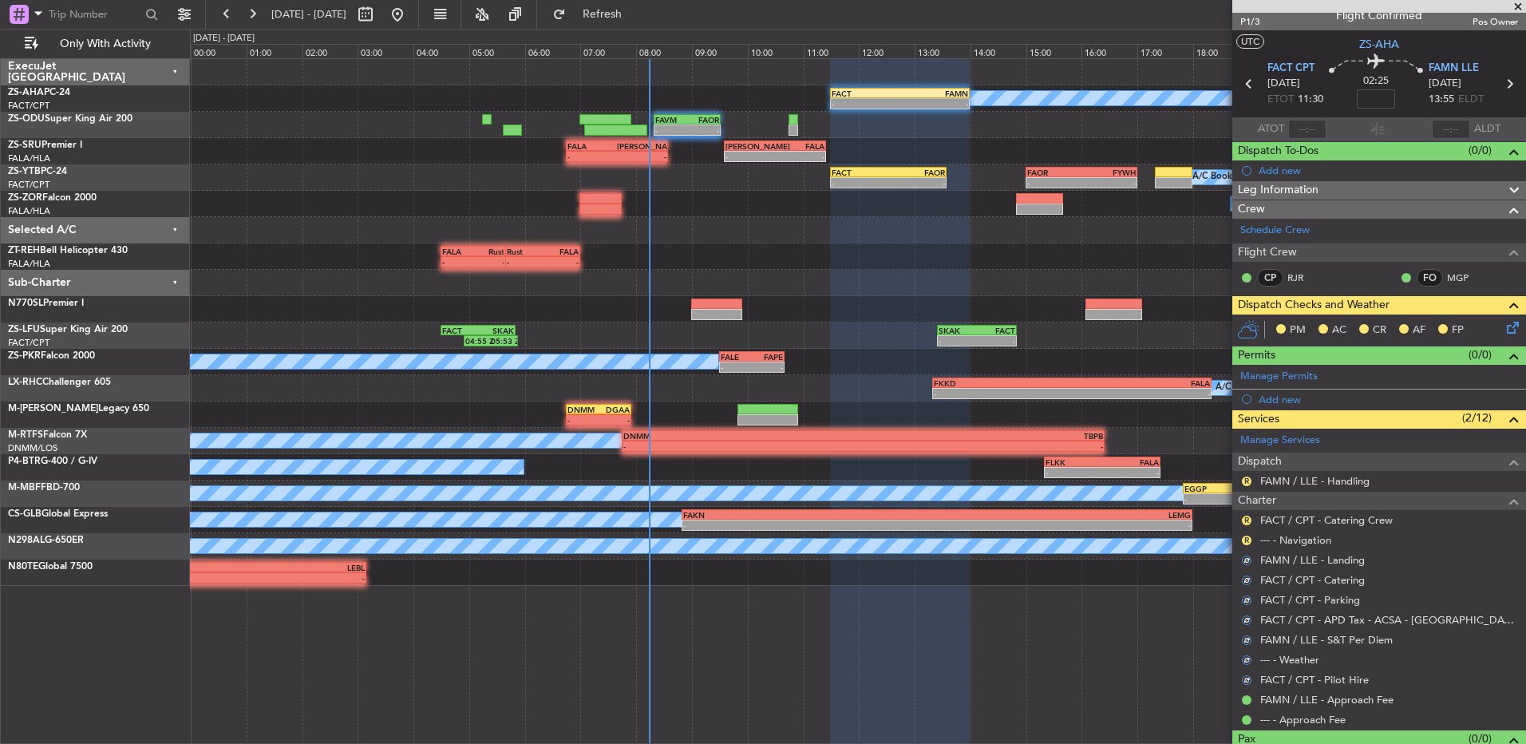
scroll to position [0, 0]
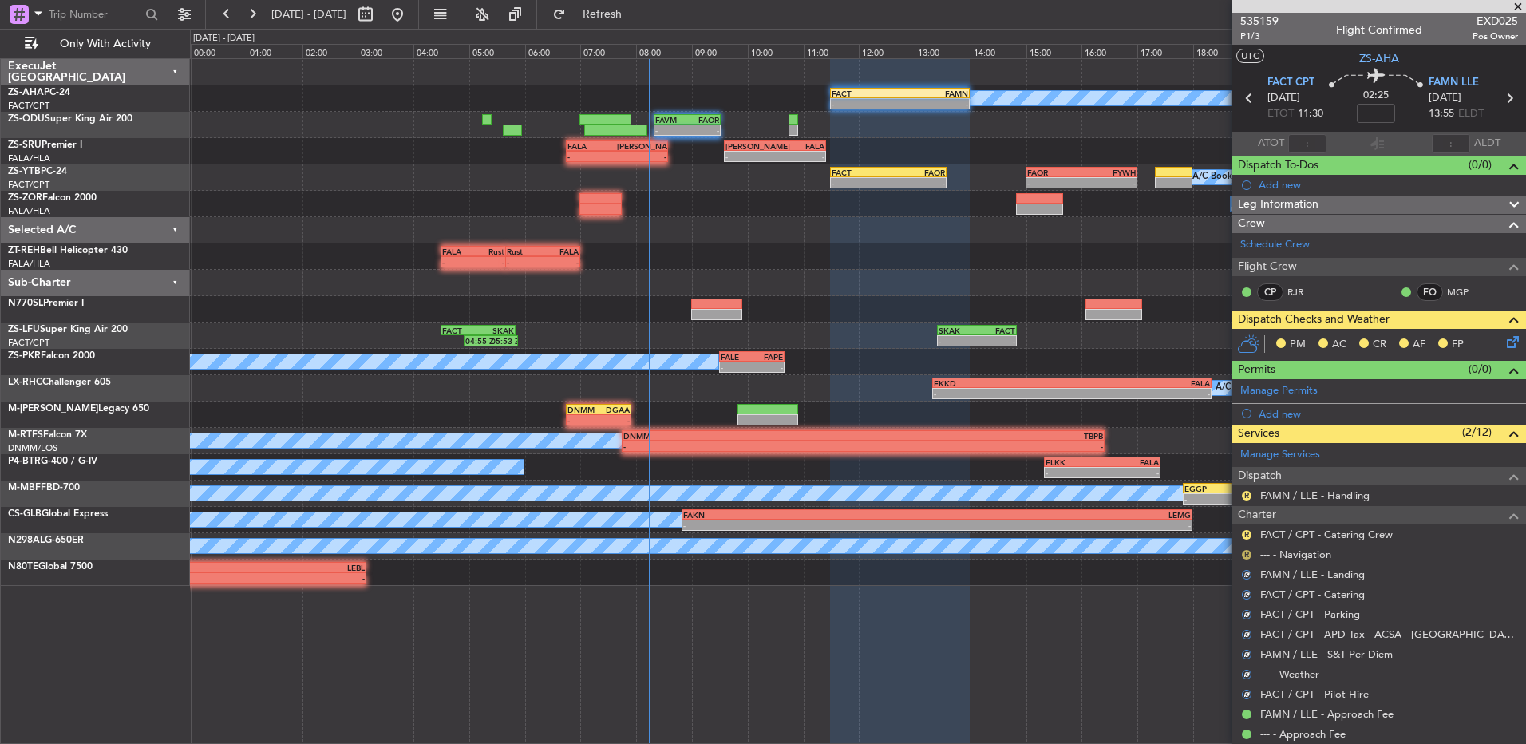
click at [1243, 551] on button "R" at bounding box center [1247, 555] width 10 height 10
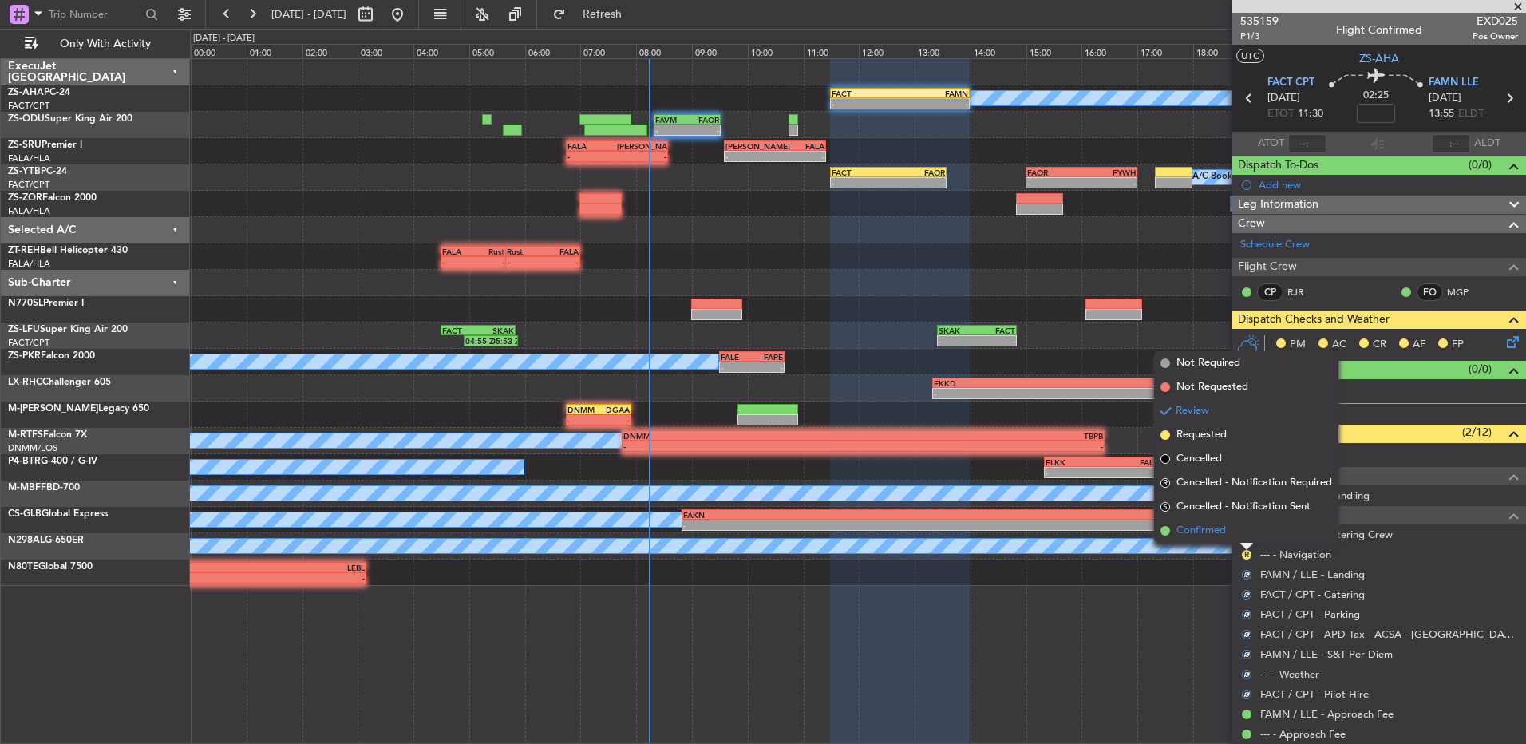
click at [1230, 525] on li "Confirmed" at bounding box center [1246, 531] width 184 height 24
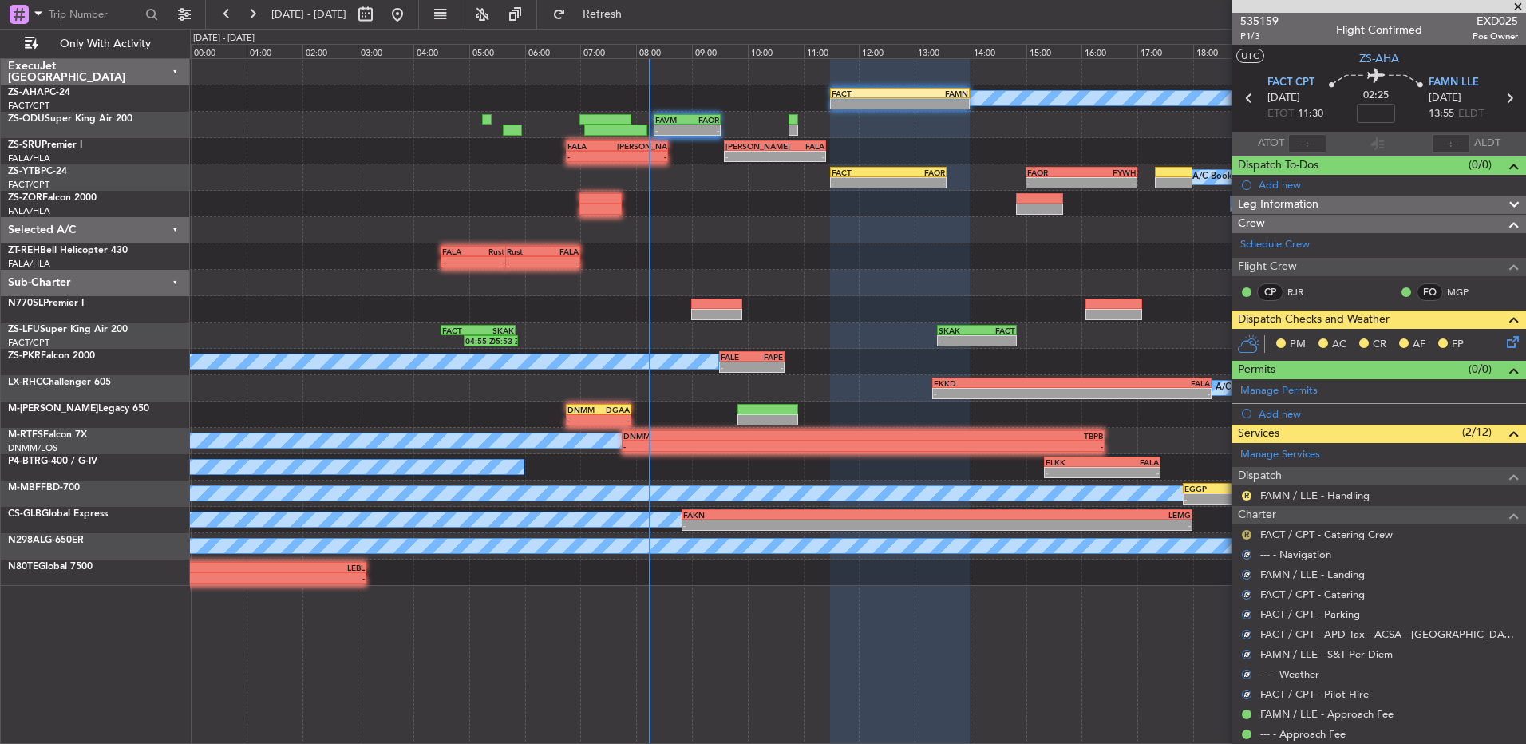
click at [1245, 532] on button "R" at bounding box center [1247, 535] width 10 height 10
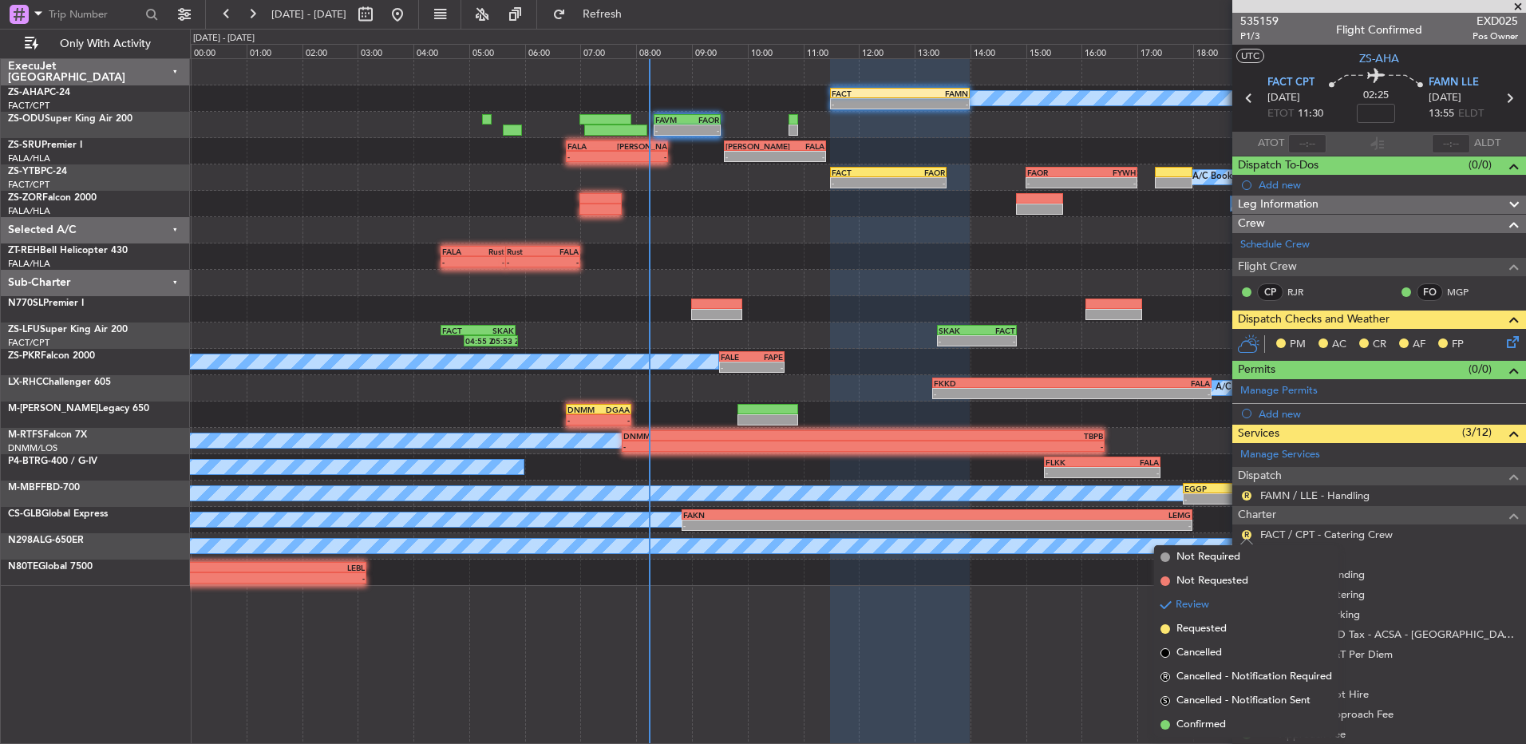
drag, startPoint x: 1207, startPoint y: 734, endPoint x: 1207, endPoint y: 726, distance: 8.8
click at [1207, 734] on li "Confirmed" at bounding box center [1246, 725] width 184 height 24
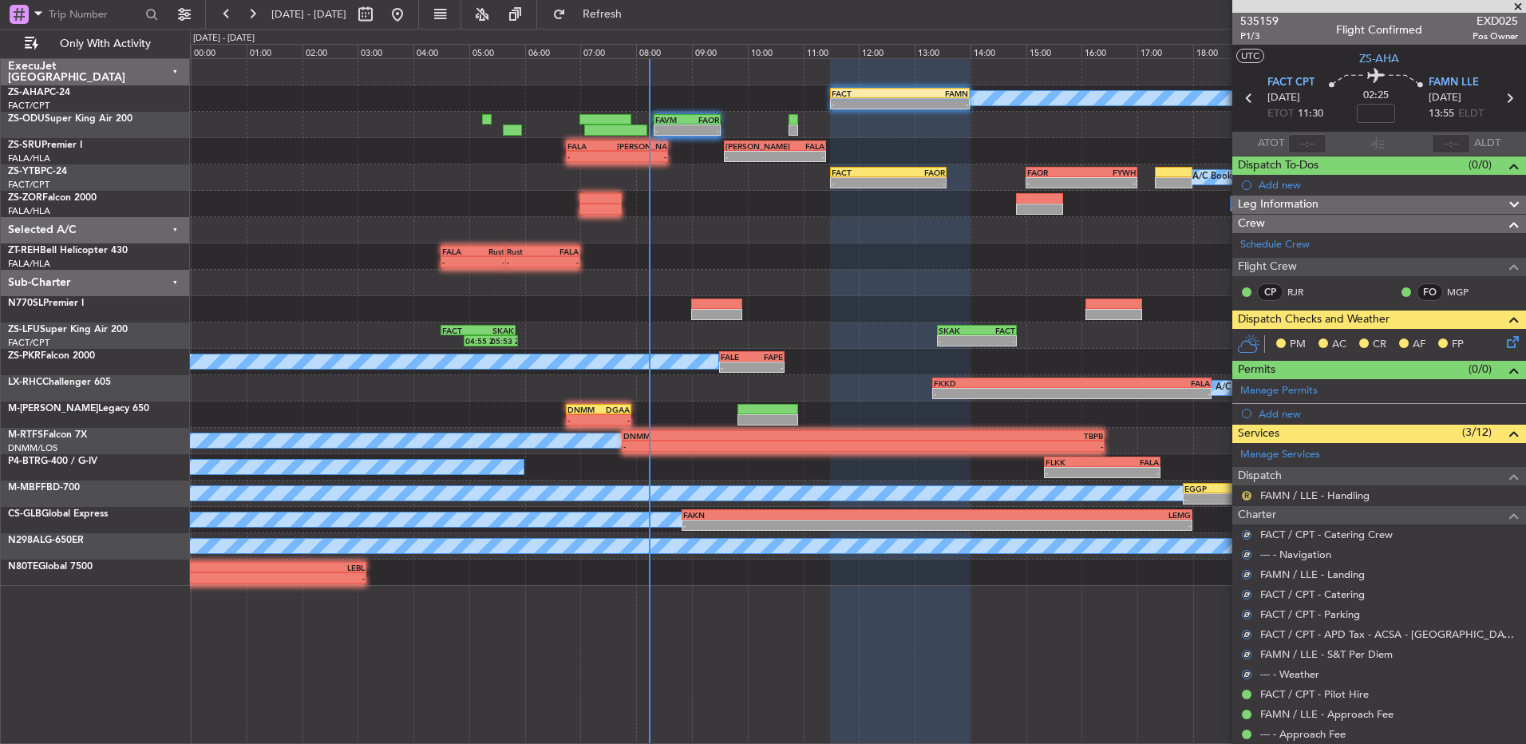
click at [1242, 493] on button "R" at bounding box center [1247, 496] width 10 height 10
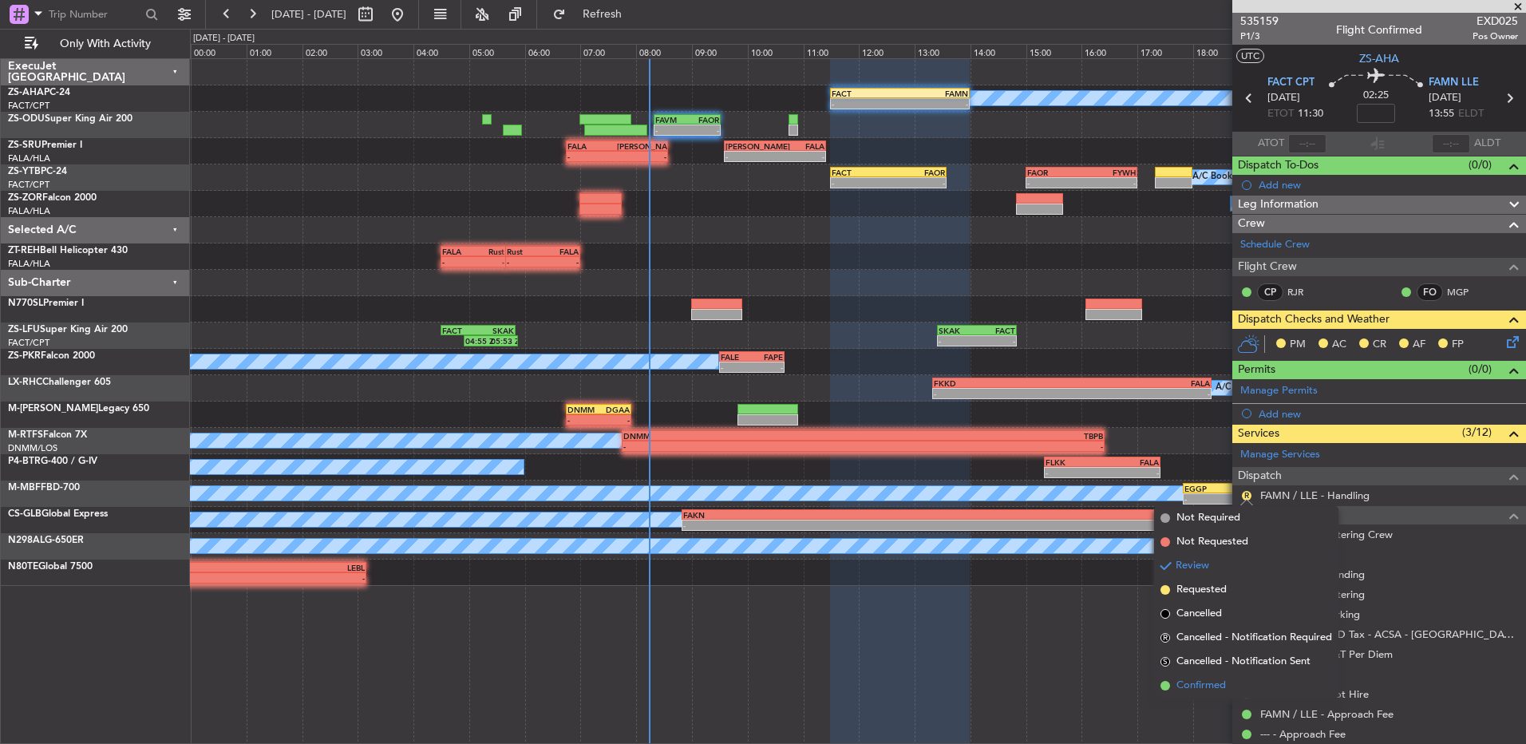
click at [1198, 682] on span "Confirmed" at bounding box center [1200, 686] width 49 height 16
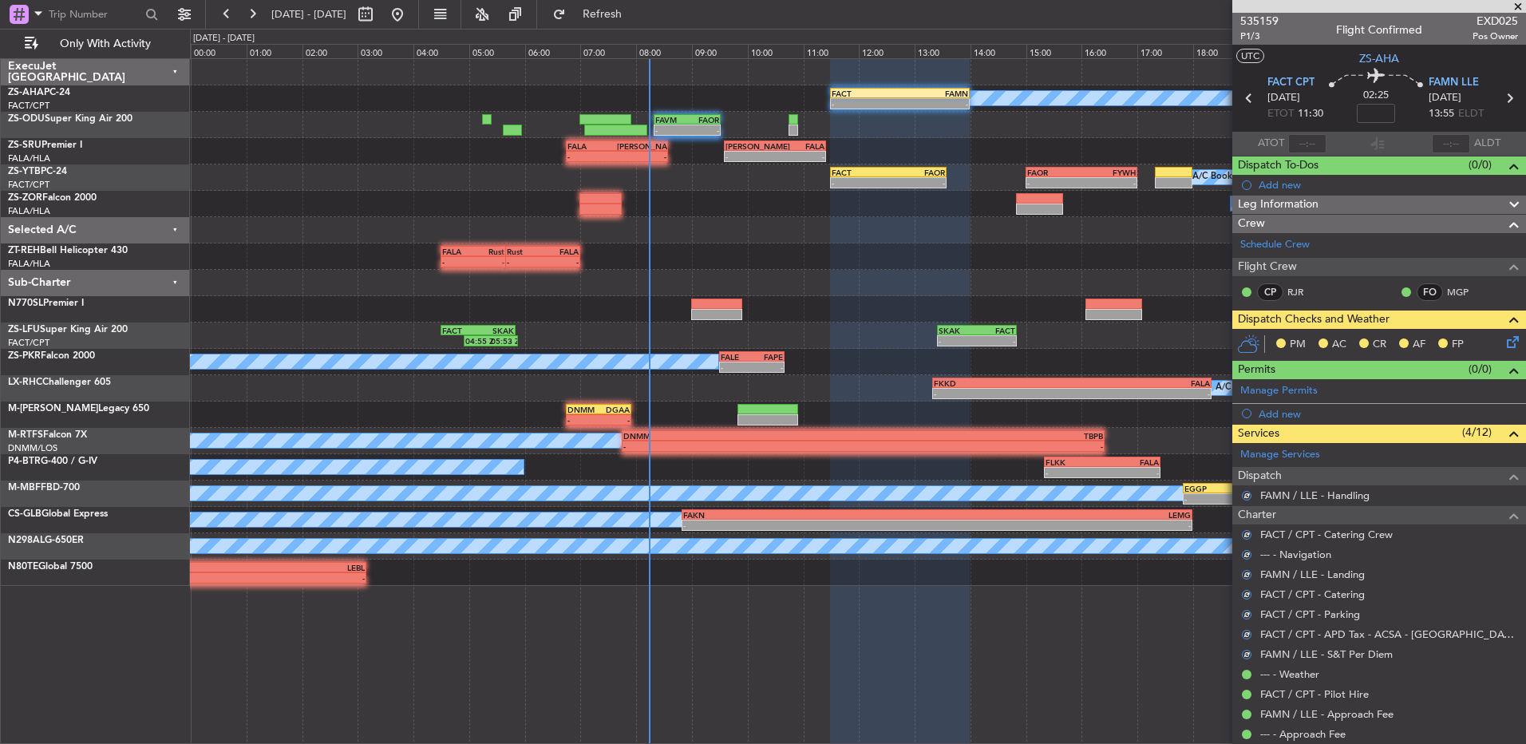
click at [1504, 346] on icon at bounding box center [1510, 339] width 13 height 13
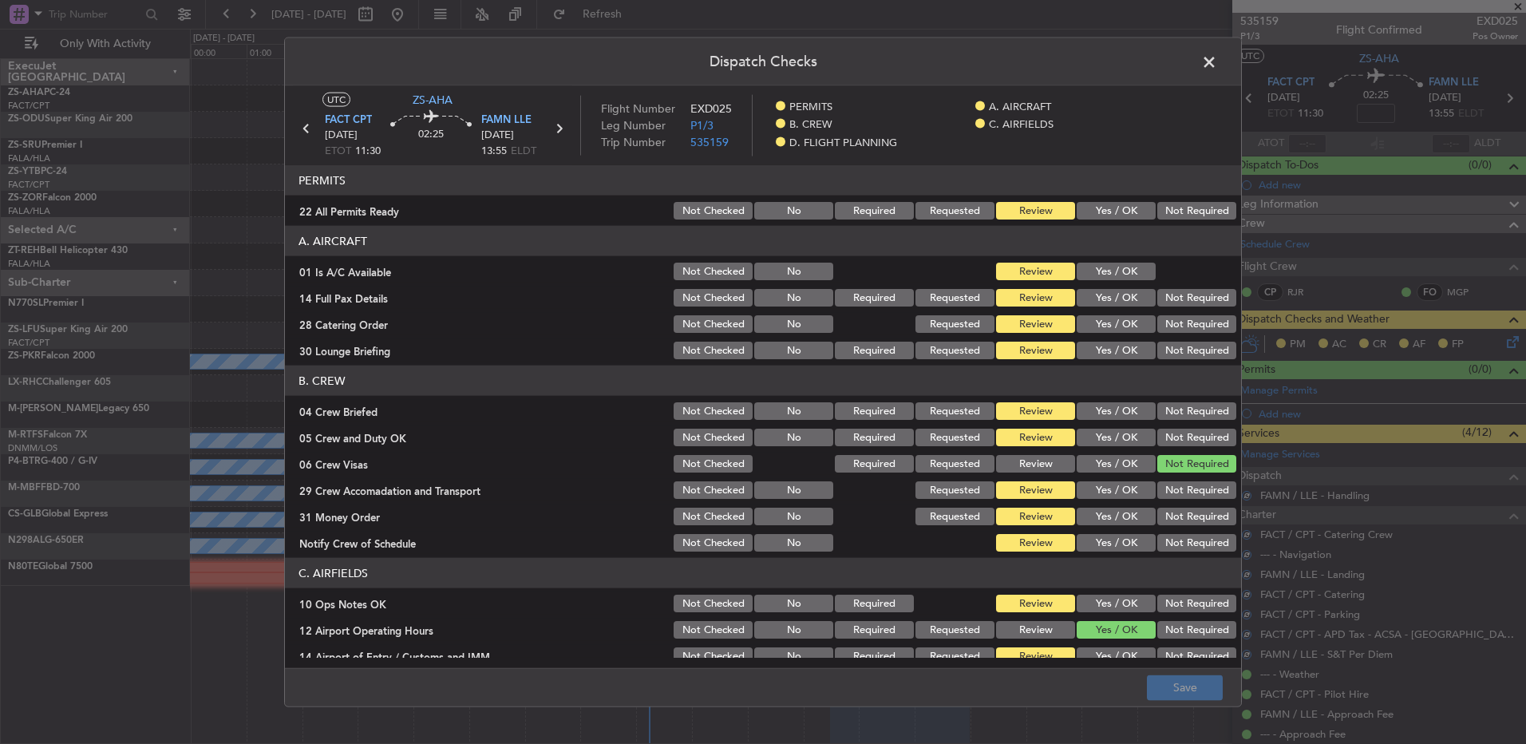
click at [1125, 212] on button "Yes / OK" at bounding box center [1116, 211] width 79 height 18
click at [1128, 274] on button "Yes / OK" at bounding box center [1116, 272] width 79 height 18
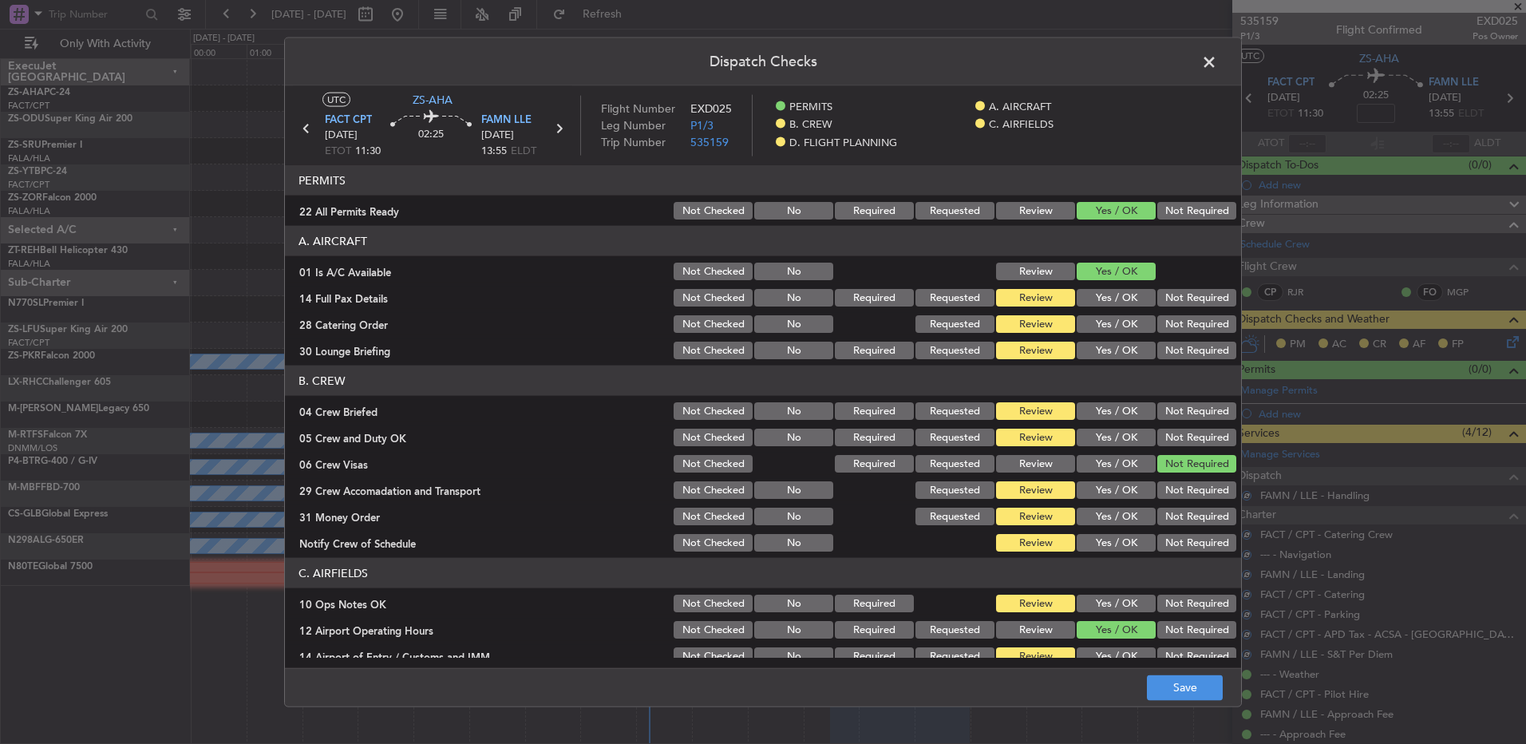
click at [1117, 295] on button "Yes / OK" at bounding box center [1116, 298] width 79 height 18
drag, startPoint x: 1179, startPoint y: 322, endPoint x: 1183, endPoint y: 386, distance: 63.2
click at [1180, 324] on button "Not Required" at bounding box center [1196, 324] width 79 height 18
click at [1183, 386] on header "B. CREW" at bounding box center [763, 381] width 956 height 30
click at [1178, 362] on article "PERMITS 22 All Permits Ready Not Checked No Required Requested Review Yes / OK …" at bounding box center [763, 411] width 956 height 492
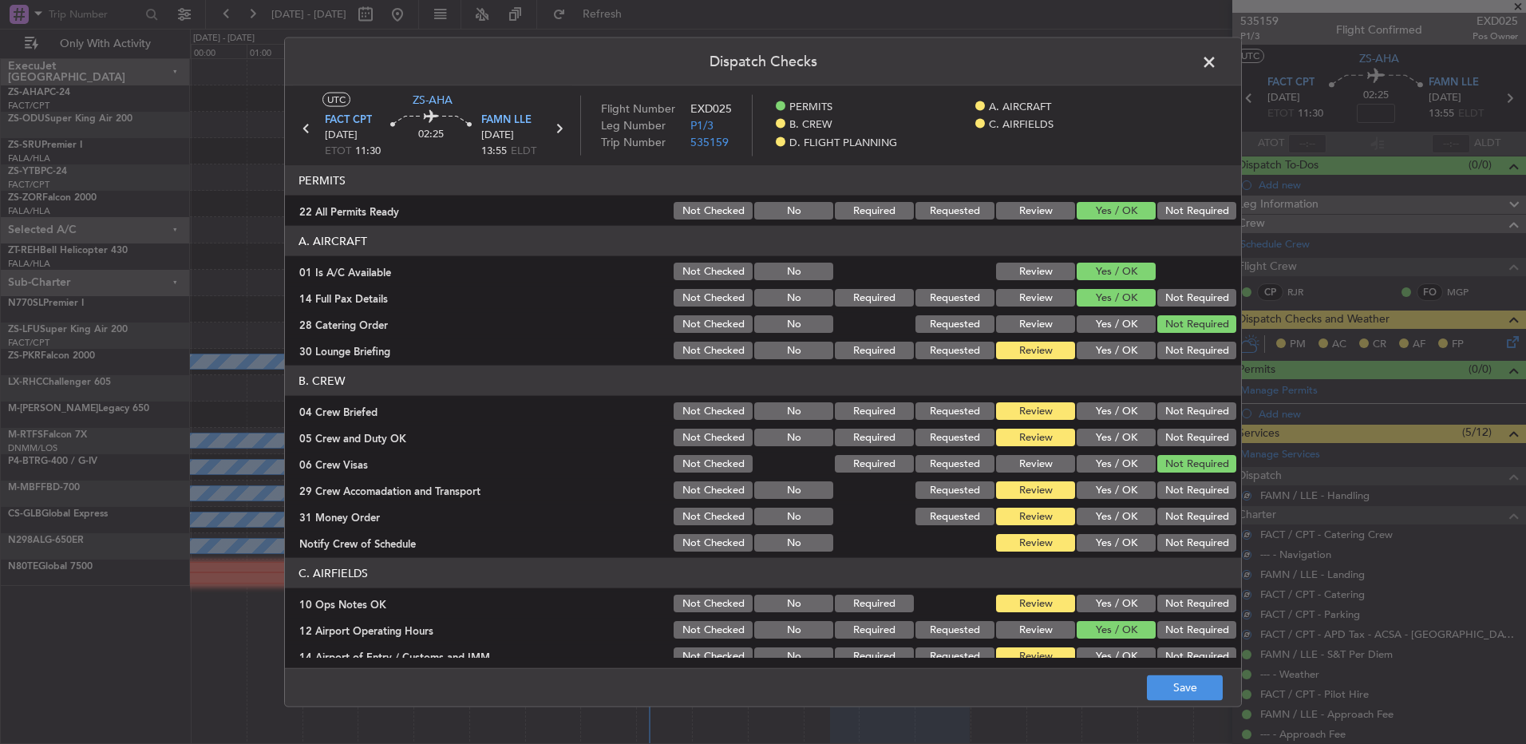
drag, startPoint x: 1172, startPoint y: 345, endPoint x: 1172, endPoint y: 360, distance: 15.2
click at [1169, 347] on button "Not Required" at bounding box center [1196, 351] width 79 height 18
click at [1129, 400] on div "Yes / OK" at bounding box center [1114, 411] width 81 height 22
drag, startPoint x: 1122, startPoint y: 410, endPoint x: 1115, endPoint y: 434, distance: 25.0
click at [1122, 411] on button "Yes / OK" at bounding box center [1116, 411] width 79 height 18
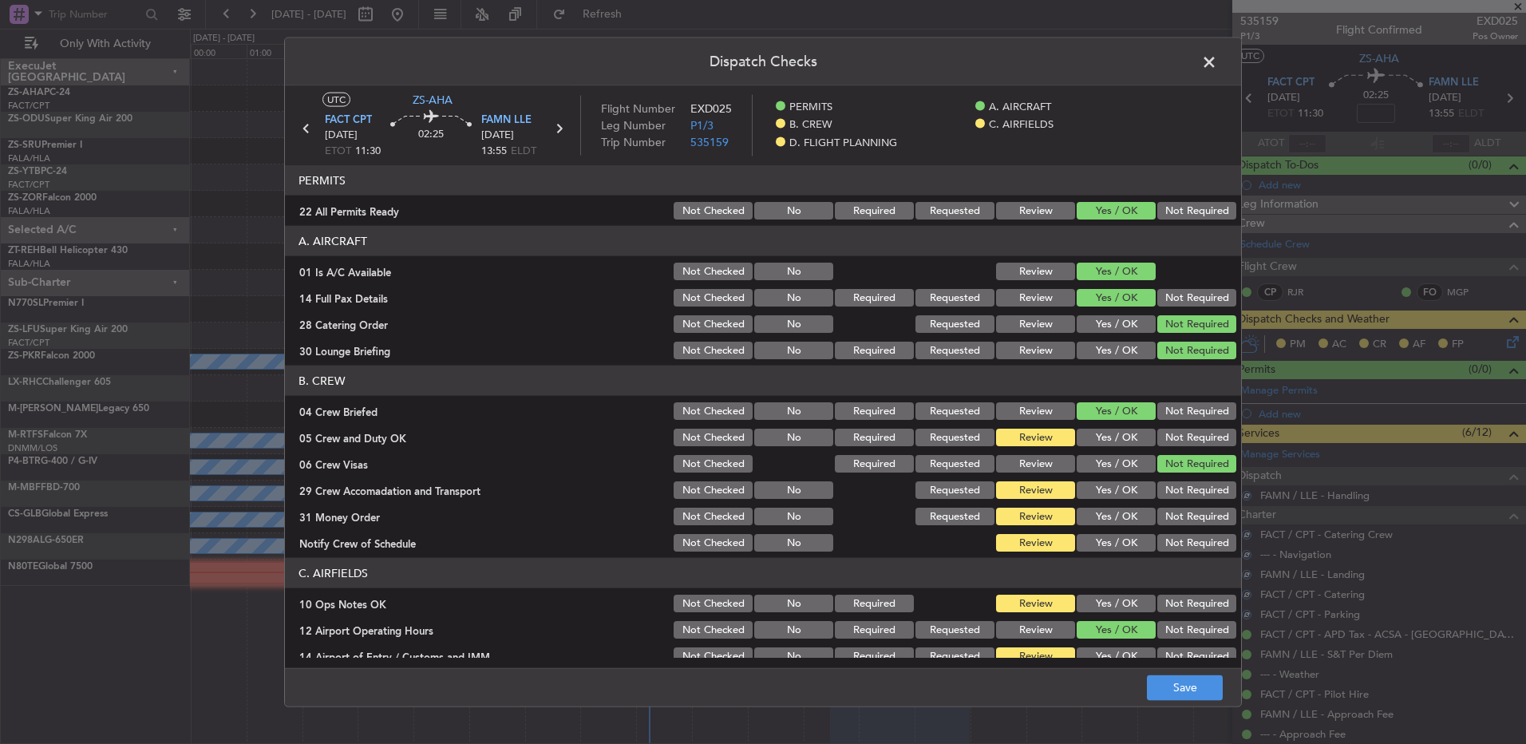
click at [1114, 441] on button "Yes / OK" at bounding box center [1116, 438] width 79 height 18
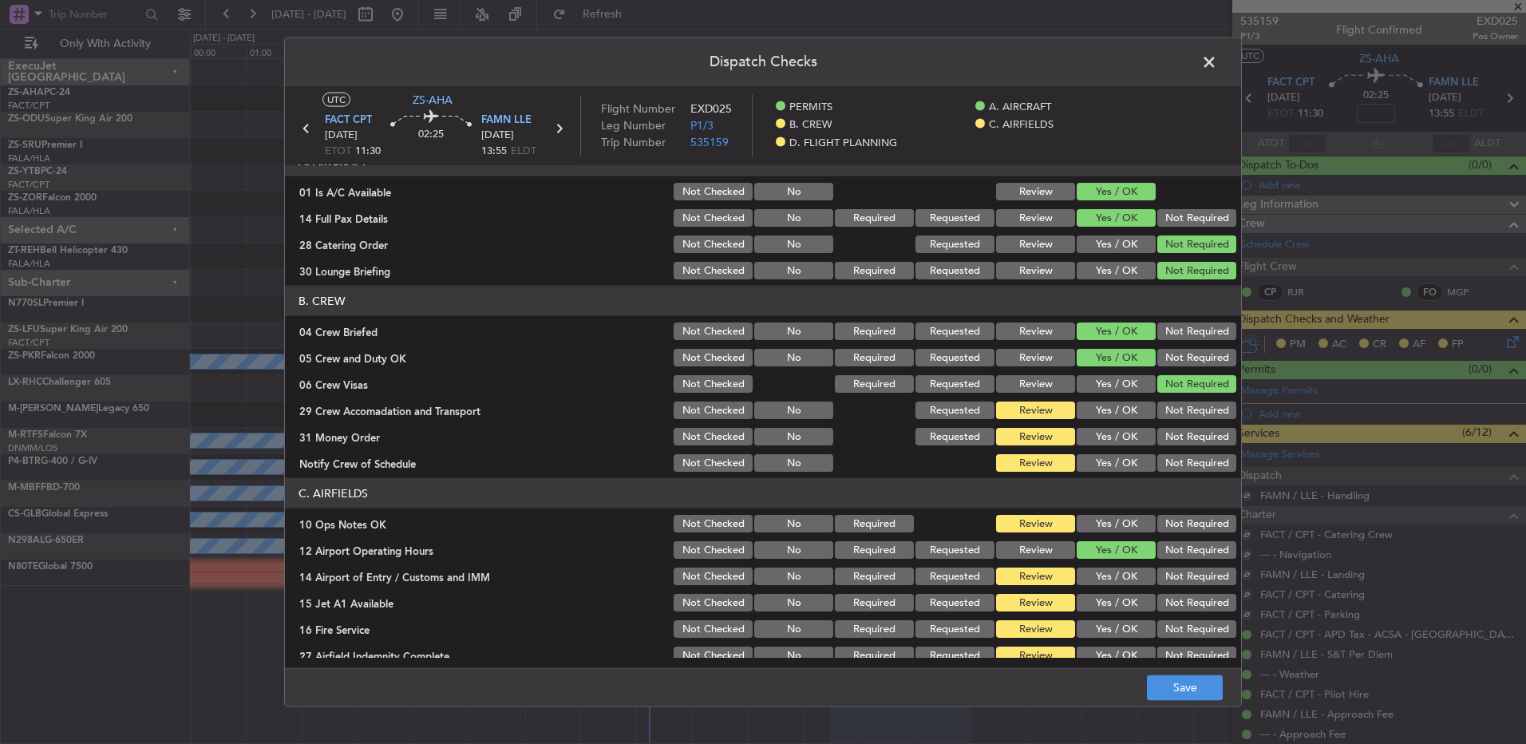
scroll to position [160, 0]
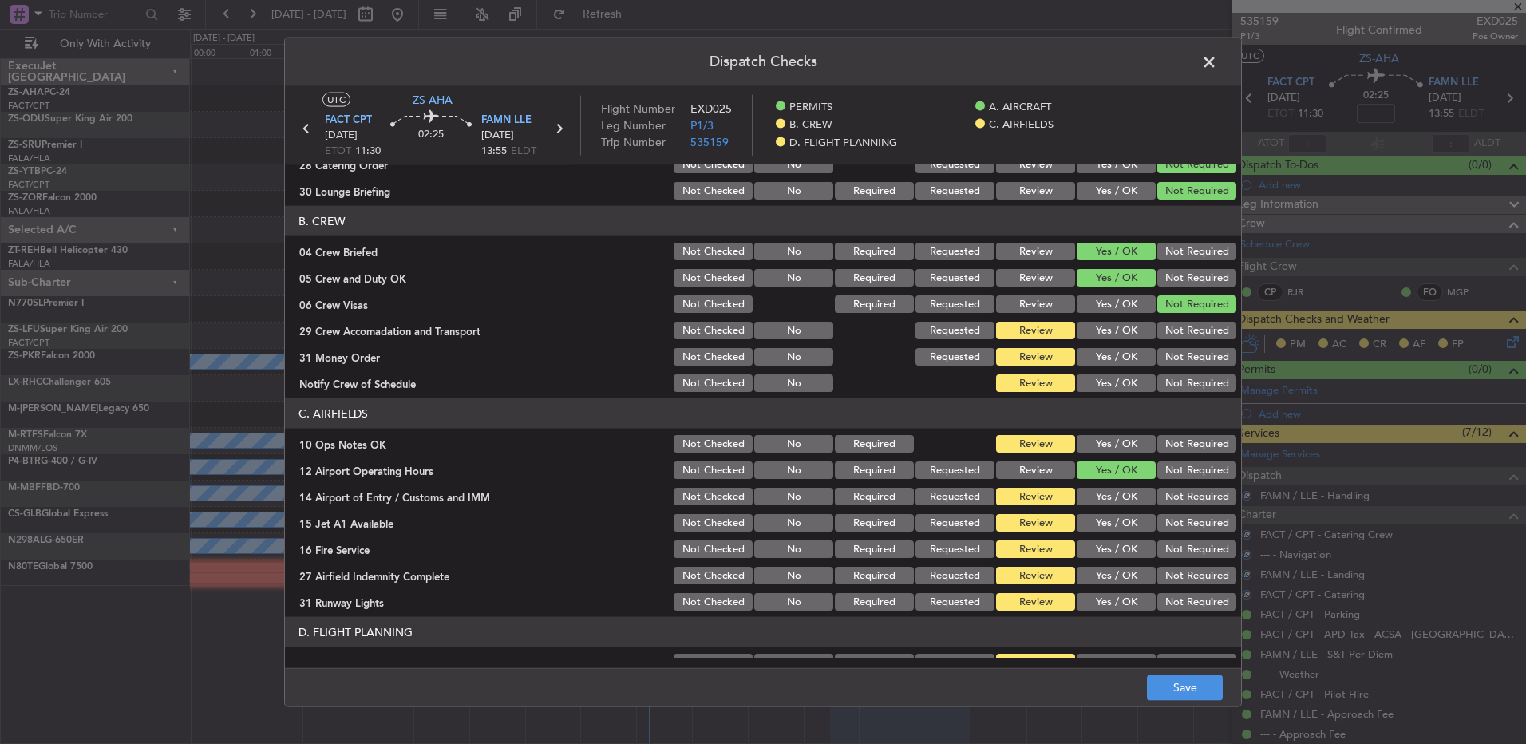
click at [1117, 320] on div "Yes / OK" at bounding box center [1114, 330] width 81 height 22
click at [1113, 339] on div "Yes / OK" at bounding box center [1114, 330] width 81 height 22
click at [1113, 332] on button "Yes / OK" at bounding box center [1116, 331] width 79 height 18
click at [1197, 335] on button "Not Required" at bounding box center [1196, 331] width 79 height 18
click at [1192, 358] on button "Not Required" at bounding box center [1196, 357] width 79 height 18
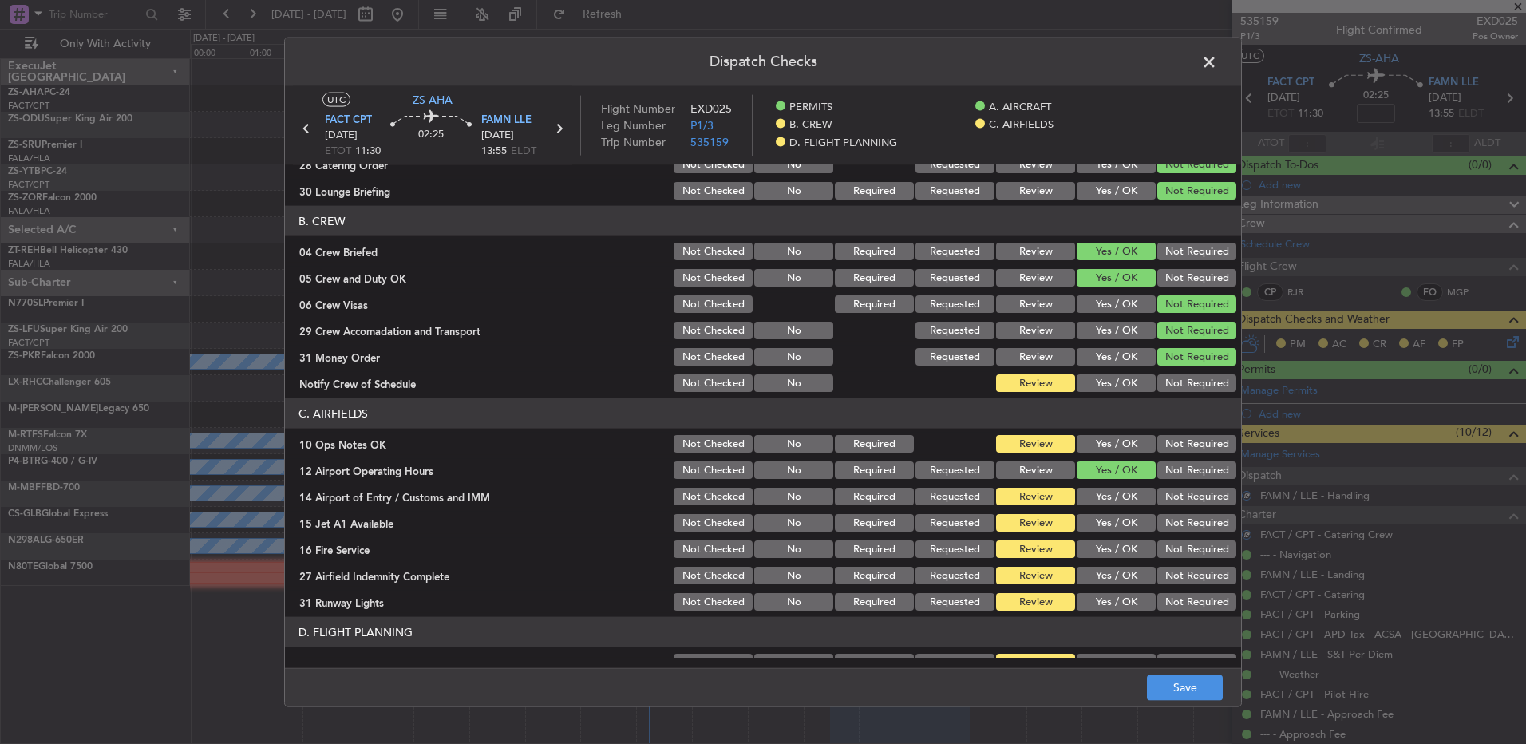
click at [1125, 382] on button "Yes / OK" at bounding box center [1116, 383] width 79 height 18
click at [1121, 425] on header "C. AIRFIELDS" at bounding box center [763, 413] width 956 height 30
click at [1117, 441] on button "Yes / OK" at bounding box center [1116, 444] width 79 height 18
click at [1157, 496] on button "Not Required" at bounding box center [1196, 497] width 79 height 18
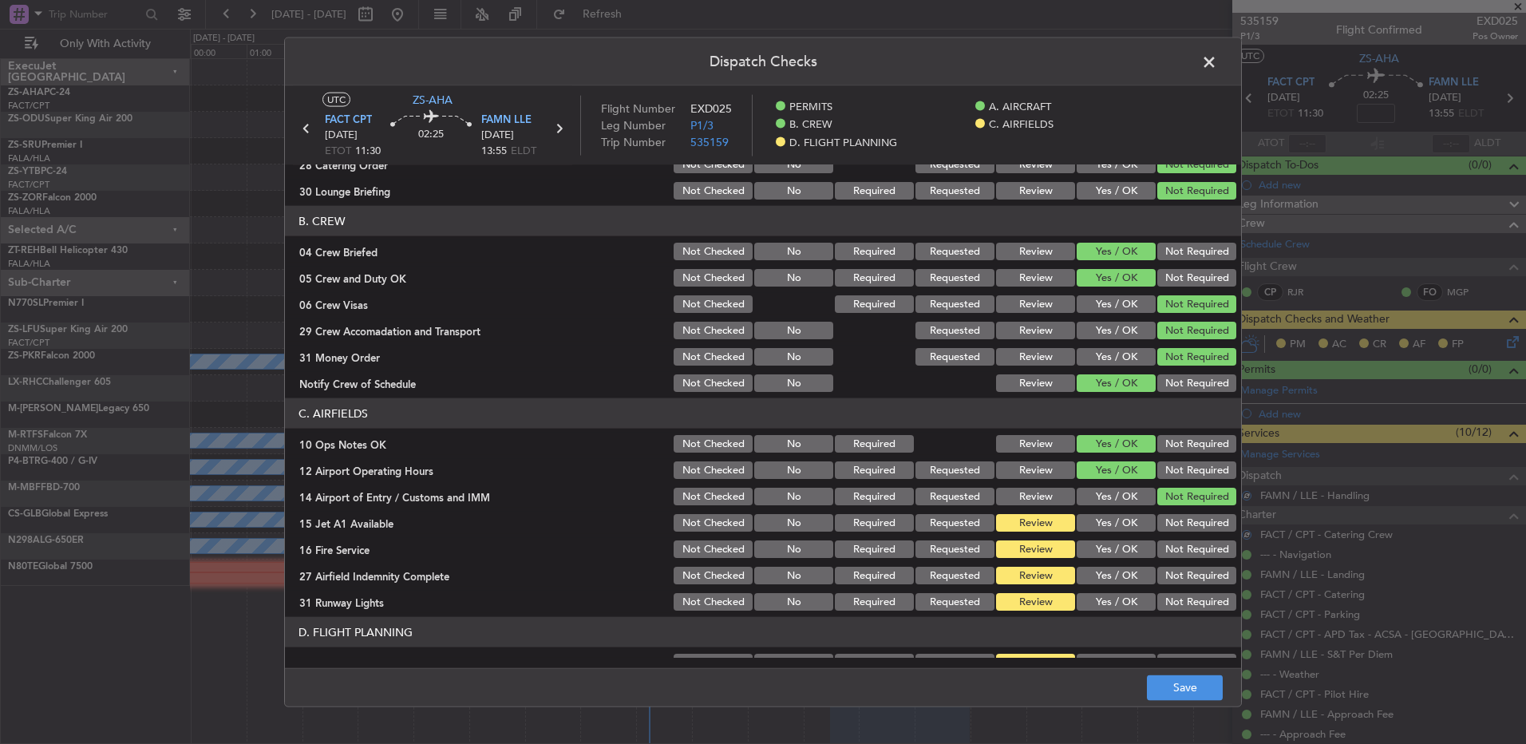
click at [1105, 517] on button "Yes / OK" at bounding box center [1116, 523] width 79 height 18
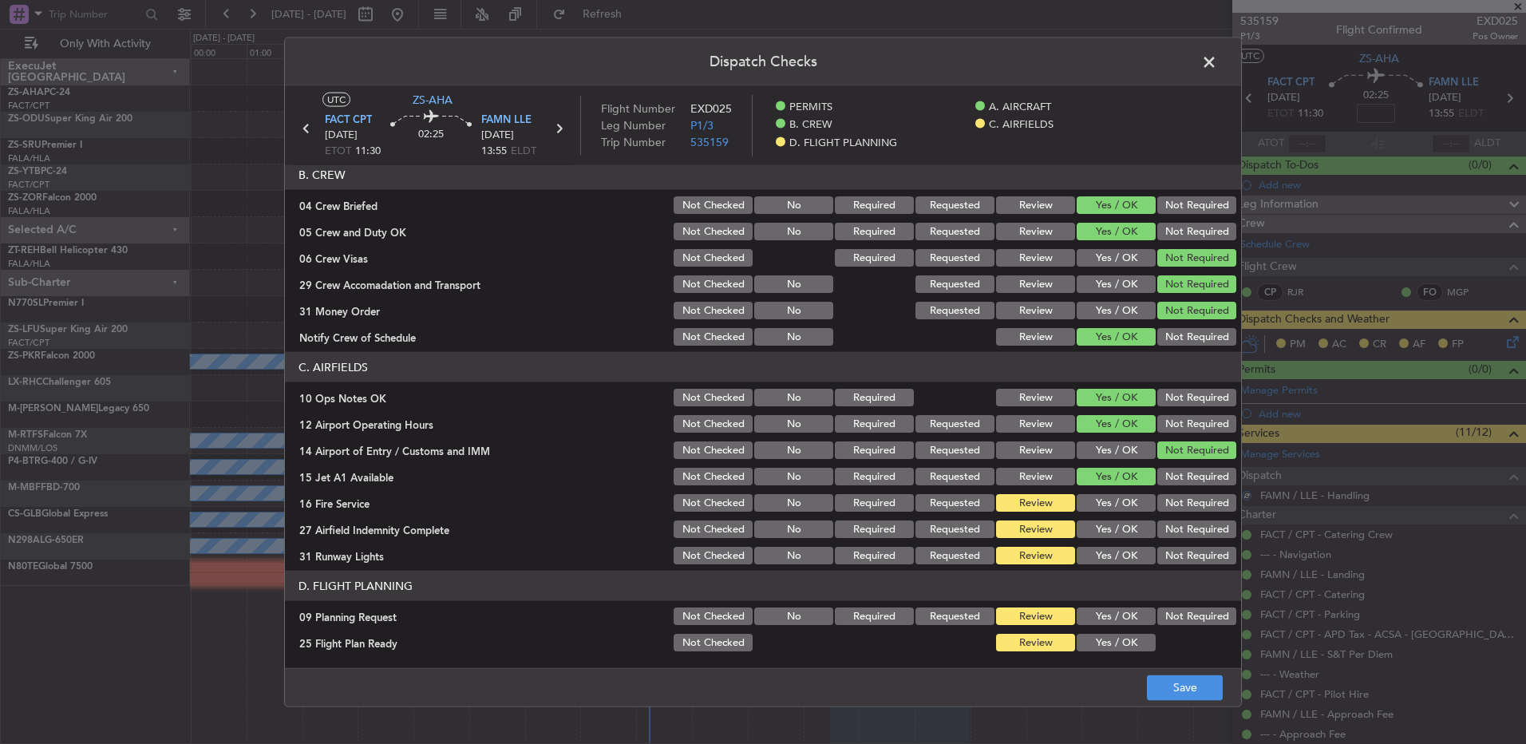
click at [1122, 508] on button "Yes / OK" at bounding box center [1116, 503] width 79 height 18
click at [1104, 530] on button "Yes / OK" at bounding box center [1116, 529] width 79 height 18
drag, startPoint x: 1186, startPoint y: 556, endPoint x: 1186, endPoint y: 571, distance: 16.0
click at [1186, 558] on button "Not Required" at bounding box center [1196, 556] width 79 height 18
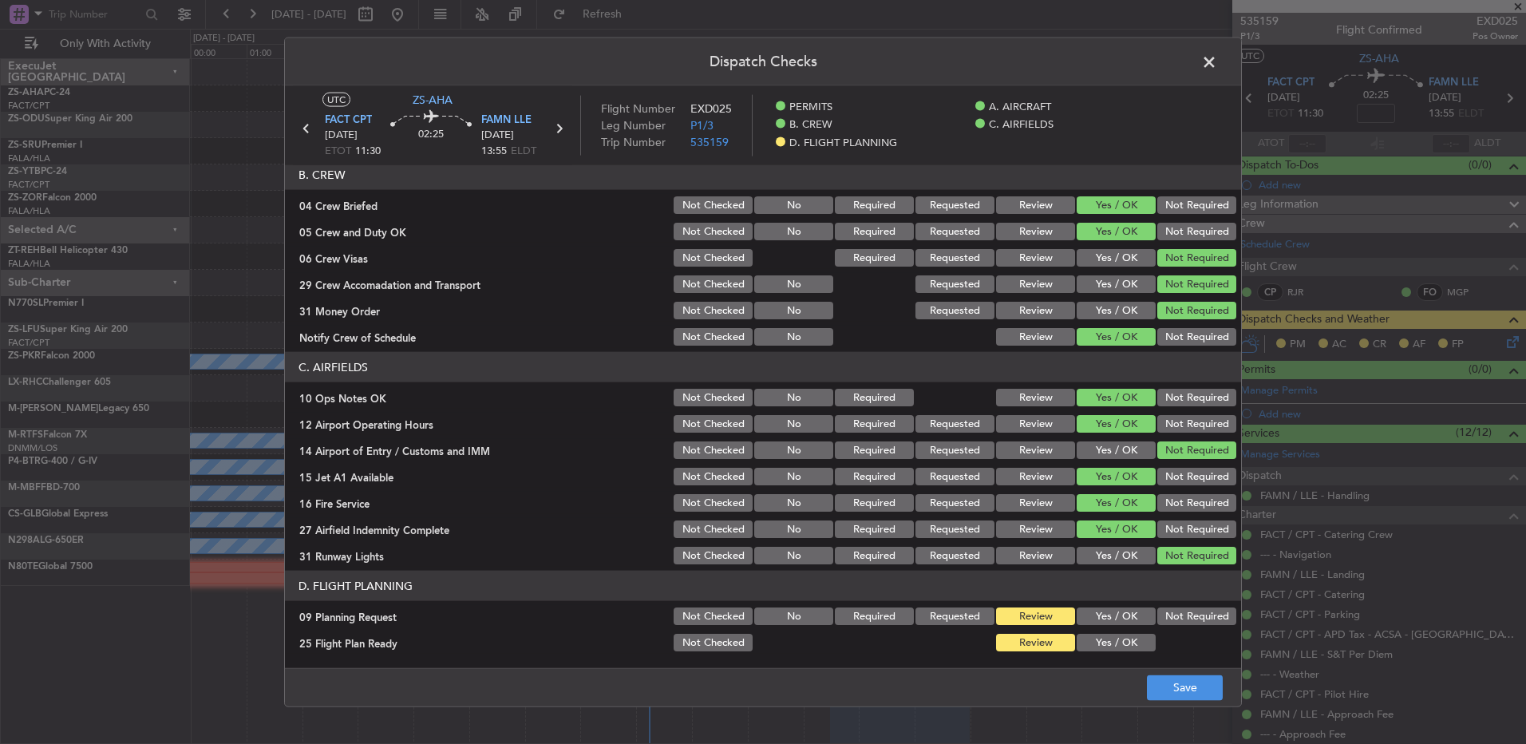
click at [1179, 611] on button "Not Required" at bounding box center [1196, 616] width 79 height 18
click at [1183, 683] on button "Save" at bounding box center [1185, 687] width 76 height 26
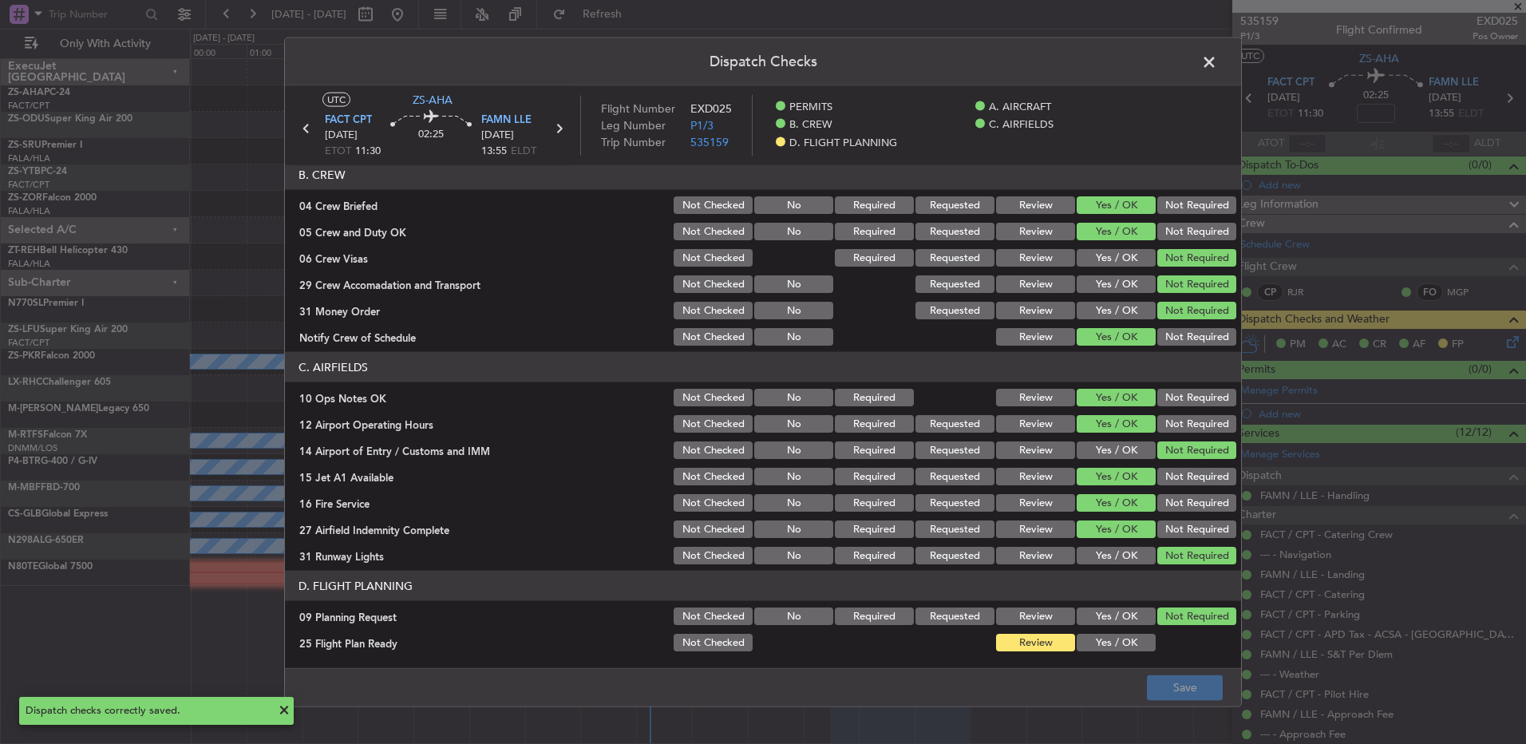
click at [1123, 635] on button "Yes / OK" at bounding box center [1116, 643] width 79 height 18
click at [1185, 700] on button "Save" at bounding box center [1185, 687] width 76 height 26
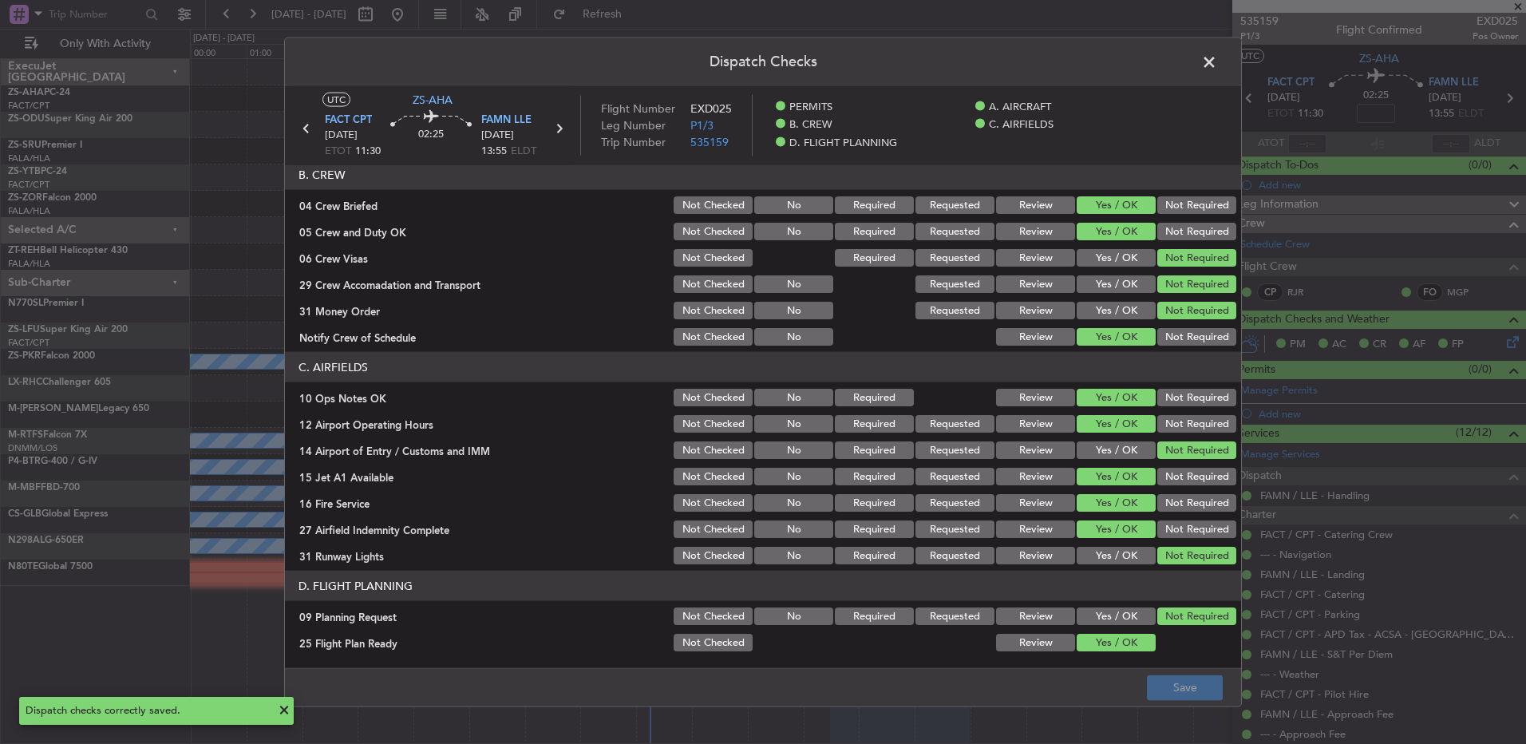
click at [1217, 60] on span at bounding box center [1217, 66] width 0 height 32
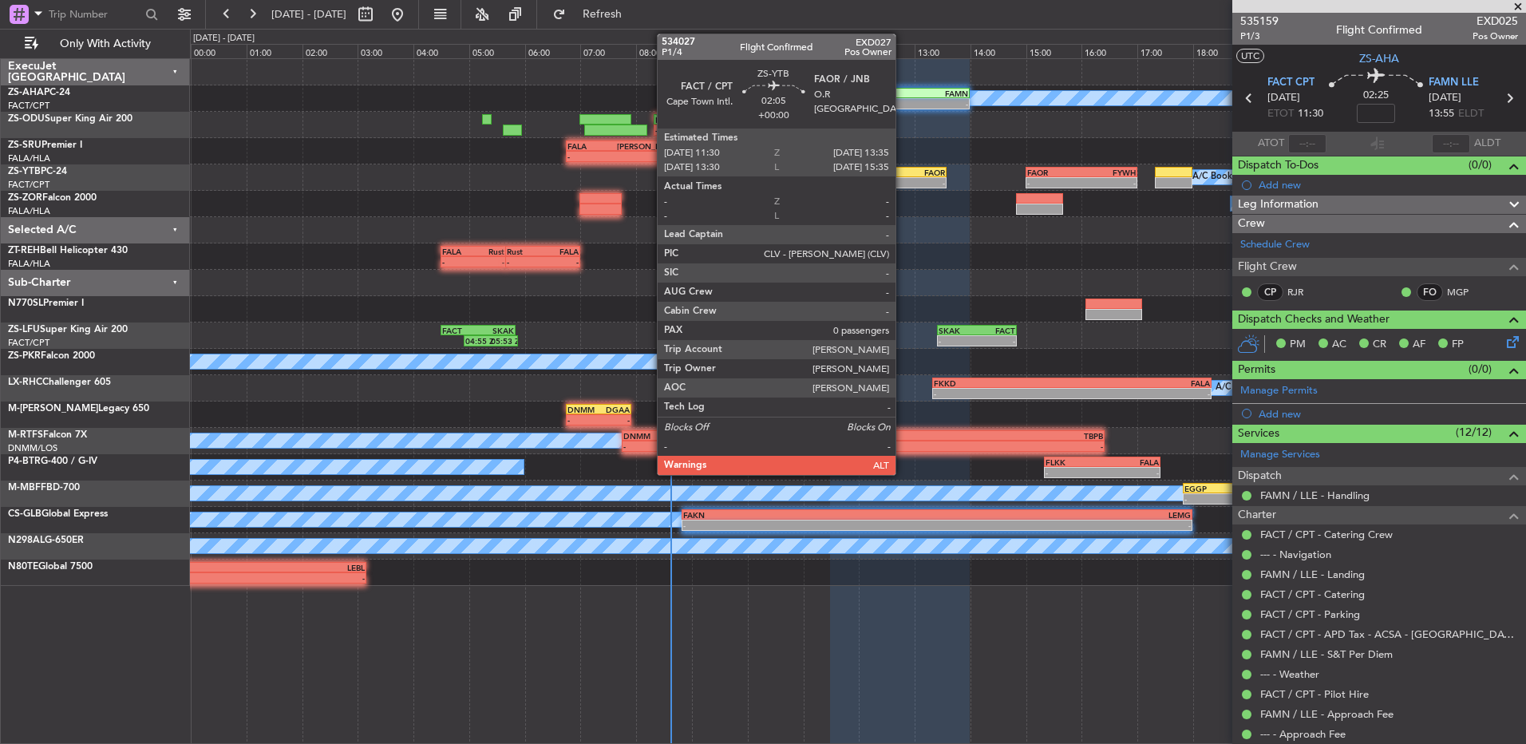
click at [903, 185] on div "-" at bounding box center [916, 183] width 57 height 10
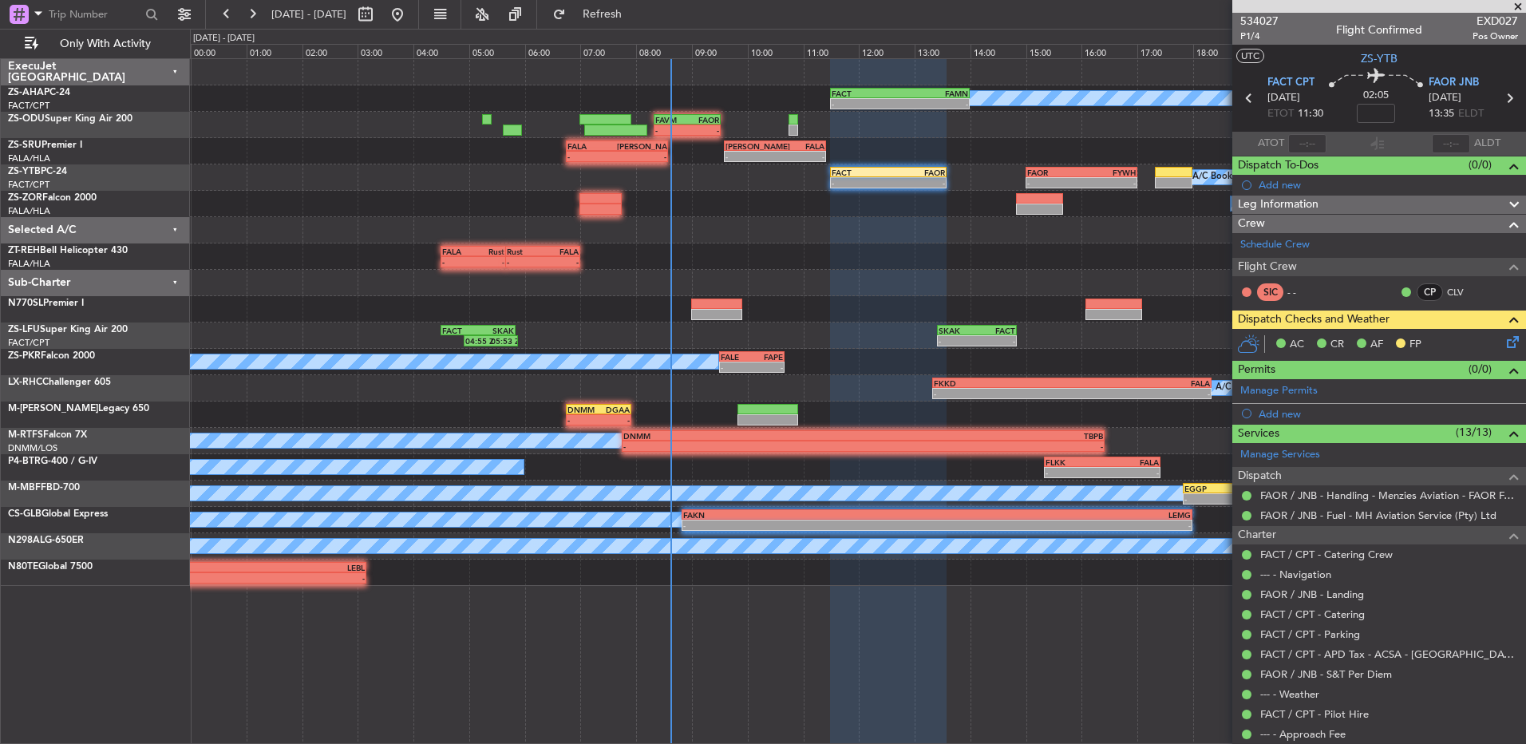
click at [1504, 338] on icon at bounding box center [1510, 339] width 13 height 13
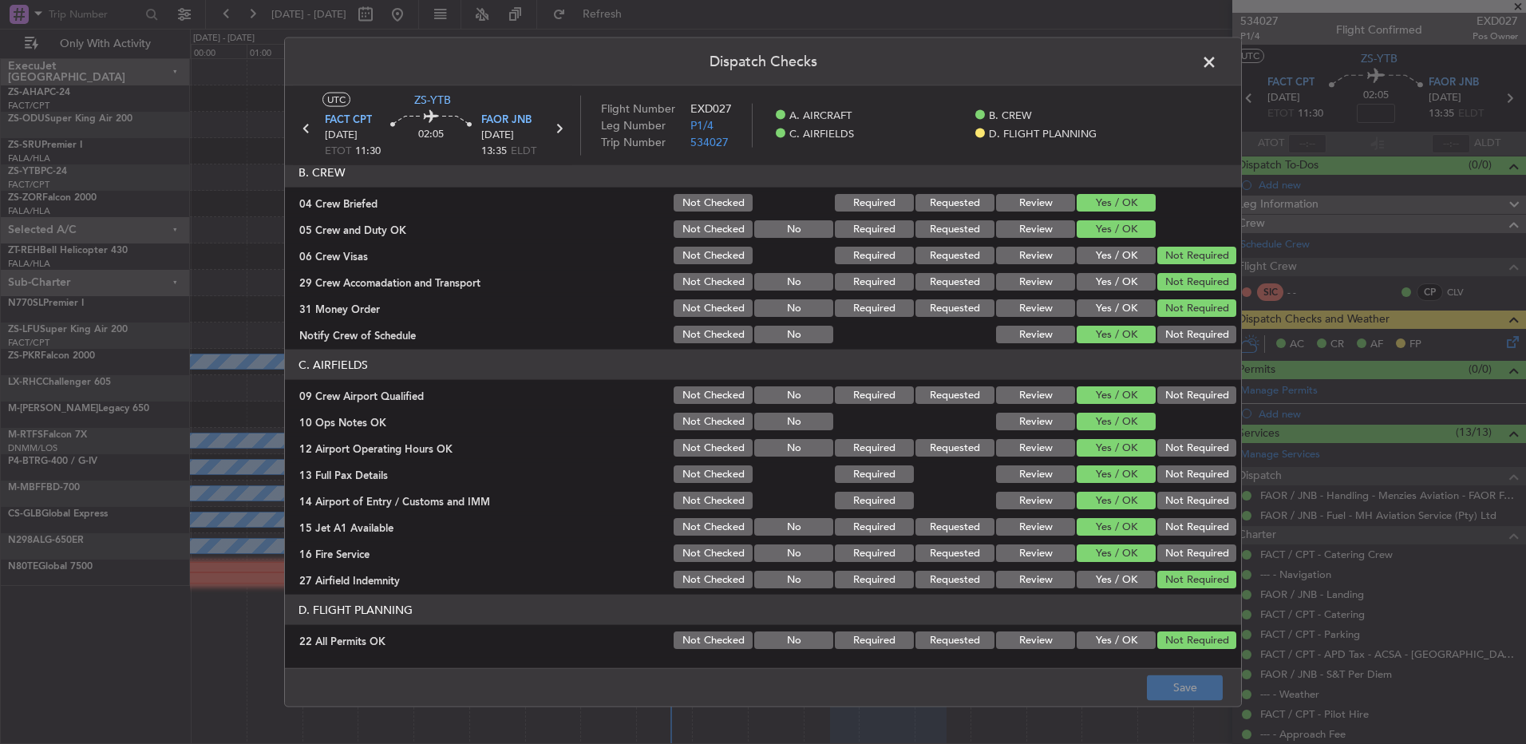
scroll to position [224, 0]
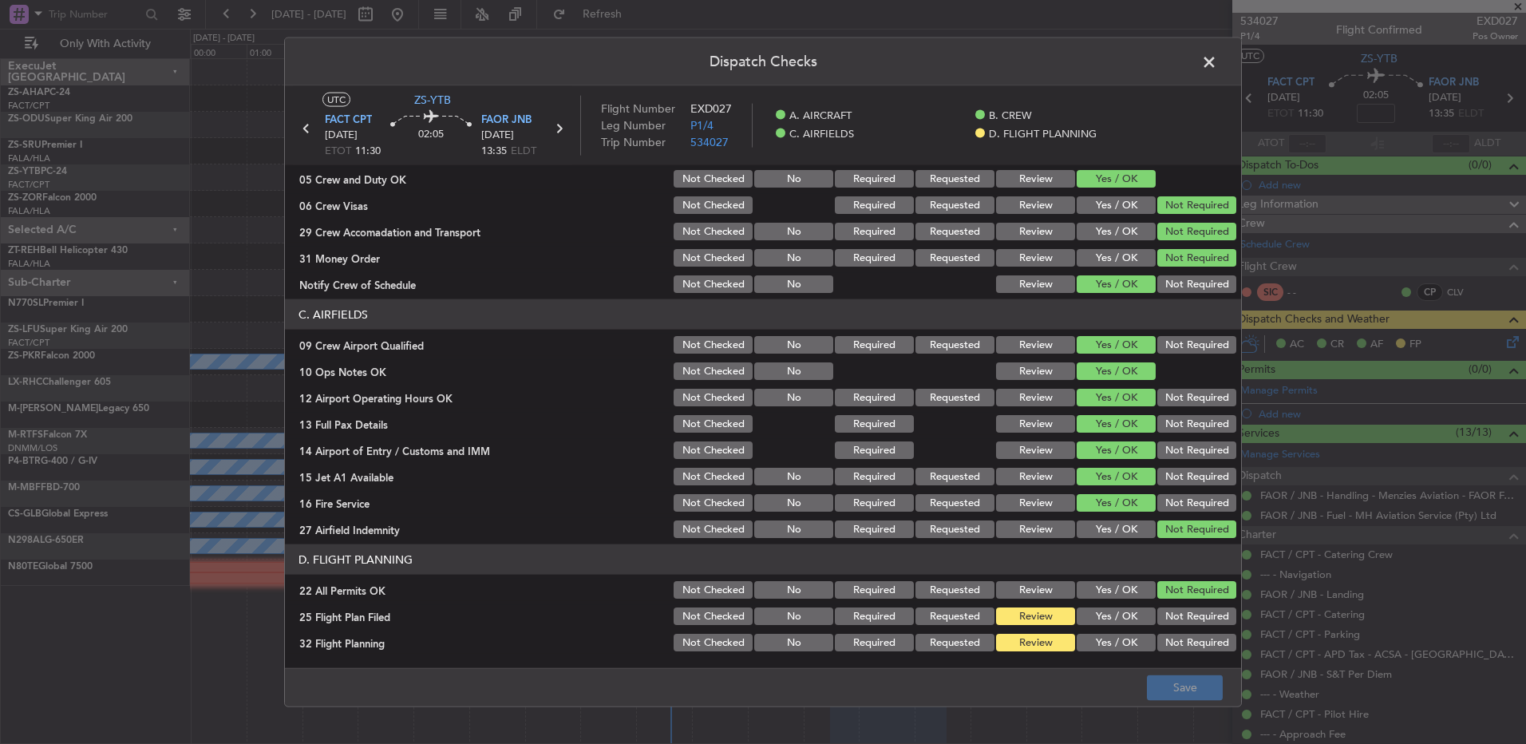
drag, startPoint x: 1107, startPoint y: 607, endPoint x: 1106, endPoint y: 627, distance: 20.0
click at [1107, 612] on button "Yes / OK" at bounding box center [1116, 616] width 79 height 18
click at [1108, 642] on button "Yes / OK" at bounding box center [1116, 643] width 79 height 18
click at [1215, 707] on div "Dispatch Checks UTC ZS-YTB FACT CPT 20/08/2025 ETOT 11:30 02:05 FAOR JNB 20/08/…" at bounding box center [763, 372] width 1526 height 744
click at [1204, 703] on footer "Save" at bounding box center [763, 686] width 956 height 38
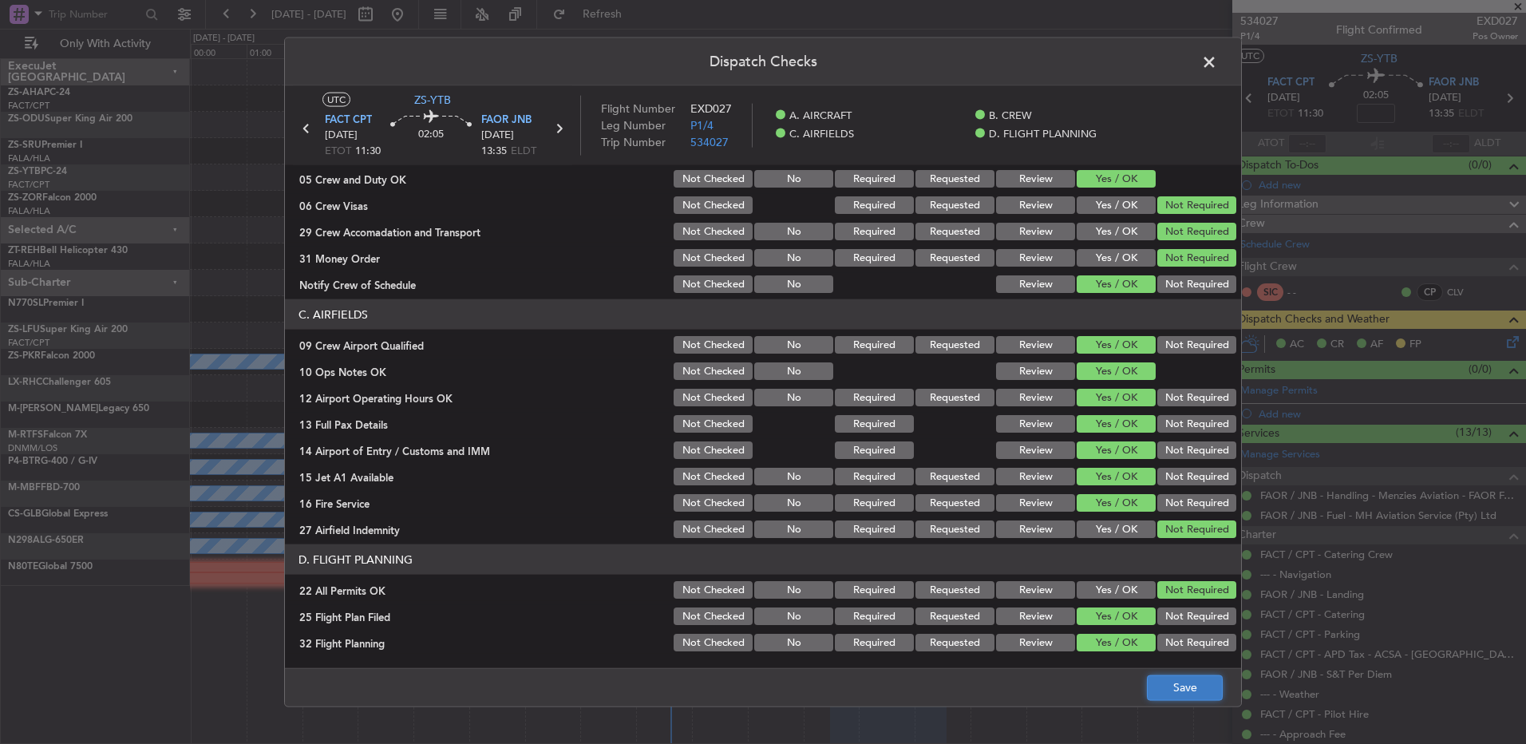
click at [1204, 694] on button "Save" at bounding box center [1185, 687] width 76 height 26
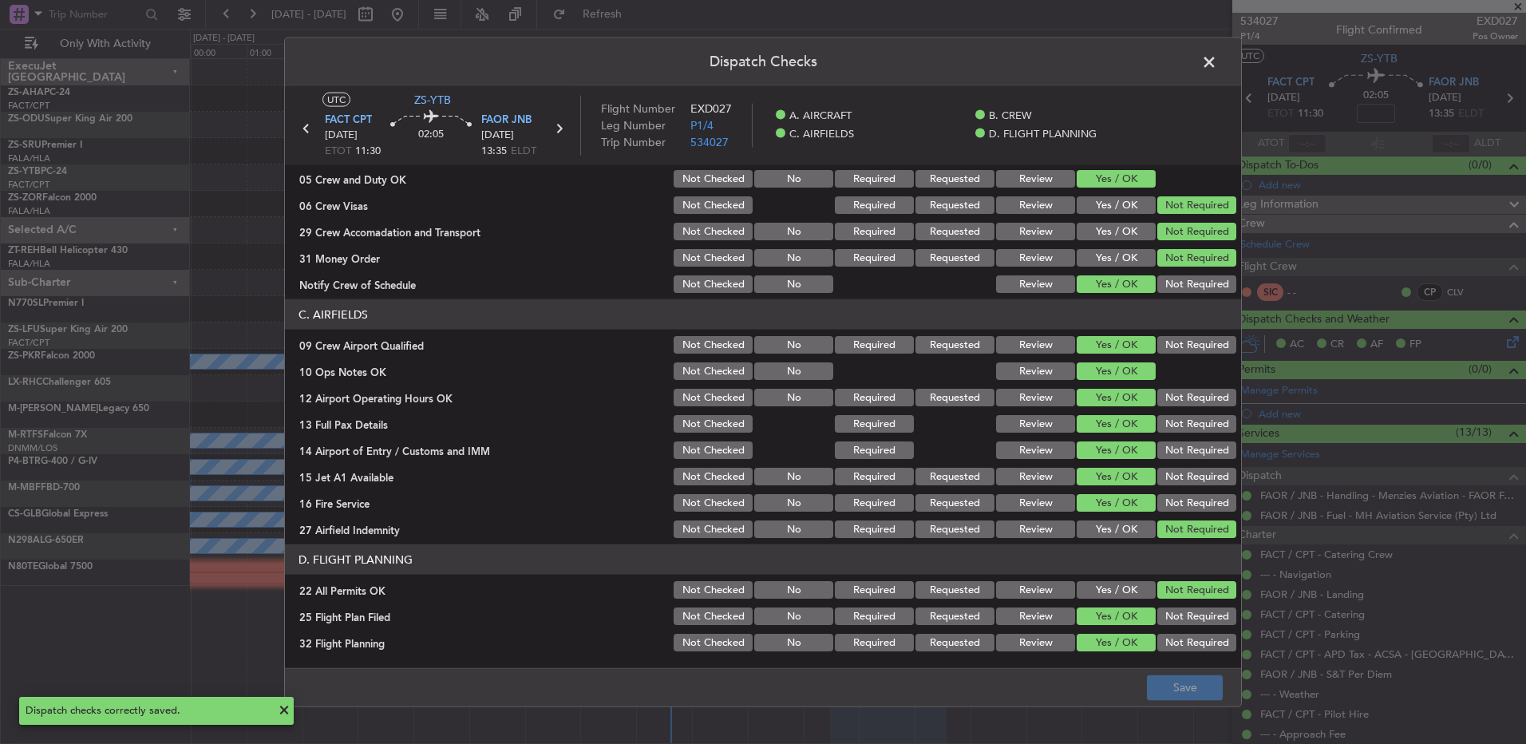
click at [559, 131] on icon at bounding box center [558, 128] width 21 height 21
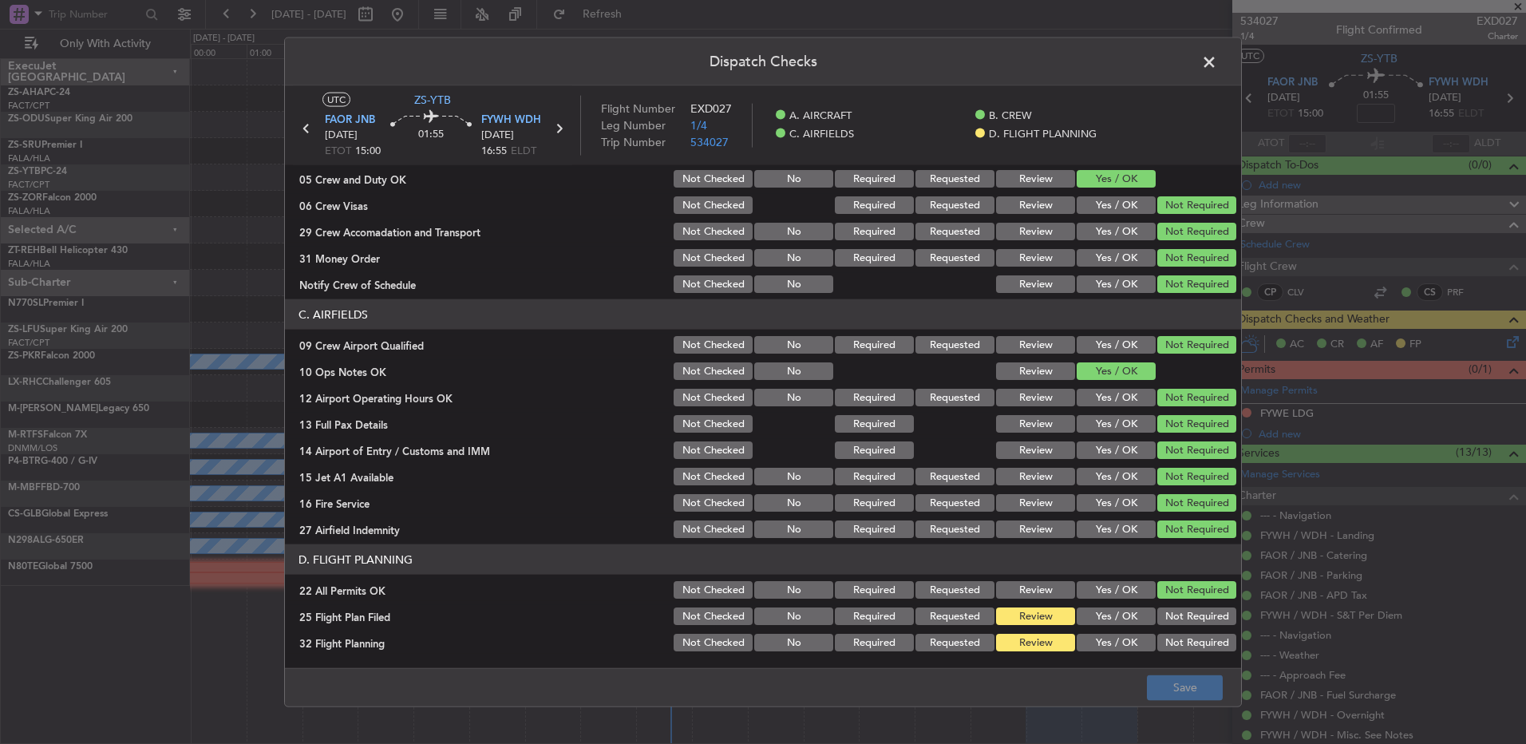
click at [1118, 624] on div "Yes / OK" at bounding box center [1114, 616] width 81 height 22
click at [1107, 619] on button "Yes / OK" at bounding box center [1116, 616] width 79 height 18
click at [1109, 640] on button "Yes / OK" at bounding box center [1116, 643] width 79 height 18
click at [1162, 682] on button "Save" at bounding box center [1185, 687] width 76 height 26
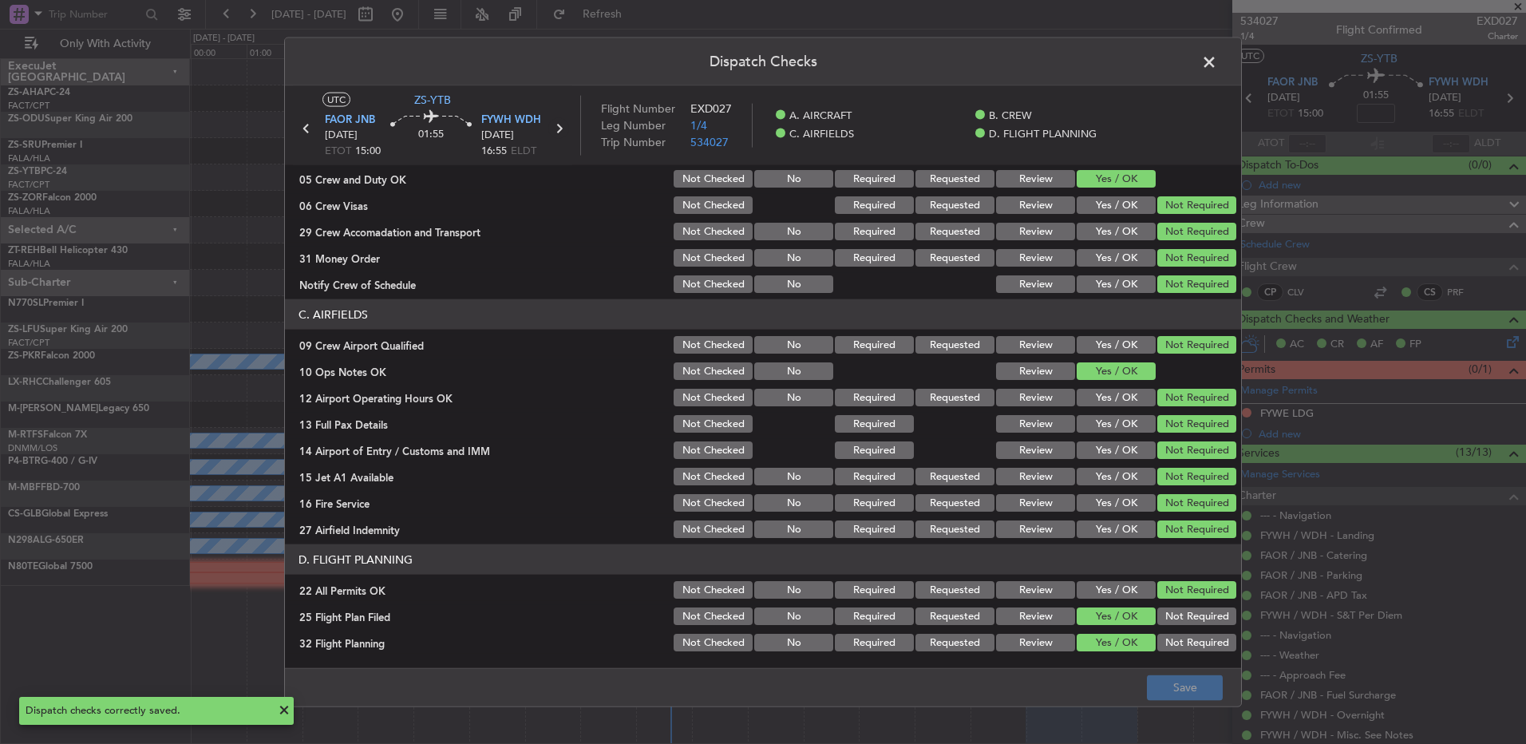
click at [562, 125] on icon at bounding box center [558, 128] width 21 height 21
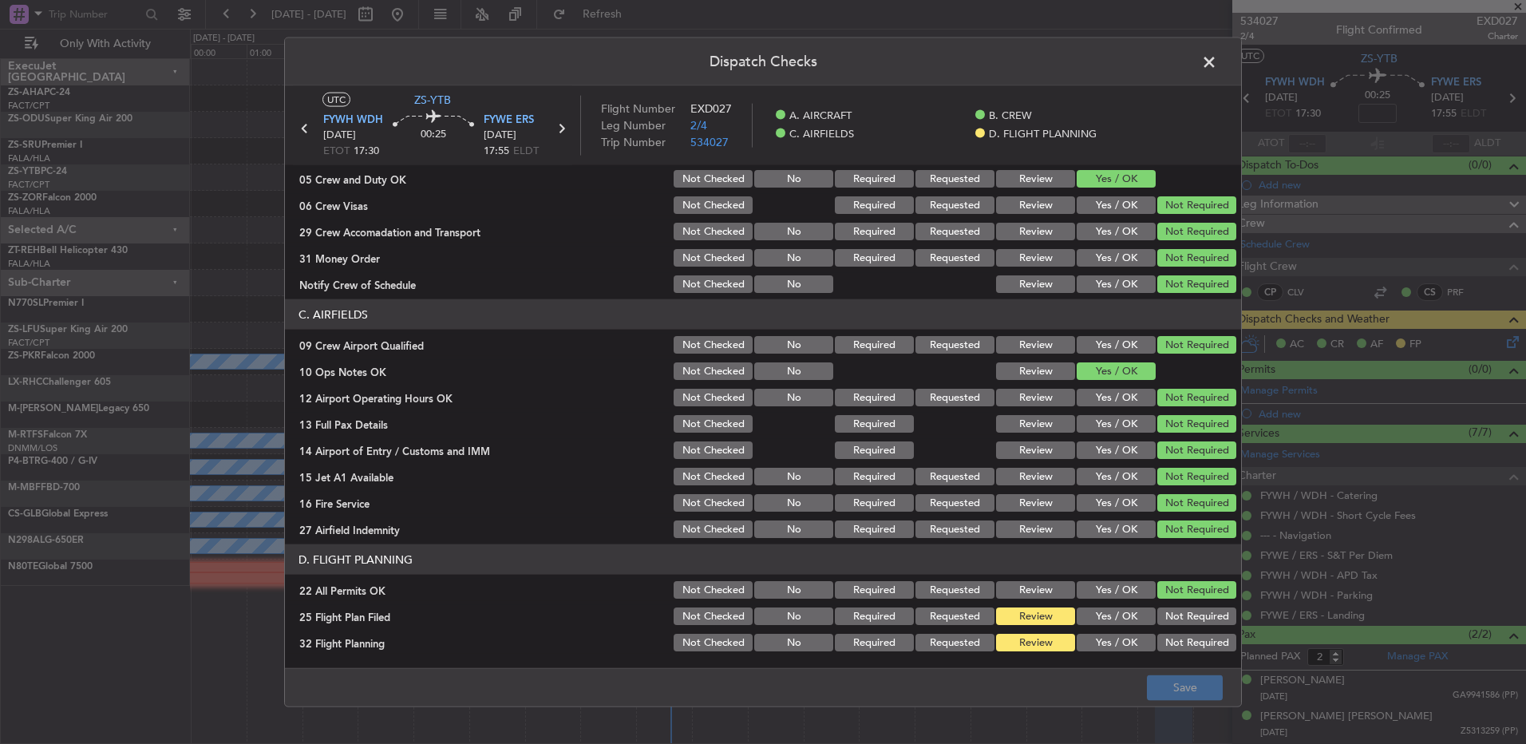
drag, startPoint x: 1110, startPoint y: 609, endPoint x: 1110, endPoint y: 626, distance: 16.8
click at [1110, 610] on button "Yes / OK" at bounding box center [1116, 616] width 79 height 18
click at [1110, 626] on div "Yes / OK" at bounding box center [1114, 616] width 81 height 22
click at [1112, 640] on button "Yes / OK" at bounding box center [1116, 643] width 79 height 18
click at [1192, 690] on button "Save" at bounding box center [1185, 687] width 76 height 26
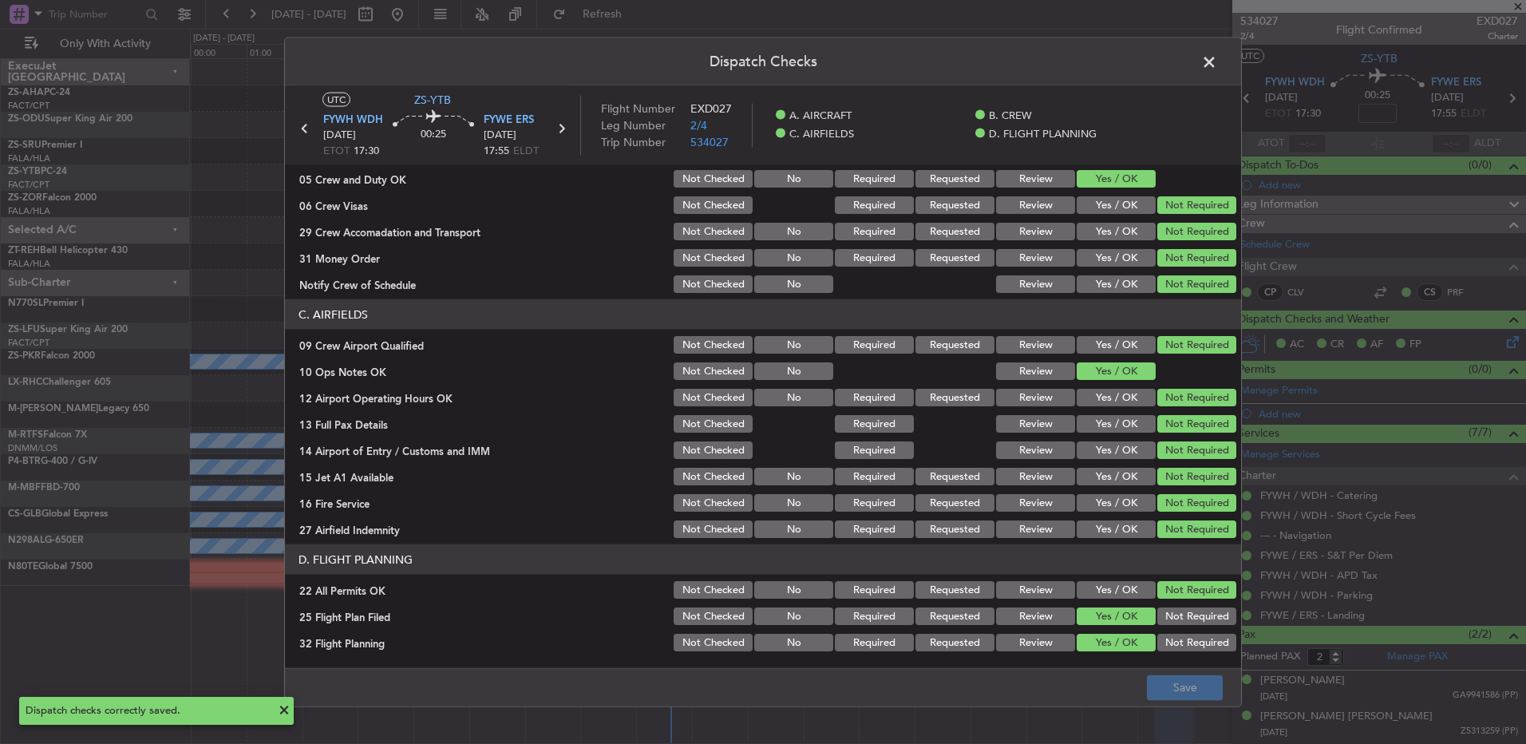
click at [563, 132] on icon at bounding box center [561, 128] width 21 height 21
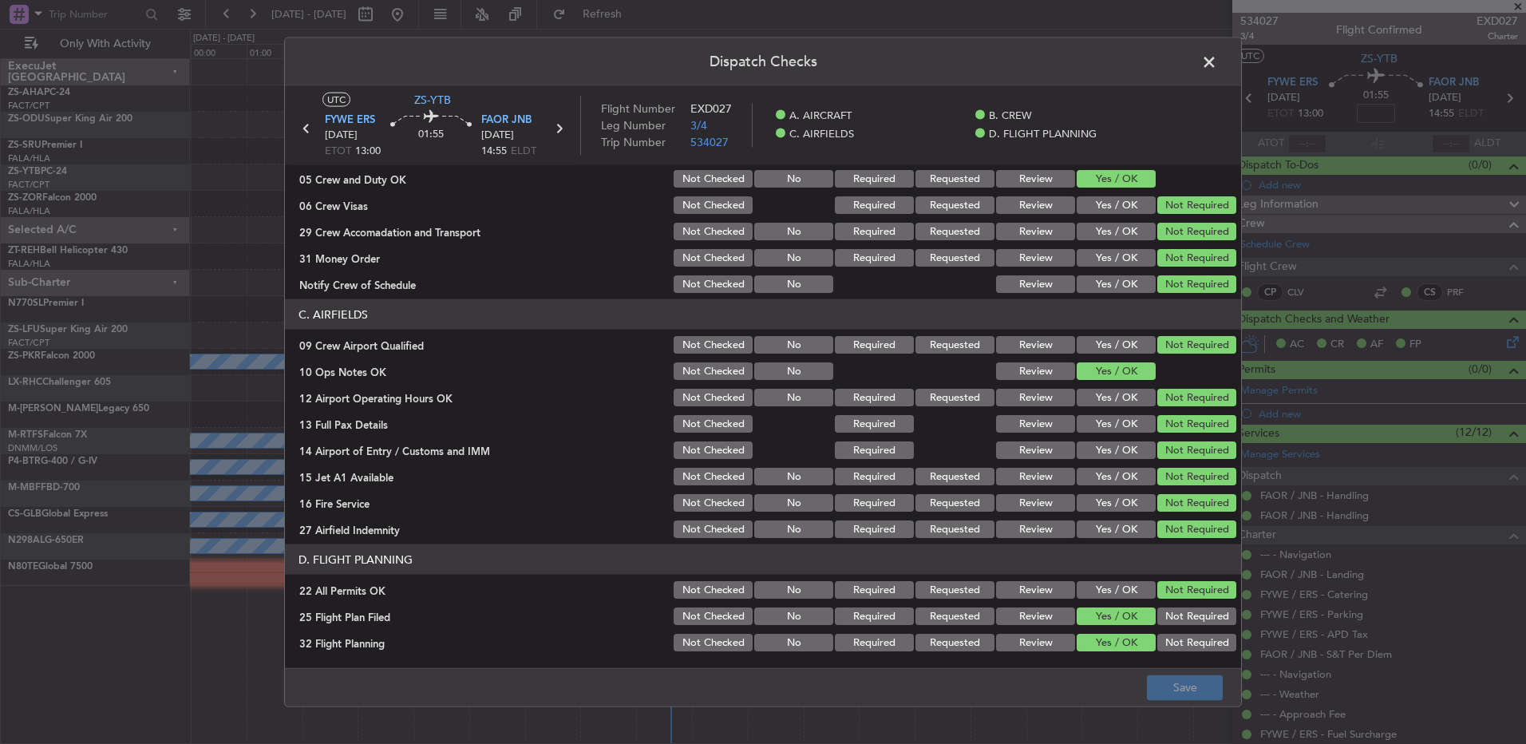
click at [1217, 61] on span at bounding box center [1217, 66] width 0 height 32
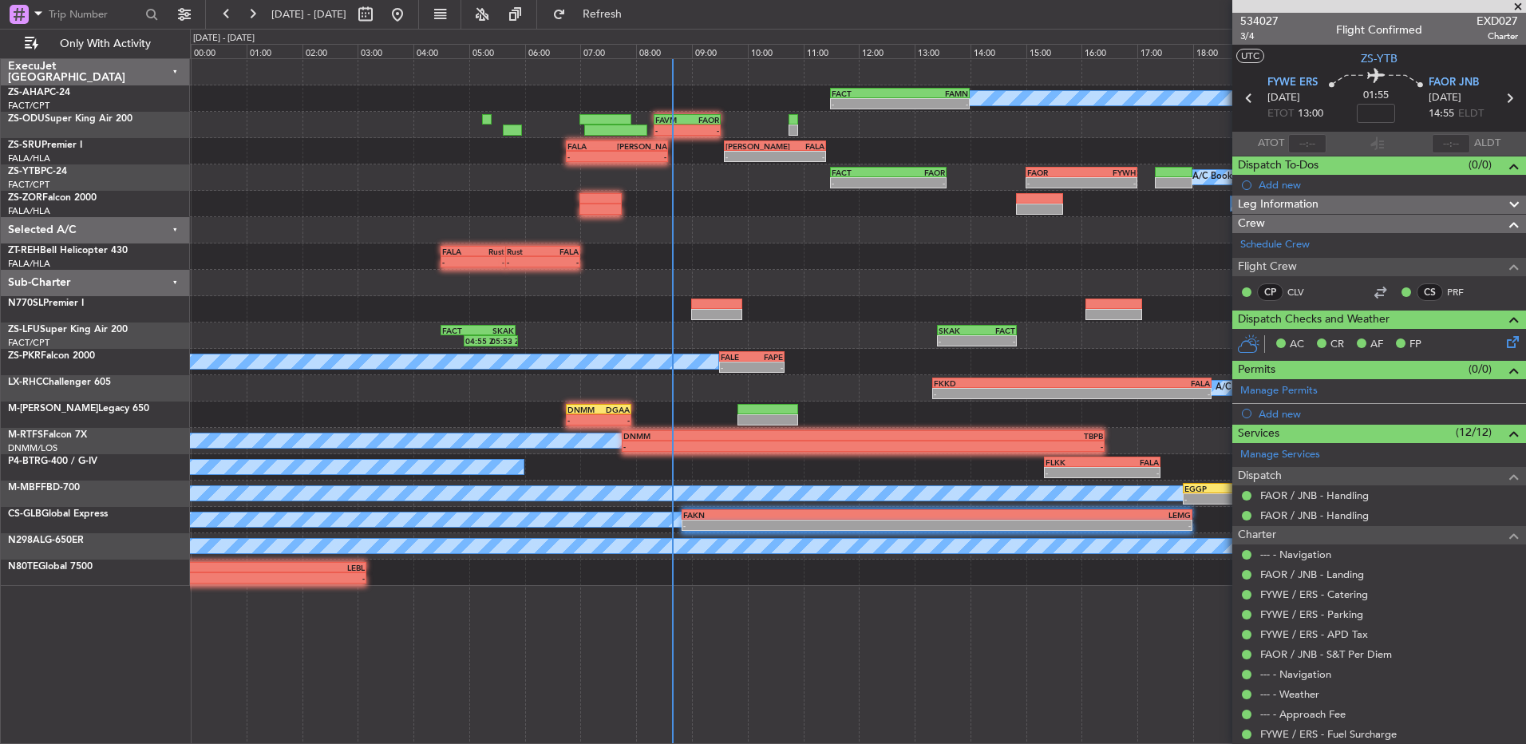
click at [1515, 6] on span at bounding box center [1518, 7] width 16 height 14
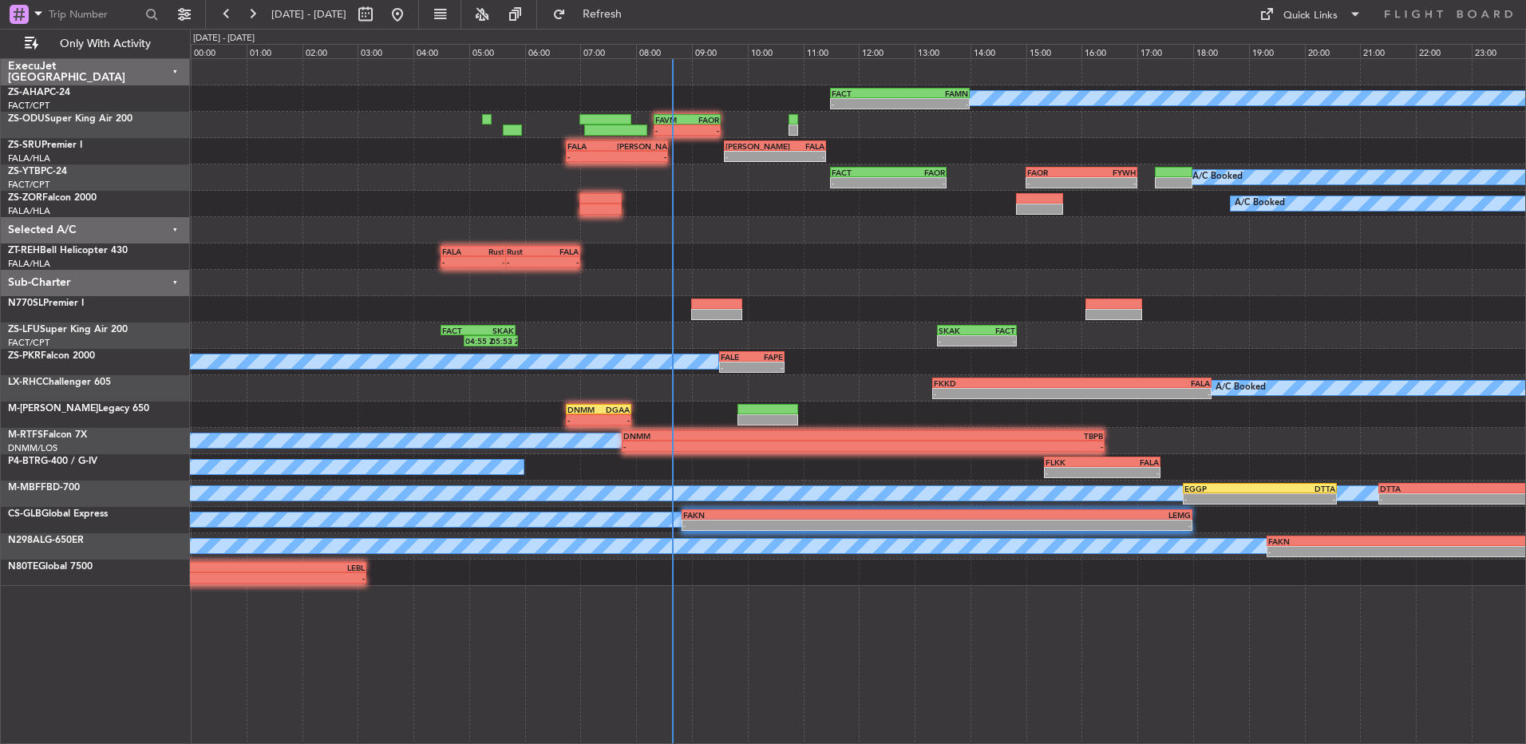
type input "0"
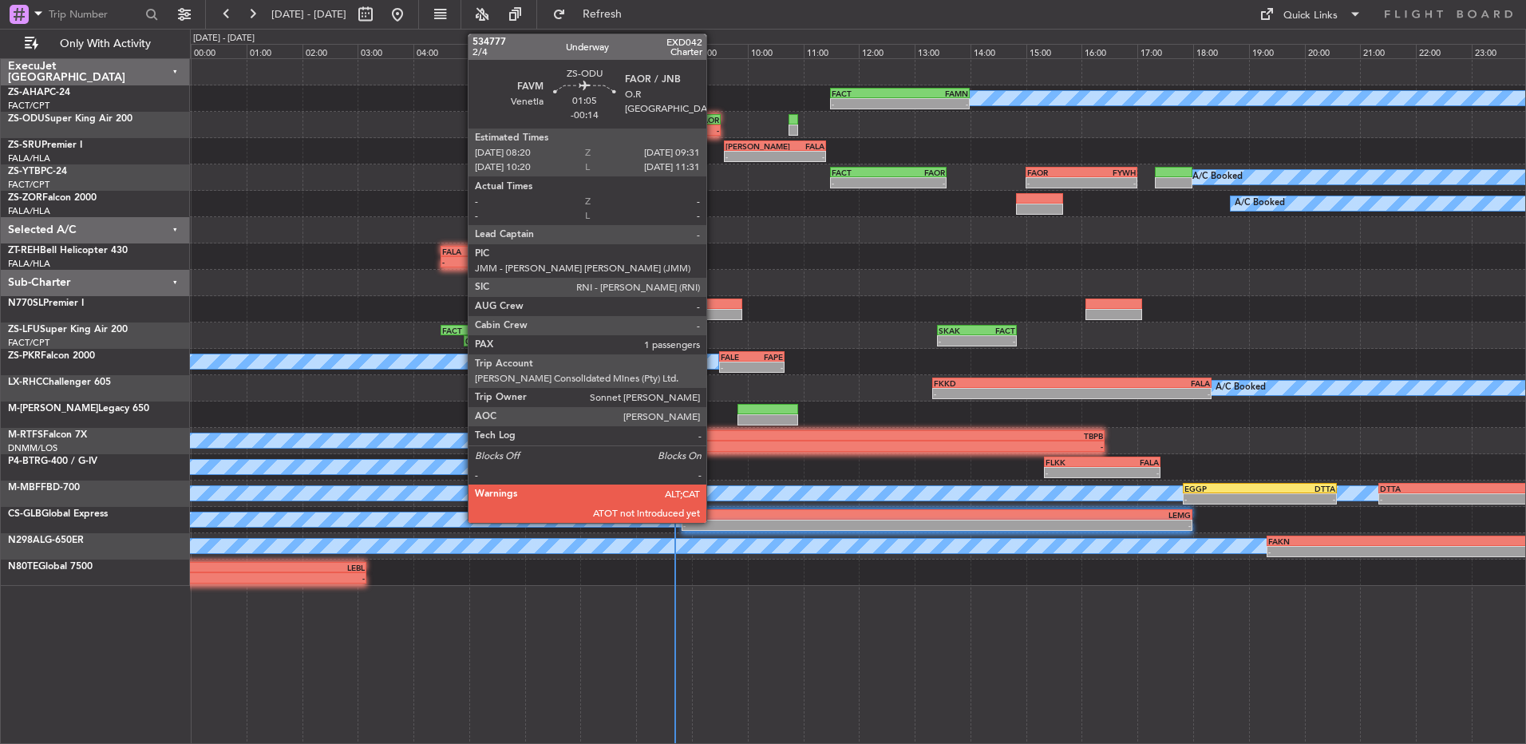
click at [714, 120] on div "FAOR" at bounding box center [703, 120] width 32 height 10
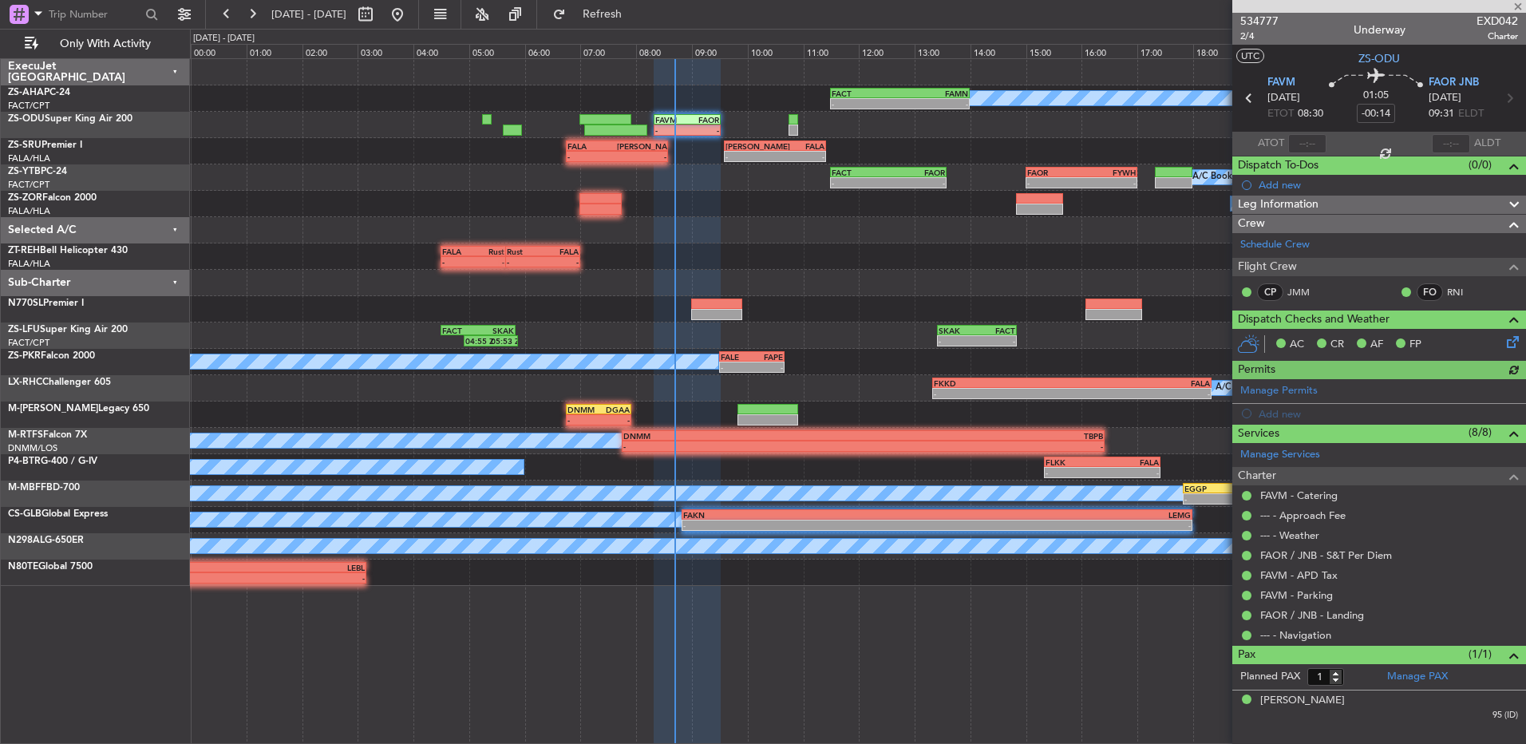
click at [1307, 144] on div at bounding box center [1307, 143] width 38 height 19
click at [1314, 138] on input "text" at bounding box center [1307, 143] width 38 height 19
type input "08:40"
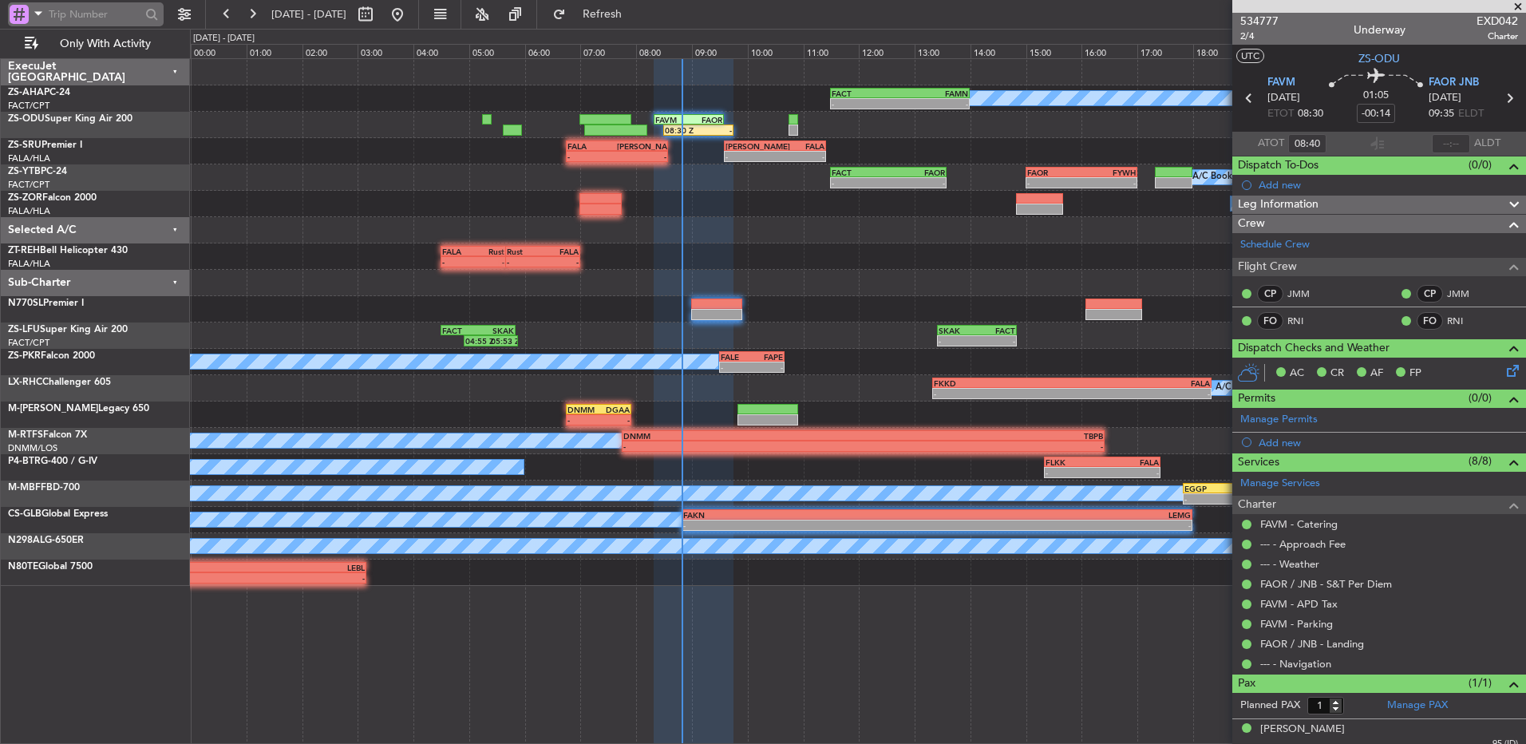
click at [132, 9] on input "text" at bounding box center [95, 14] width 92 height 24
type input "514135"
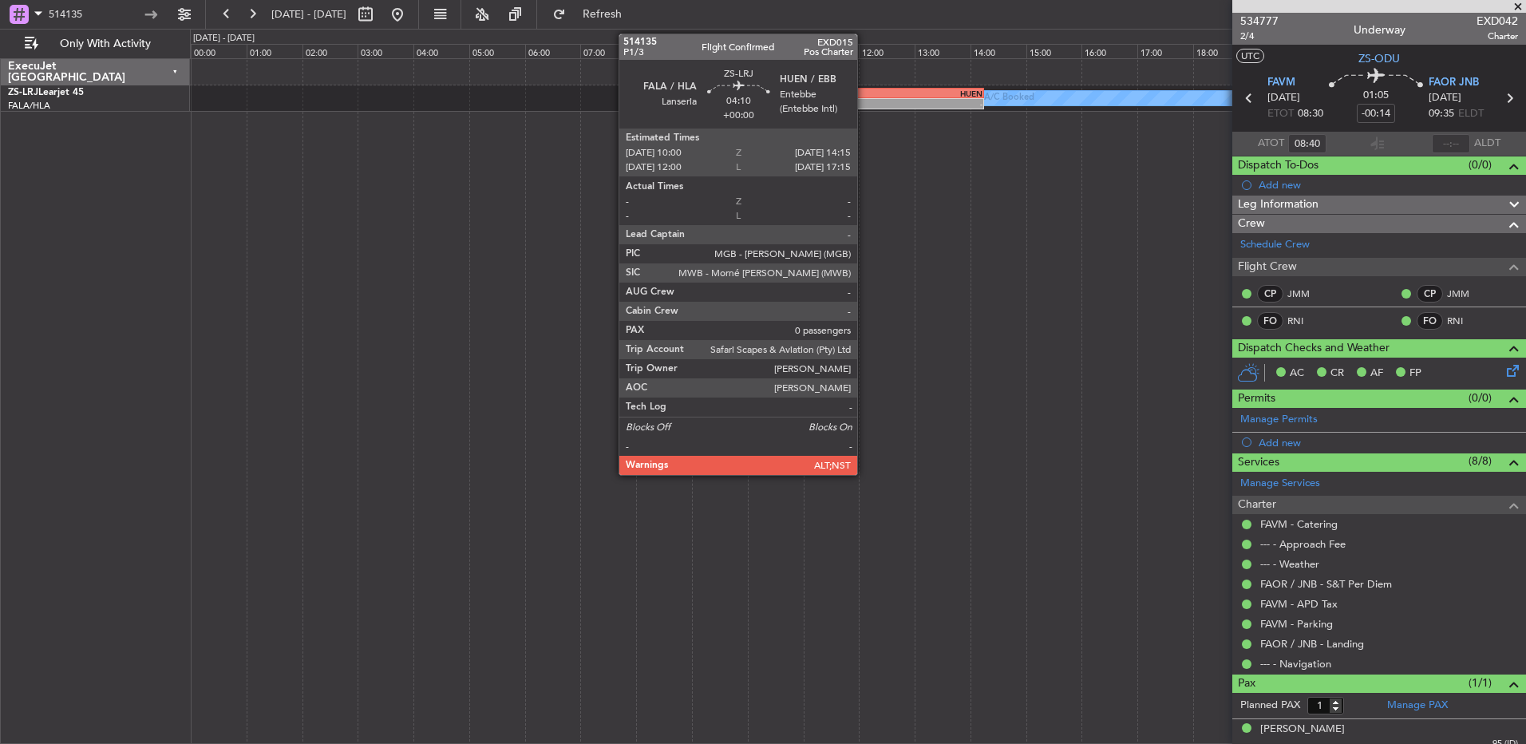
click at [864, 91] on div "FALA" at bounding box center [807, 94] width 117 height 10
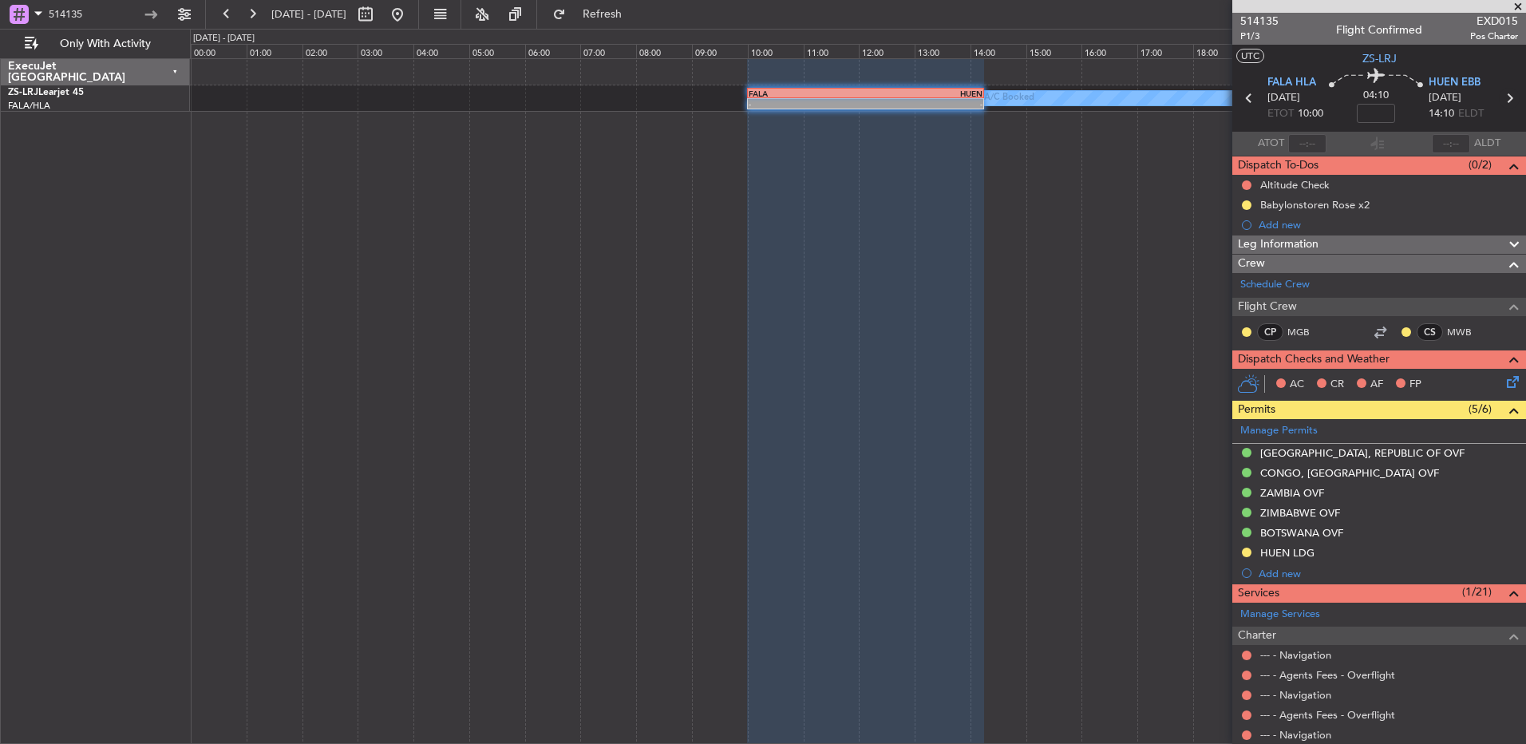
click at [1499, 99] on icon at bounding box center [1509, 98] width 21 height 21
type input "8"
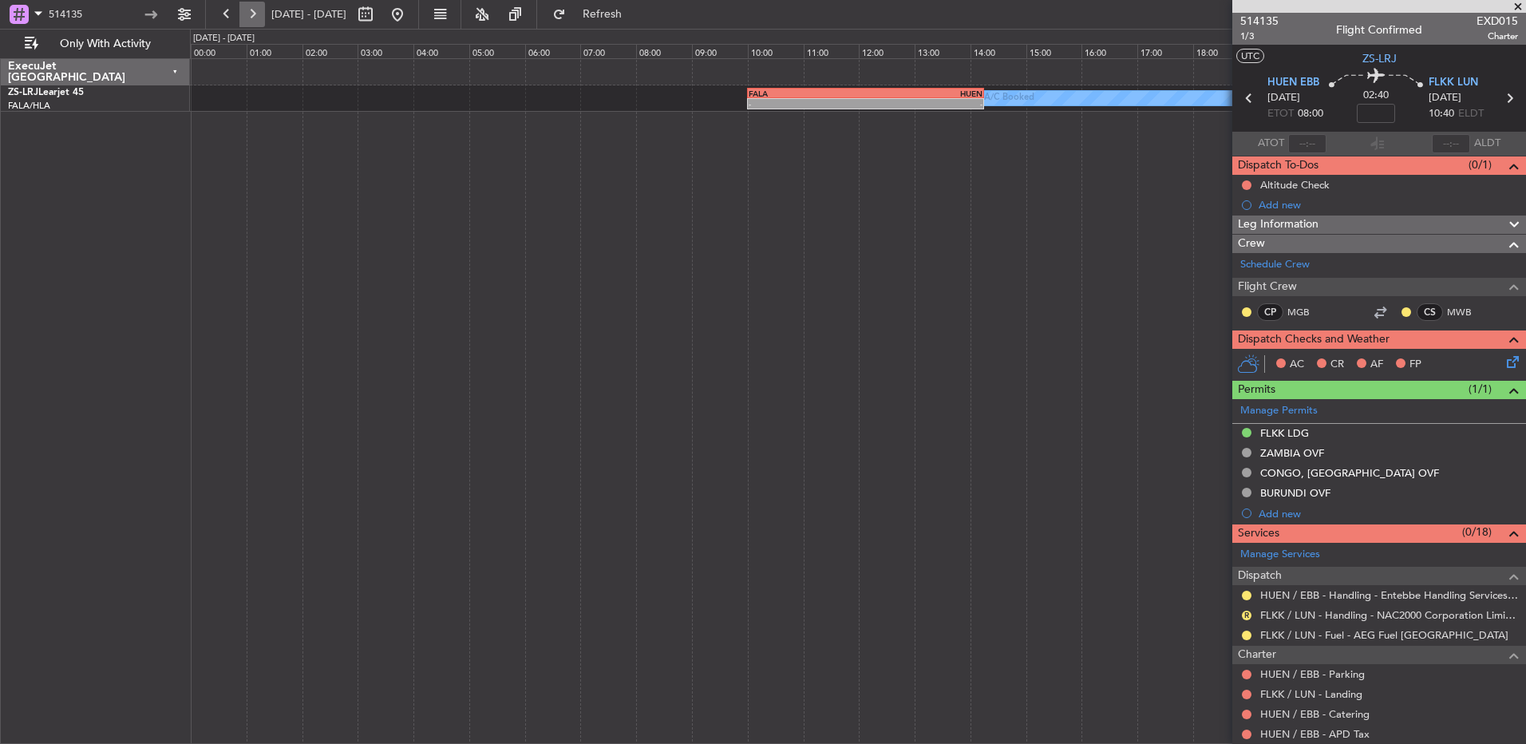
click at [241, 13] on button at bounding box center [252, 15] width 26 height 26
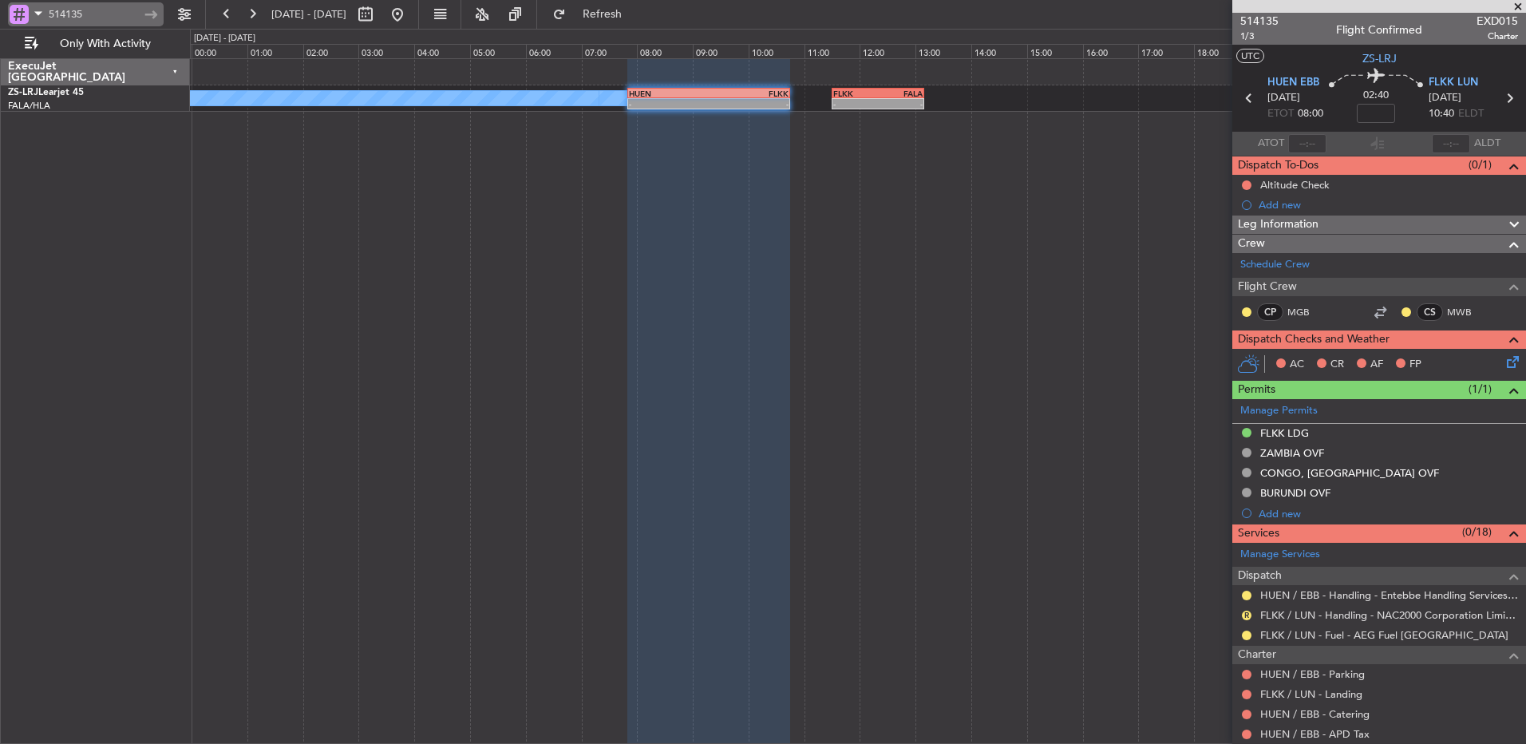
click at [101, 8] on input "514135" at bounding box center [95, 14] width 92 height 24
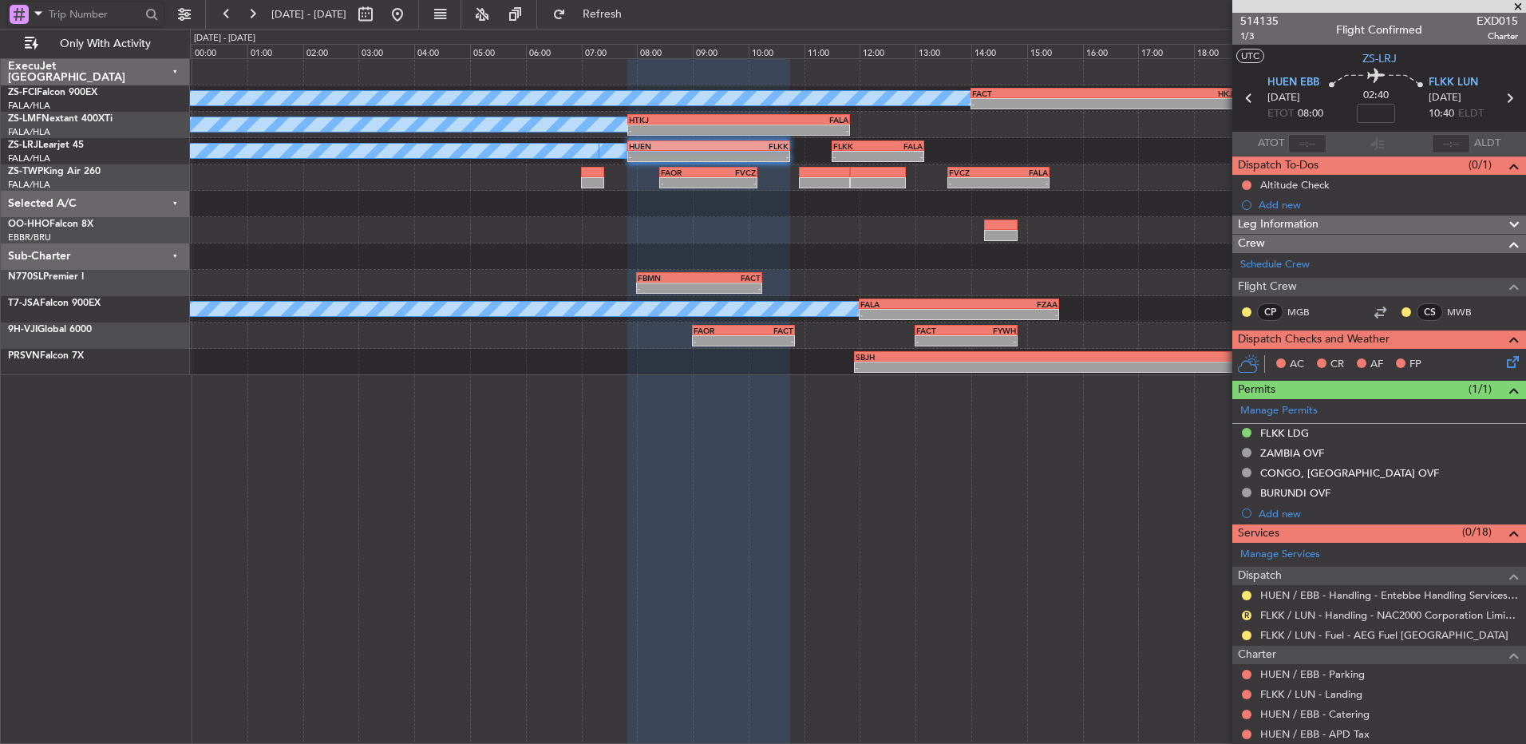
click at [343, 129] on div "A/C Booked" at bounding box center [19, 124] width 1233 height 14
click at [410, 22] on button at bounding box center [398, 15] width 26 height 26
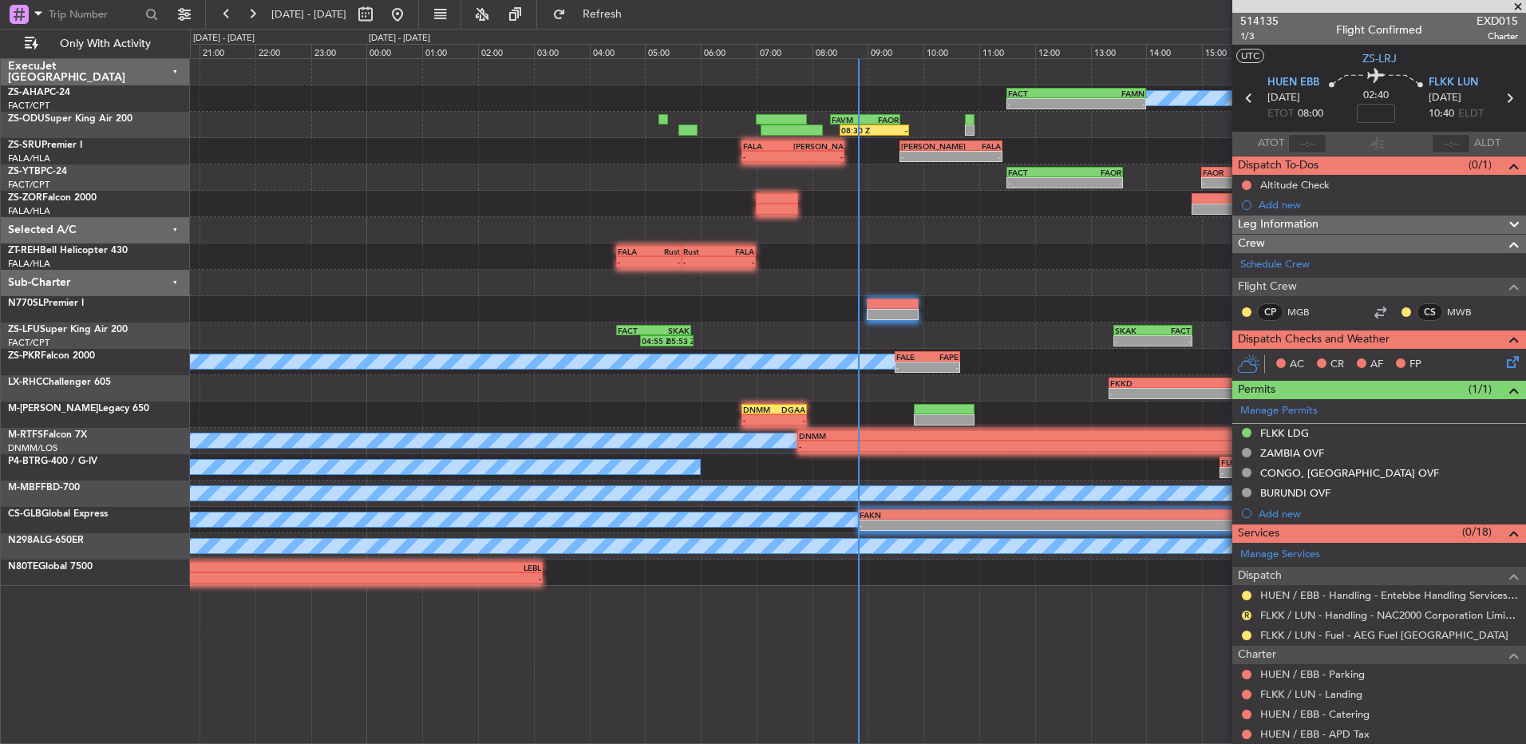
click at [1520, 2] on span at bounding box center [1518, 7] width 16 height 14
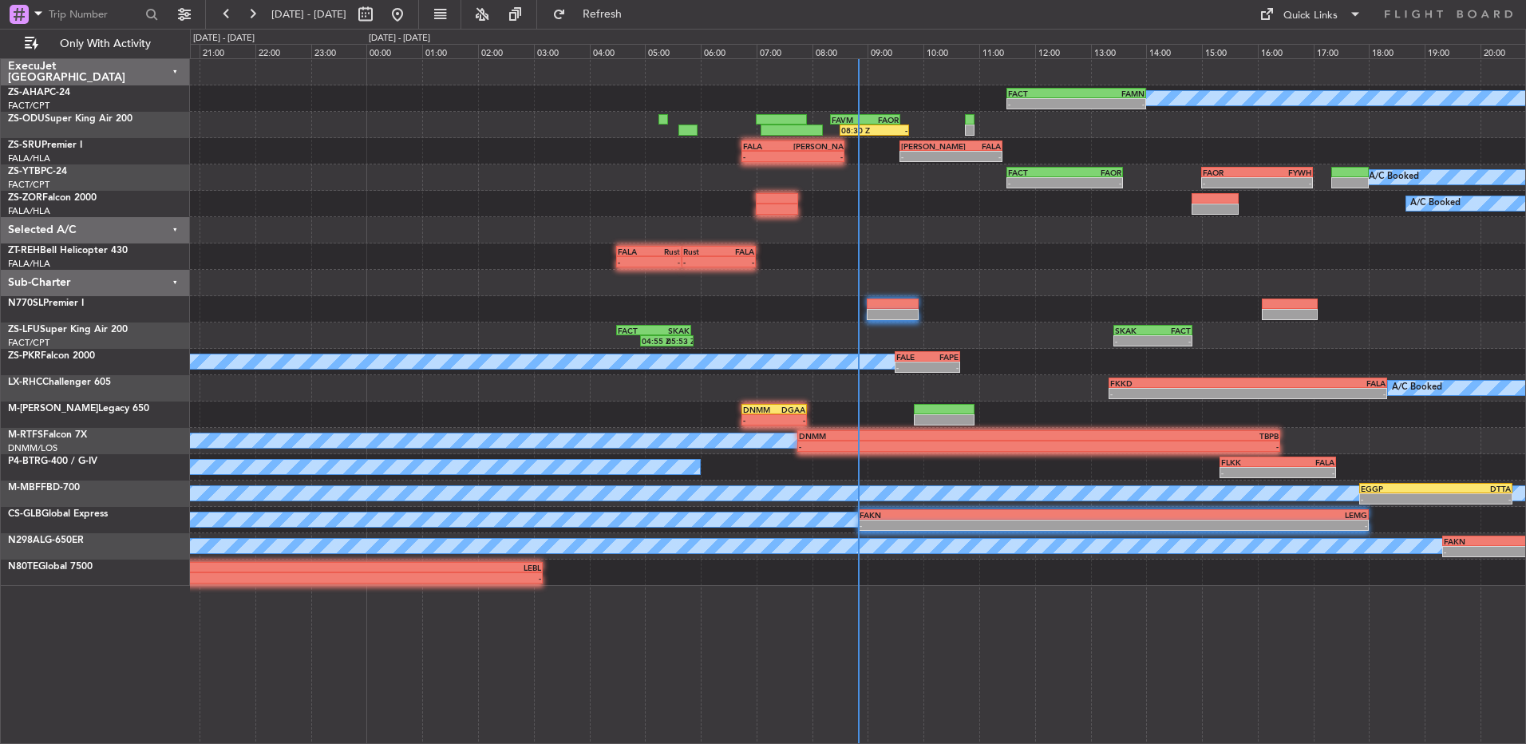
type input "0"
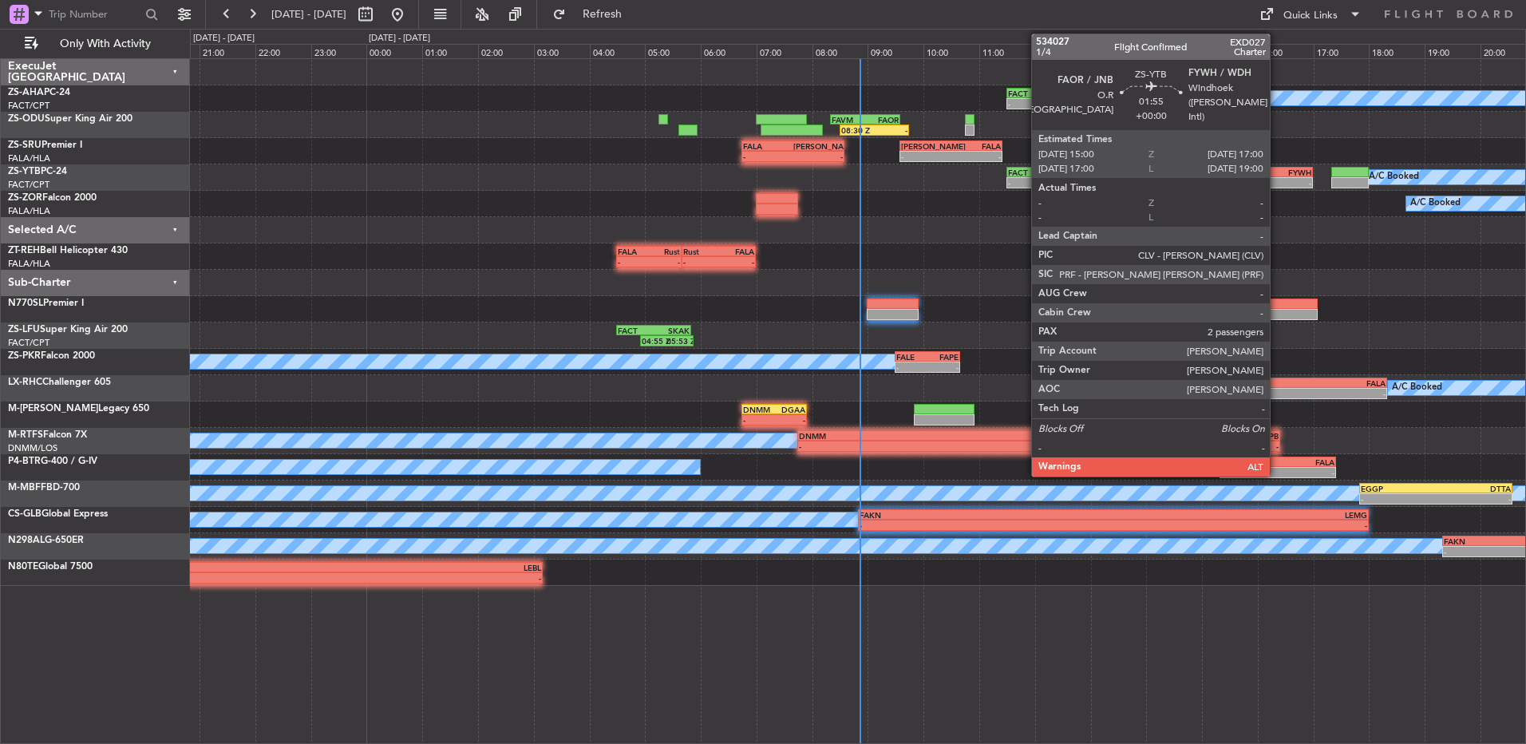
click at [1277, 184] on div "-" at bounding box center [1284, 183] width 54 height 10
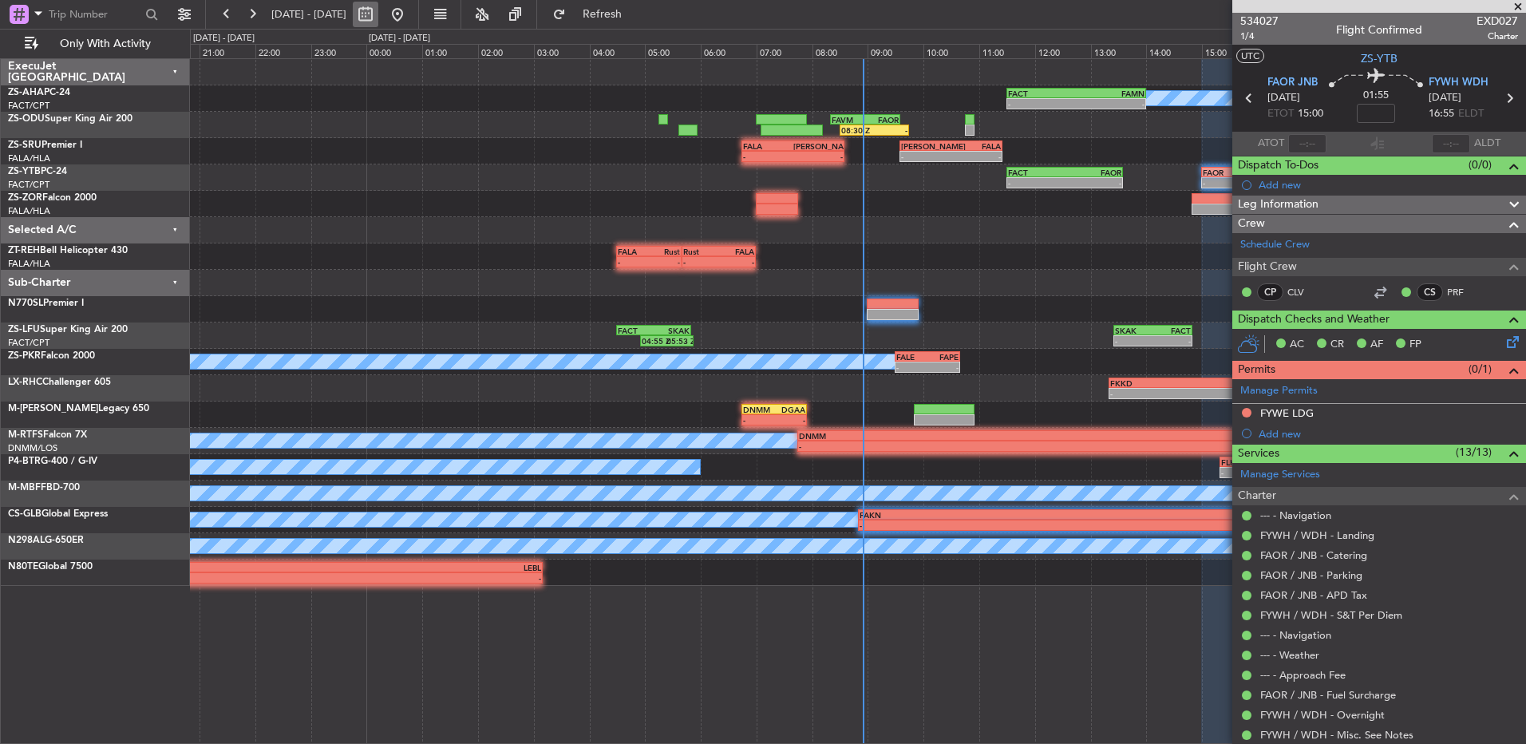
drag, startPoint x: 434, startPoint y: 10, endPoint x: 425, endPoint y: 10, distance: 8.8
click at [410, 10] on div at bounding box center [381, 15] width 57 height 26
click at [378, 10] on button at bounding box center [366, 15] width 26 height 26
select select "8"
select select "2025"
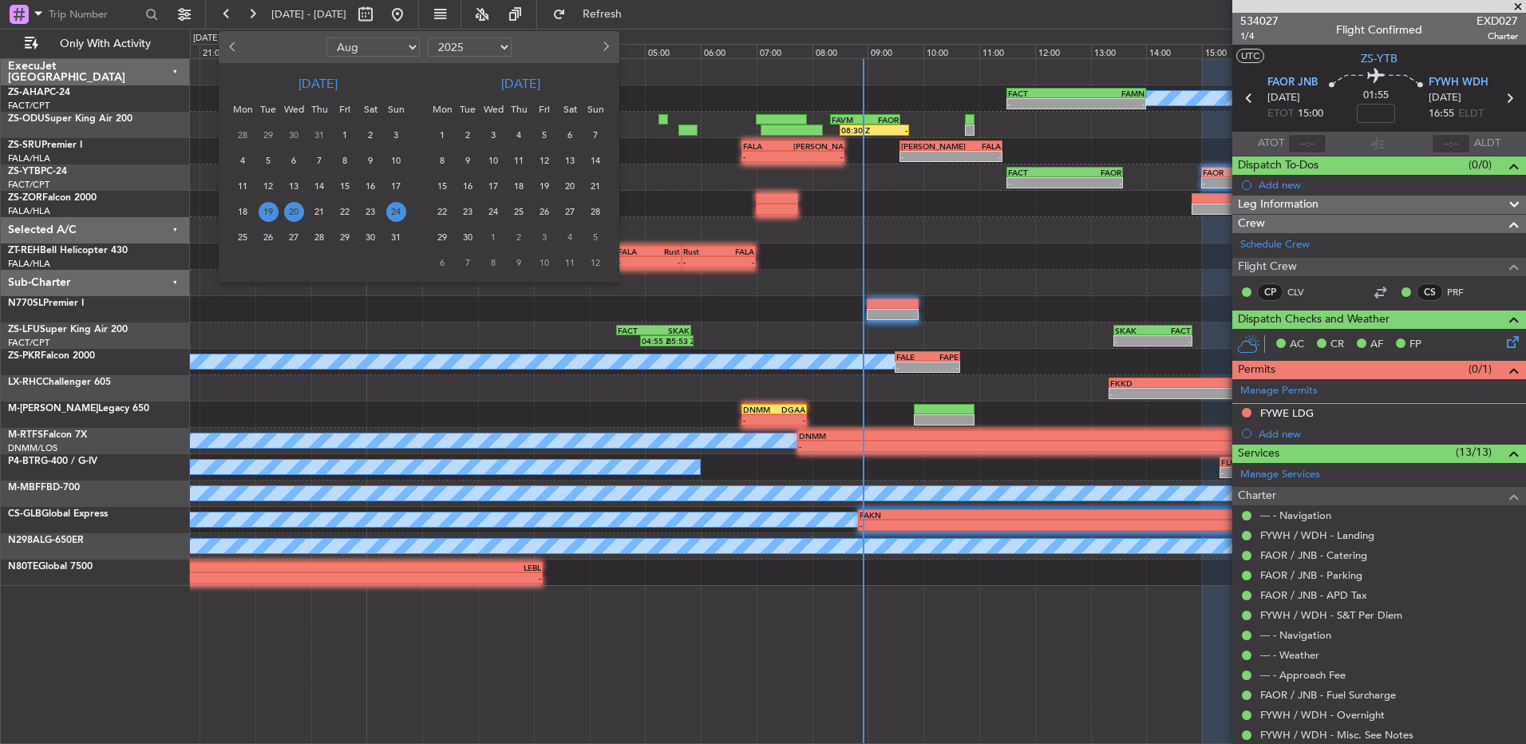
click at [395, 215] on span "24" at bounding box center [396, 212] width 20 height 20
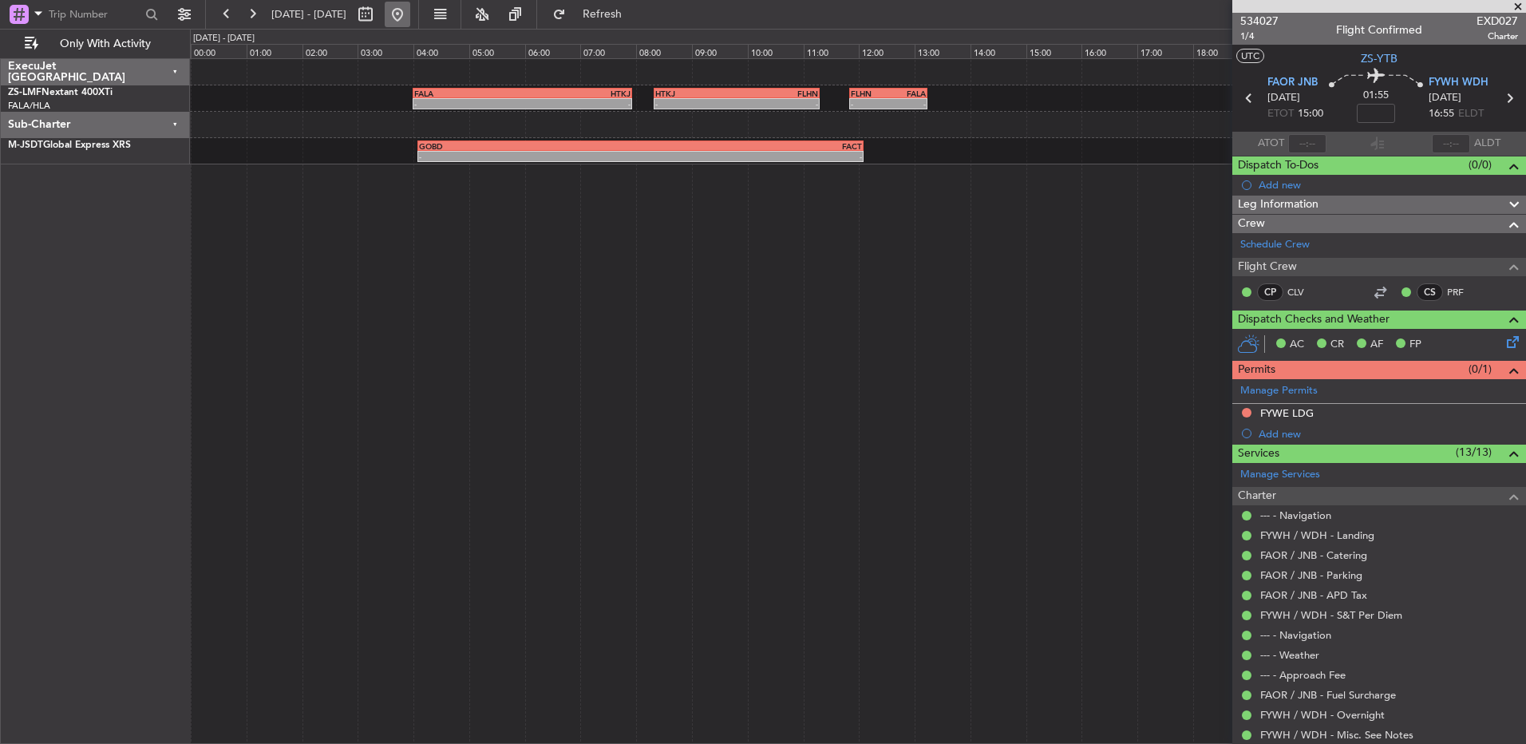
click at [410, 21] on button at bounding box center [398, 15] width 26 height 26
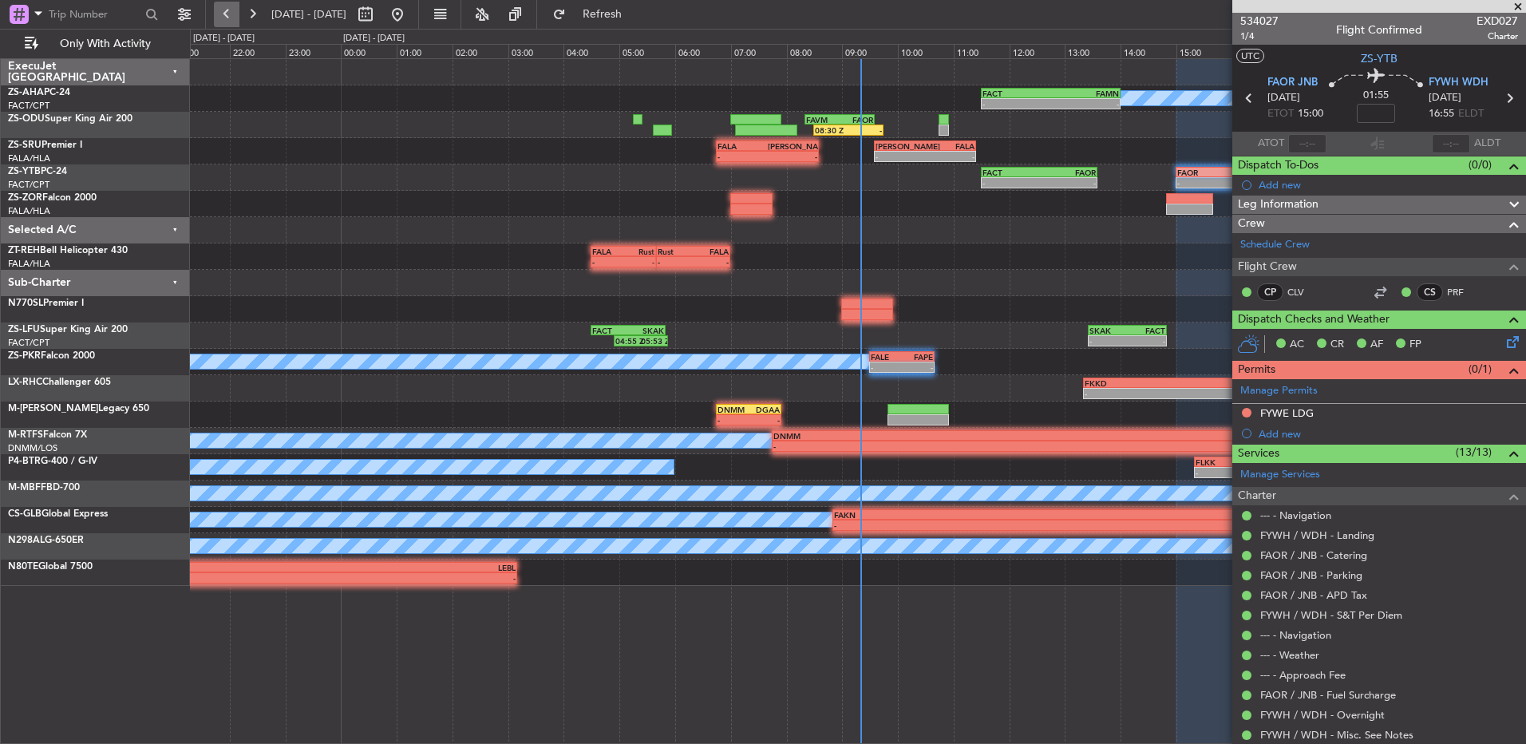
click at [217, 13] on button at bounding box center [227, 15] width 26 height 26
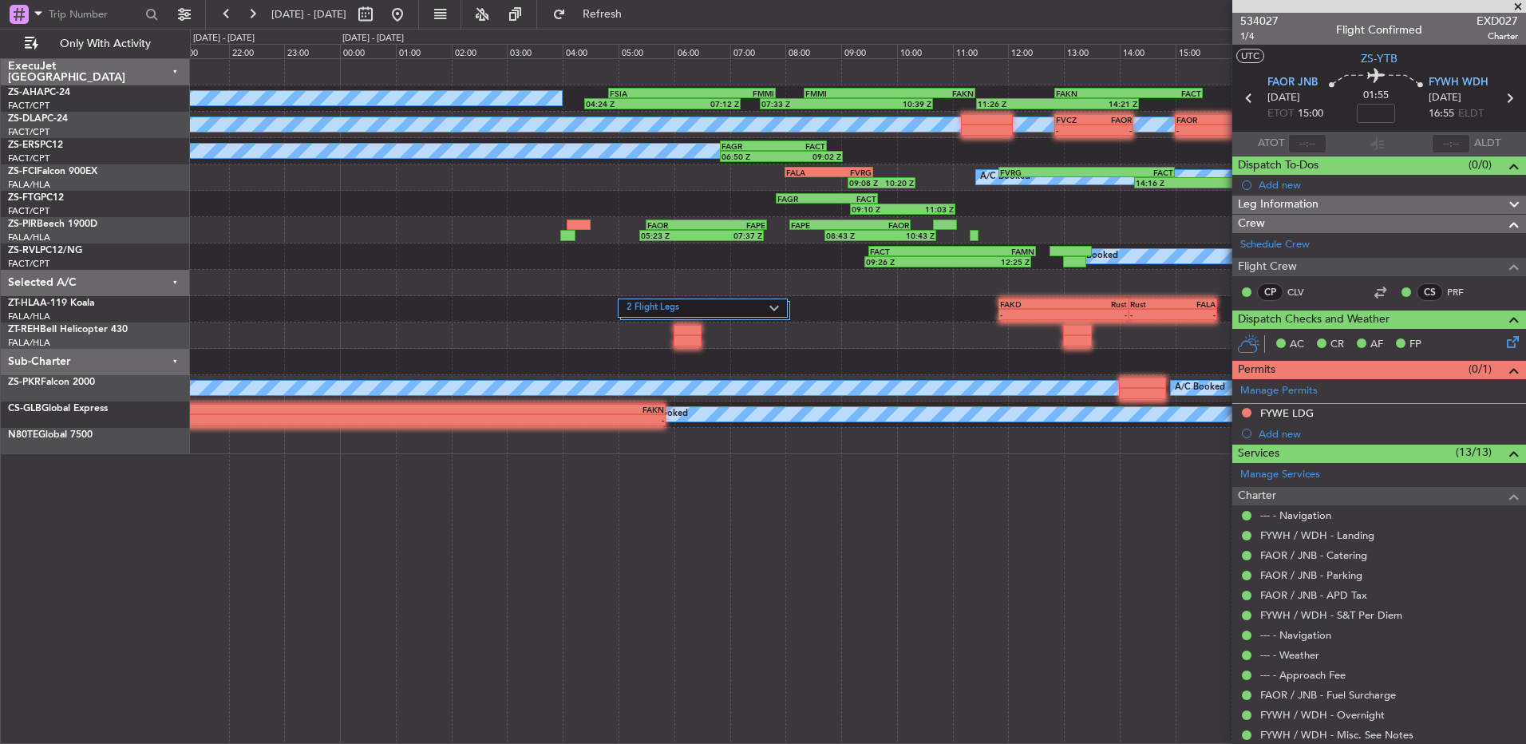
click at [1518, 2] on span at bounding box center [1518, 7] width 16 height 14
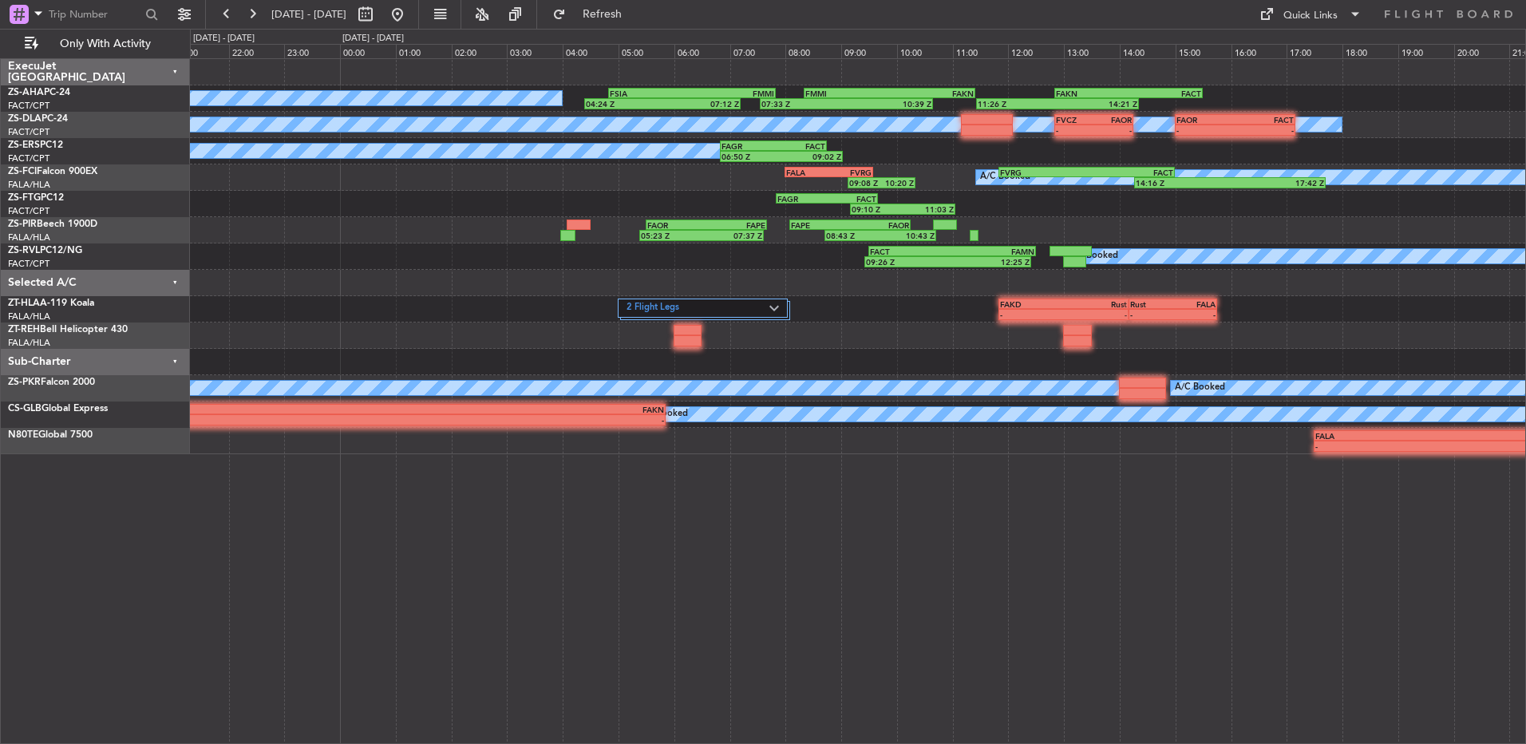
type input "0"
click at [217, 22] on button at bounding box center [227, 15] width 26 height 26
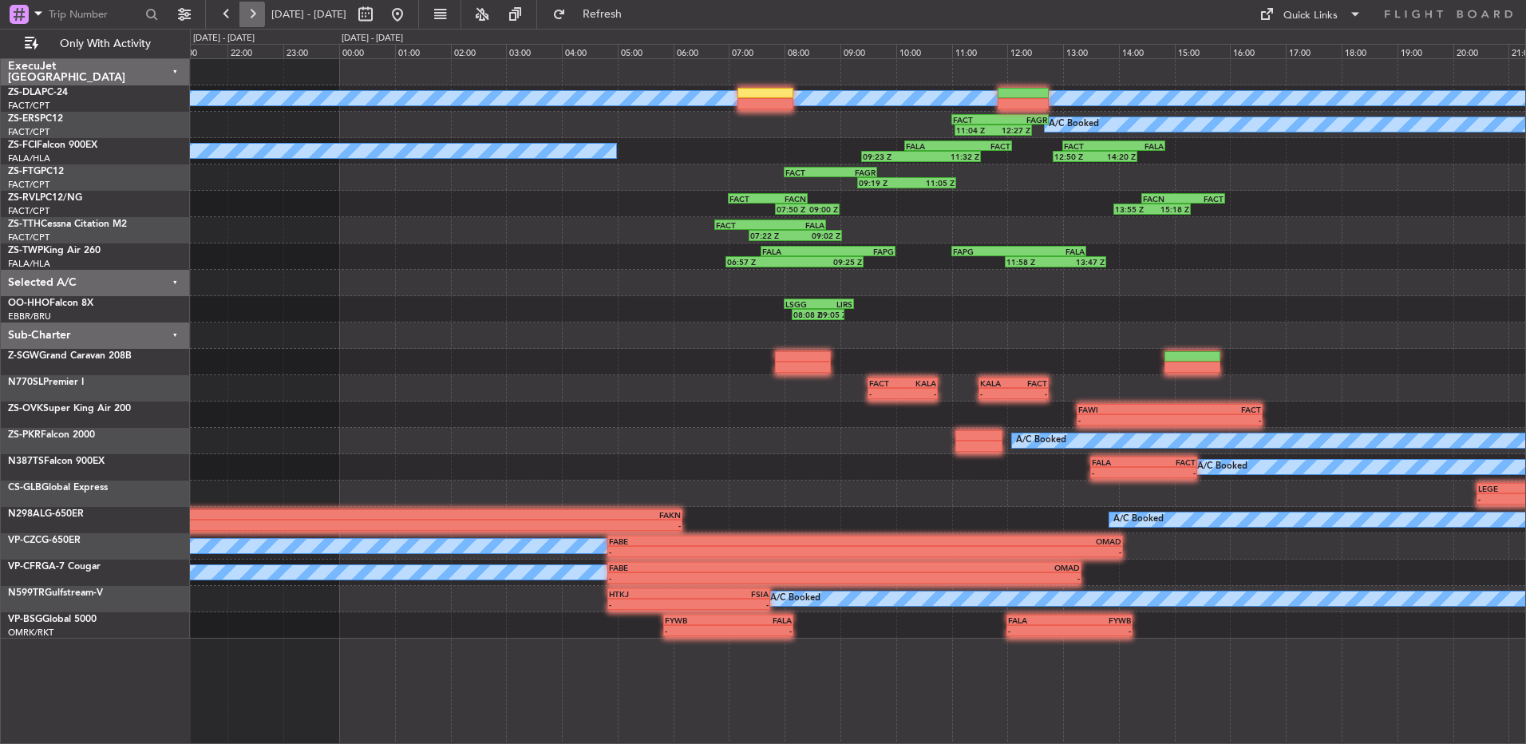
click at [247, 18] on button at bounding box center [252, 15] width 26 height 26
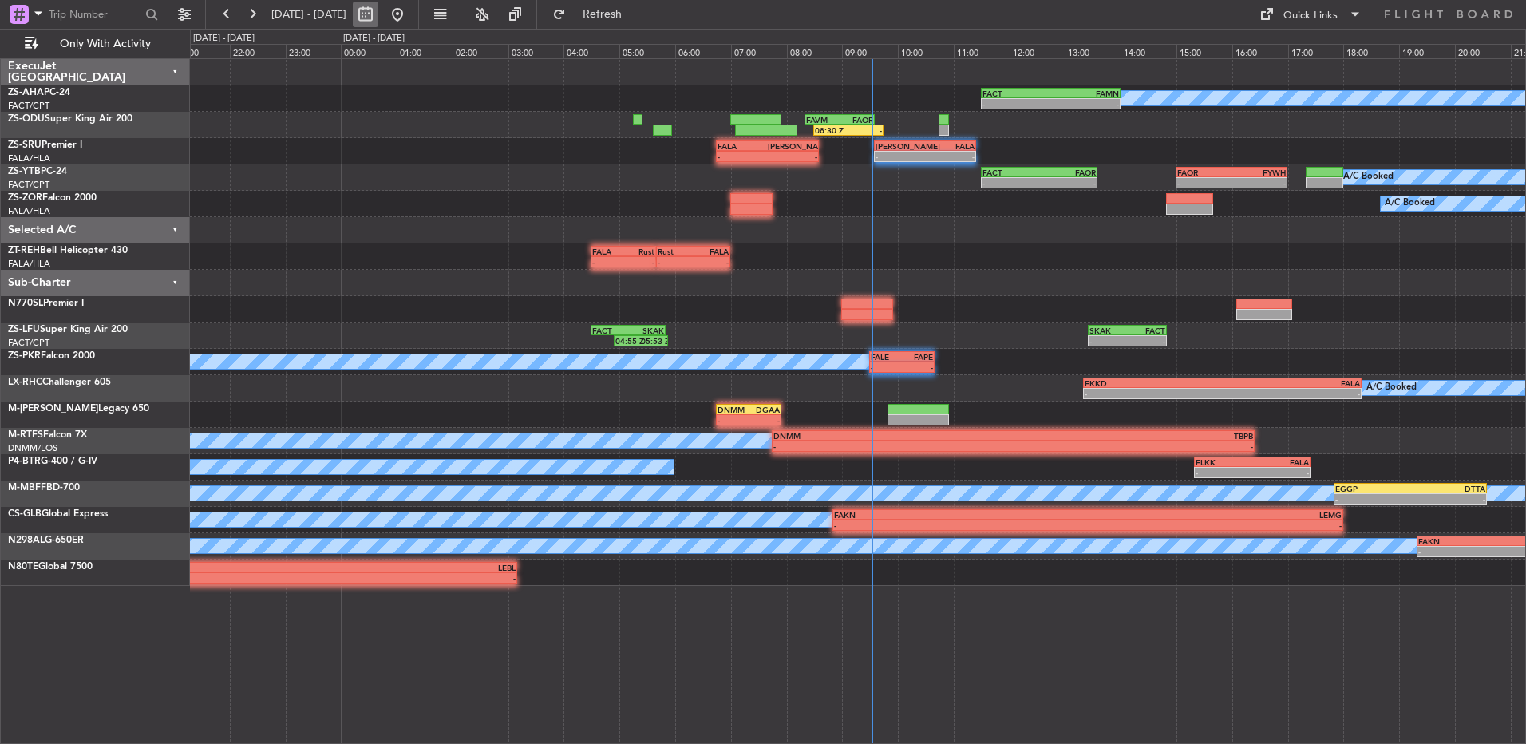
click at [378, 13] on button at bounding box center [366, 15] width 26 height 26
select select "8"
select select "2025"
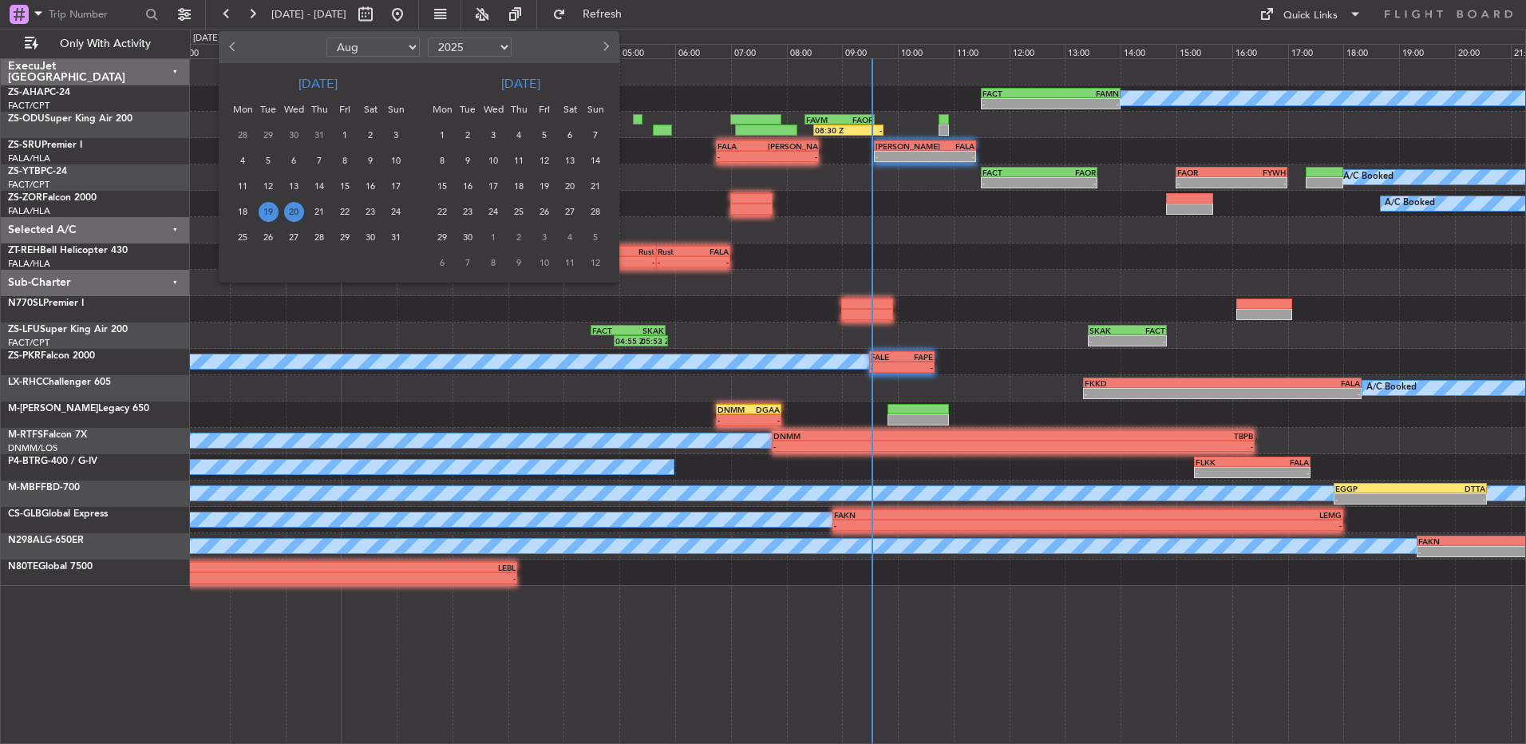
click at [299, 216] on span "20" at bounding box center [294, 212] width 20 height 20
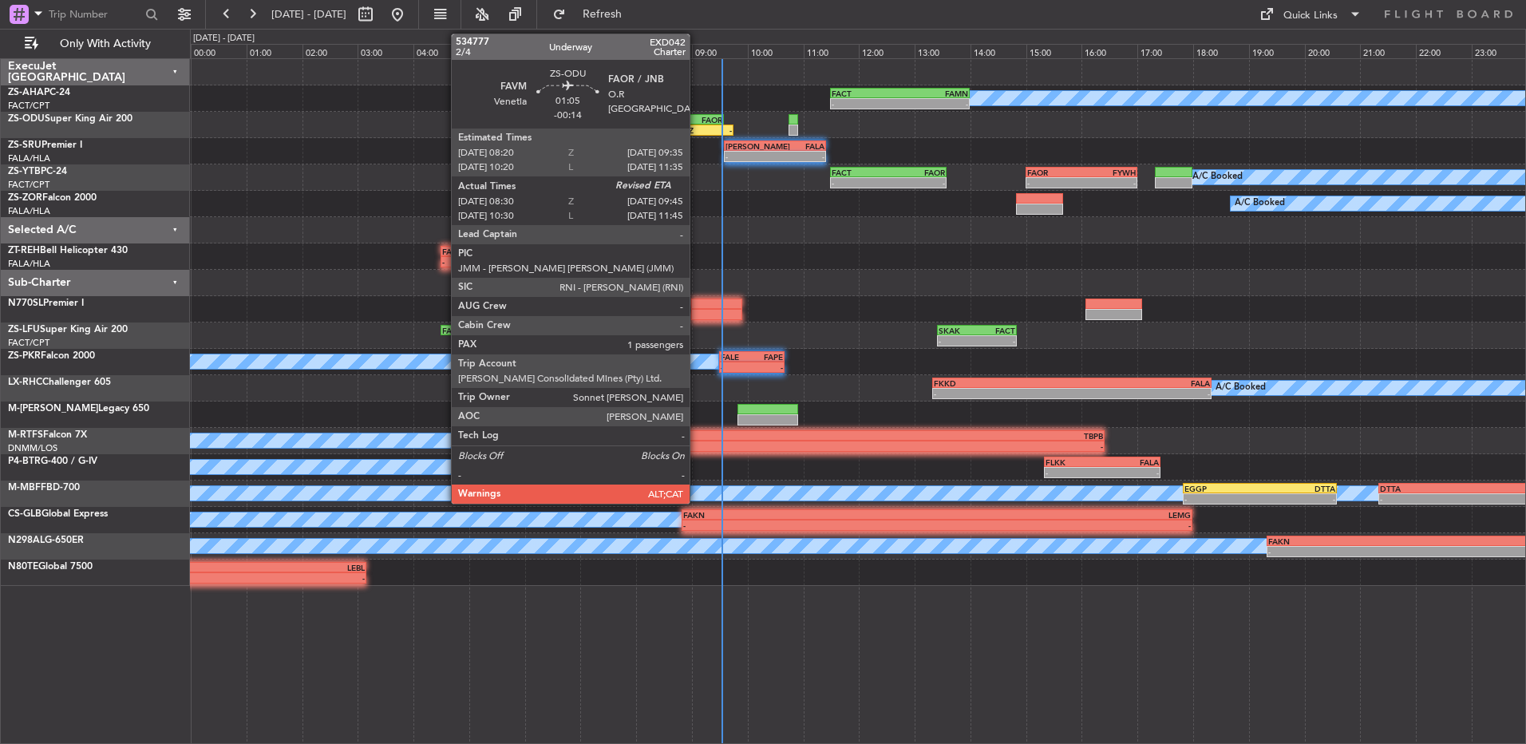
click at [697, 118] on div "FAOR" at bounding box center [706, 120] width 34 height 10
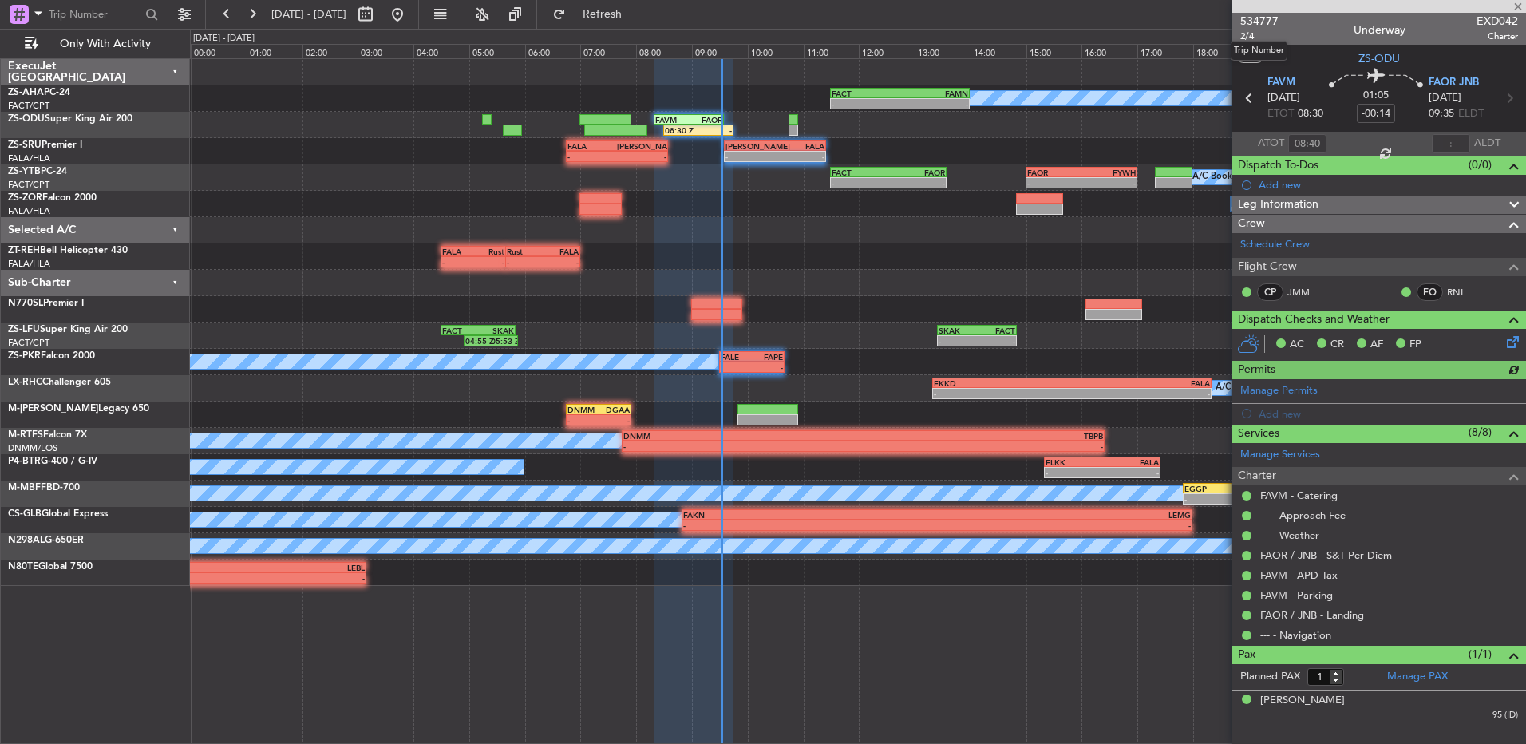
click at [1266, 22] on span "534777" at bounding box center [1259, 21] width 38 height 17
